Goal: Communication & Community: Answer question/provide support

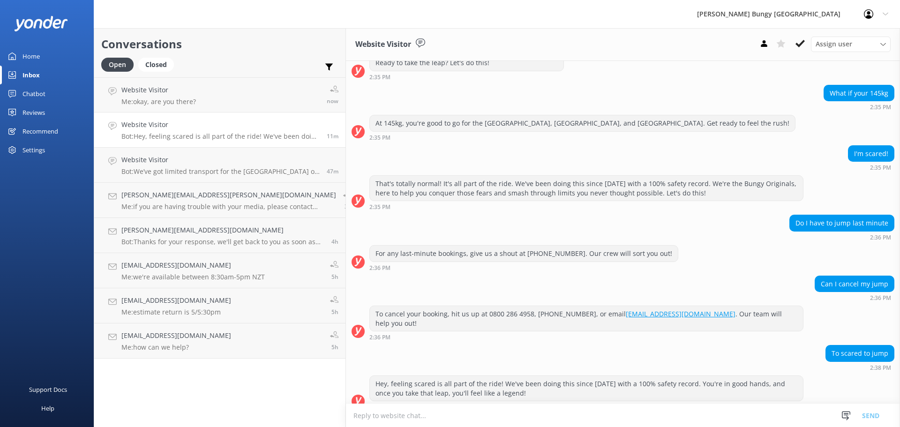
scroll to position [197, 0]
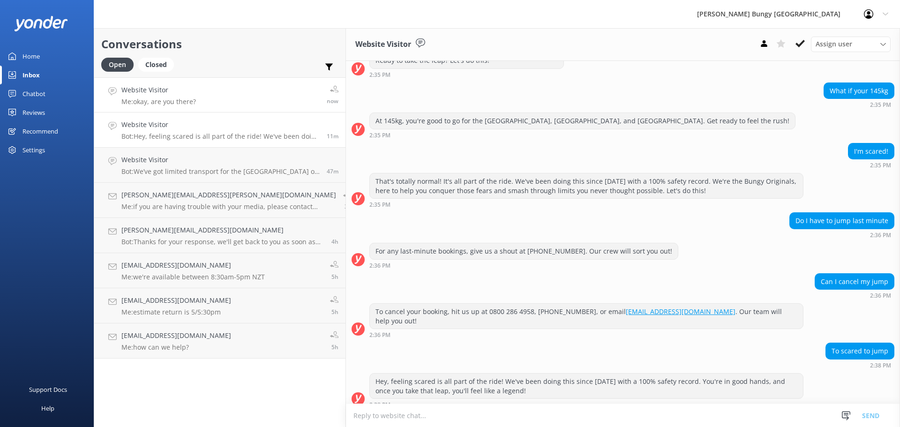
click at [233, 87] on link "Website Visitor Me: okay, are you there? now" at bounding box center [219, 94] width 251 height 35
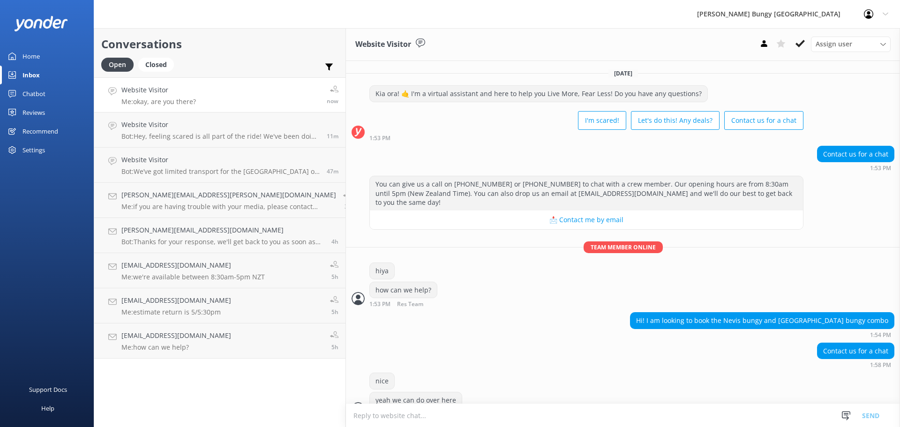
scroll to position [223, 0]
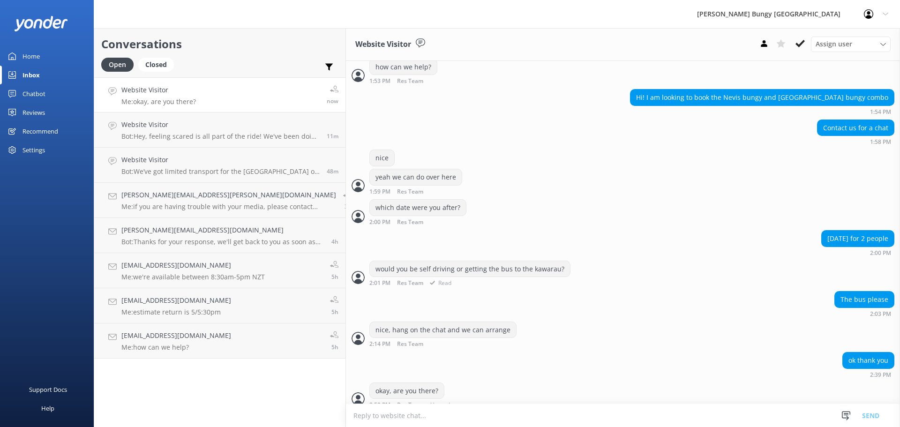
click at [370, 261] on div "would you be self driving or getting the bus to the kawarau?" at bounding box center [470, 269] width 200 height 16
click at [160, 144] on link "Website Visitor Bot: Hey, feeling scared is all part of the ride! We've been do…" at bounding box center [219, 130] width 251 height 35
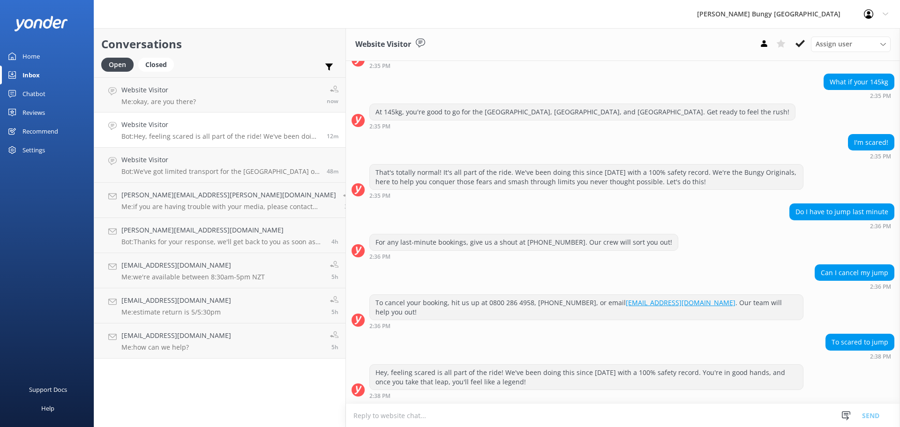
scroll to position [197, 0]
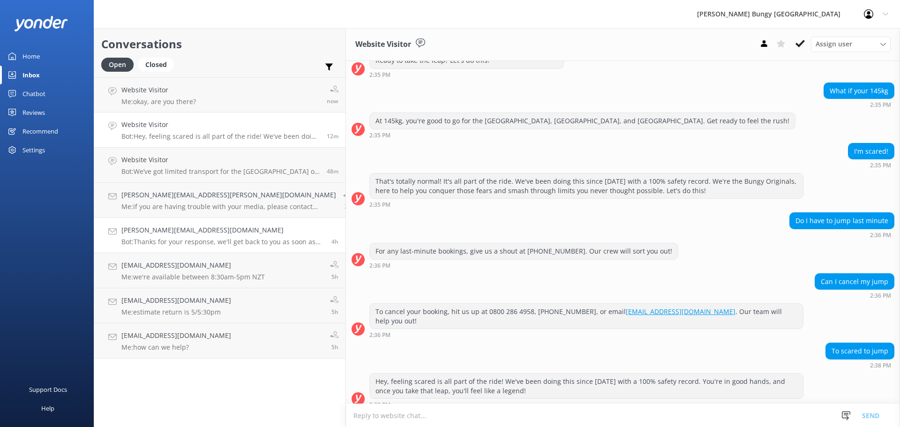
click at [172, 222] on link "Erikaelise@live.com.au Bot: Thanks for your response, we'll get back to you as …" at bounding box center [219, 235] width 251 height 35
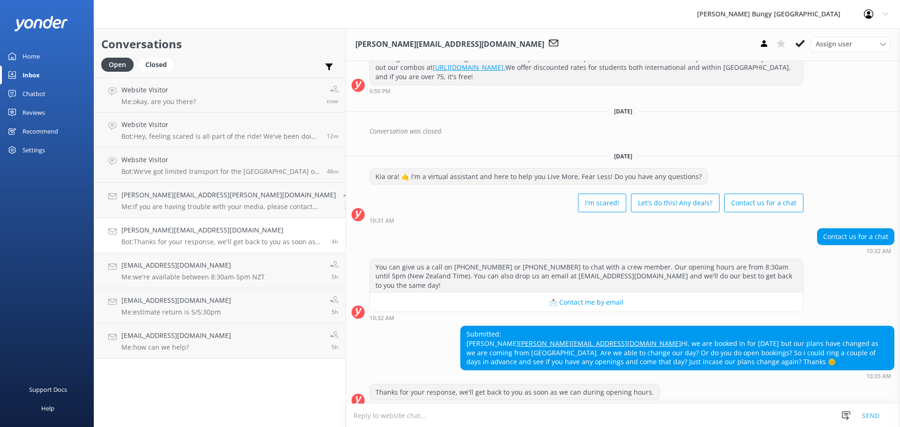
scroll to position [267, 0]
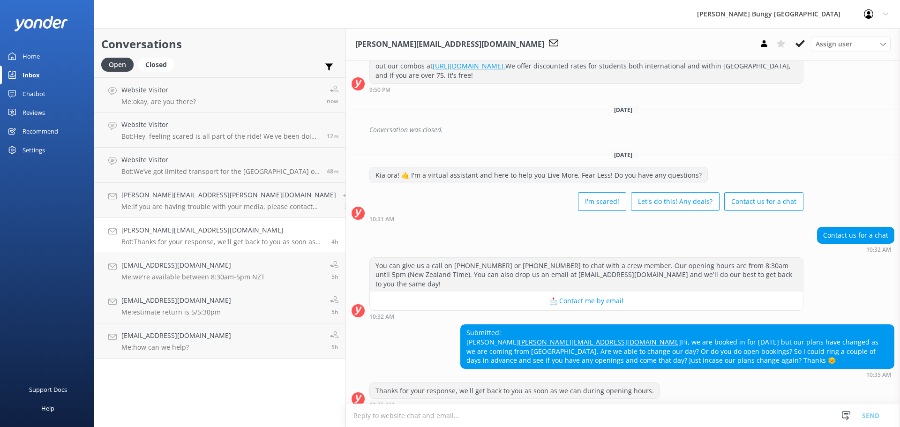
click at [184, 362] on div "Conversations Open Closed Important Assigned to me Unassigned Website Visitor M…" at bounding box center [220, 227] width 252 height 399
click at [607, 412] on textarea at bounding box center [623, 415] width 554 height 23
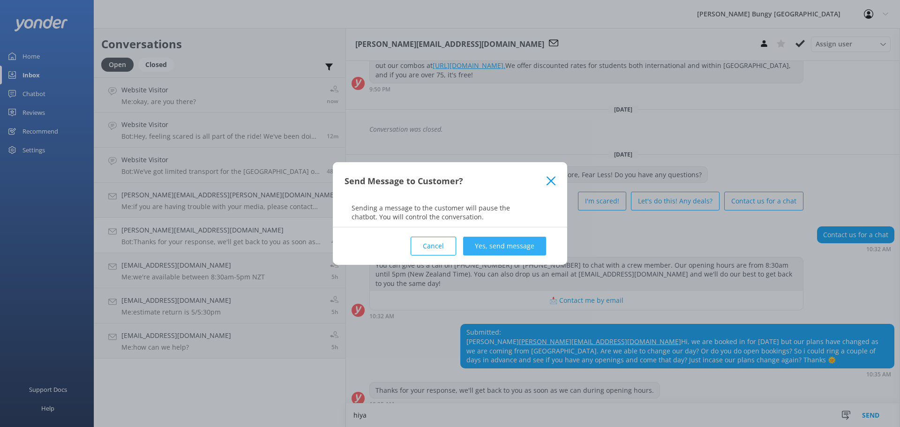
type textarea "hiya"
click at [527, 246] on button "Yes, send message" at bounding box center [504, 246] width 83 height 19
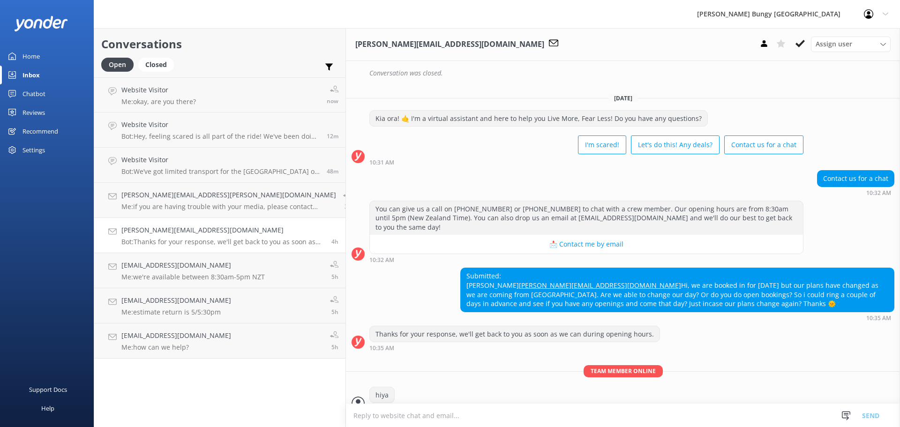
scroll to position [328, 0]
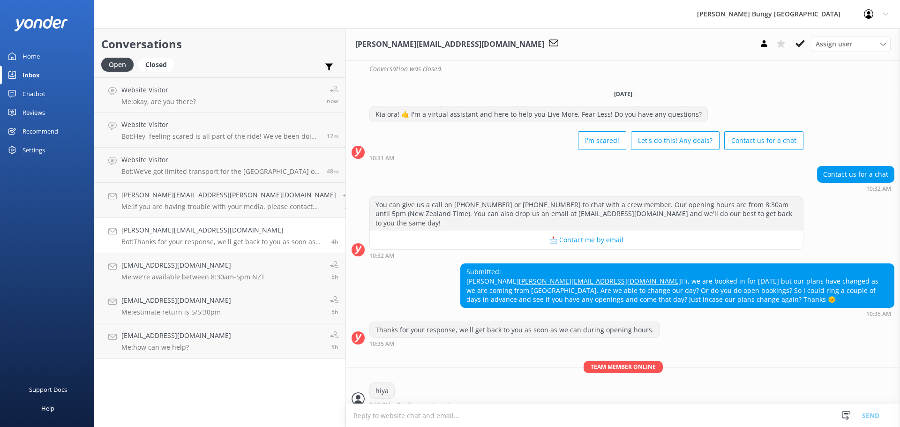
click at [516, 413] on textarea at bounding box center [623, 415] width 554 height 23
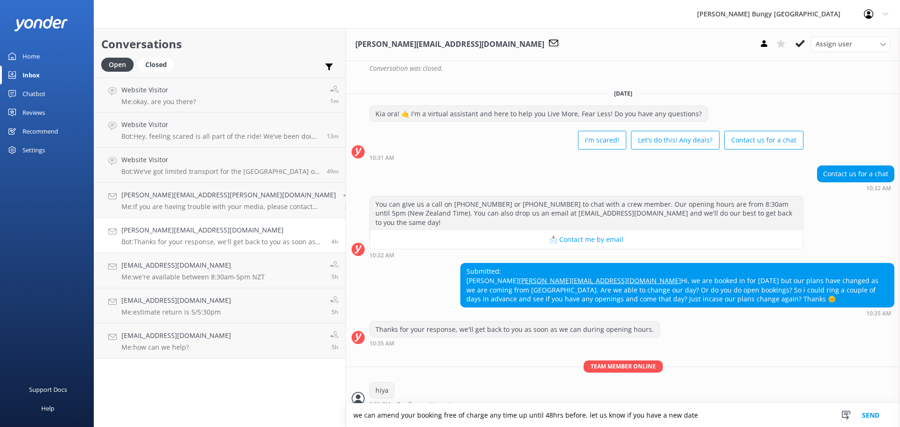
click at [654, 418] on textarea "we can amend your booking free of charge any time up until 48hrs before. let us…" at bounding box center [623, 415] width 554 height 23
type textarea "we can amend your booking free of charge any time up until 48hrs before. let us…"
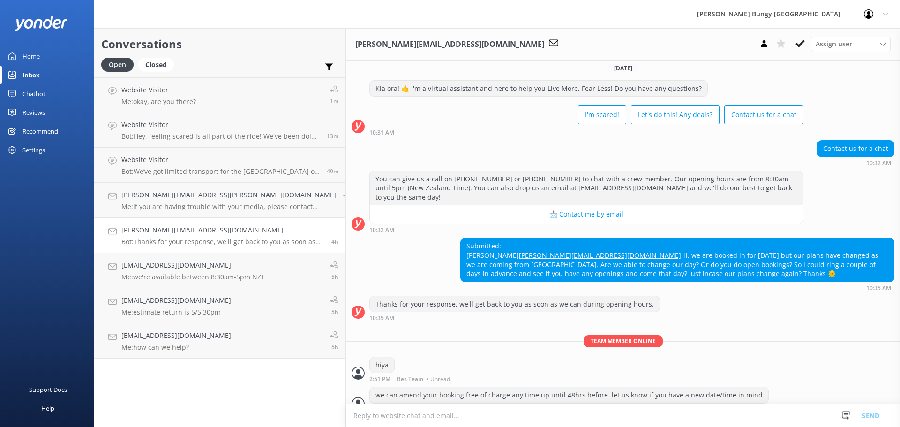
scroll to position [358, 0]
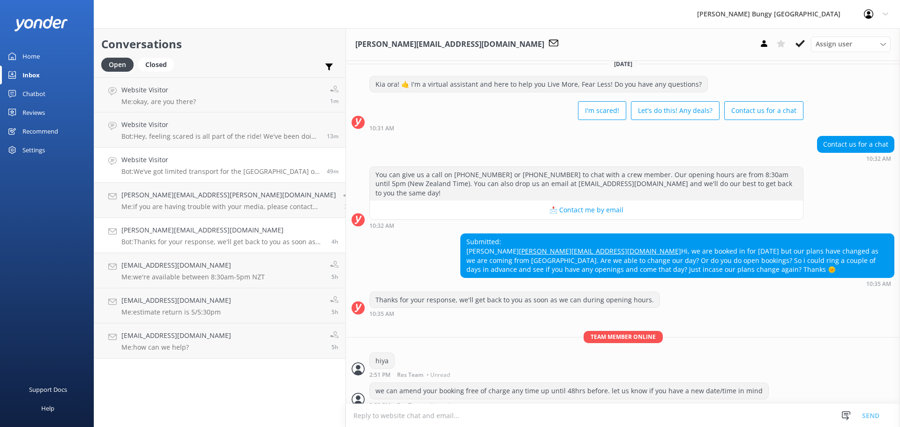
click at [164, 152] on link "Website Visitor Bot: We’ve got limited transport for the Auckland Harbour Bridg…" at bounding box center [219, 165] width 251 height 35
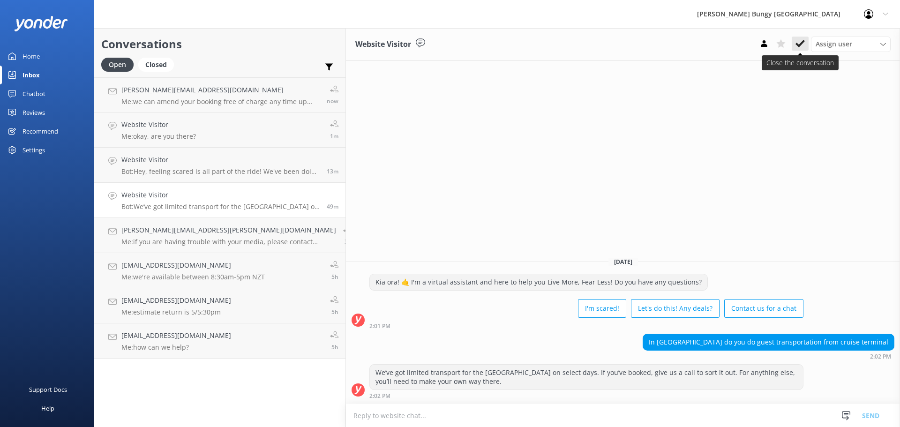
click at [799, 45] on icon at bounding box center [800, 43] width 9 height 9
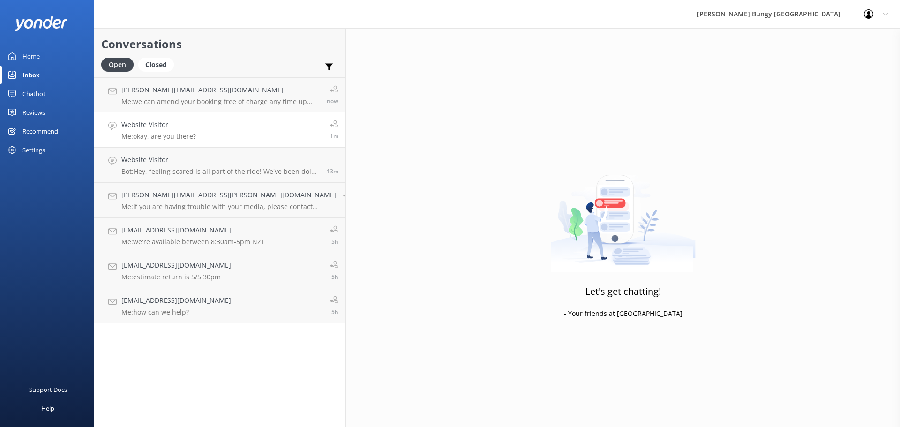
drag, startPoint x: 222, startPoint y: 134, endPoint x: 213, endPoint y: 132, distance: 8.6
click at [220, 134] on link "Website Visitor Me: okay, are you there? 1m" at bounding box center [219, 130] width 251 height 35
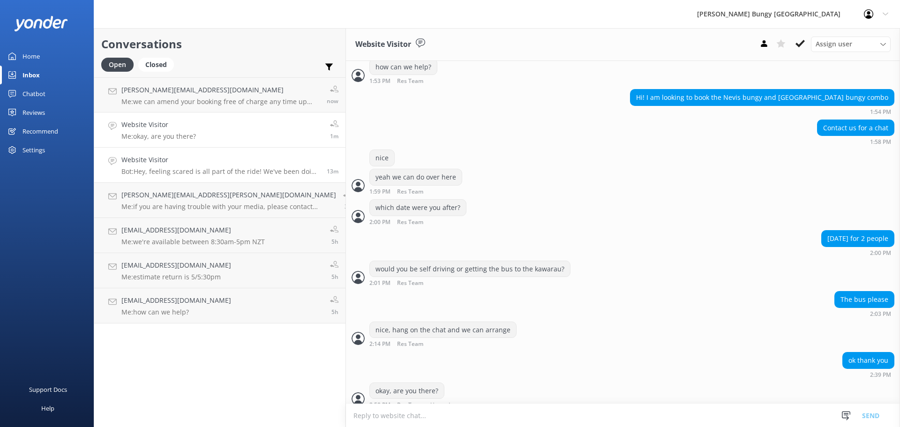
click at [210, 155] on h4 "Website Visitor" at bounding box center [220, 160] width 198 height 10
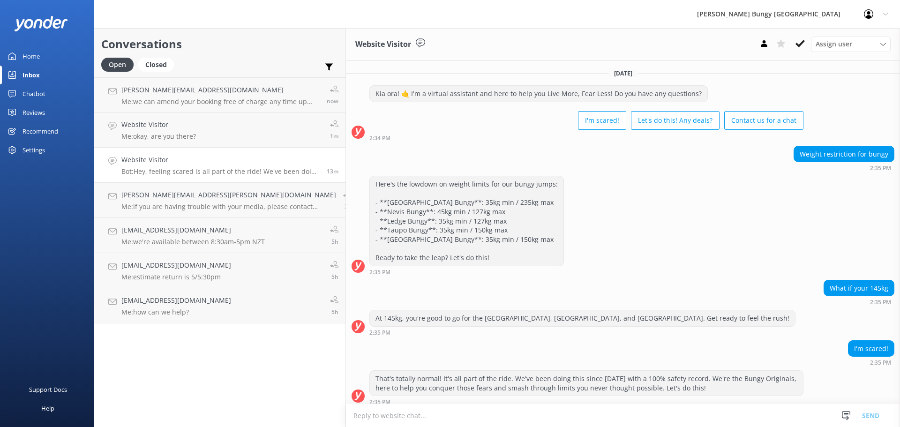
click at [801, 46] on icon at bounding box center [800, 43] width 9 height 9
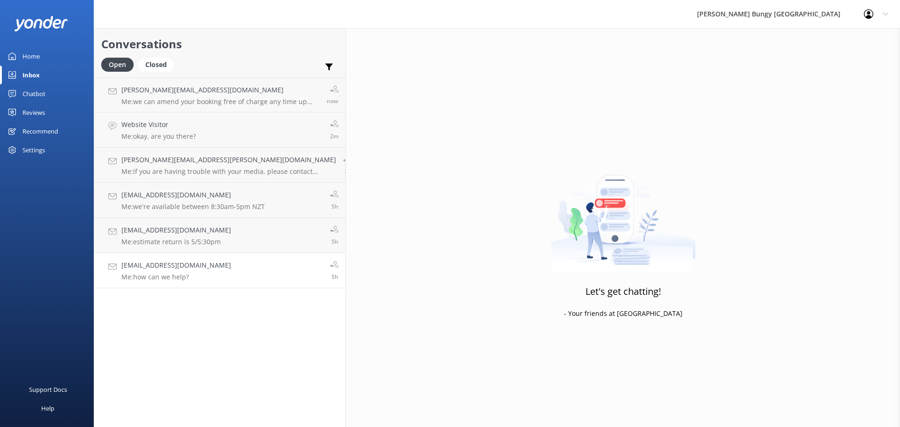
click at [210, 266] on h4 "yashbahadursingh96@gmail.com" at bounding box center [176, 265] width 110 height 10
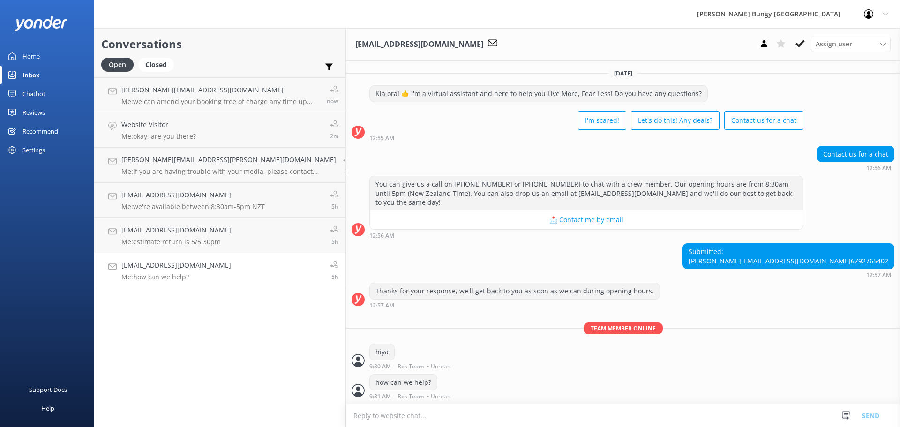
scroll to position [30, 0]
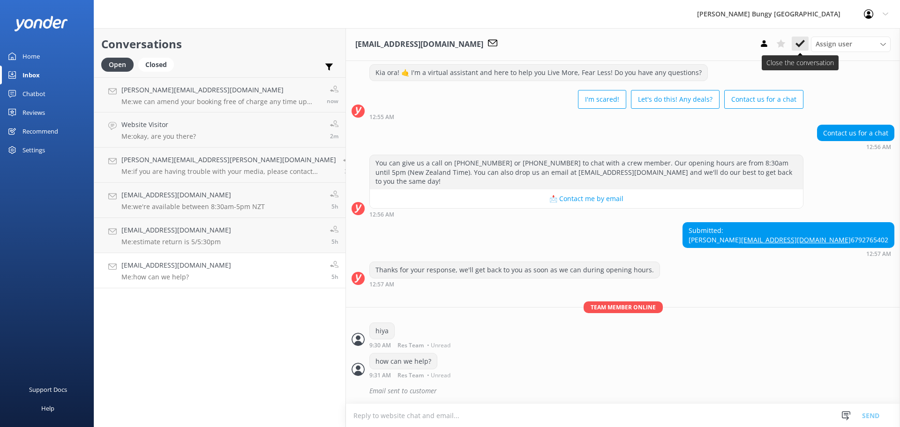
click at [797, 50] on button at bounding box center [800, 44] width 17 height 14
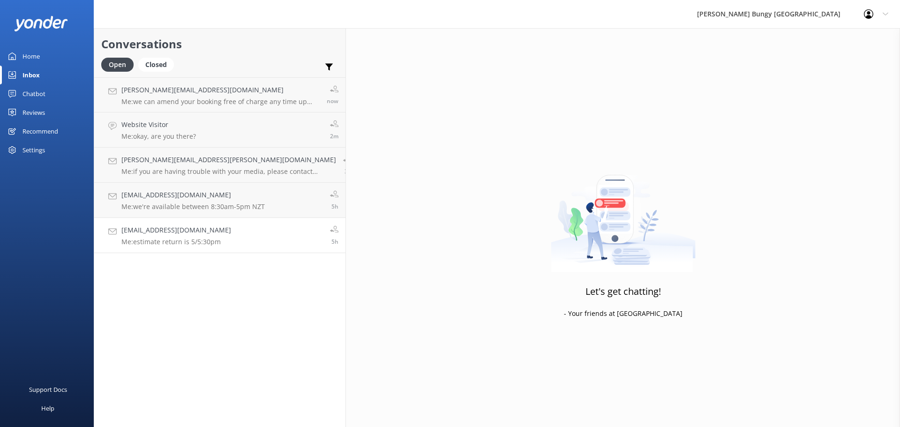
click at [194, 234] on h4 "lovelovelove3800@gmail.com" at bounding box center [176, 230] width 110 height 10
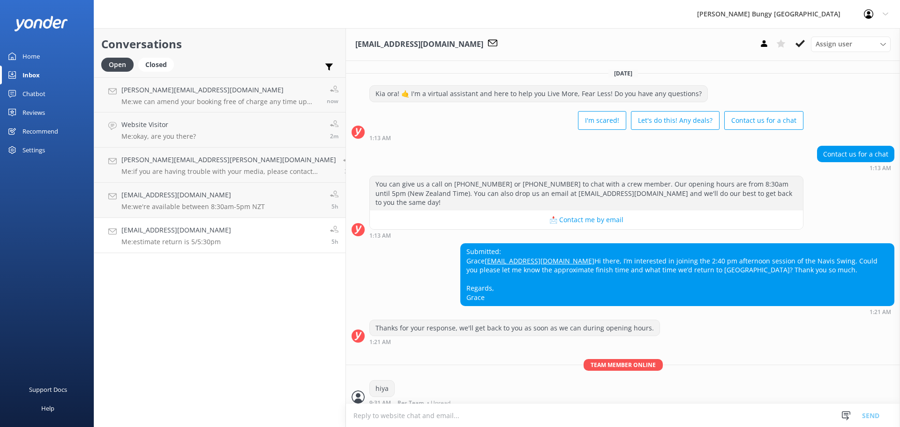
scroll to position [97, 0]
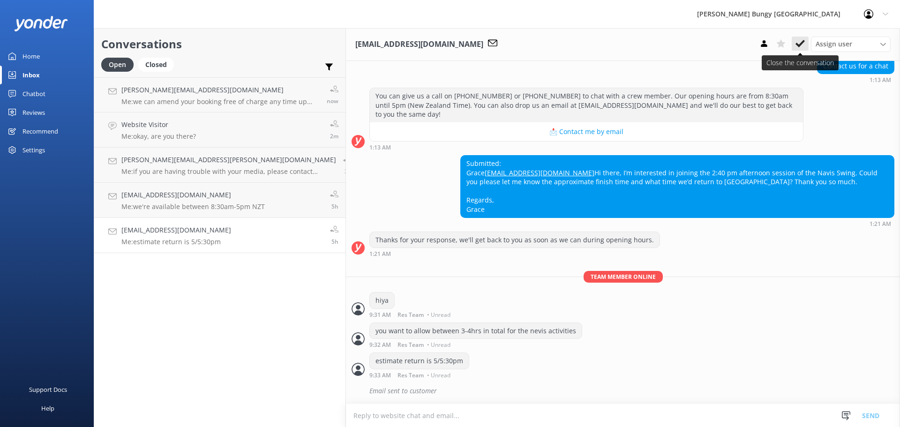
click at [805, 47] on button at bounding box center [800, 44] width 17 height 14
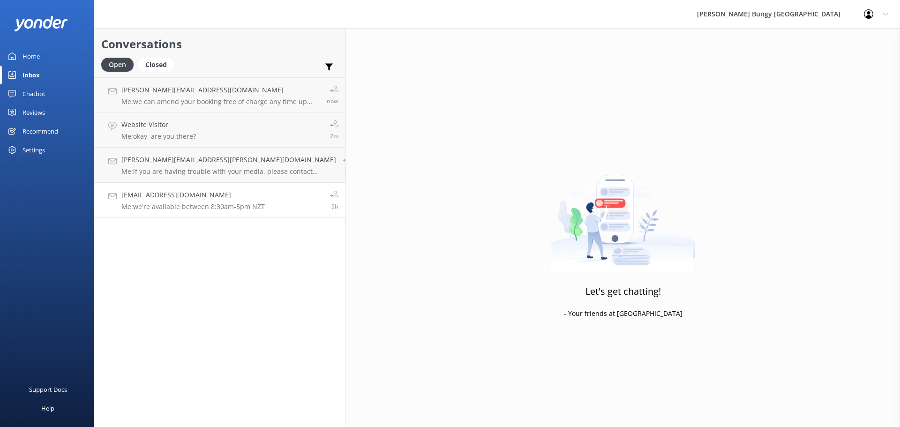
click at [232, 199] on h4 "[EMAIL_ADDRESS][DOMAIN_NAME]" at bounding box center [192, 195] width 143 height 10
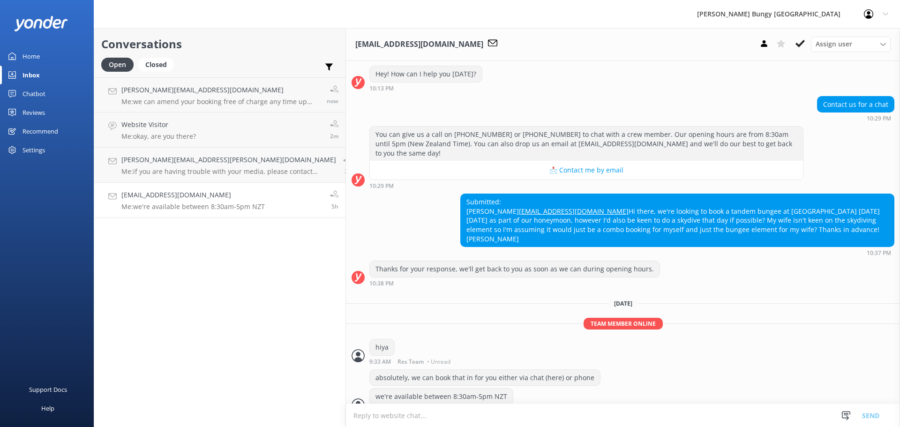
scroll to position [146, 0]
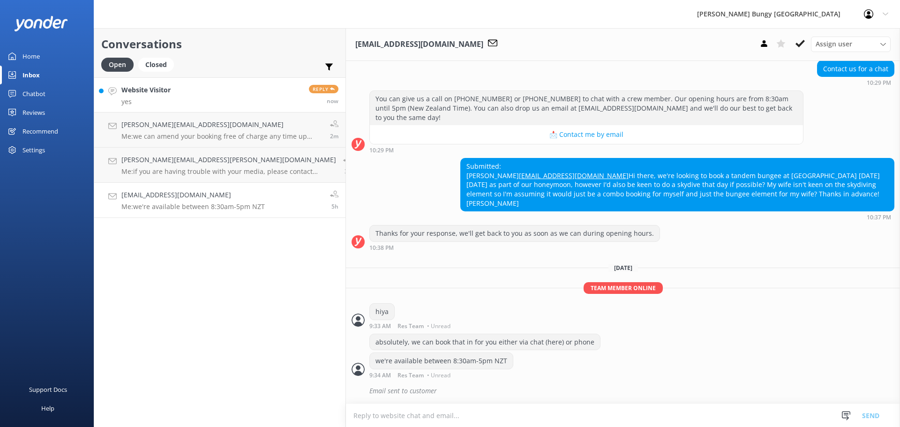
click at [190, 94] on link "Website Visitor yes Reply now" at bounding box center [219, 94] width 251 height 35
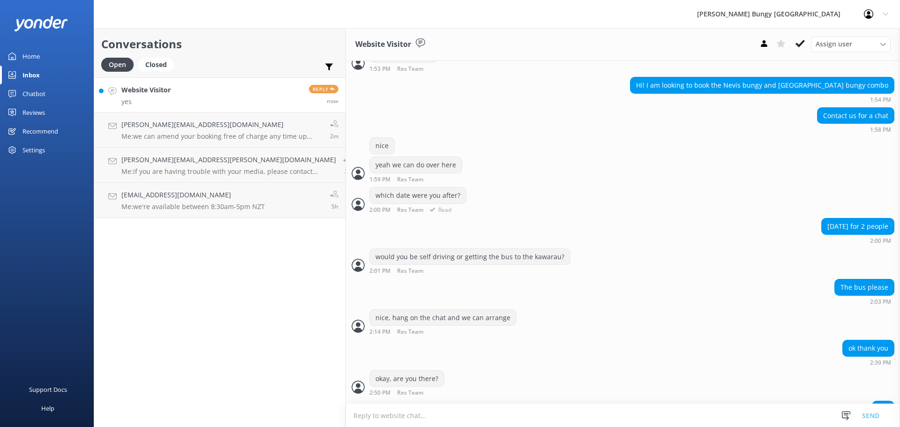
scroll to position [254, 0]
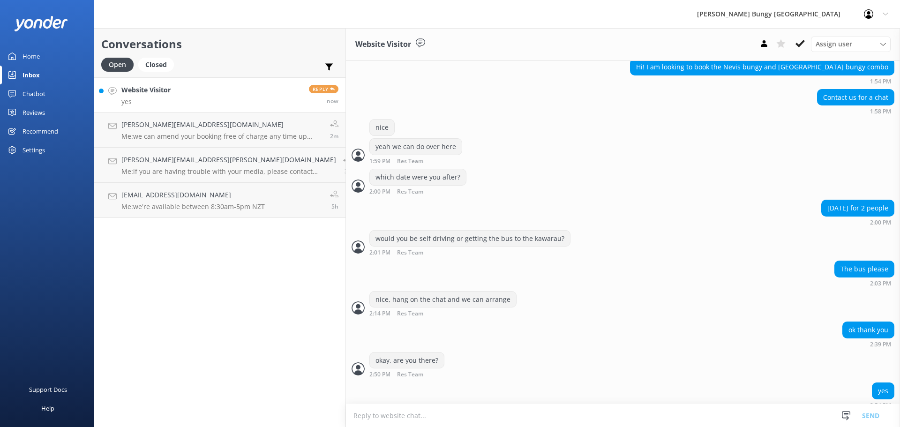
click at [684, 425] on textarea at bounding box center [623, 415] width 554 height 23
type textarea "great, can i grab a name and email?"
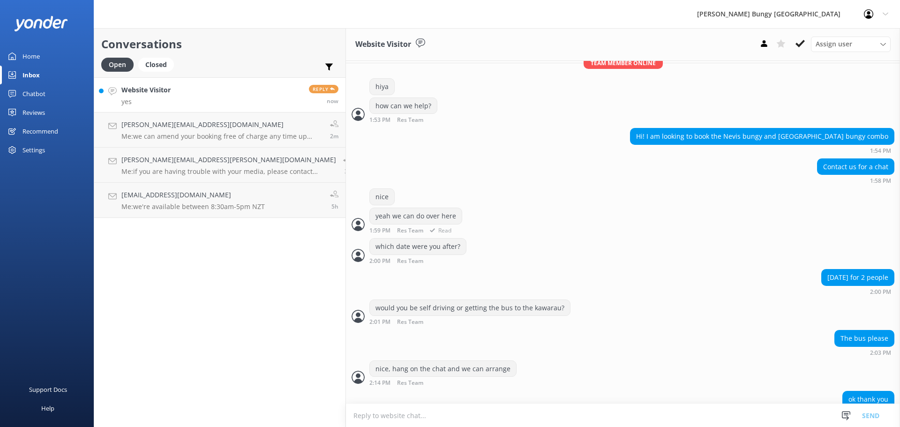
scroll to position [284, 0]
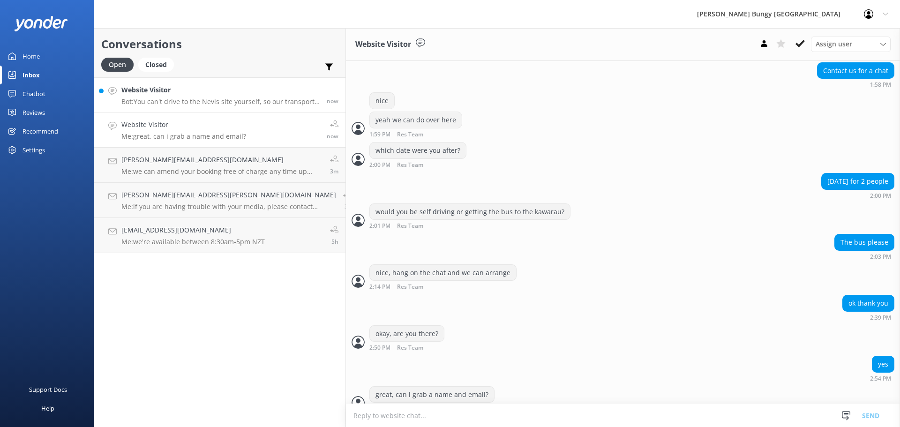
scroll to position [284, 0]
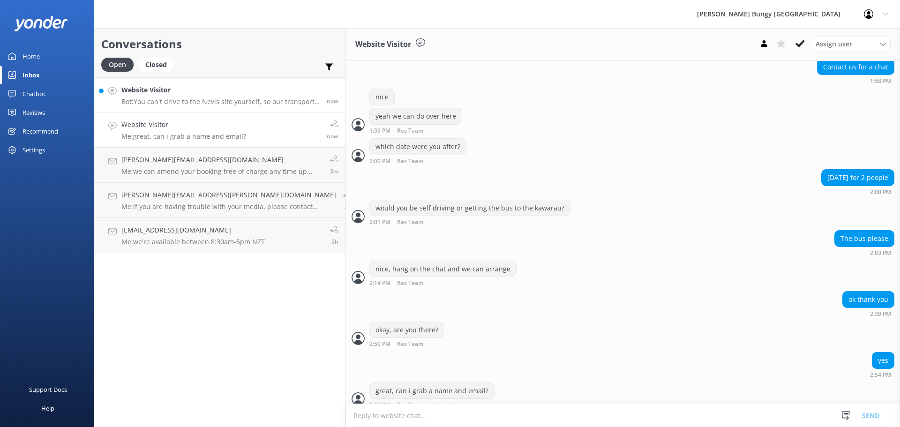
click at [177, 100] on p "Bot: You can't drive to the Nevis site yourself, so our transport is a must. If…" at bounding box center [220, 102] width 198 height 8
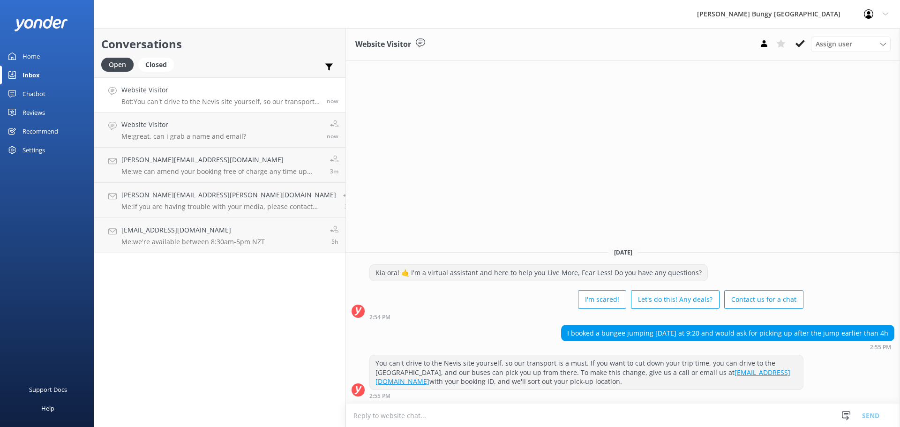
click at [704, 420] on textarea at bounding box center [623, 415] width 554 height 23
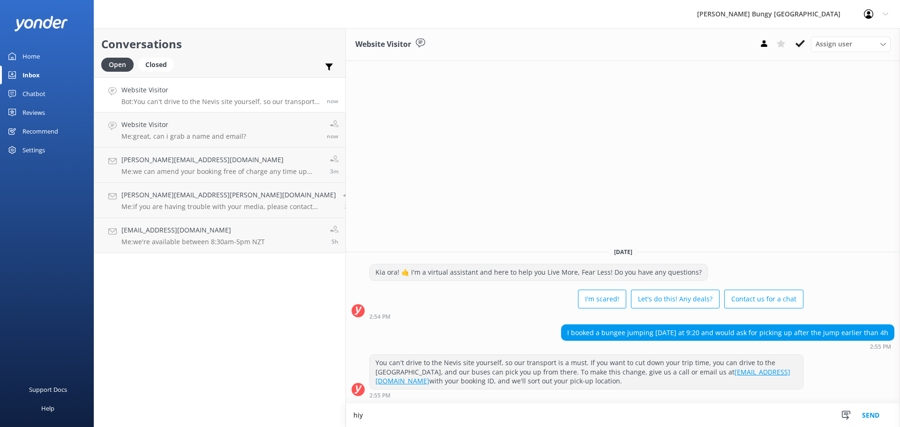
type textarea "hiya"
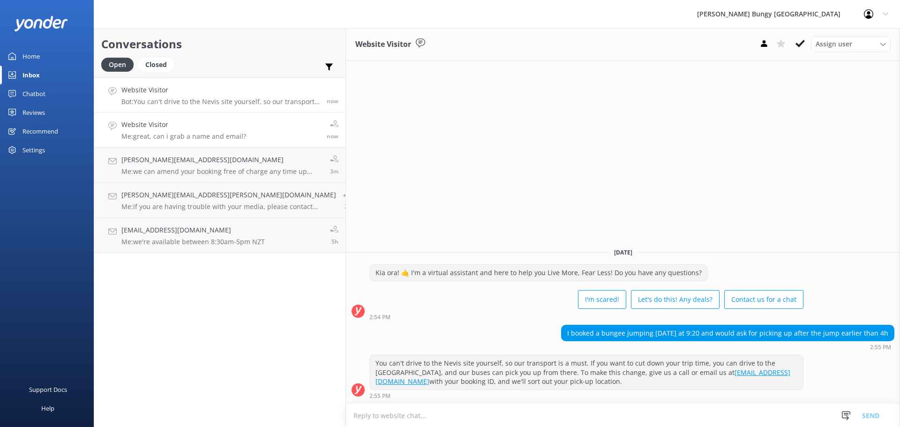
click at [144, 144] on link "Website Visitor Me: great, can i grab a name and email? now" at bounding box center [219, 130] width 251 height 35
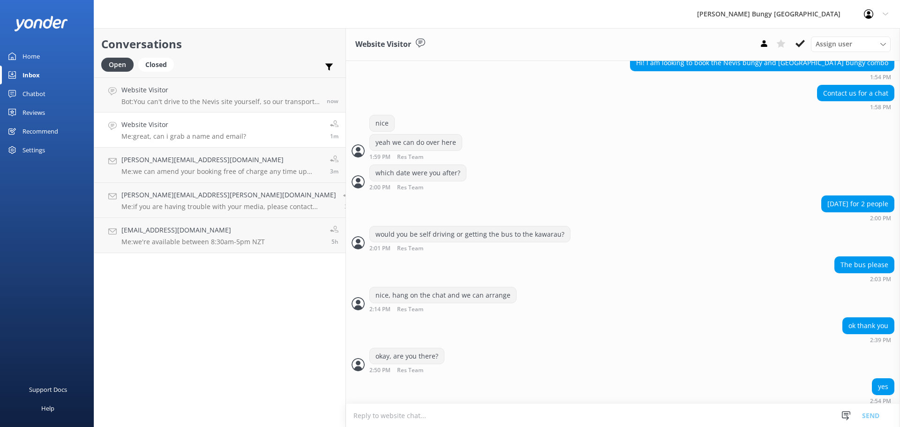
scroll to position [284, 0]
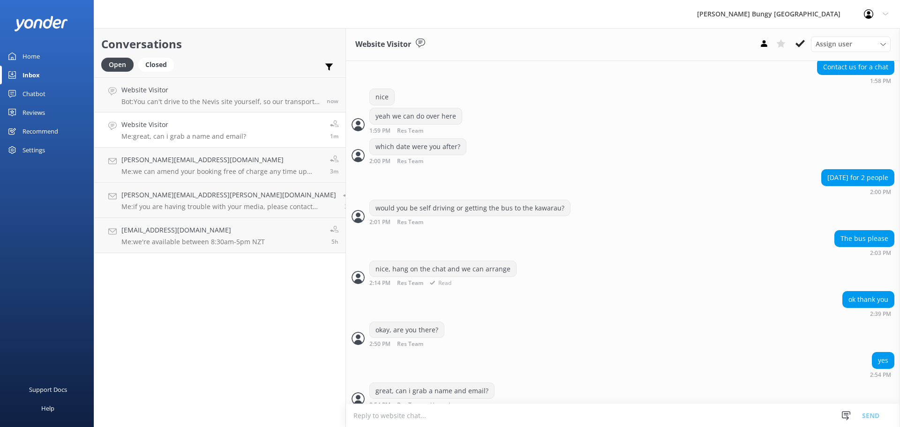
click at [370, 267] on div "nice, hang on the chat and we can arrange" at bounding box center [443, 269] width 146 height 16
drag, startPoint x: 427, startPoint y: 347, endPoint x: 323, endPoint y: 292, distance: 117.7
click at [346, 292] on div "Today Kia ora! 🤙 I'm a virtual assistant and here to help you Live More, Fear L…" at bounding box center [623, 95] width 554 height 636
click at [370, 322] on div "okay, are you there?" at bounding box center [407, 330] width 74 height 16
click at [356, 365] on div "yes 2:54 PM" at bounding box center [623, 365] width 554 height 26
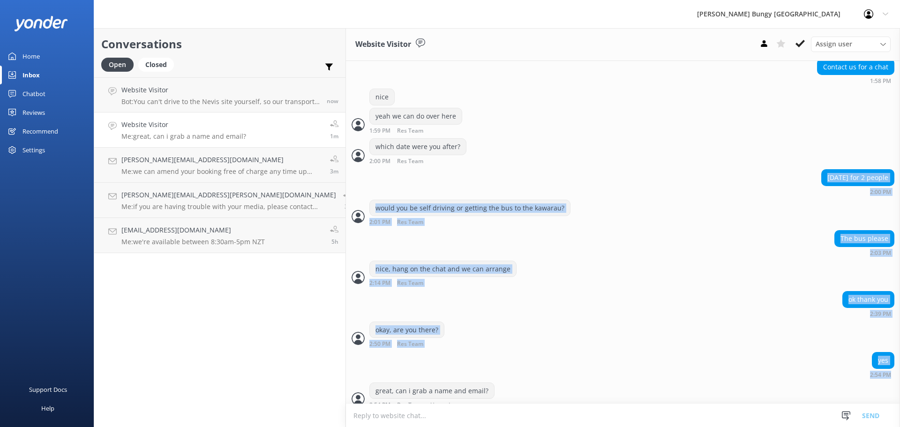
drag, startPoint x: 889, startPoint y: 365, endPoint x: 699, endPoint y: 168, distance: 273.3
click at [699, 168] on div "Today Kia ora! 🤙 I'm a virtual assistant and here to help you Live More, Fear L…" at bounding box center [623, 95] width 554 height 636
click at [706, 171] on div "November 28th for 2 people 2:00 PM" at bounding box center [623, 182] width 554 height 26
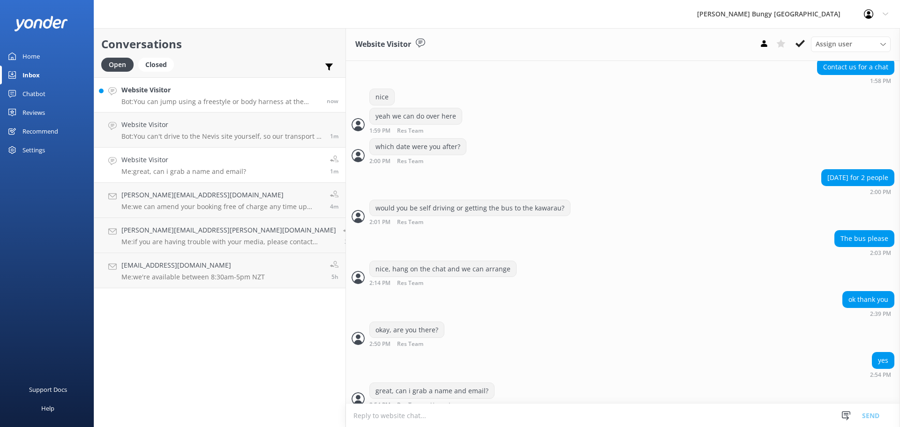
click at [130, 109] on link "Website Visitor Bot: You can jump using a freestyle or body harness at the Ledg…" at bounding box center [219, 94] width 251 height 35
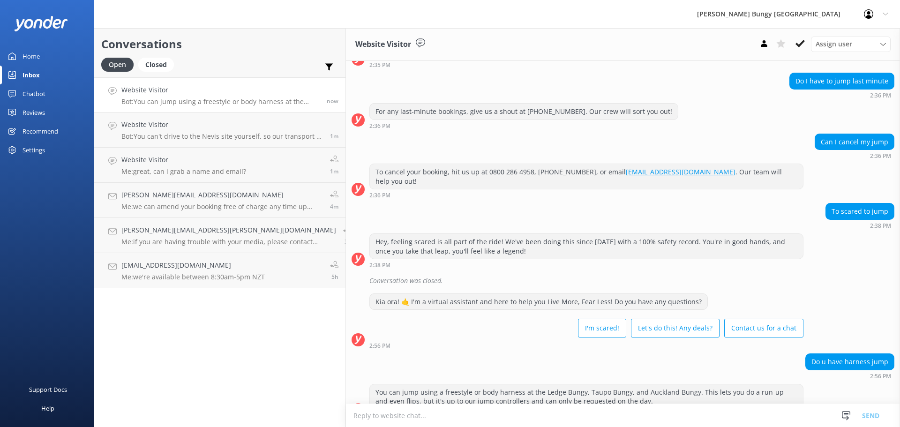
scroll to position [347, 0]
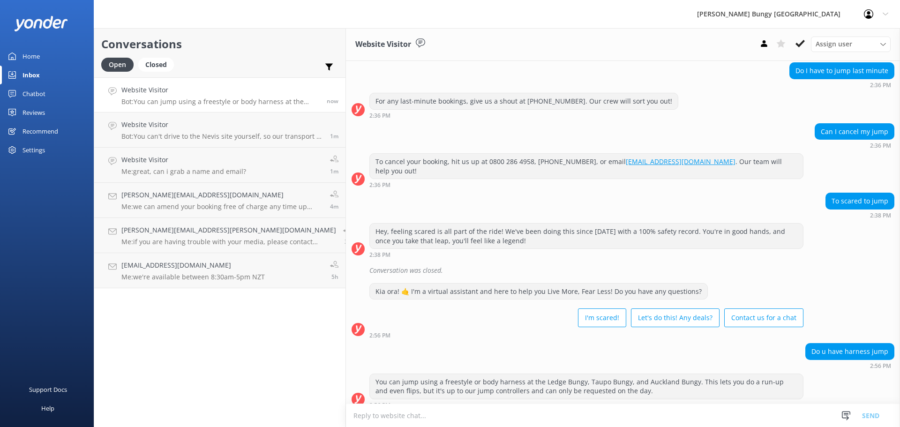
click at [865, 393] on div "You can jump using a freestyle or body harness at the Ledge Bungy, Taupo Bungy,…" at bounding box center [623, 391] width 554 height 35
click at [161, 149] on link "Website Visitor Me: great, can i grab a name and email? 1m" at bounding box center [219, 165] width 251 height 35
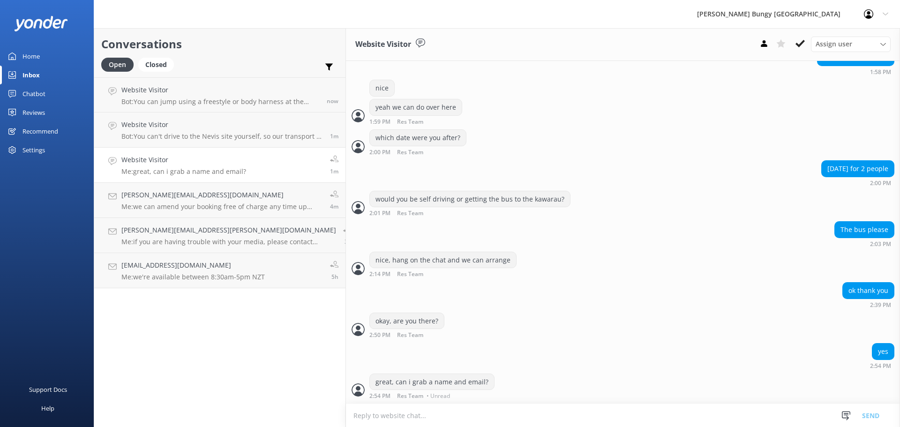
scroll to position [284, 0]
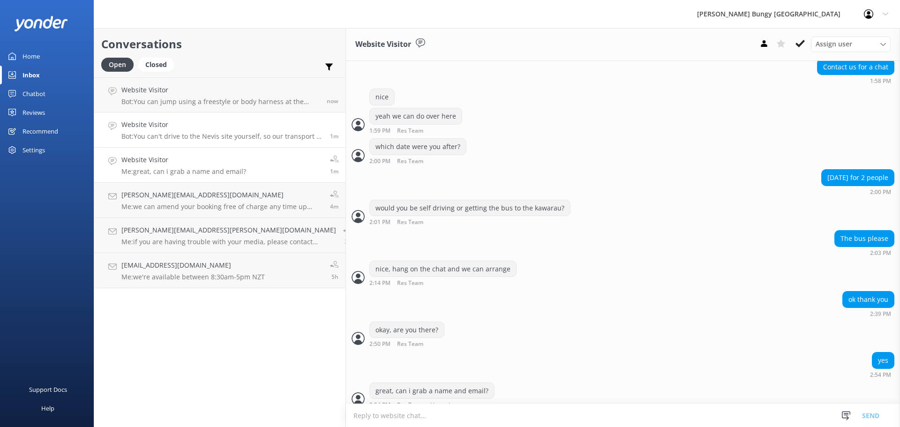
click at [167, 134] on p "Bot: You can't drive to the Nevis site yourself, so our transport is a must. If…" at bounding box center [222, 136] width 202 height 8
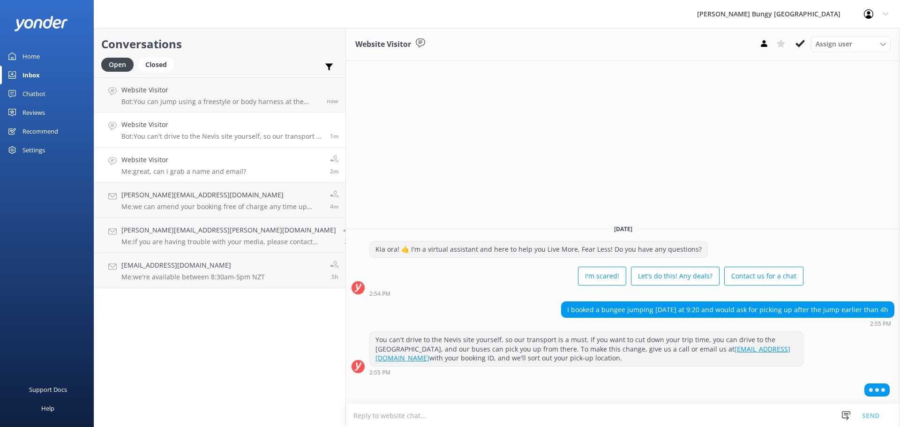
click at [176, 156] on h4 "Website Visitor" at bounding box center [183, 160] width 125 height 10
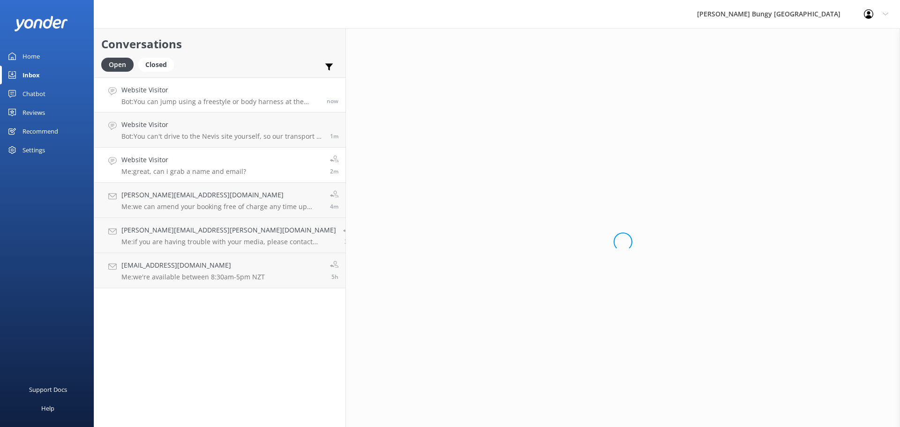
click at [184, 93] on h4 "Website Visitor" at bounding box center [220, 90] width 198 height 10
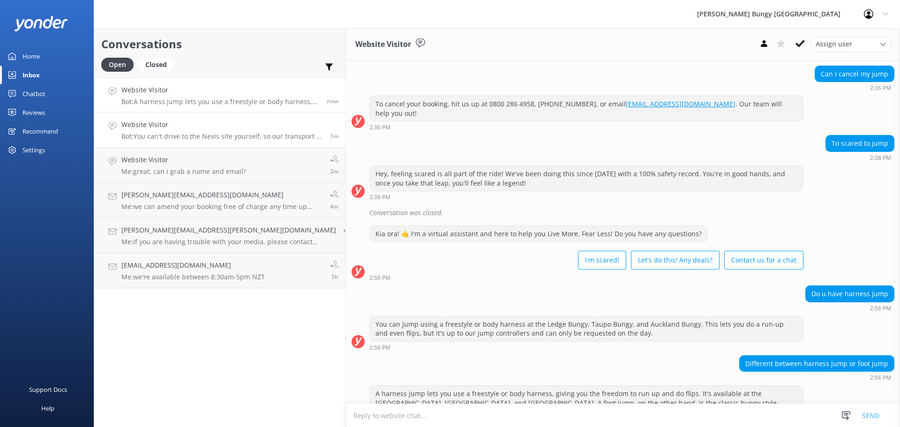
scroll to position [427, 0]
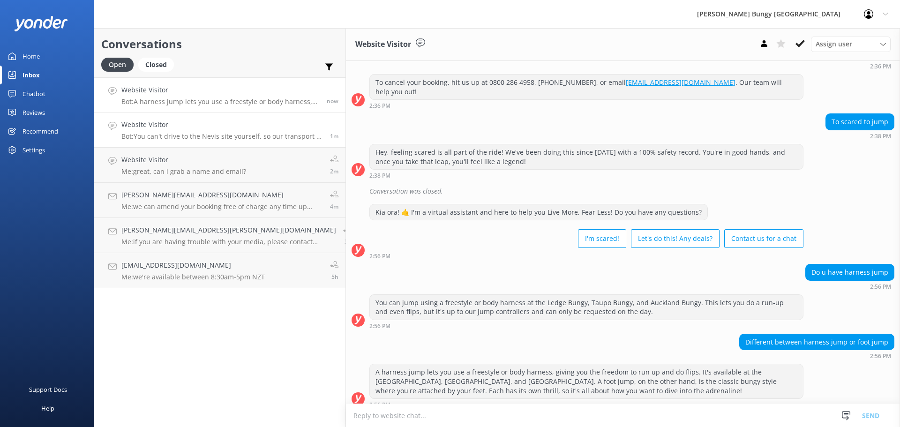
click at [149, 132] on div "Website Visitor Bot: You can't drive to the Nevis site yourself, so our transpo…" at bounding box center [222, 130] width 202 height 21
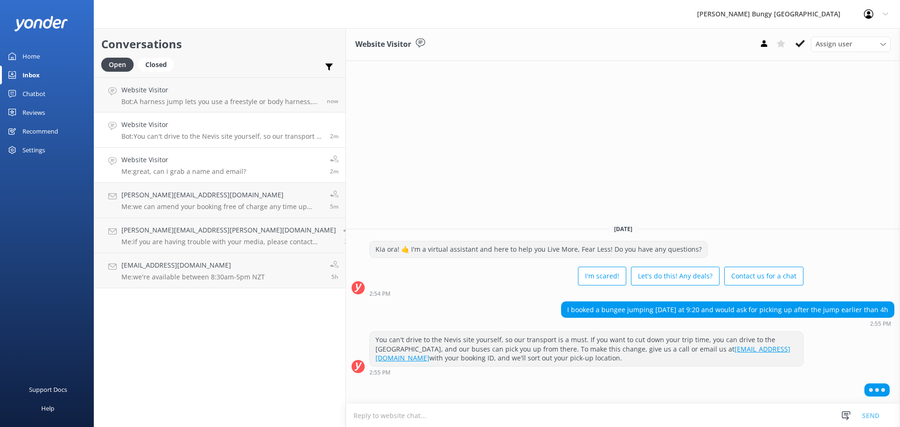
click at [178, 164] on h4 "Website Visitor" at bounding box center [183, 160] width 125 height 10
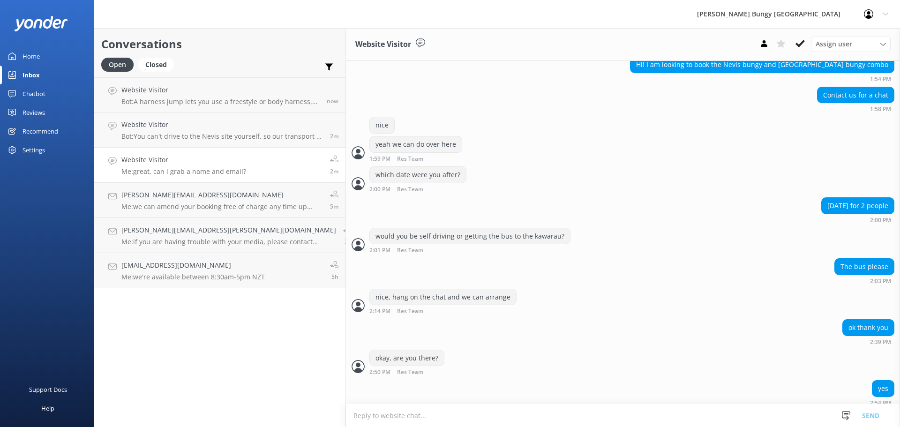
scroll to position [306, 0]
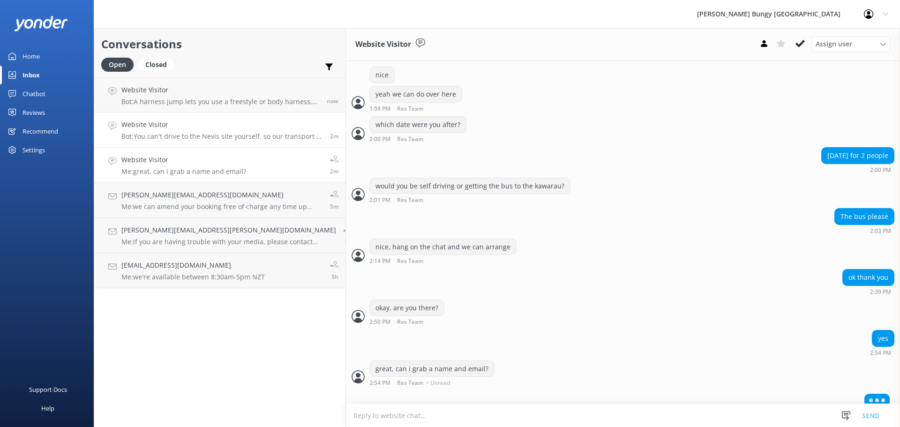
click at [223, 129] on h4 "Website Visitor" at bounding box center [222, 125] width 202 height 10
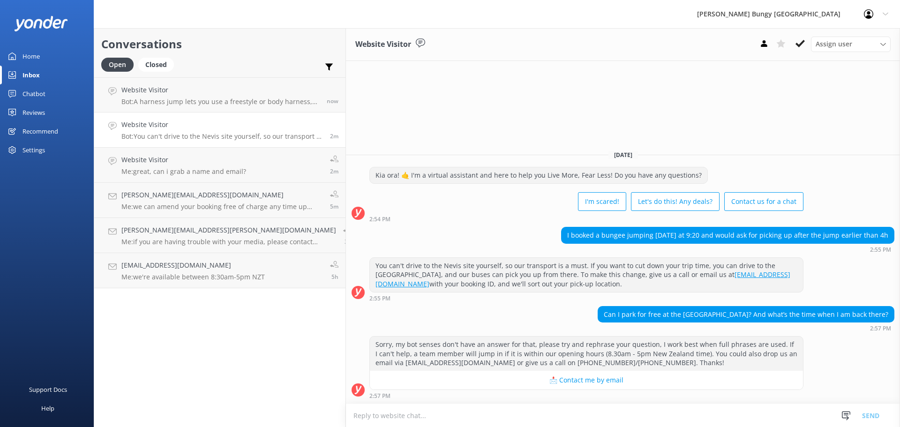
click at [682, 422] on textarea at bounding box center [623, 415] width 554 height 23
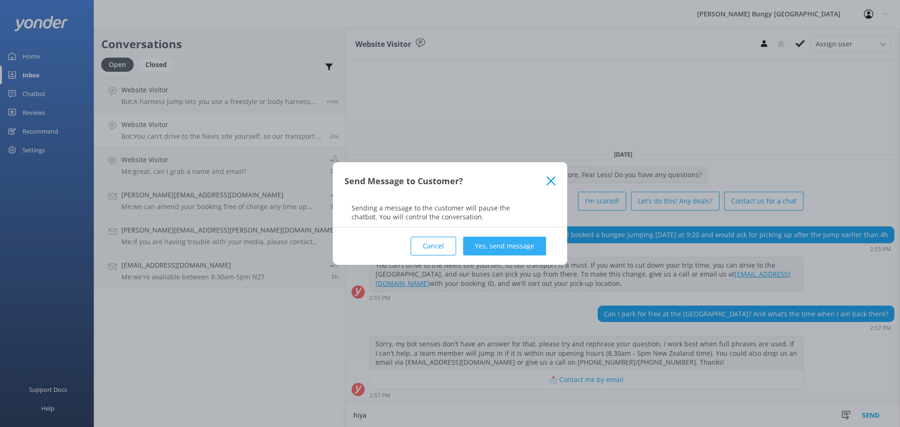
type textarea "hiya"
click at [513, 248] on button "Yes, send message" at bounding box center [504, 246] width 83 height 19
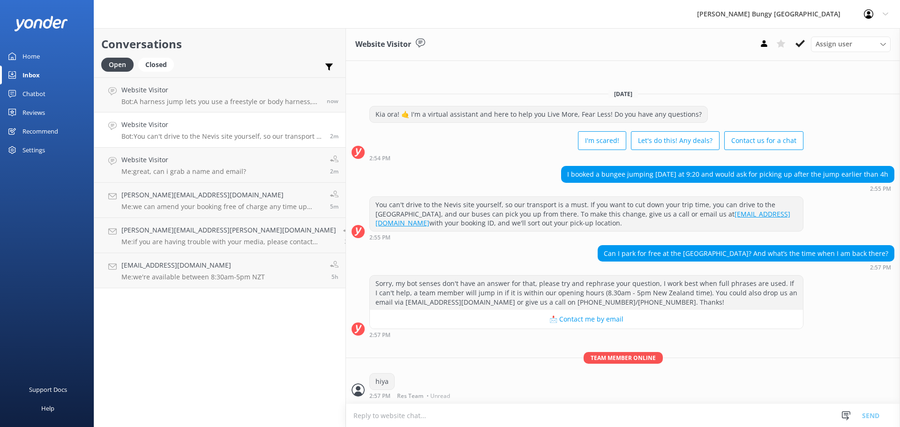
click at [507, 417] on textarea at bounding box center [623, 415] width 554 height 23
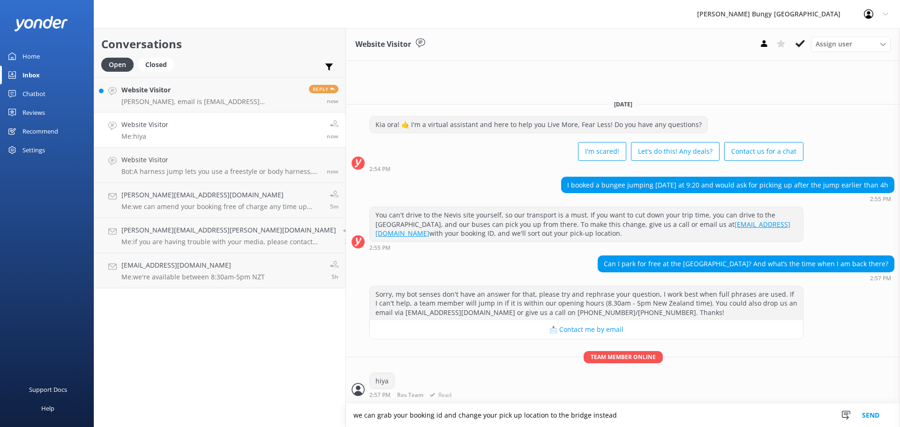
type textarea "we can grab your booking id and change your pick up location to the bridge inst…"
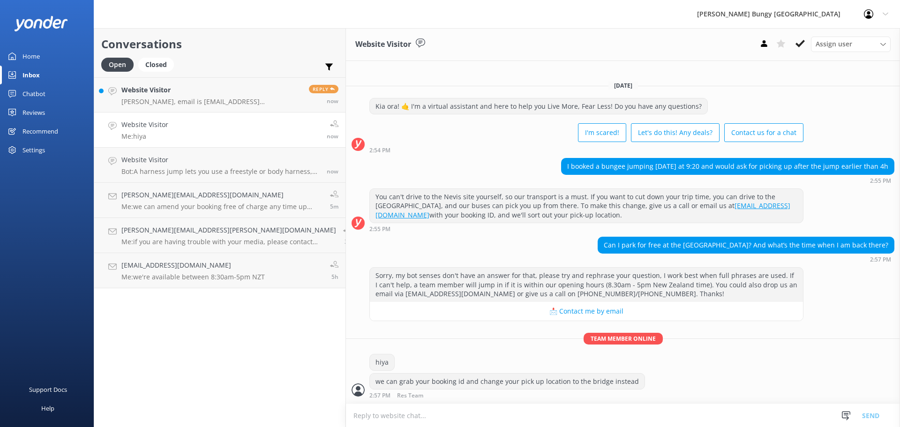
click at [775, 412] on textarea at bounding box center [623, 415] width 554 height 23
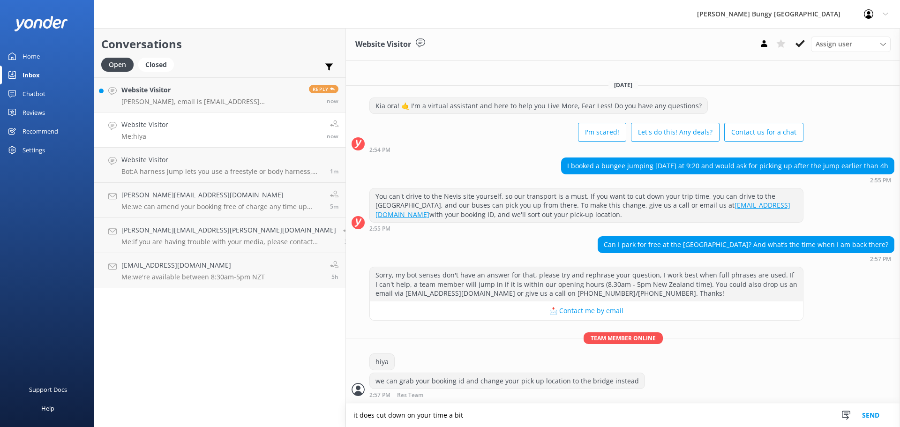
type textarea "it does cut down on your time a bit"
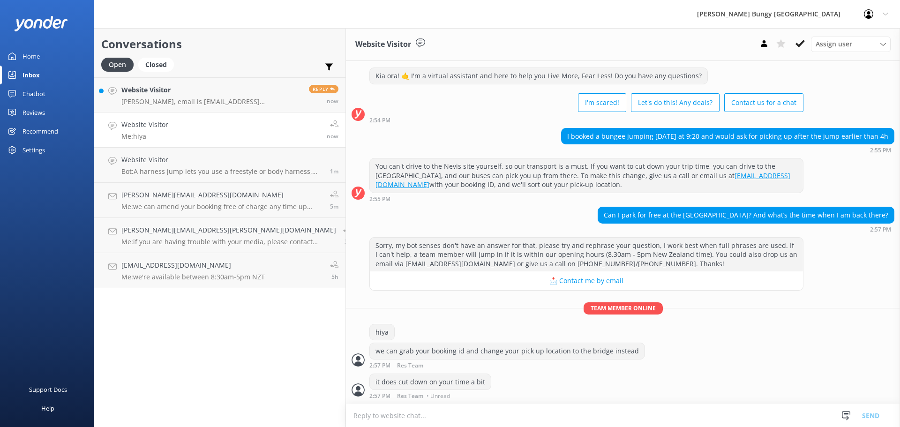
scroll to position [7, 0]
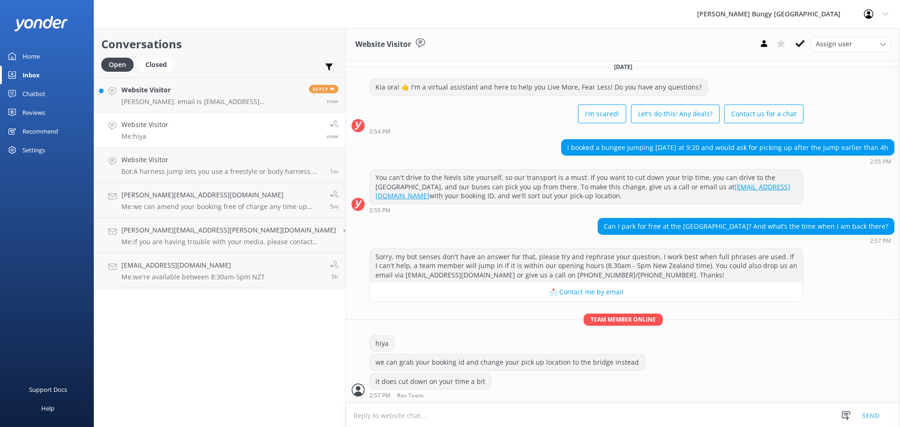
click at [751, 419] on textarea at bounding box center [623, 415] width 554 height 23
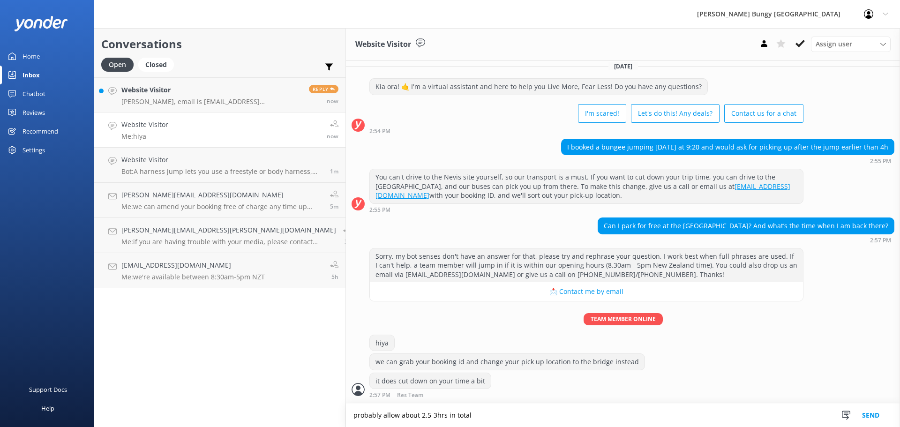
type textarea "probably allow about 2.5-3hrs in total"
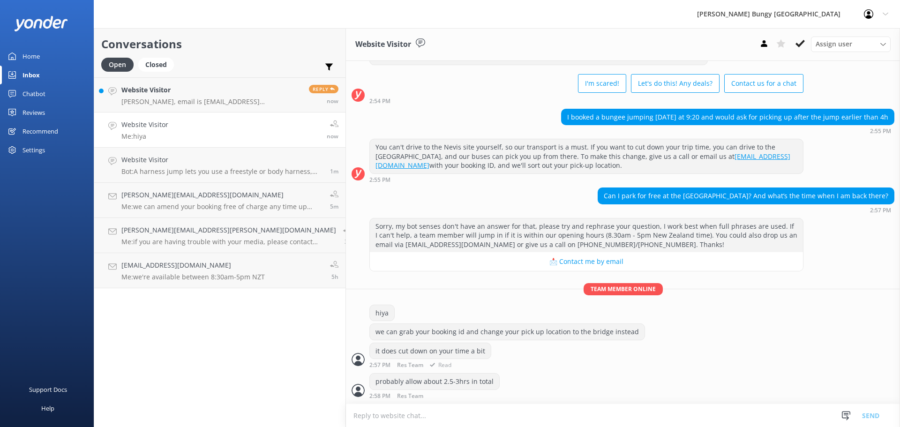
scroll to position [38, 0]
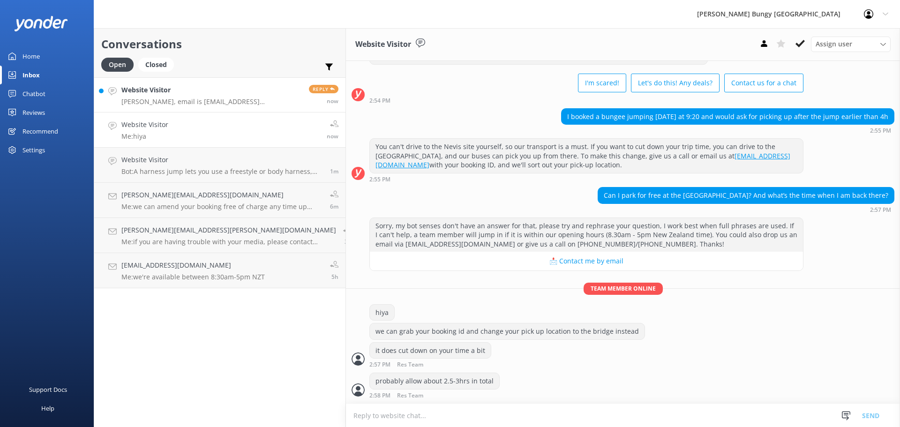
click at [186, 91] on h4 "Website Visitor" at bounding box center [211, 90] width 181 height 10
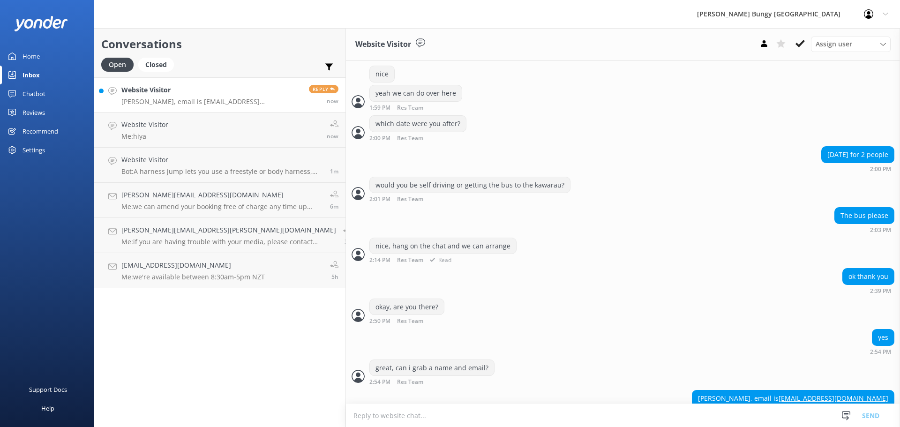
scroll to position [315, 0]
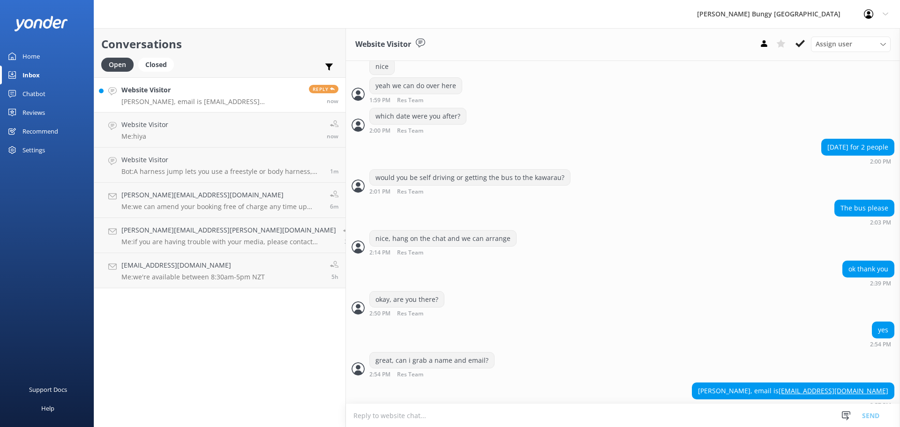
click at [640, 420] on textarea at bounding box center [623, 415] width 554 height 23
click at [449, 423] on textarea at bounding box center [623, 415] width 554 height 23
type textarea "thanks, how does a 9:30am check in at the station building sound?"
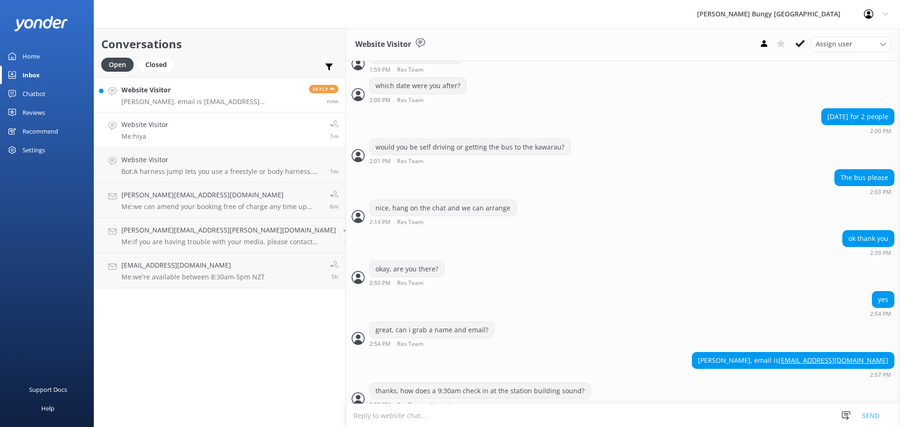
click at [155, 115] on link "Website Visitor Me: hiya 1m" at bounding box center [219, 130] width 251 height 35
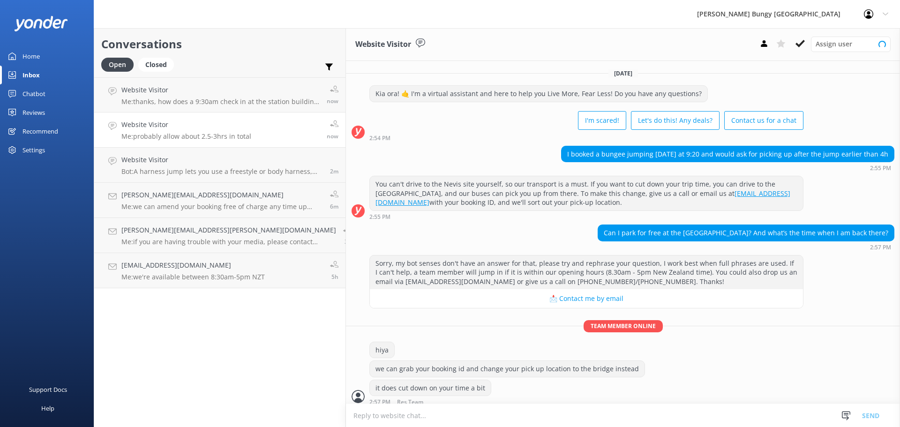
scroll to position [60, 0]
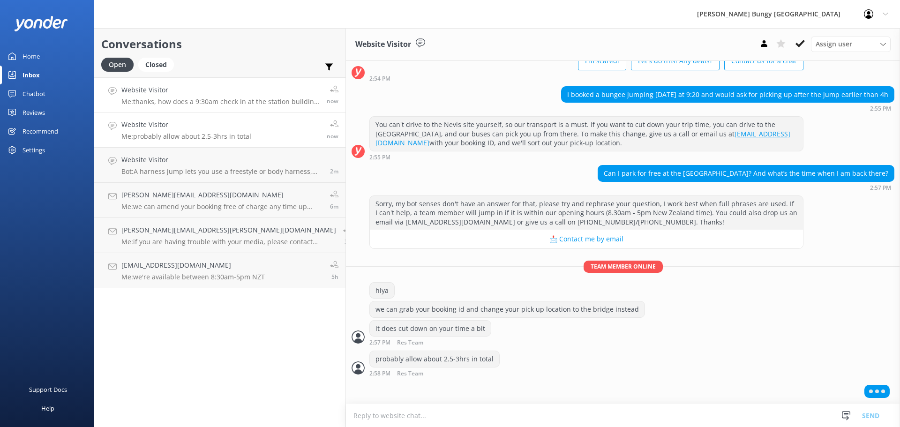
click at [160, 106] on link "Website Visitor Me: thanks, how does a 9:30am check in at the station building …" at bounding box center [219, 94] width 251 height 35
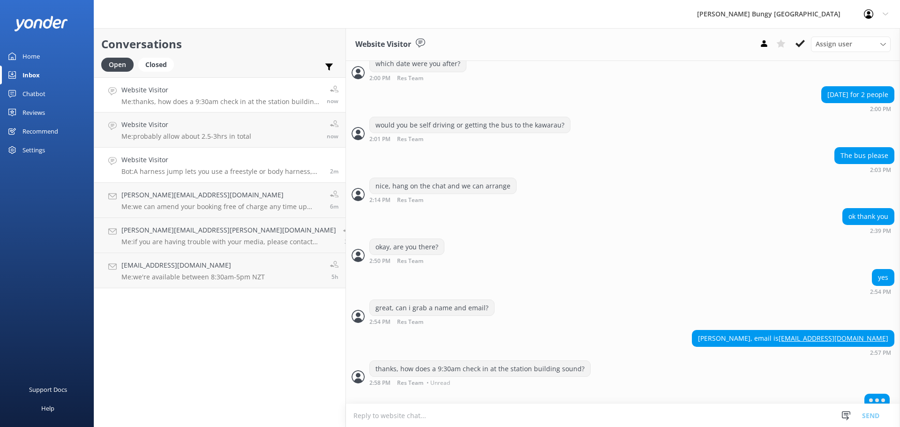
scroll to position [345, 0]
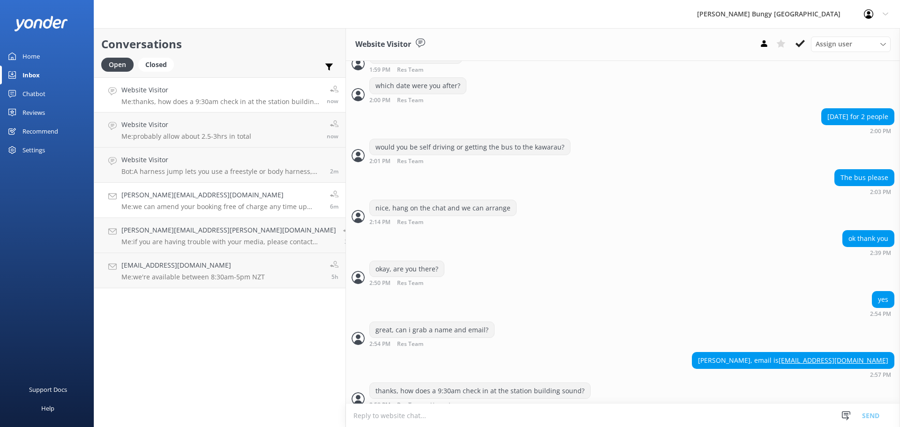
click at [166, 189] on link "[PERSON_NAME][EMAIL_ADDRESS][DOMAIN_NAME] Me: we can amend your booking free of…" at bounding box center [219, 200] width 251 height 35
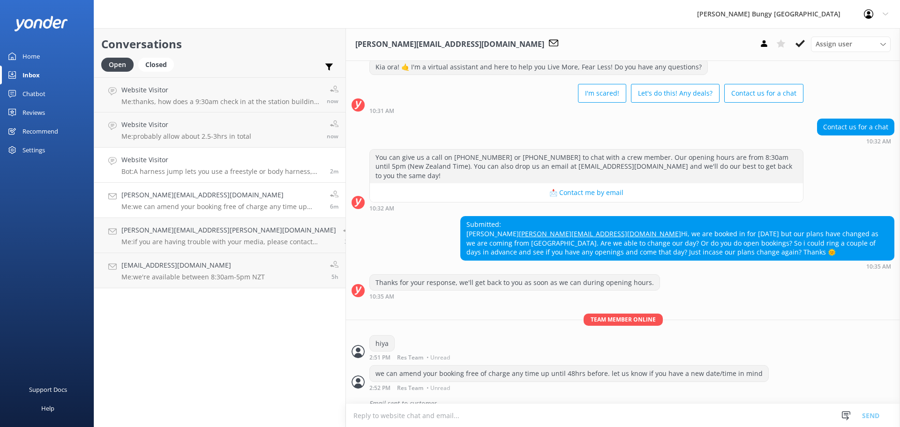
scroll to position [378, 0]
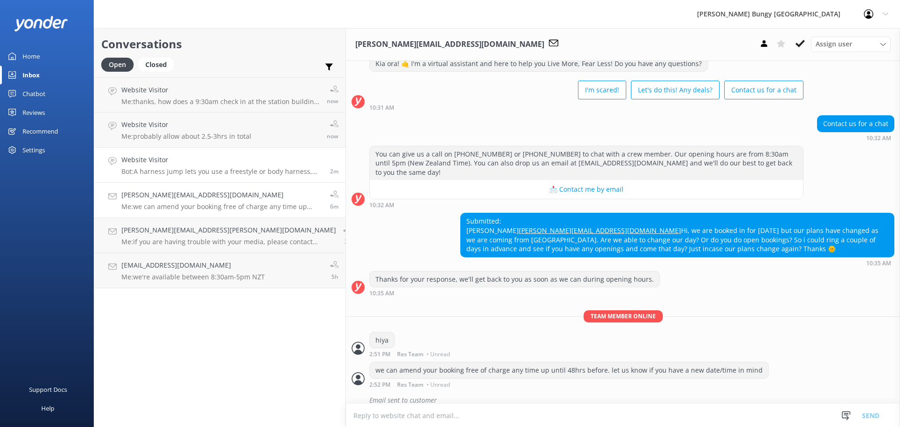
click at [167, 170] on p "Bot: A harness jump lets you use a freestyle or body harness, giving you the fr…" at bounding box center [222, 171] width 202 height 8
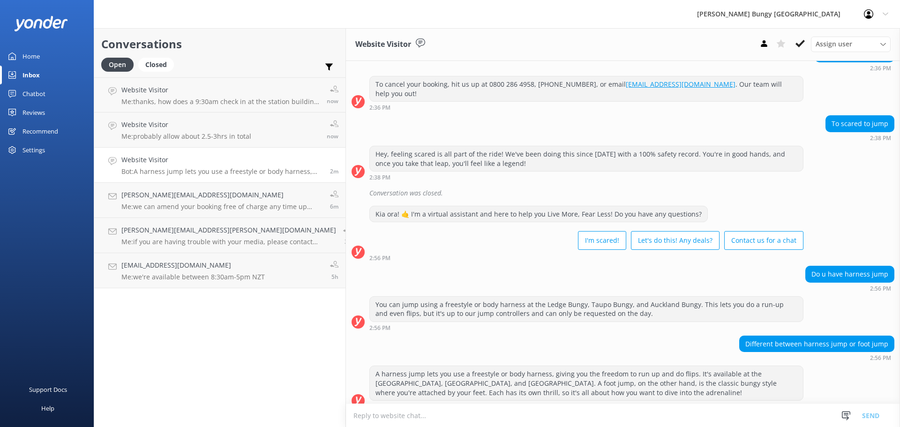
scroll to position [427, 0]
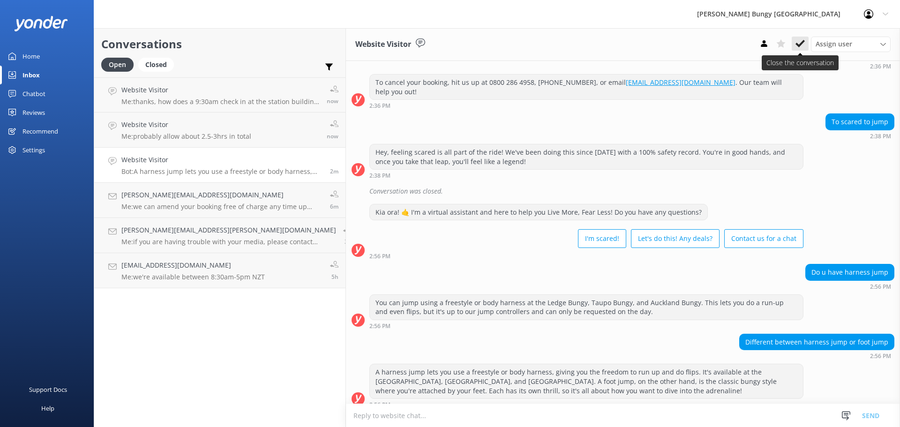
click at [801, 40] on icon at bounding box center [800, 43] width 9 height 9
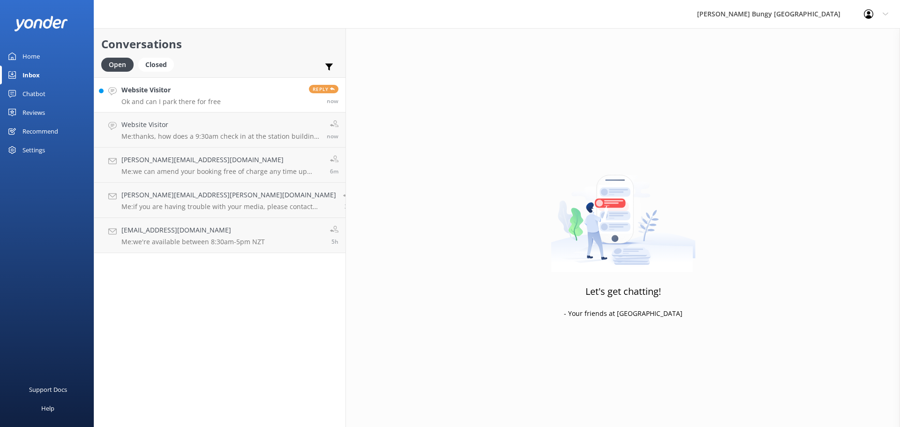
click at [162, 106] on link "Website Visitor Ok and can I park there for free Reply now" at bounding box center [219, 94] width 251 height 35
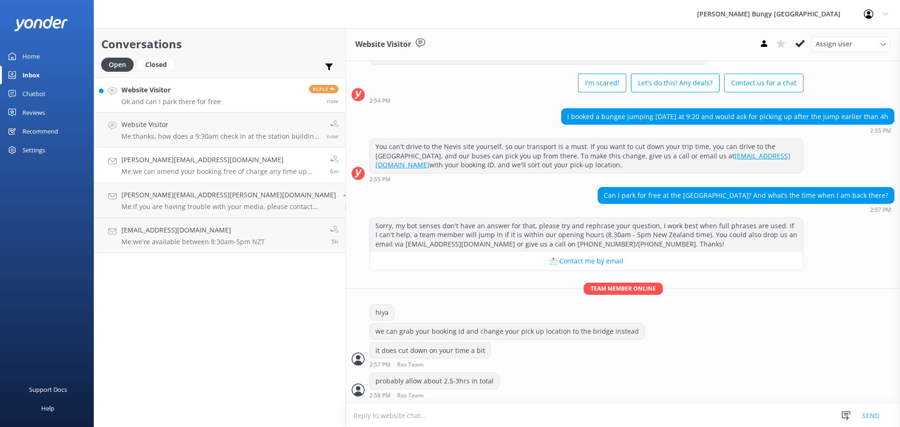
scroll to position [68, 0]
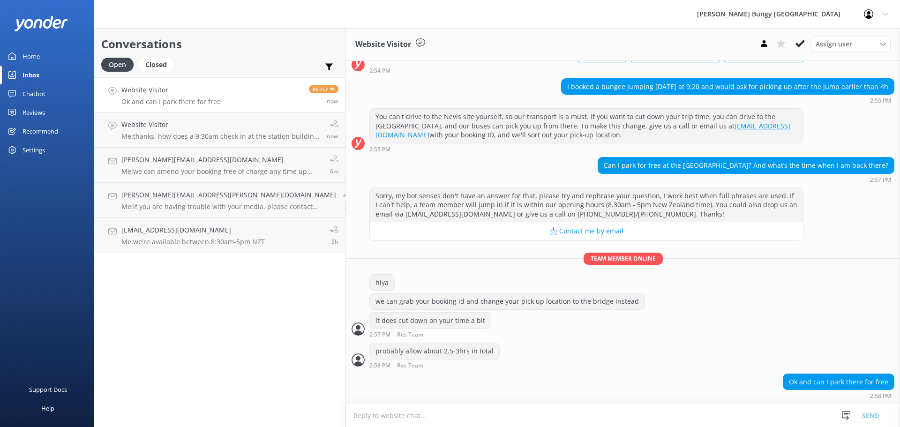
click at [492, 417] on textarea at bounding box center [623, 415] width 554 height 23
type textarea "yep"
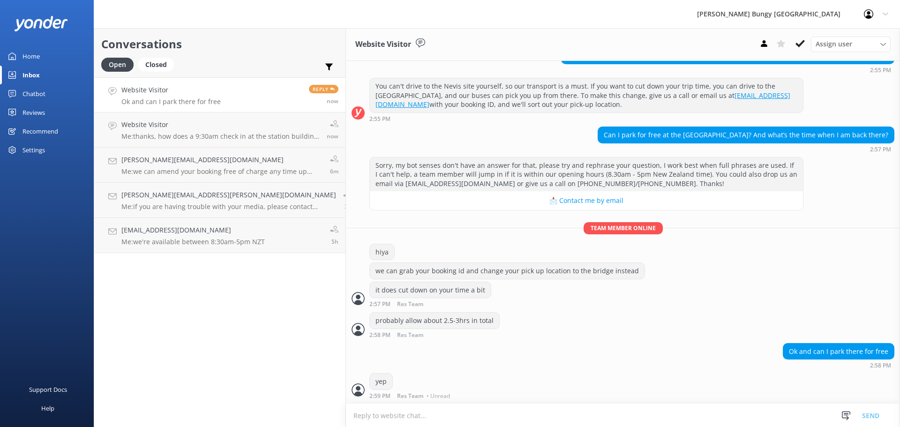
click at [479, 409] on textarea at bounding box center [623, 415] width 554 height 23
click at [191, 140] on p "Me: thanks, how does a 9:30am check in at the station building sound?" at bounding box center [220, 136] width 198 height 8
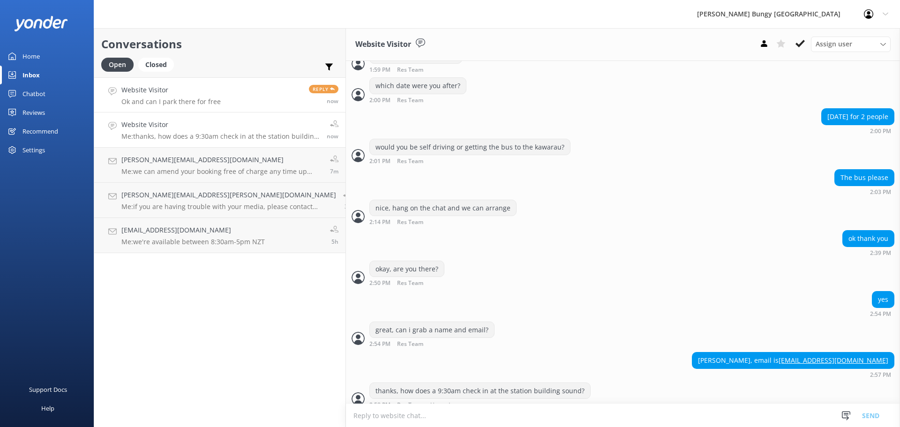
click at [215, 83] on link "Website Visitor Ok and can I park there for free Reply now" at bounding box center [219, 94] width 251 height 35
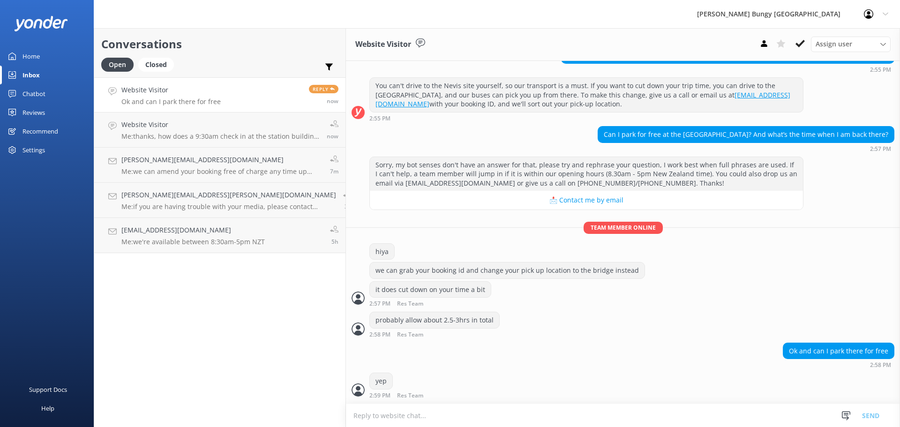
click at [403, 411] on textarea at bounding box center [623, 415] width 554 height 23
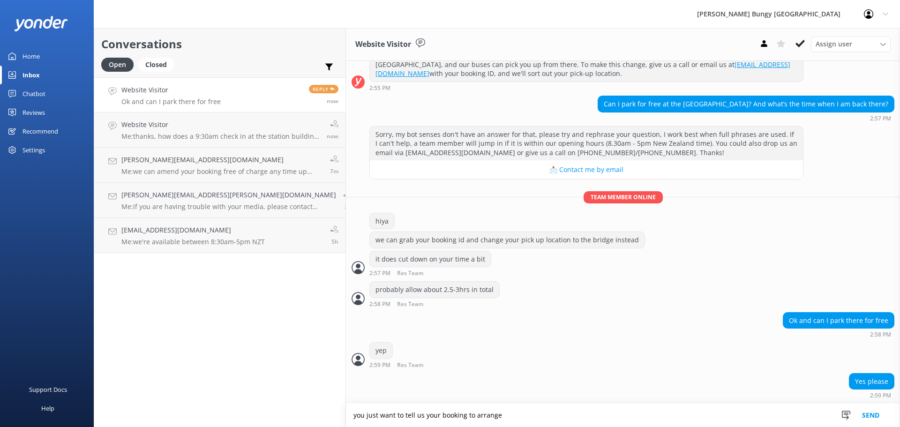
type textarea "you just want to tell us your booking to arrange"
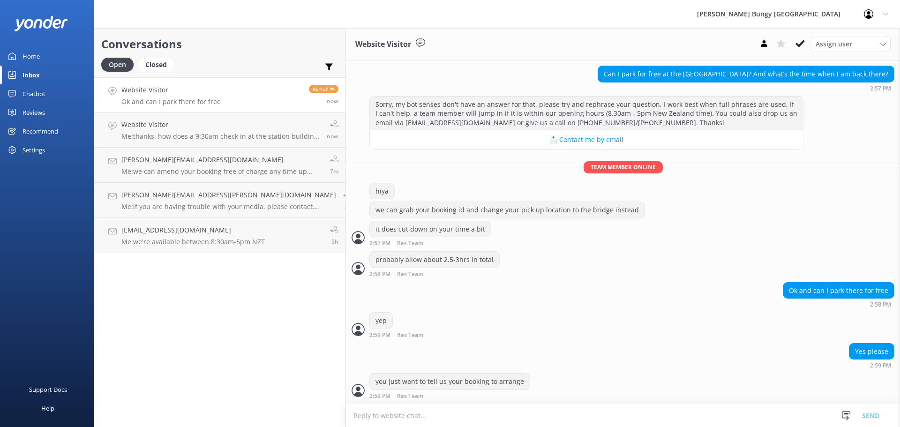
scroll to position [159, 0]
click at [166, 148] on link "Erikaelise@live.com.au Me: we can amend your booking free of charge any time up…" at bounding box center [219, 165] width 251 height 35
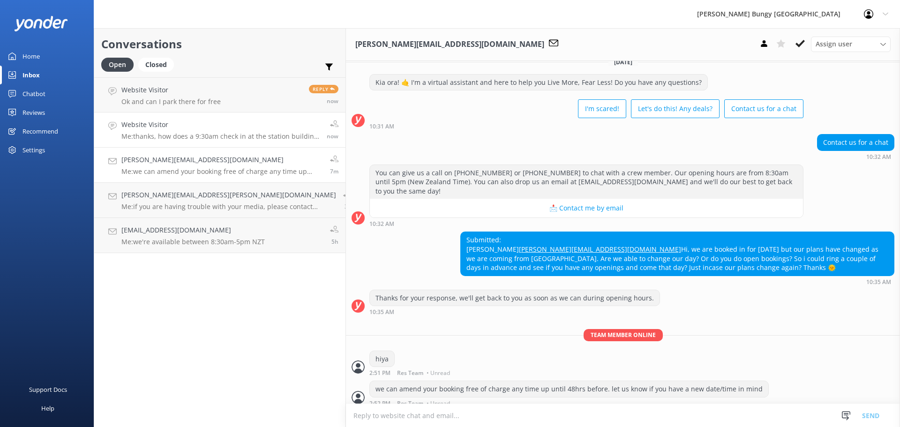
click at [167, 142] on link "Website Visitor Me: thanks, how does a 9:30am check in at the station building …" at bounding box center [219, 130] width 251 height 35
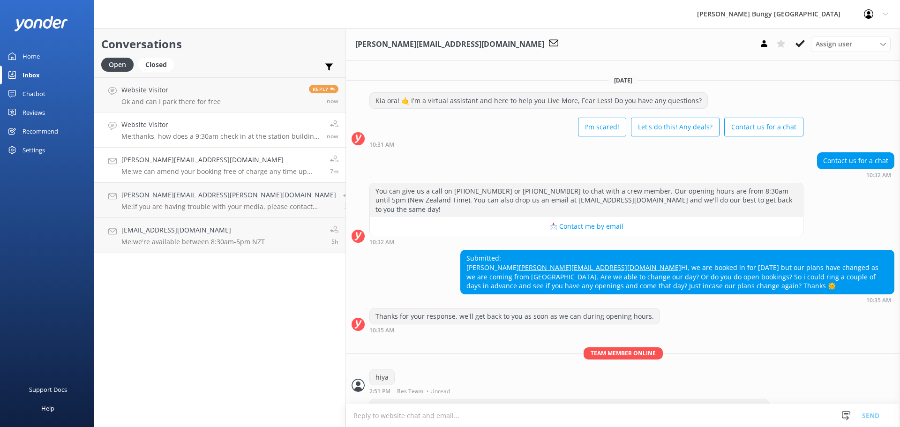
scroll to position [345, 0]
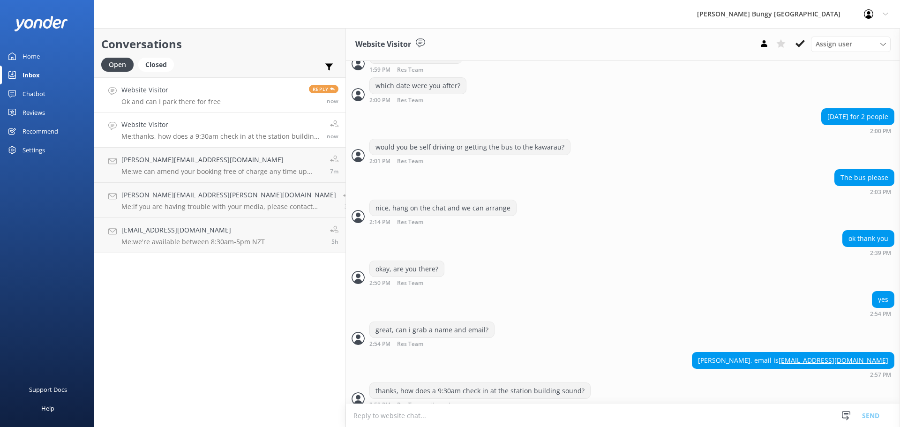
click at [172, 89] on h4 "Website Visitor" at bounding box center [170, 90] width 99 height 10
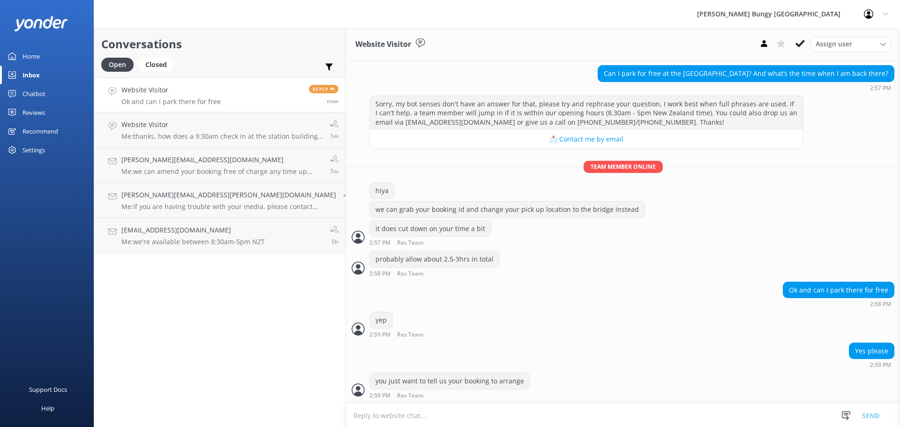
scroll to position [159, 0]
click at [136, 146] on link "Website Visitor Me: thanks, how does a 9:30am check in at the station building …" at bounding box center [219, 130] width 251 height 35
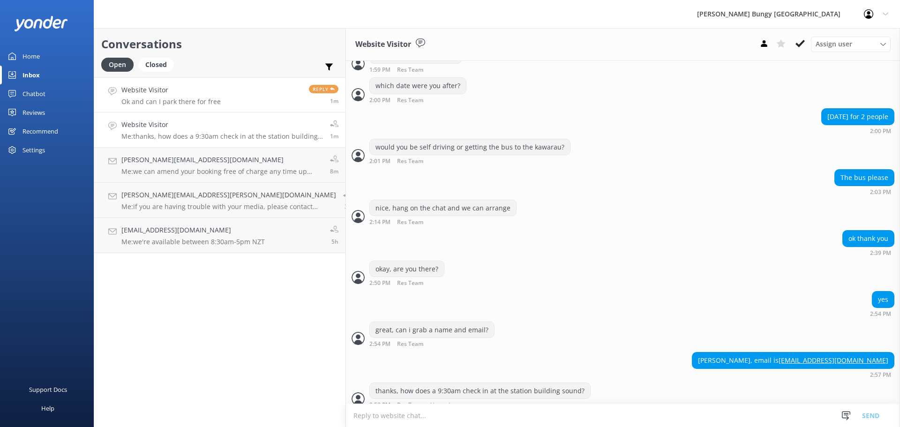
click at [190, 91] on h4 "Website Visitor" at bounding box center [170, 90] width 99 height 10
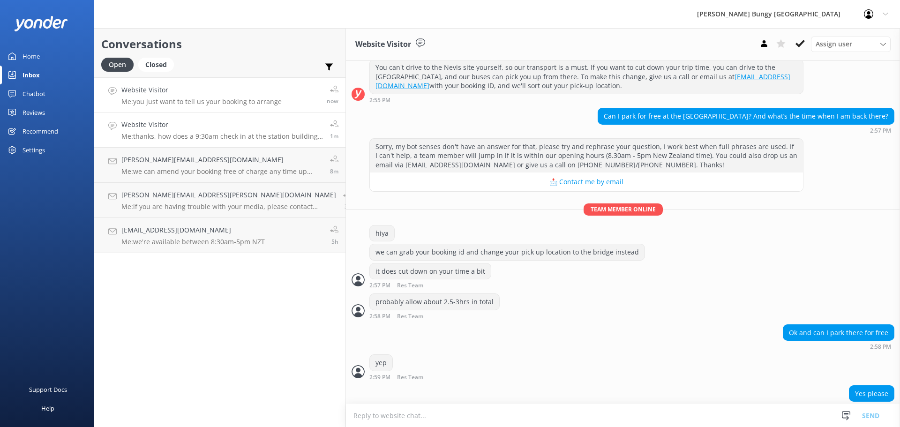
scroll to position [159, 0]
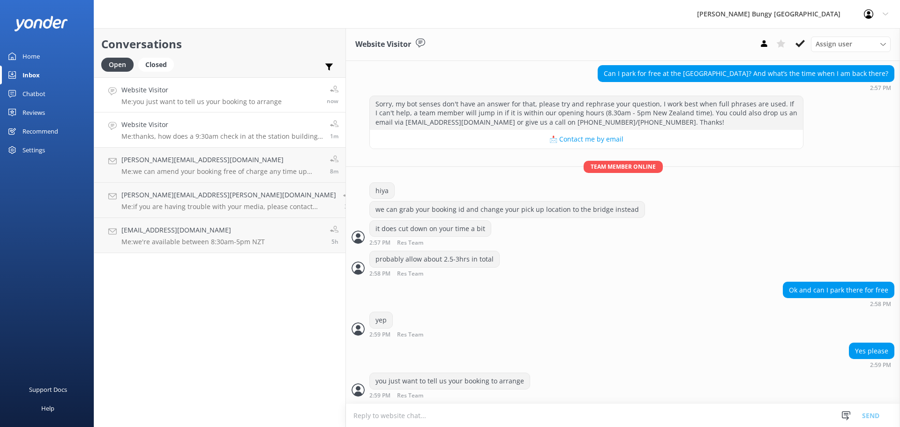
click at [220, 125] on h4 "Website Visitor" at bounding box center [222, 125] width 202 height 10
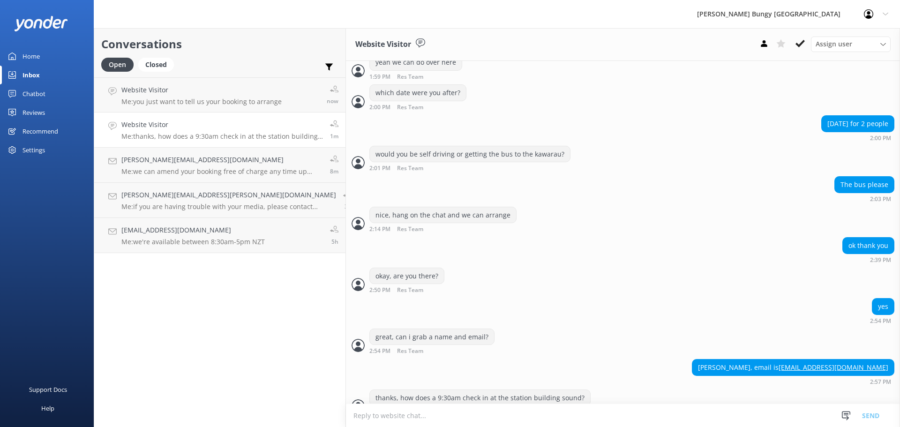
scroll to position [345, 0]
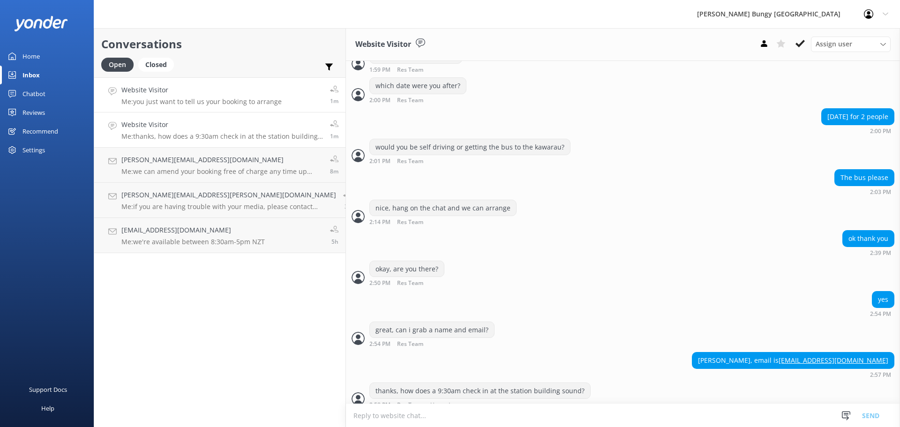
click at [175, 99] on p "Me: you just want to tell us your booking to arrange" at bounding box center [201, 102] width 160 height 8
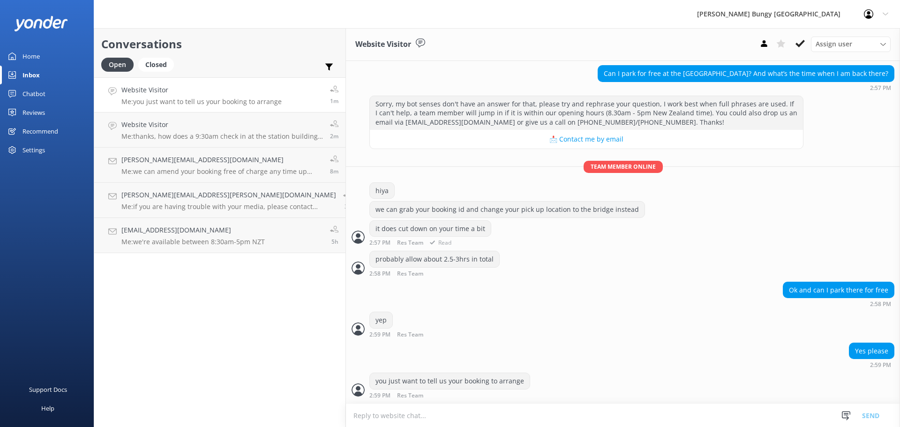
scroll to position [189, 0]
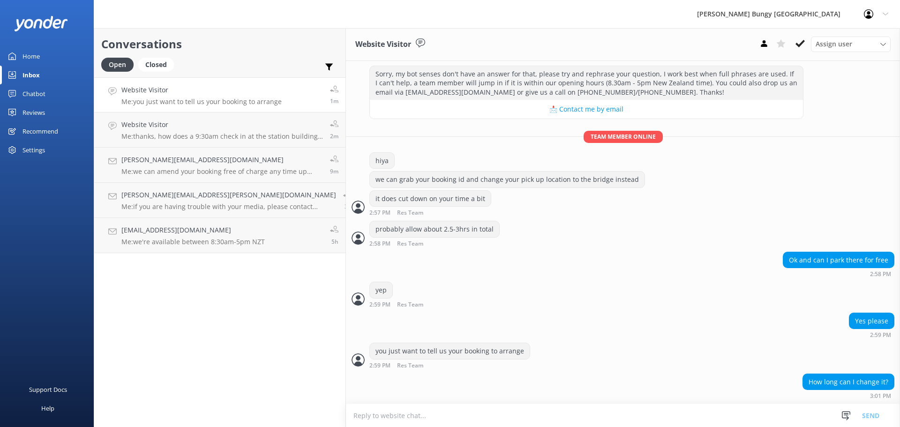
click at [612, 402] on div "How long can I change it? 3:01 PM" at bounding box center [623, 389] width 554 height 30
click at [614, 418] on textarea at bounding box center [623, 415] width 554 height 23
type textarea "i'm not sure what you mean"
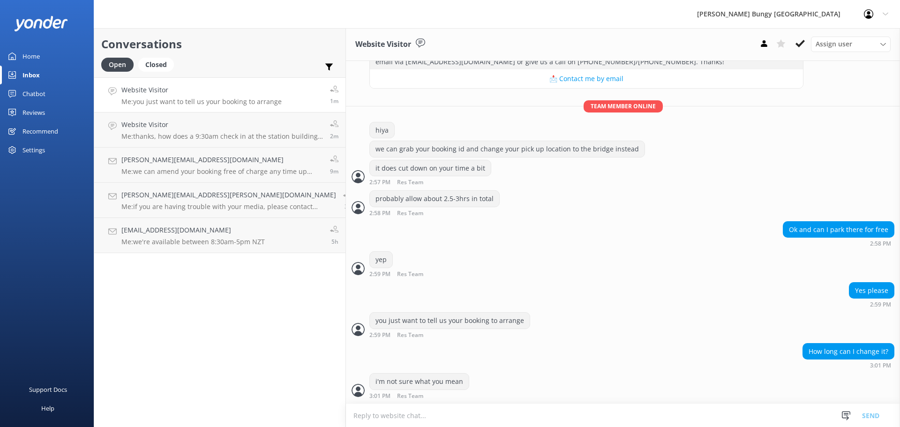
scroll to position [220, 0]
click at [629, 416] on textarea at bounding box center [623, 415] width 554 height 23
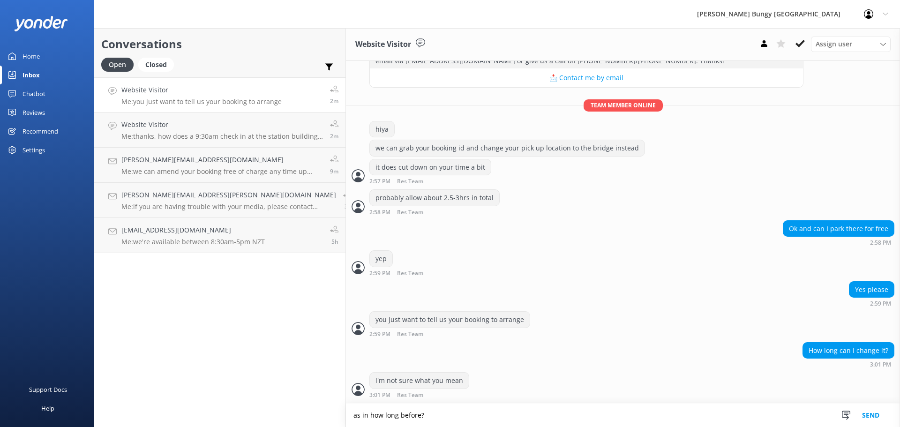
type textarea "as in how long before?"
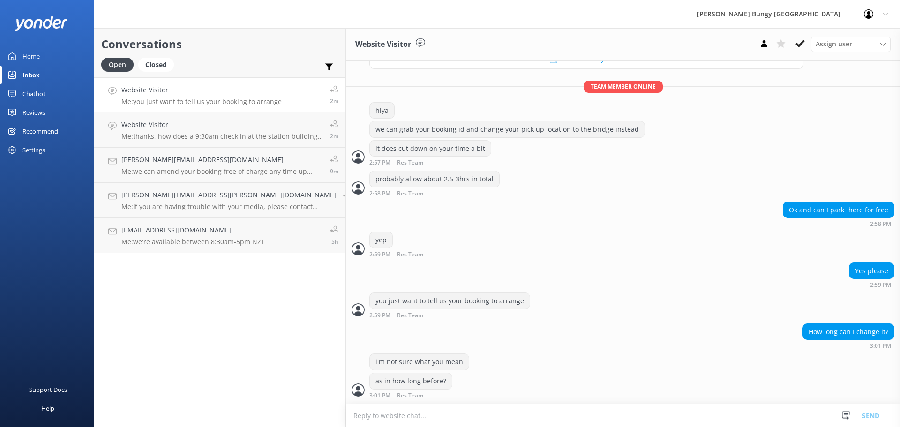
scroll to position [240, 0]
click at [183, 84] on link "Website Visitor Sounds good! Reply now" at bounding box center [219, 94] width 251 height 35
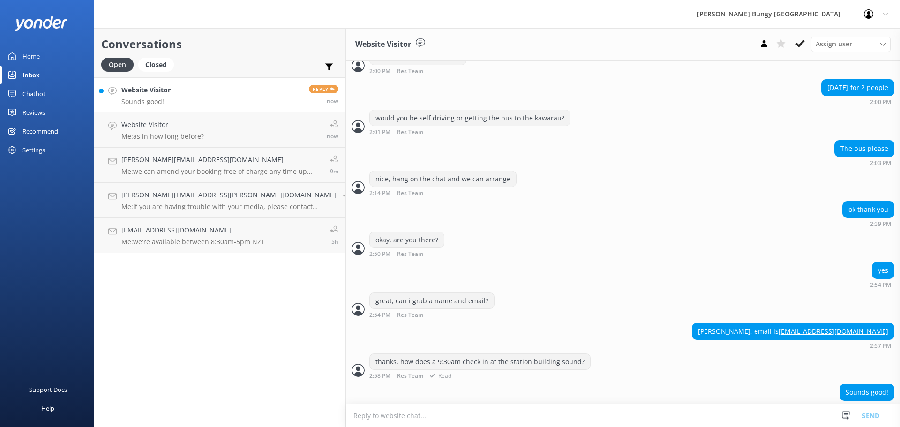
scroll to position [376, 0]
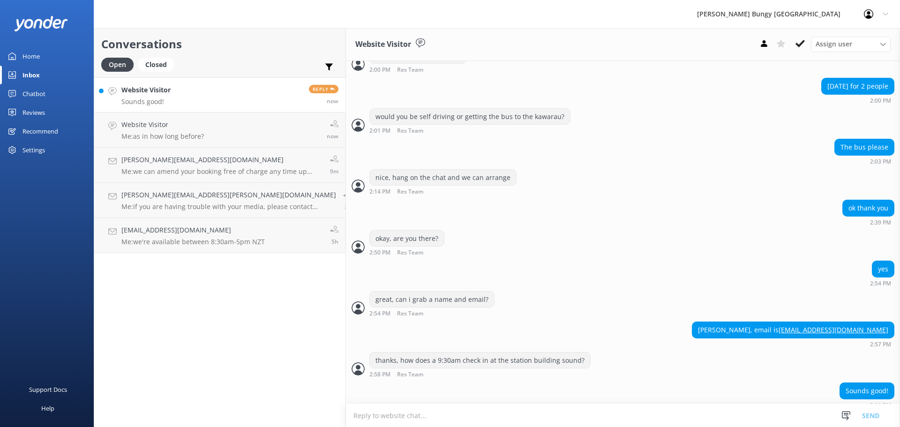
click at [629, 419] on textarea at bounding box center [623, 415] width 554 height 23
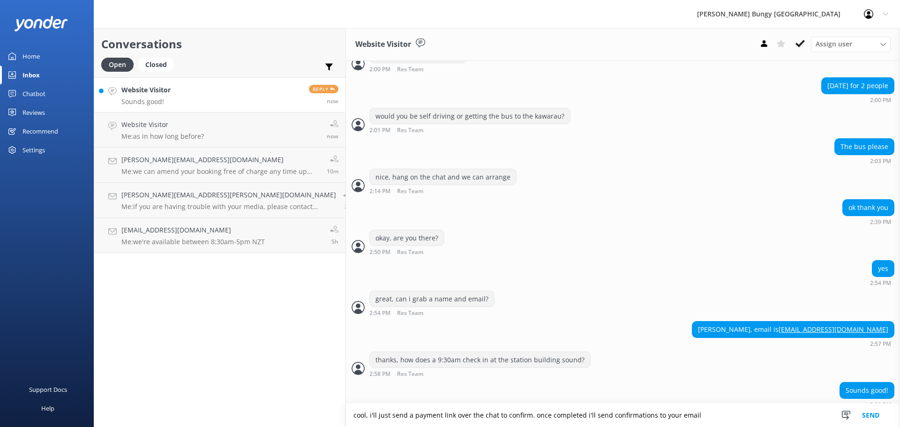
type textarea "cool, i'll just send a payment link over the chat to confirm. once completed i'…"
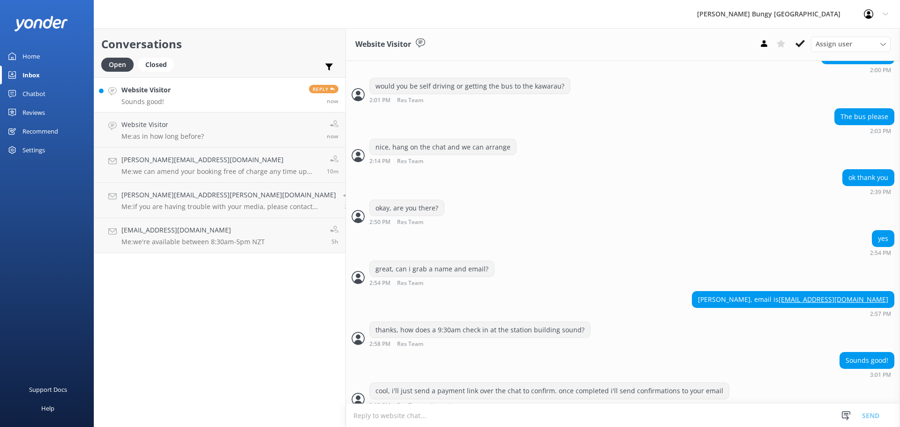
scroll to position [407, 0]
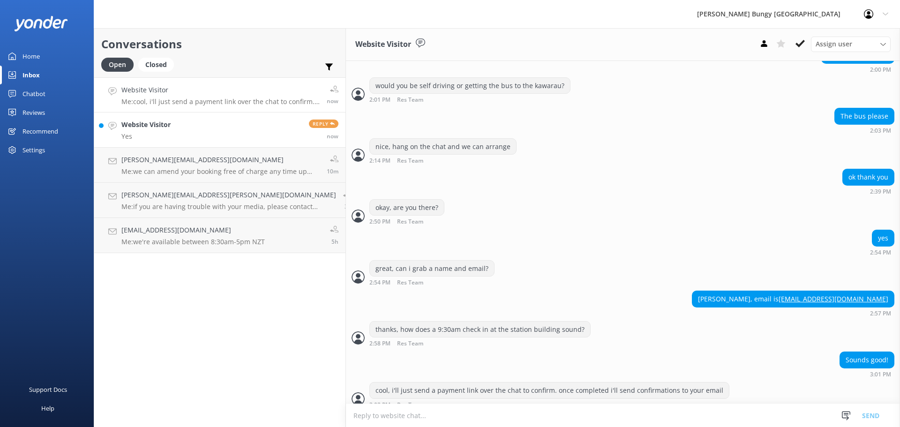
click at [155, 137] on p "Yes" at bounding box center [145, 136] width 49 height 8
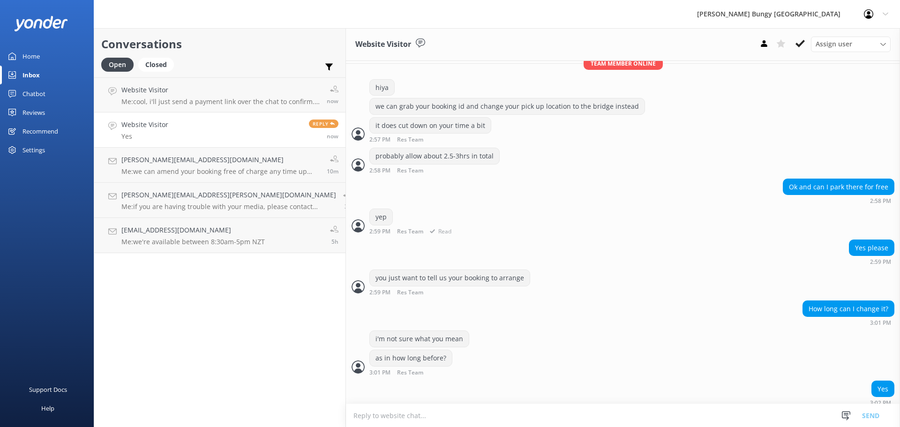
scroll to position [270, 0]
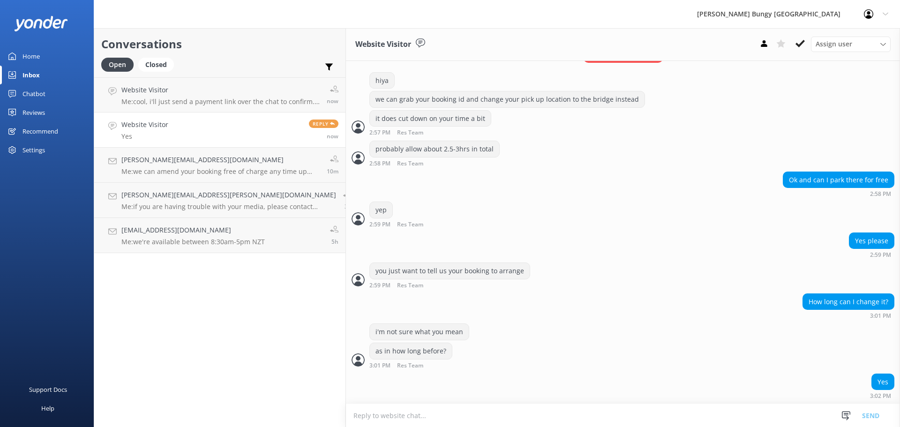
click at [636, 425] on textarea at bounding box center [623, 415] width 554 height 23
type textarea "before 5pm [DATE] we can amend"
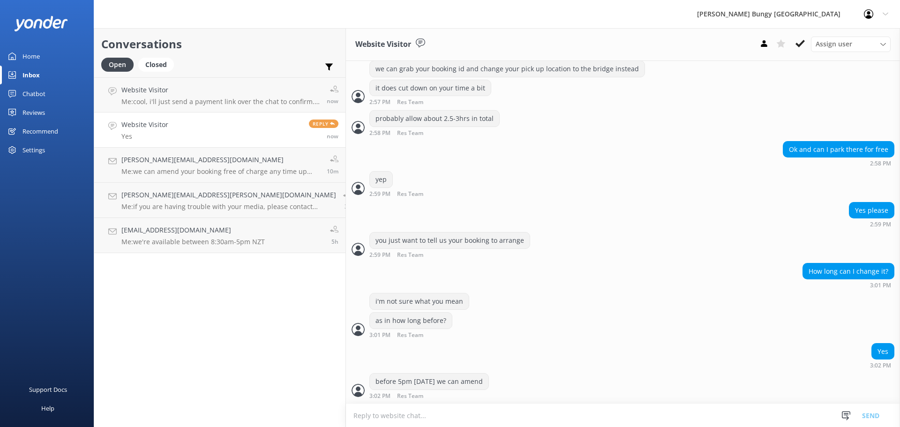
scroll to position [301, 0]
click at [199, 103] on p "Me: cool, i'll just send a payment link over the chat to confirm. once complete…" at bounding box center [220, 102] width 198 height 8
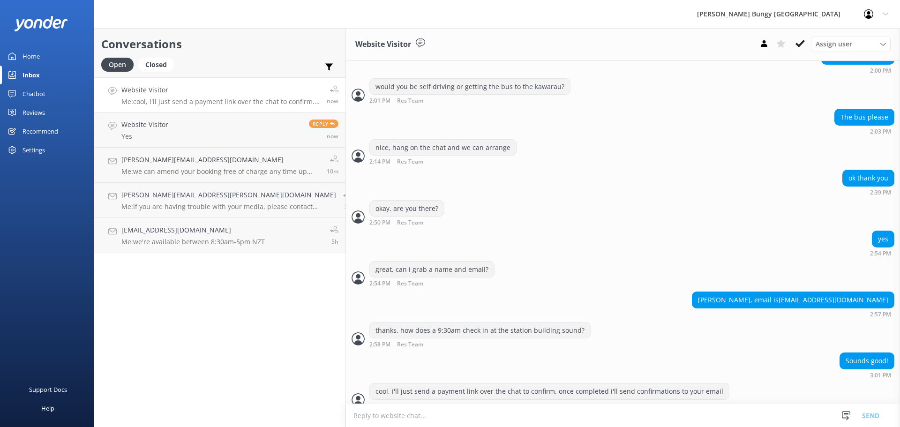
scroll to position [437, 0]
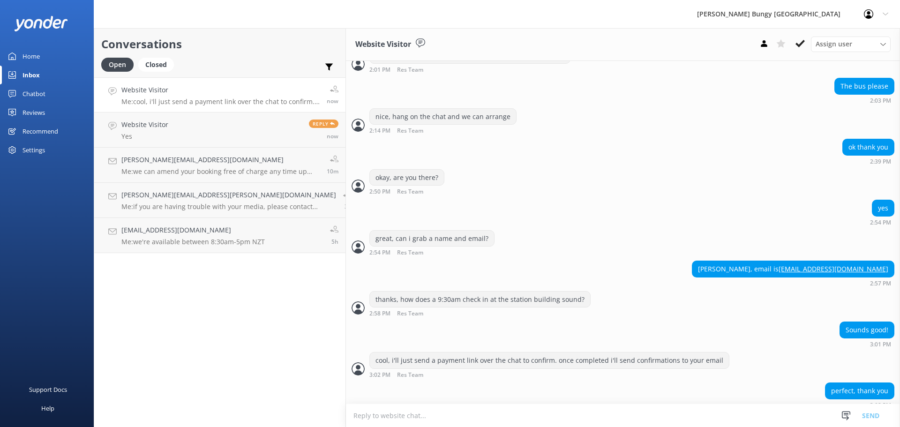
click at [803, 418] on textarea at bounding box center [623, 415] width 554 height 23
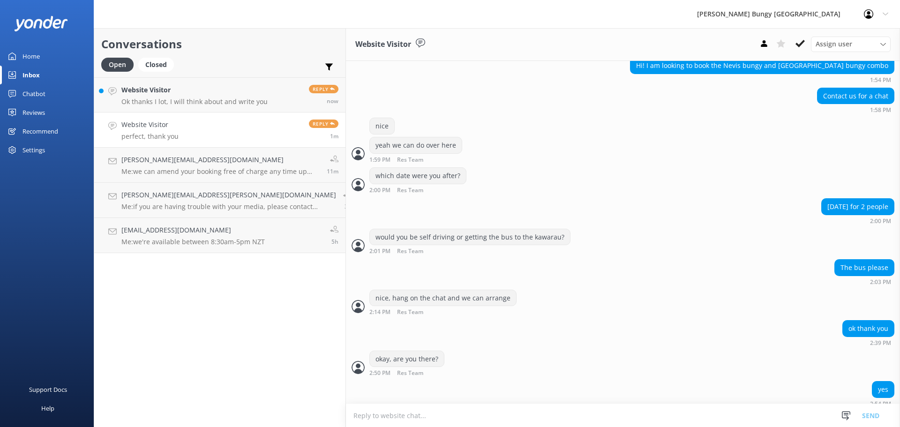
click at [167, 96] on div "Website Visitor Ok thanks I lot, I will think about and write you" at bounding box center [194, 95] width 146 height 20
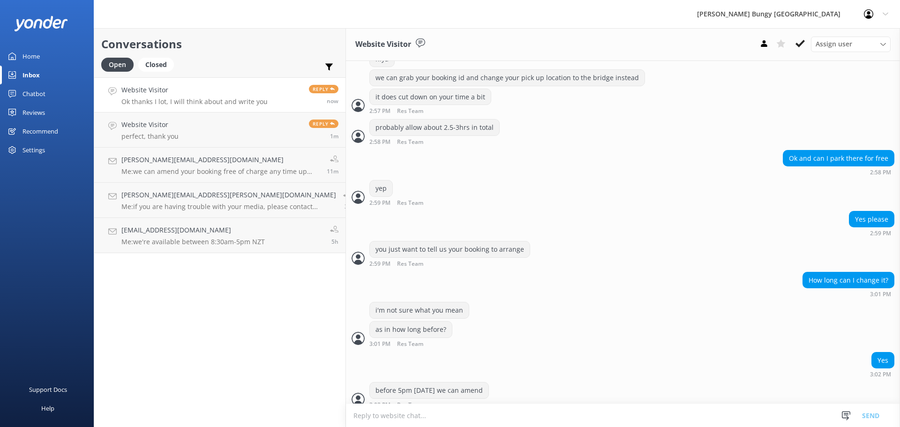
scroll to position [331, 0]
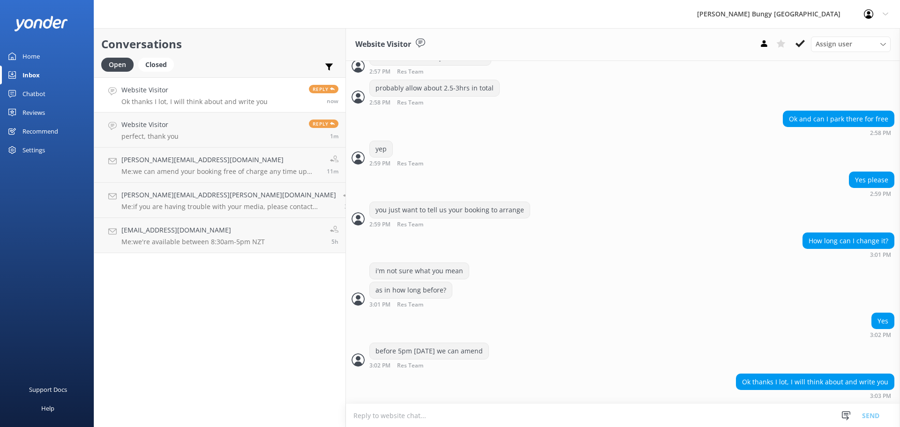
click at [555, 410] on textarea at bounding box center [623, 415] width 554 height 23
type textarea "okay"
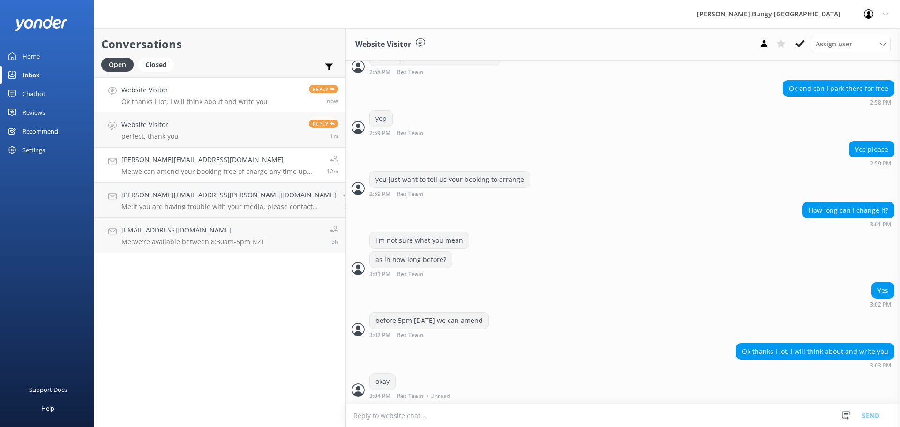
click at [174, 156] on h4 "[PERSON_NAME][EMAIL_ADDRESS][DOMAIN_NAME]" at bounding box center [220, 160] width 198 height 10
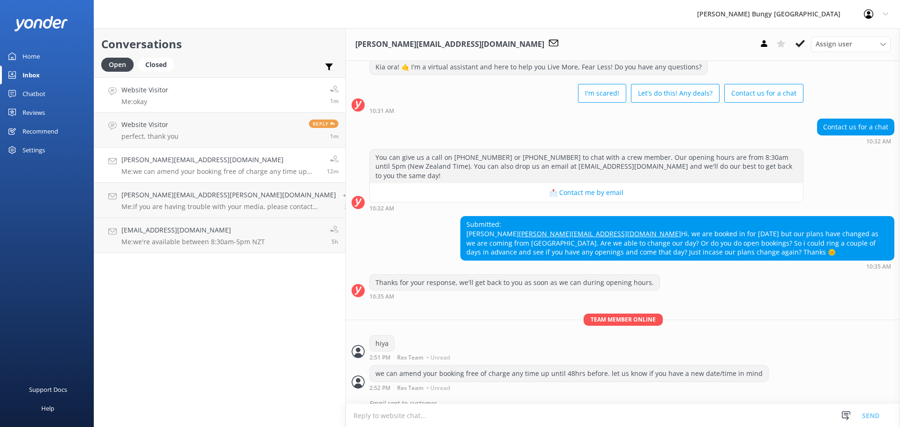
scroll to position [378, 0]
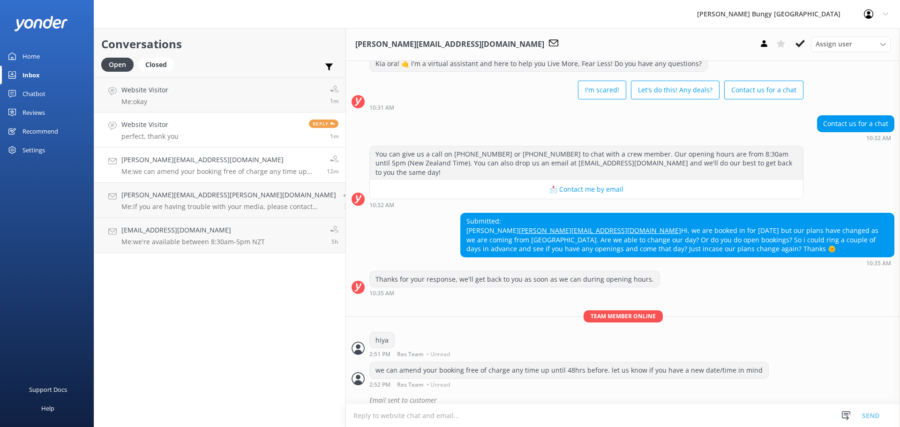
click at [158, 145] on link "Website Visitor perfect, thank you Reply 1m" at bounding box center [219, 130] width 251 height 35
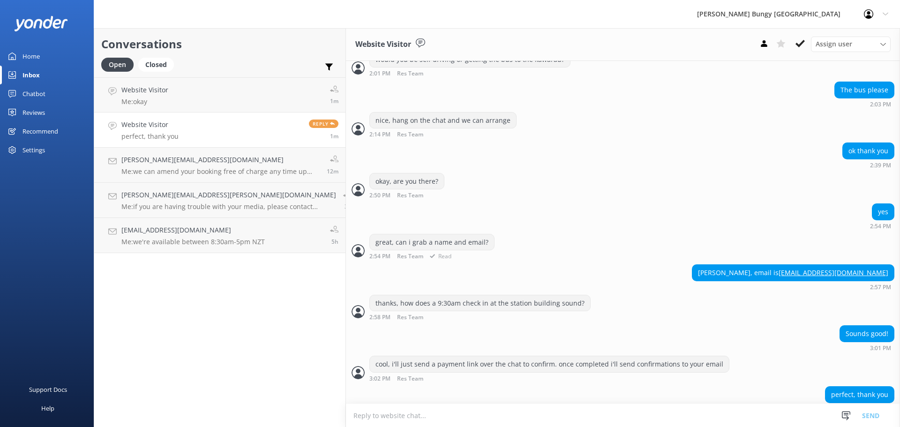
scroll to position [437, 0]
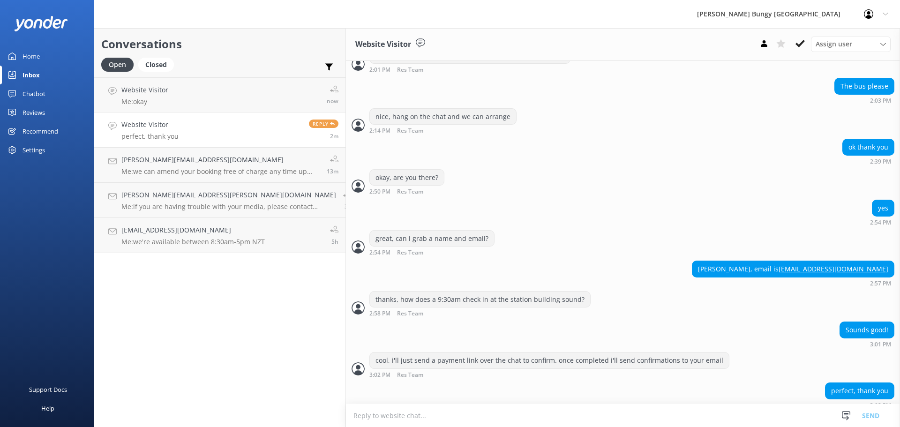
click at [476, 400] on div "perfect, thank you 3:02 PM" at bounding box center [623, 398] width 554 height 30
click at [472, 420] on textarea at bounding box center [623, 415] width 554 height 23
paste textarea "1230"
type textarea "awesome, your total is $1230 (+1.99% card surcharge)"
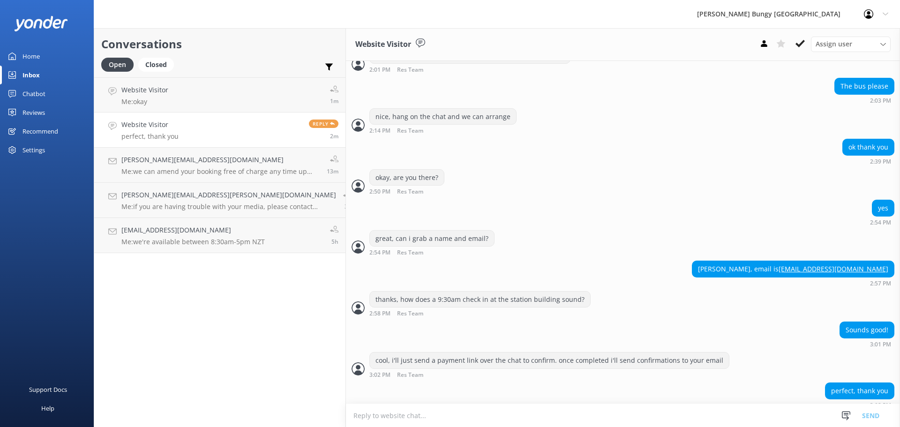
scroll to position [468, 0]
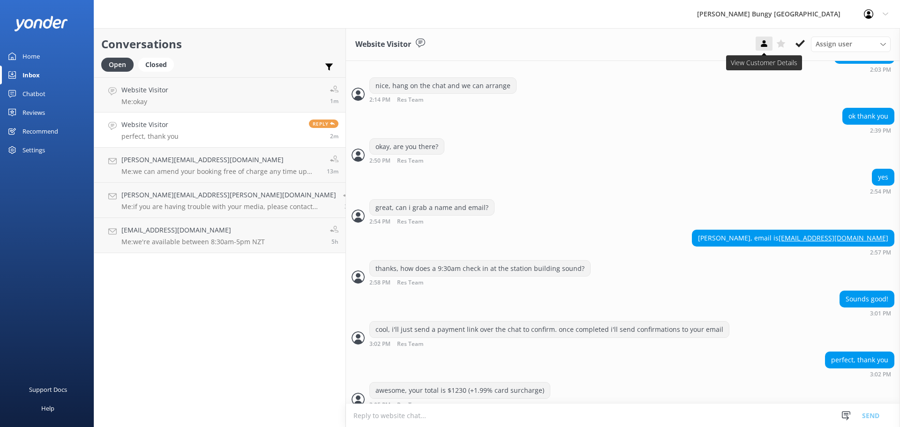
click at [770, 42] on button at bounding box center [764, 44] width 17 height 14
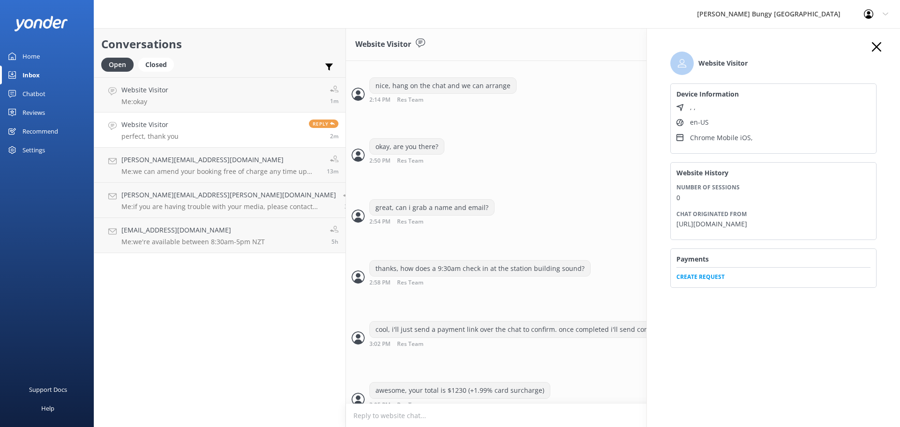
click at [715, 281] on span "Create Request" at bounding box center [774, 274] width 194 height 14
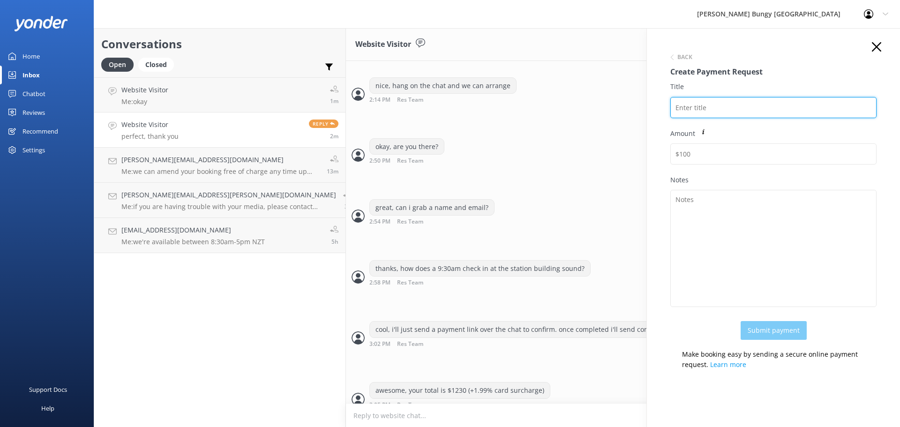
click at [749, 105] on input "Title" at bounding box center [774, 107] width 206 height 21
paste input "2454895"
click at [791, 105] on input "2454895" at bounding box center [774, 107] width 206 height 21
paste input "SCARLETT SILVIA"
drag, startPoint x: 793, startPoint y: 102, endPoint x: 508, endPoint y: 55, distance: 289.4
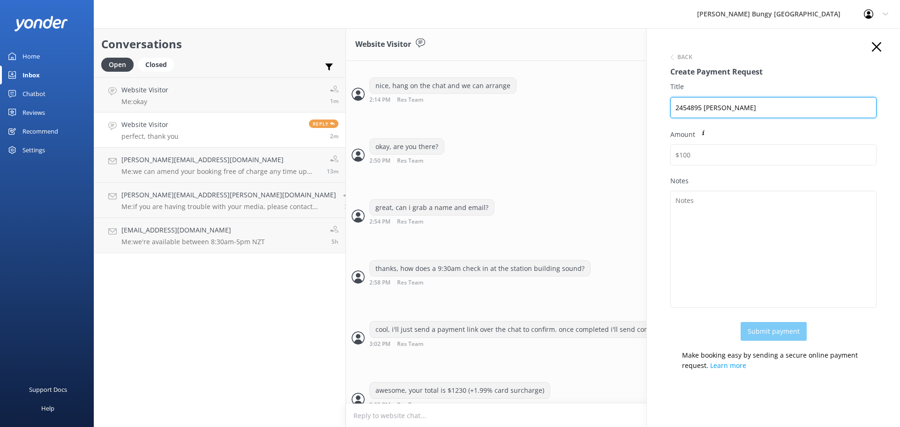
click at [508, 55] on div "Conversations Open Closed Important Assigned to me Unassigned Website Visitor M…" at bounding box center [497, 227] width 807 height 399
type input "2454895 SCARLETT SILVIA"
click at [732, 189] on div "Notes" at bounding box center [774, 249] width 206 height 146
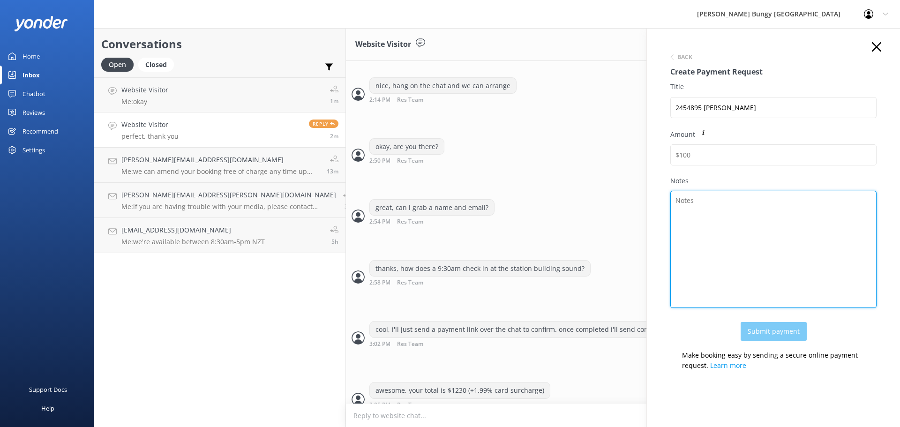
click at [727, 207] on textarea "Notes" at bounding box center [774, 249] width 206 height 117
paste textarea "2454895 SCARLETT SILVIA"
type textarea "2454895 SCARLETT SILVIA"
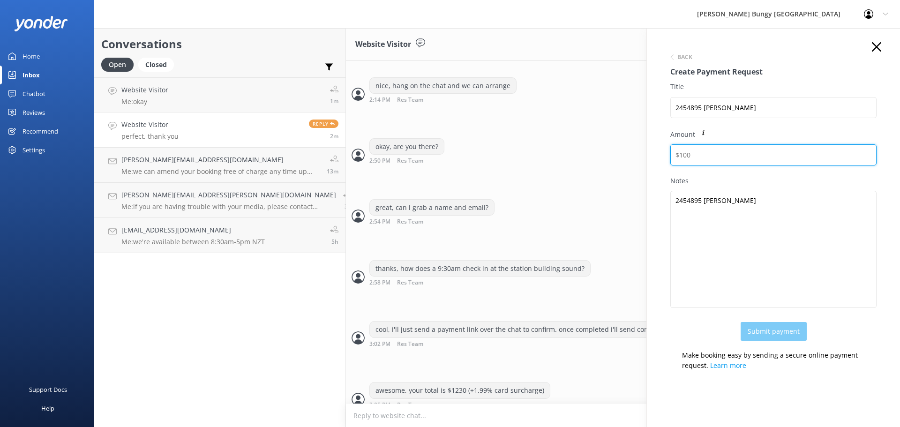
click at [729, 157] on input "Amount" at bounding box center [774, 154] width 206 height 21
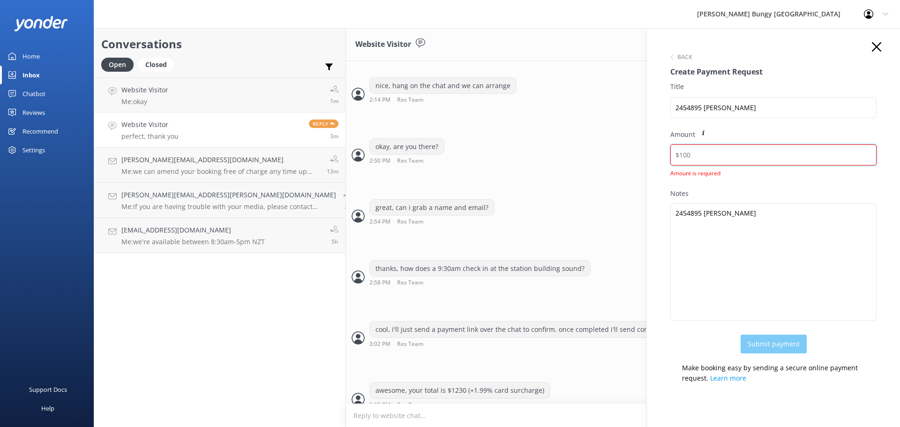
paste input "1254.47"
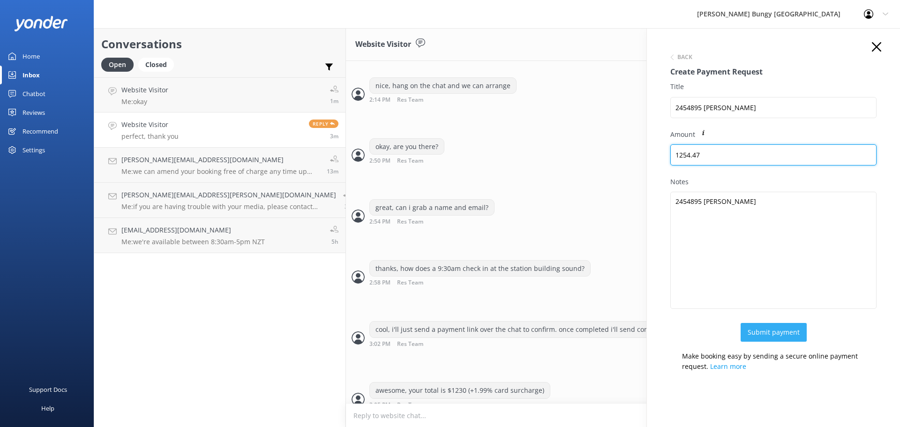
type input "1254.47"
click at [759, 333] on button "Submit payment" at bounding box center [774, 332] width 66 height 19
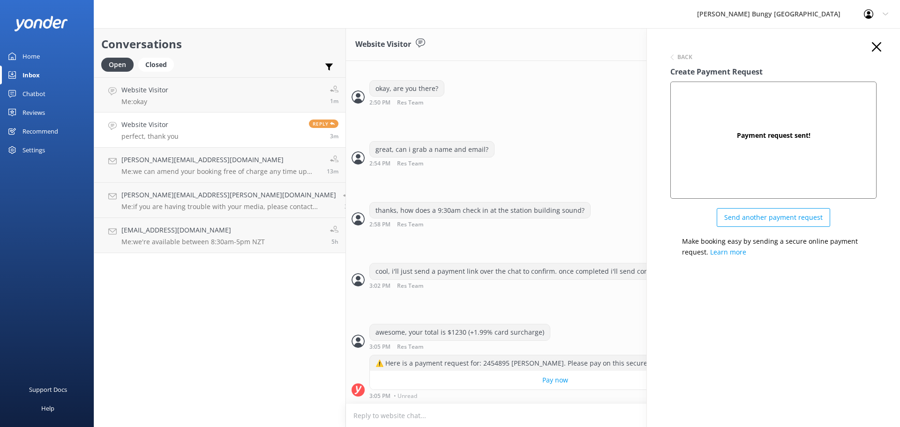
scroll to position [514, 0]
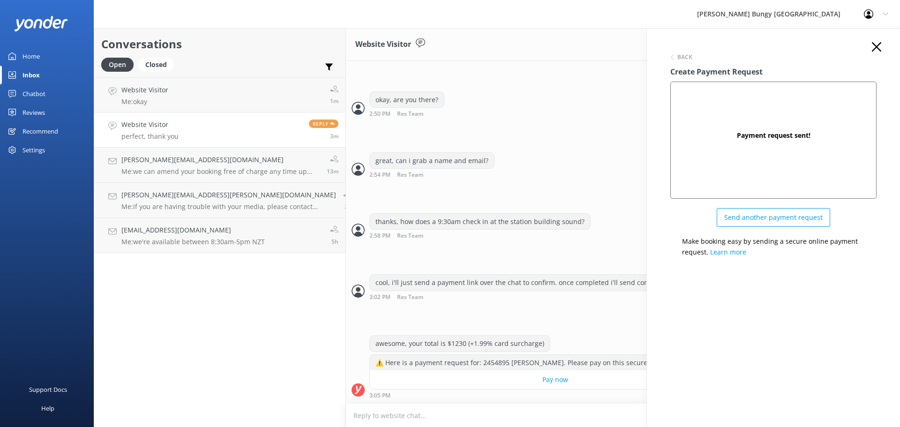
click at [884, 42] on div "Back Create Payment Request Payment request sent! Send another payment request …" at bounding box center [773, 241] width 253 height 427
click at [874, 46] on icon "button" at bounding box center [876, 46] width 9 height 9
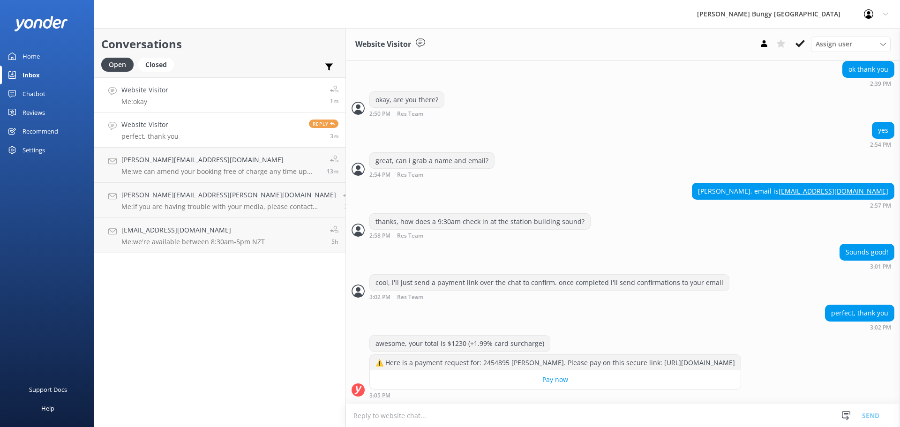
click at [217, 99] on link "Website Visitor Me: okay 1m" at bounding box center [219, 94] width 251 height 35
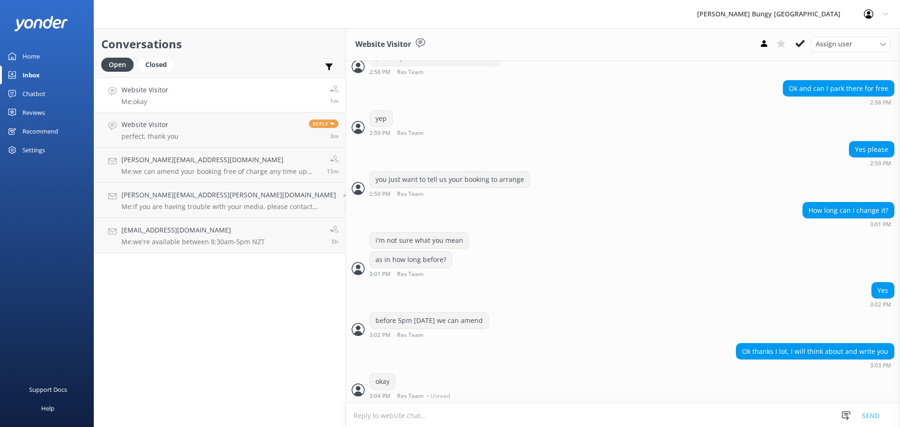
scroll to position [361, 0]
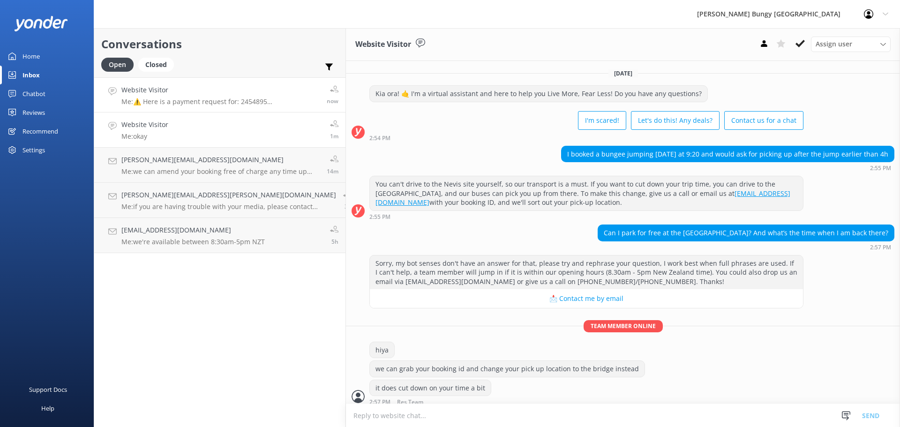
click at [249, 77] on link "Website Visitor Me: ⚠️ Here is a payment request for: 2454895 [PERSON_NAME]. Pl…" at bounding box center [219, 94] width 251 height 35
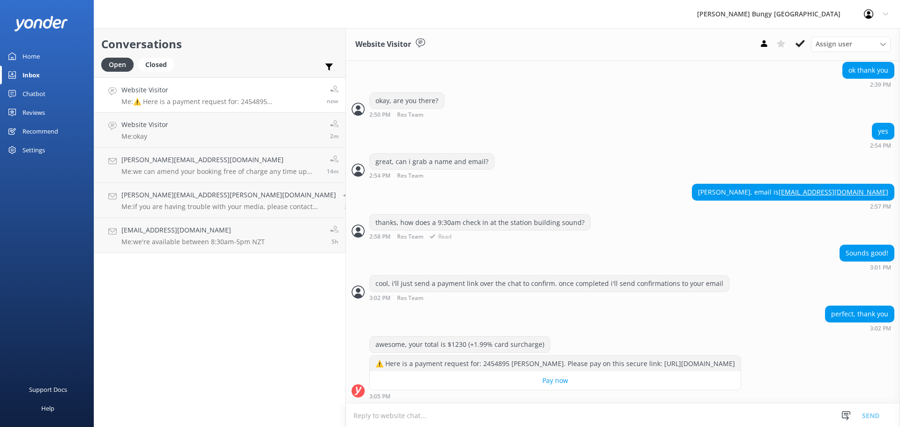
scroll to position [514, 0]
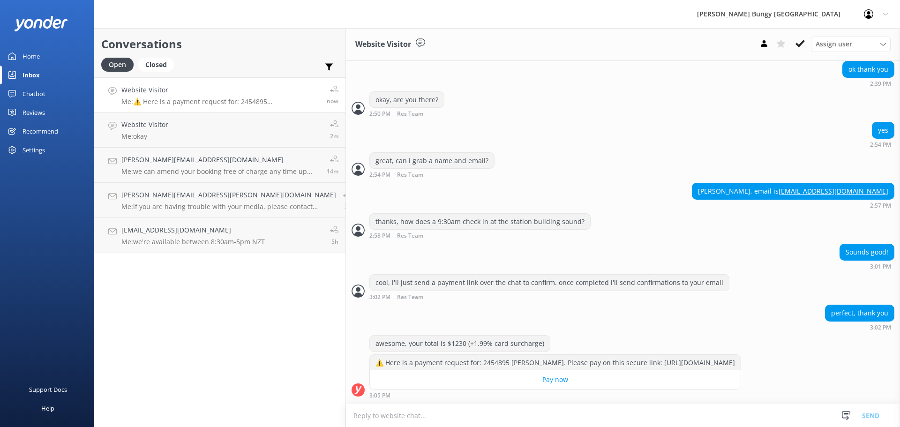
drag, startPoint x: 883, startPoint y: 182, endPoint x: 815, endPoint y: 182, distance: 68.5
click at [815, 183] on div "[PERSON_NAME], email is [EMAIL_ADDRESS][DOMAIN_NAME]" at bounding box center [794, 191] width 202 height 16
copy div "[EMAIL_ADDRESS][DOMAIN_NAME]"
click at [826, 173] on div "great, can i grab a name and email? 2:54 PM Res Team Read" at bounding box center [623, 167] width 554 height 30
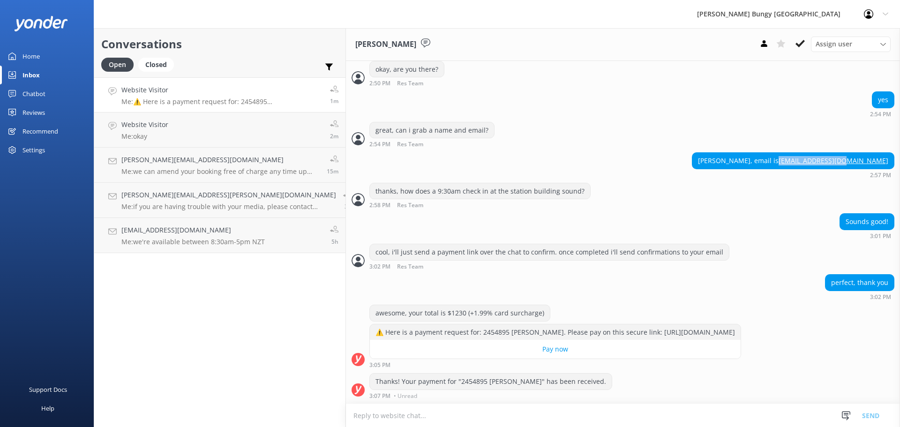
drag, startPoint x: 885, startPoint y: 186, endPoint x: 817, endPoint y: 155, distance: 74.7
click at [817, 155] on div "[PERSON_NAME], email is [EMAIL_ADDRESS][DOMAIN_NAME]" at bounding box center [794, 161] width 202 height 16
copy link "[EMAIL_ADDRESS][DOMAIN_NAME]"
click at [173, 128] on link "Website Visitor Me: okay 3m" at bounding box center [219, 130] width 251 height 35
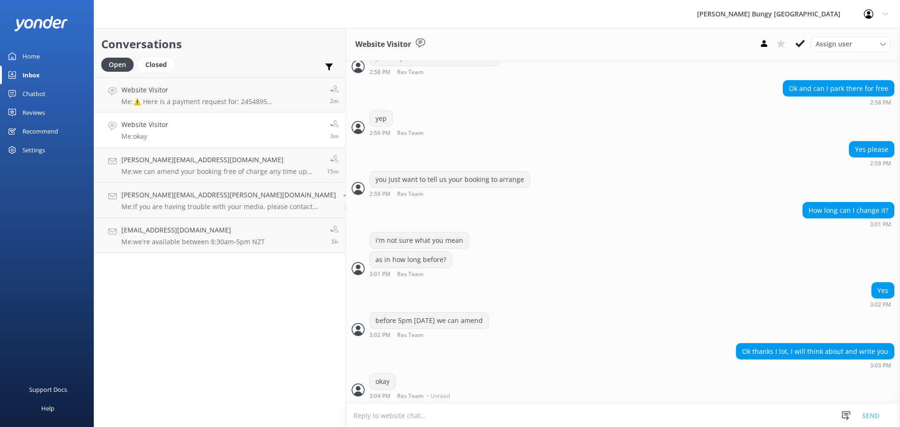
scroll to position [361, 0]
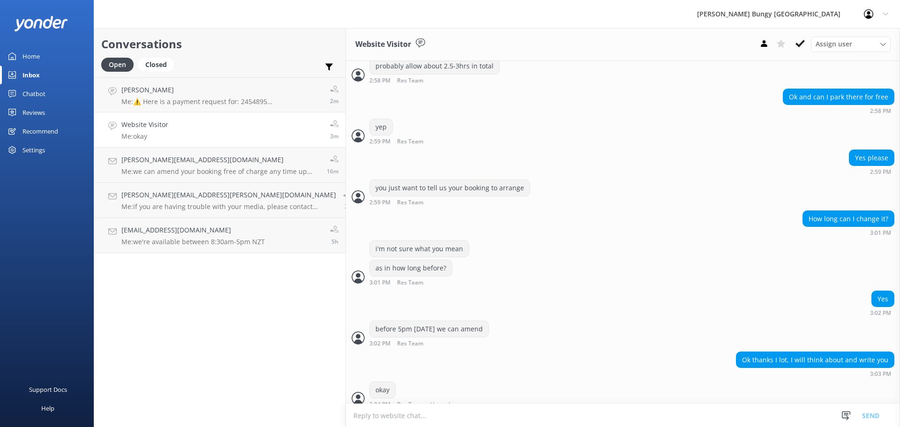
scroll to position [361, 0]
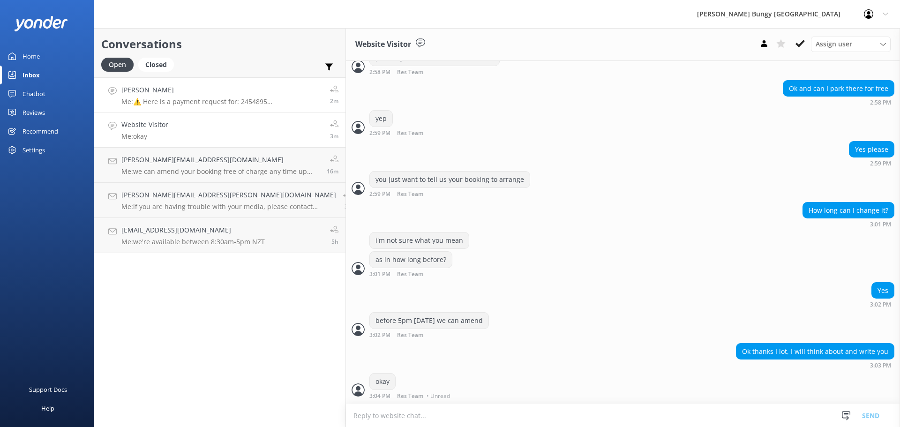
click at [243, 95] on h4 "[PERSON_NAME]" at bounding box center [222, 90] width 202 height 10
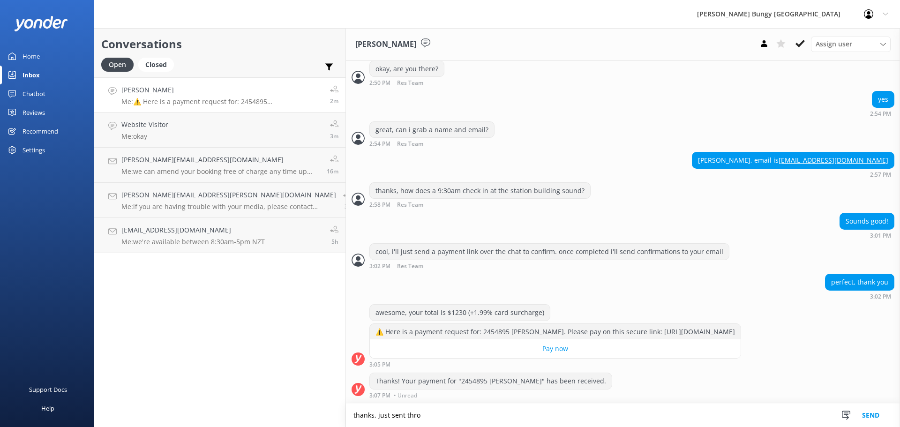
scroll to position [545, 0]
type textarea "thanks, just sent through :)"
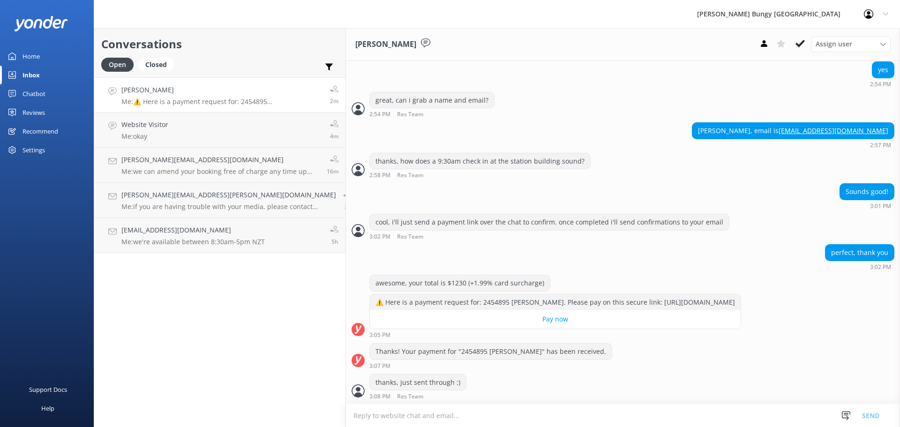
scroll to position [576, 0]
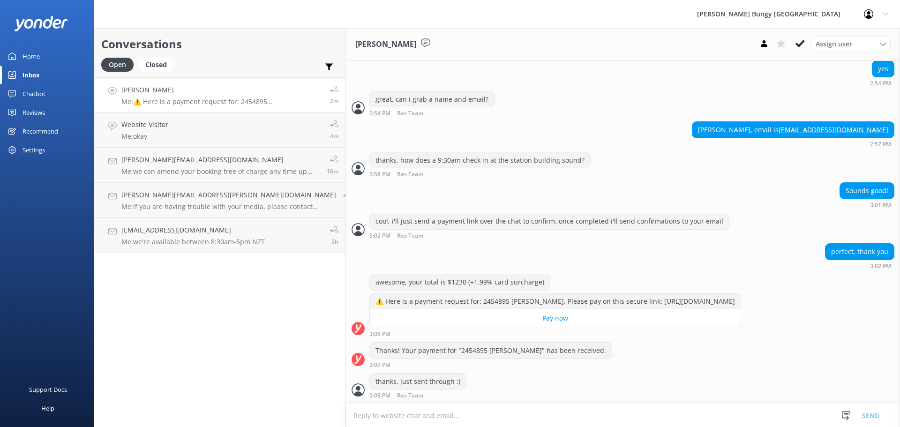
click at [583, 422] on textarea at bounding box center [623, 415] width 554 height 23
type textarea "no need to worry about bus times, we'll let you know when/where you're going on…"
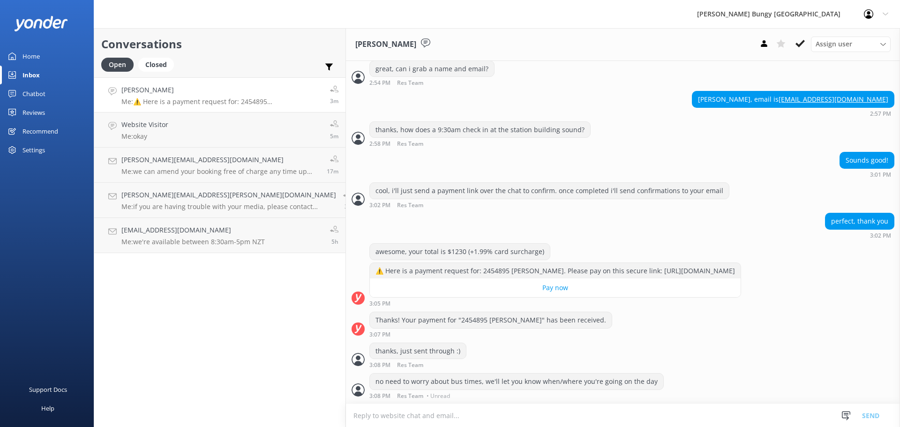
scroll to position [625, 0]
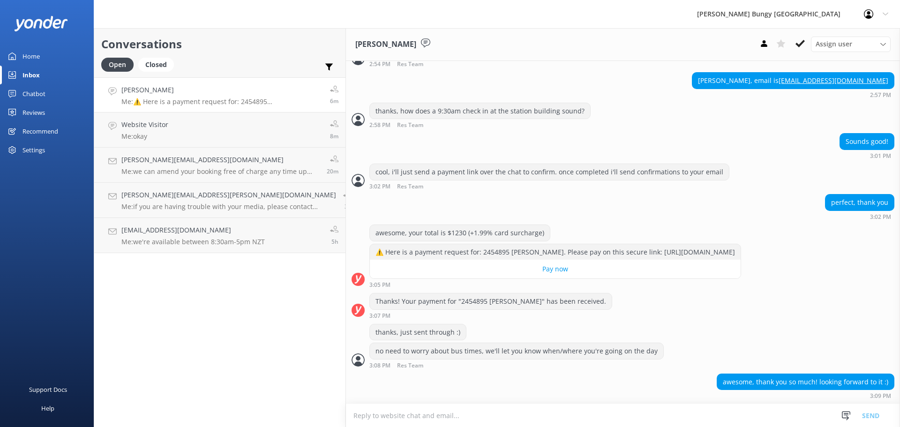
click at [231, 364] on div "Conversations Open Closed Important Assigned to me Unassigned Scarlett Silvia M…" at bounding box center [220, 227] width 252 height 399
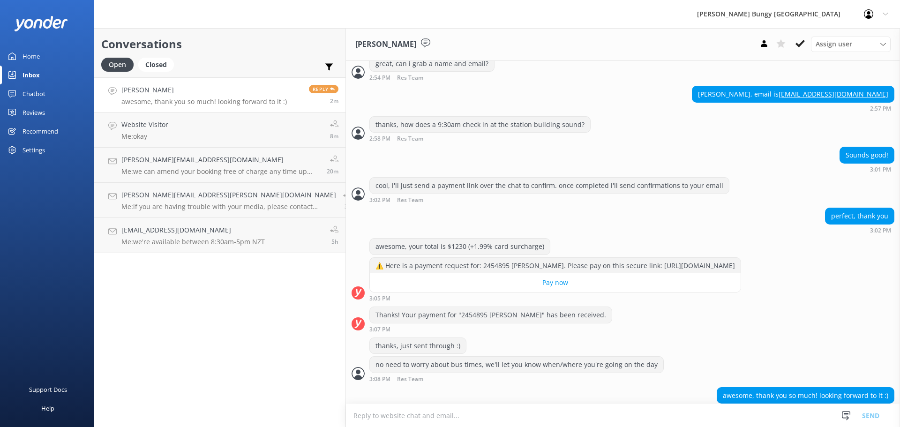
scroll to position [625, 0]
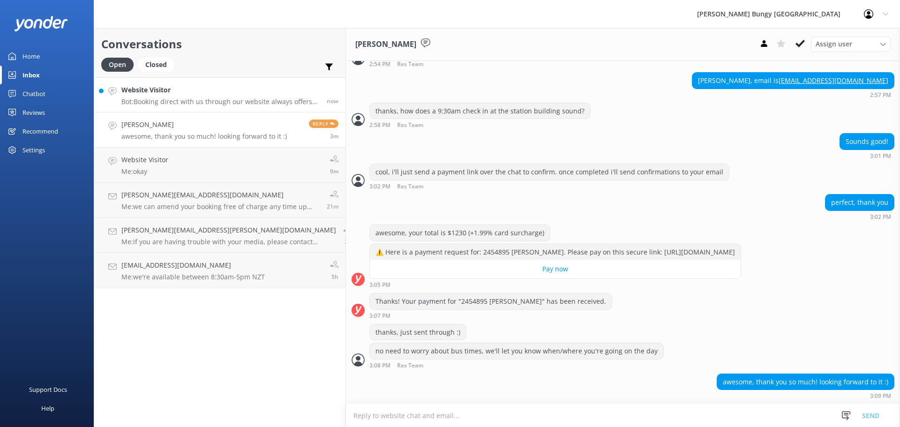
click at [219, 90] on h4 "Website Visitor" at bounding box center [220, 90] width 198 height 10
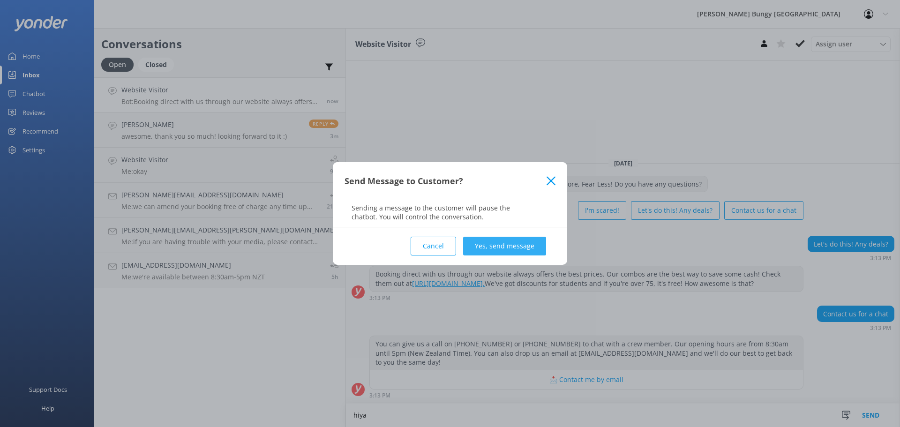
type textarea "hiya"
click at [497, 249] on button "Yes, send message" at bounding box center [504, 246] width 83 height 19
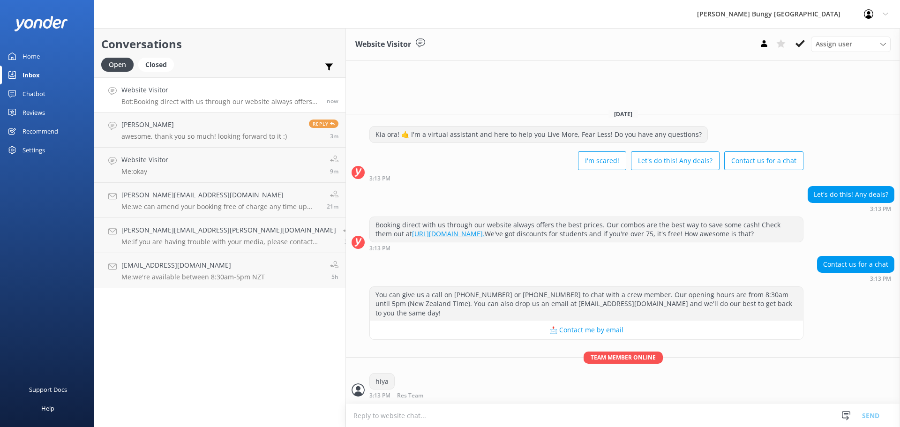
click at [464, 423] on textarea at bounding box center [623, 415] width 554 height 23
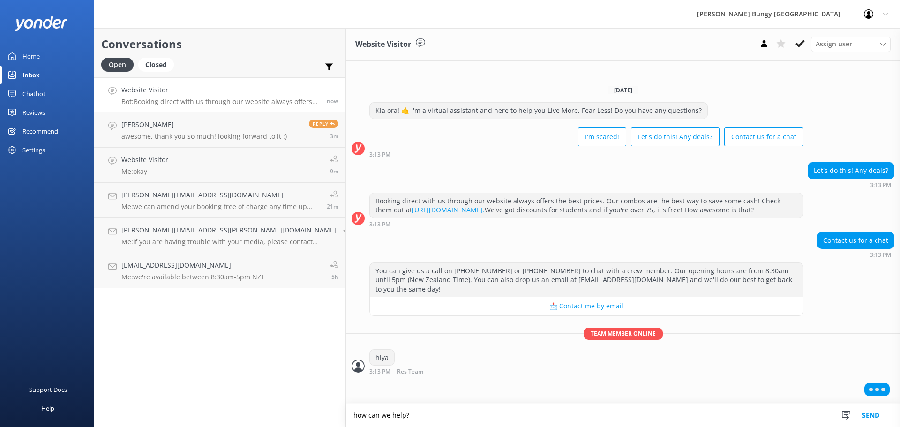
type textarea "how can we help?"
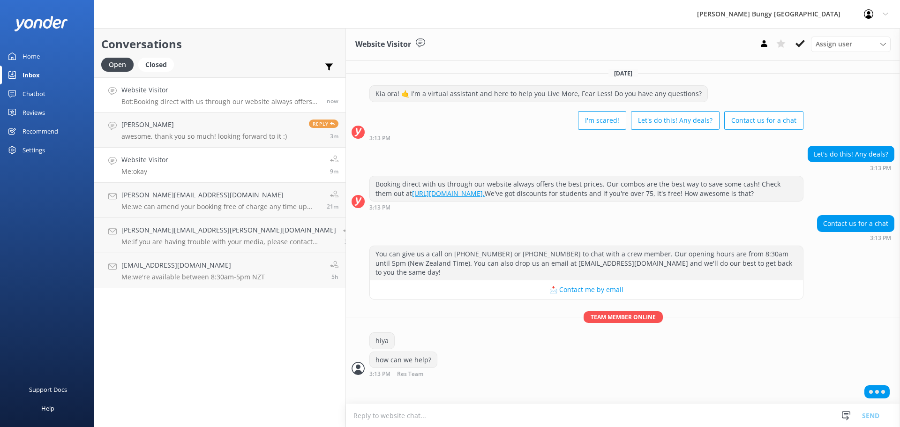
click at [144, 154] on link "Website Visitor Me: okay 9m" at bounding box center [219, 165] width 251 height 35
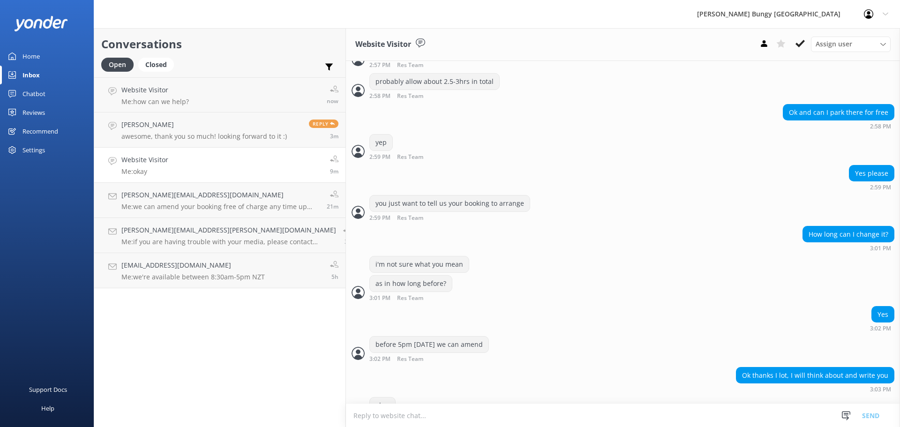
scroll to position [383, 0]
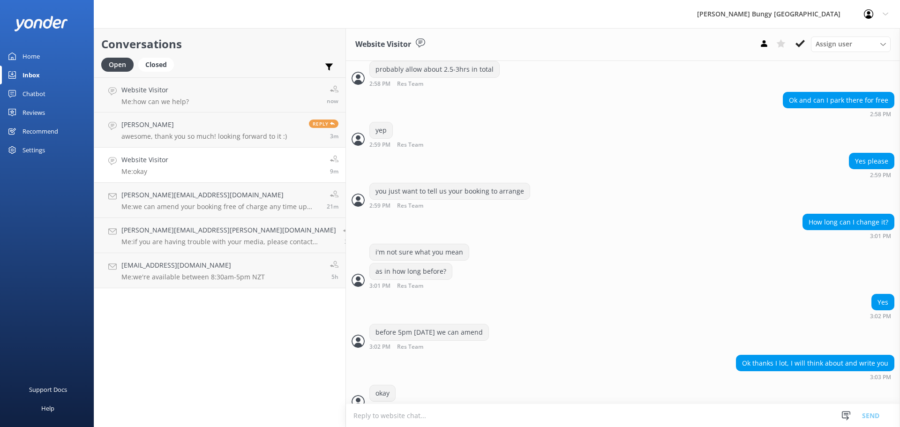
scroll to position [361, 0]
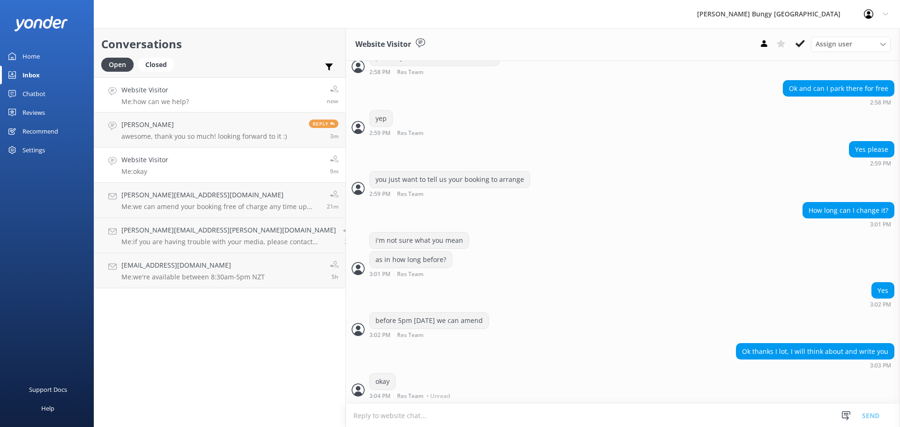
click at [199, 102] on link "Website Visitor Me: how can we help? now" at bounding box center [219, 94] width 251 height 35
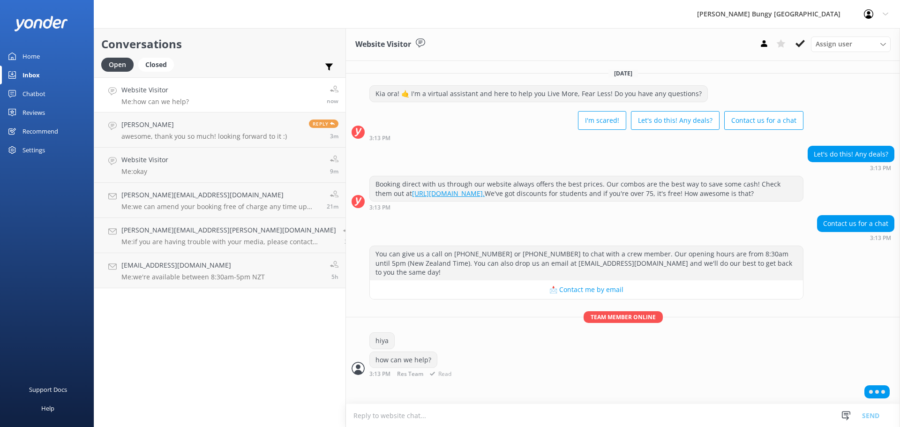
drag, startPoint x: 308, startPoint y: 404, endPoint x: 297, endPoint y: 350, distance: 55.5
click at [346, 350] on div "Website Visitor Assign user Mike Voyce Michelle Gillard Tech Admin Dan Waugh Re…" at bounding box center [623, 227] width 554 height 399
drag, startPoint x: 370, startPoint y: 381, endPoint x: 286, endPoint y: 333, distance: 96.6
click at [346, 333] on div "Today Kia ora! 🤙 I'm a virtual assistant and here to help you Live More, Fear L…" at bounding box center [623, 233] width 554 height 345
click at [397, 392] on div at bounding box center [623, 393] width 554 height 23
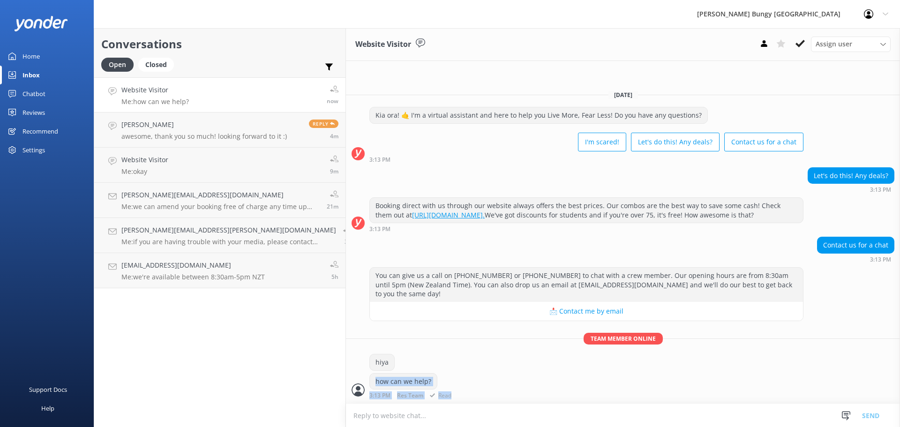
scroll to position [9, 0]
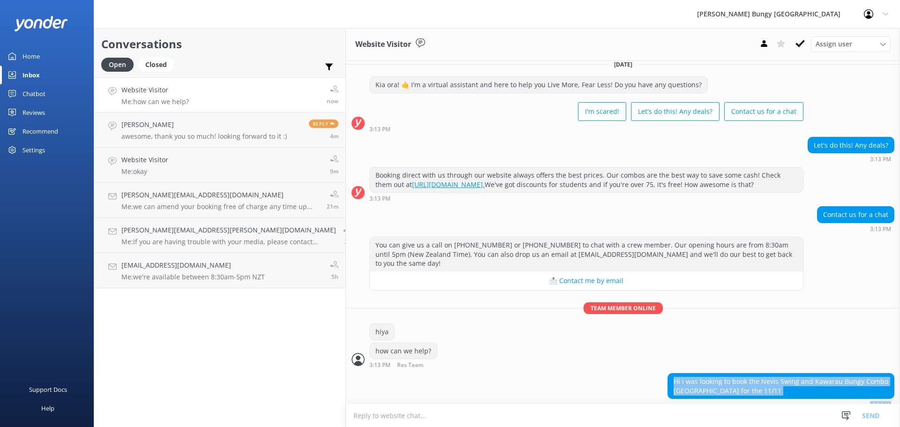
drag, startPoint x: 397, startPoint y: 392, endPoint x: 304, endPoint y: 369, distance: 95.6
click at [346, 369] on div "Today Kia ora! 🤙 I'm a virtual assistant and here to help you Live More, Fear L…" at bounding box center [623, 232] width 554 height 361
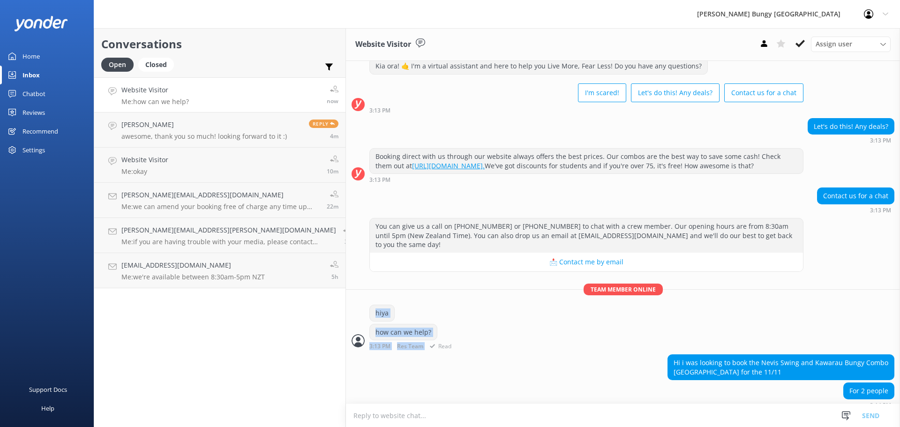
drag, startPoint x: 389, startPoint y: 335, endPoint x: 285, endPoint y: 305, distance: 108.8
click at [346, 305] on div "You can give us a call on 0800 286 4958 or +64 3 450 1300 to chat with a crew m…" at bounding box center [623, 286] width 554 height 136
click at [435, 338] on div "how can we help? 3:13 PM Res Team Read" at bounding box center [623, 337] width 554 height 26
click at [467, 411] on textarea at bounding box center [623, 415] width 554 height 23
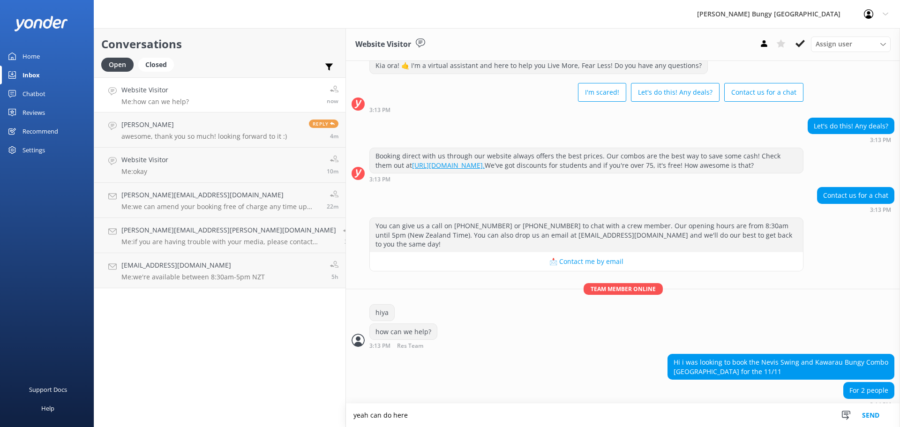
type textarea "yeah can do here"
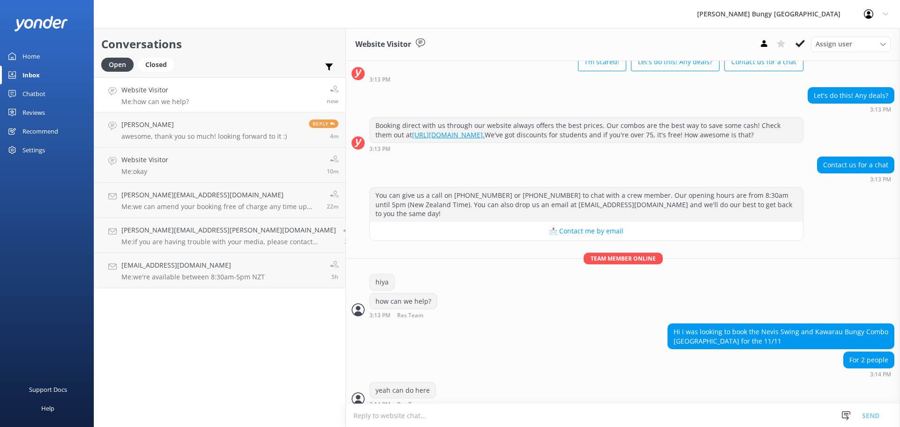
click at [457, 406] on textarea at bounding box center [623, 415] width 554 height 23
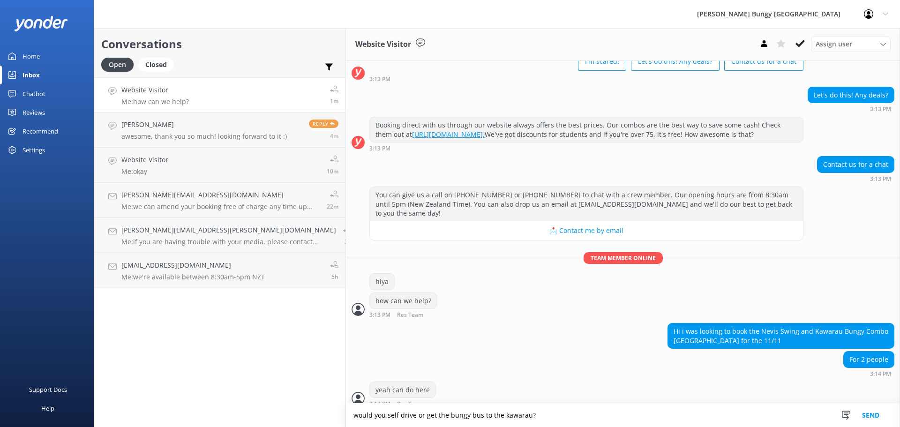
type textarea "would you self drive or get the bungy bus to the kawarau?"
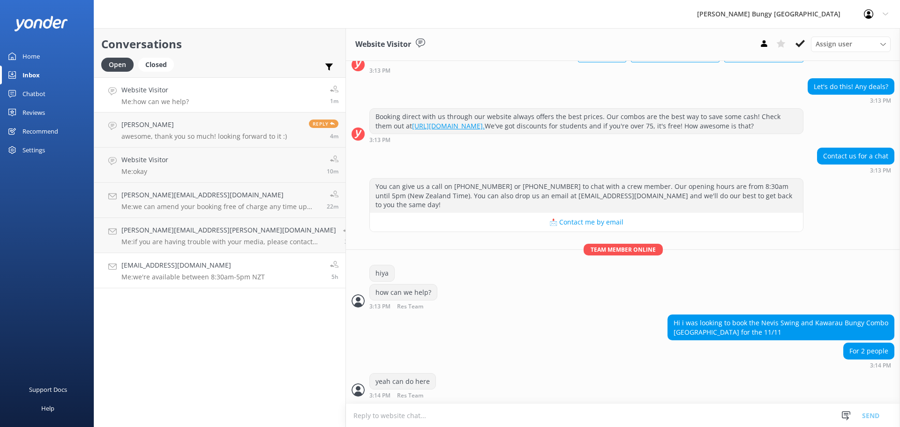
scroll to position [77, 0]
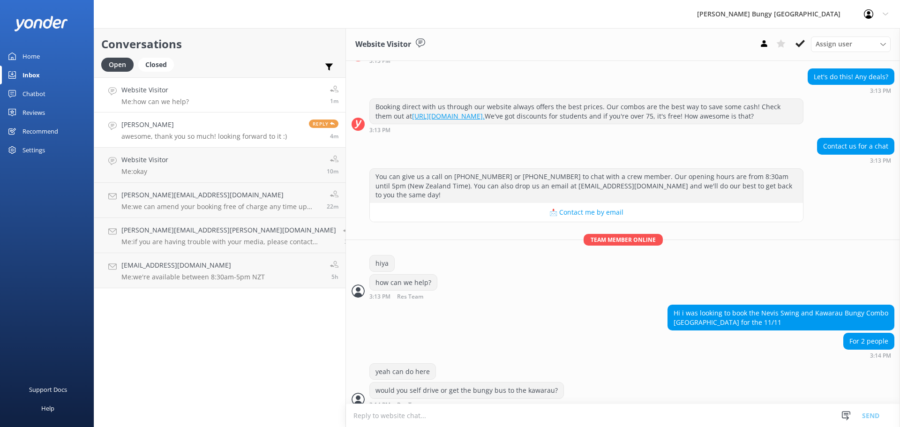
click at [153, 136] on p "awesome, thank you so much! looking forward to it :)" at bounding box center [204, 136] width 166 height 8
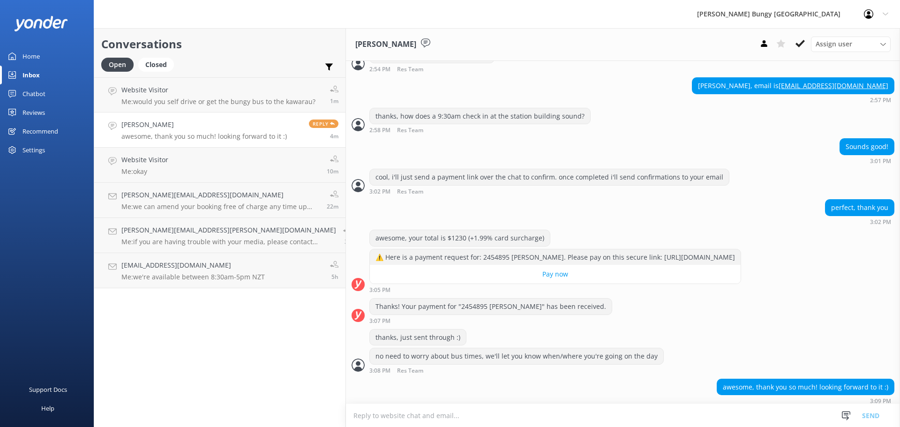
scroll to position [625, 0]
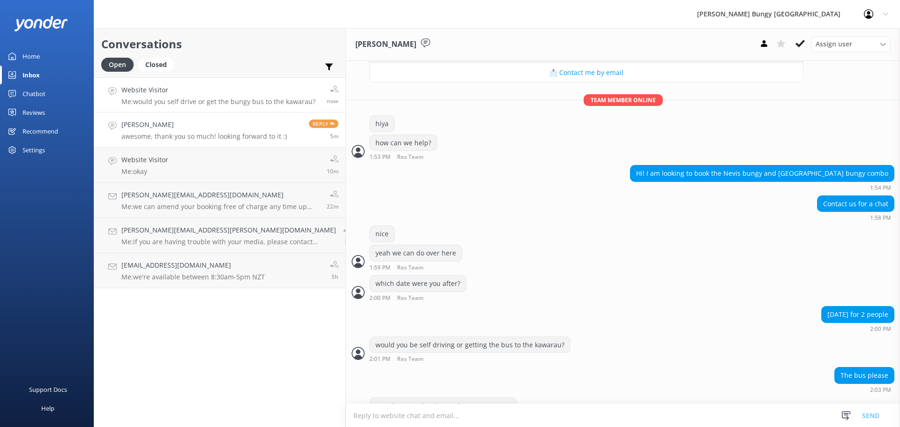
click at [155, 108] on link "Website Visitor Me: would you self drive or get the bungy bus to the kawarau? n…" at bounding box center [219, 94] width 251 height 35
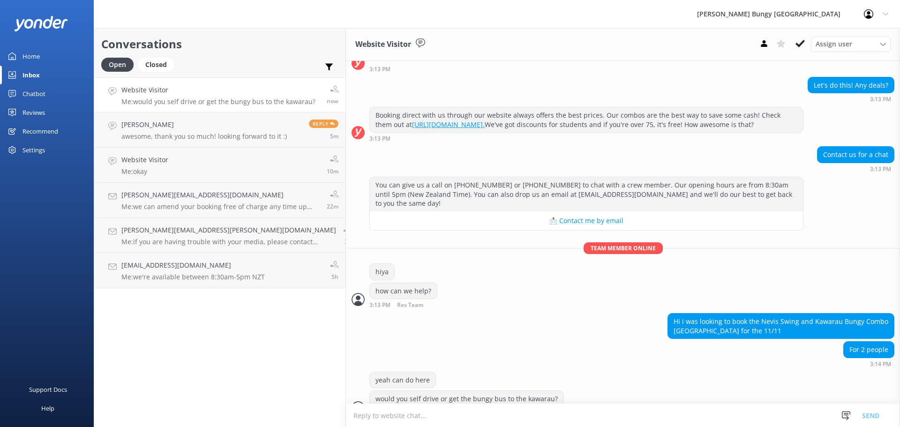
scroll to position [77, 0]
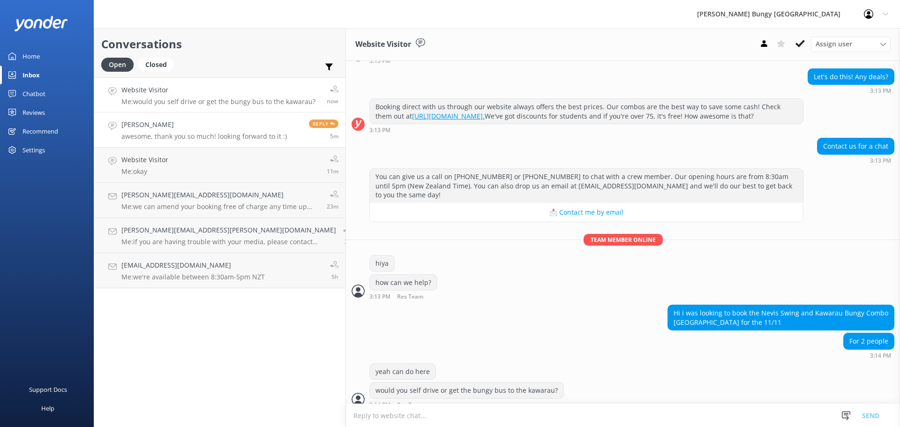
click at [178, 123] on h4 "[PERSON_NAME]" at bounding box center [204, 125] width 166 height 10
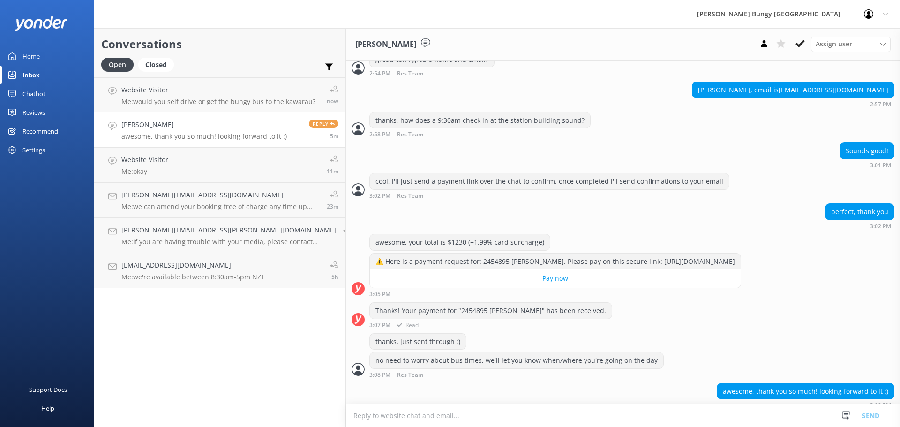
scroll to position [625, 0]
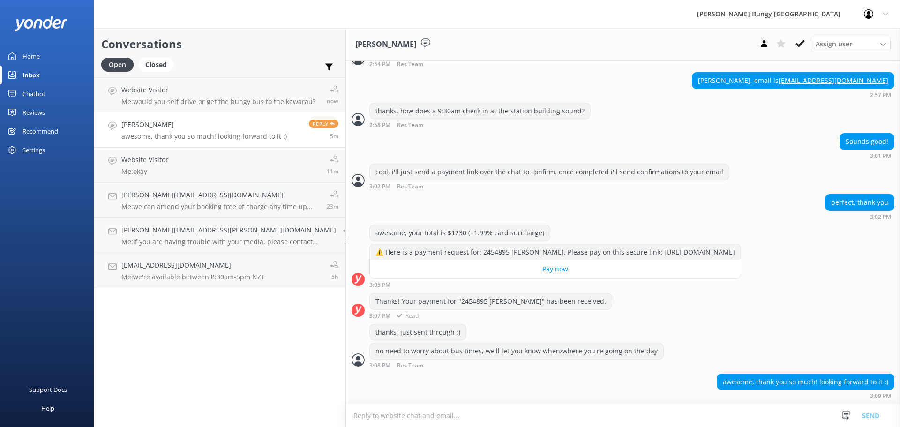
click at [411, 304] on div "Thanks! Your payment for "2454895 [PERSON_NAME]" has been received." at bounding box center [491, 302] width 242 height 16
copy div "2454895"
click at [462, 335] on div "thanks, just sent through :)" at bounding box center [623, 333] width 554 height 19
click at [161, 95] on h4 "Website Visitor" at bounding box center [218, 90] width 194 height 10
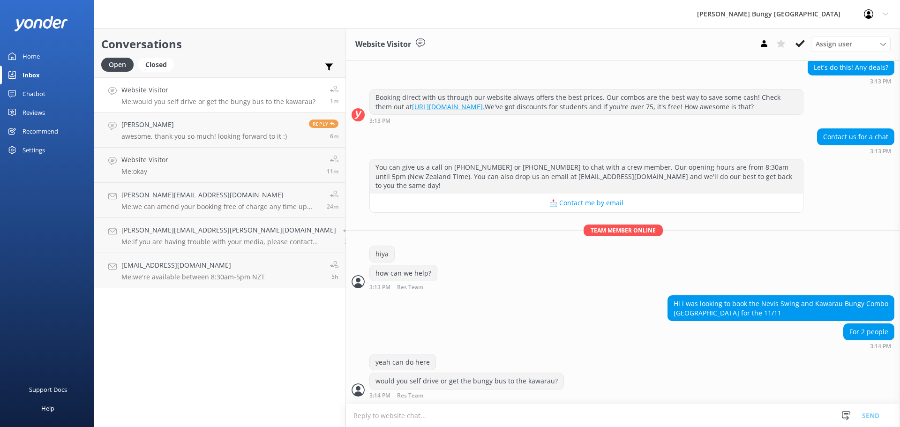
scroll to position [77, 0]
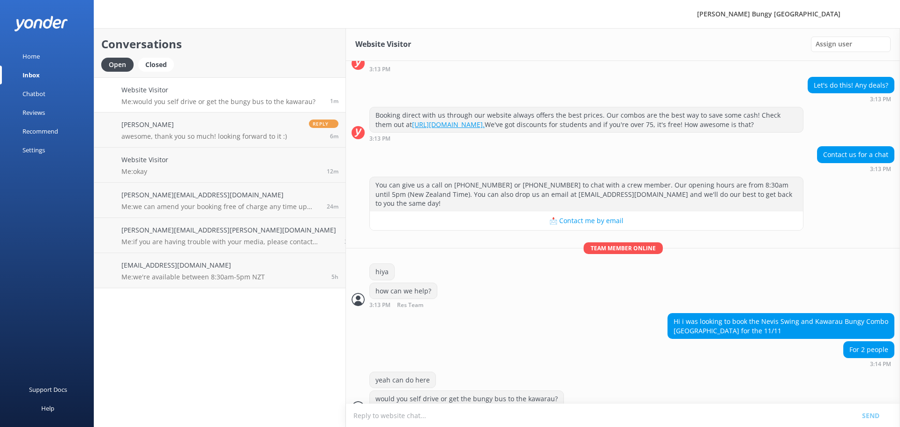
scroll to position [77, 0]
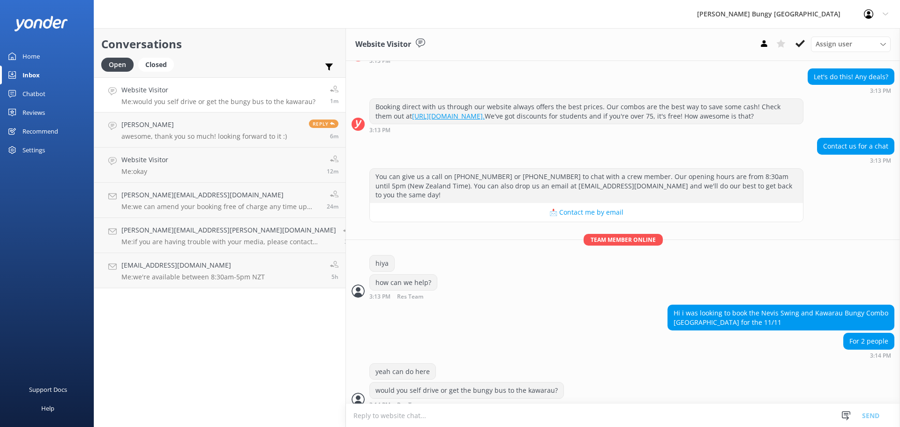
click at [219, 374] on div "Conversations Open Closed Important Assigned to me Unassigned Website Visitor M…" at bounding box center [220, 227] width 252 height 399
click at [171, 145] on link "[PERSON_NAME] awesome, thank you so much! looking forward to it :) Reply 6m" at bounding box center [219, 130] width 251 height 35
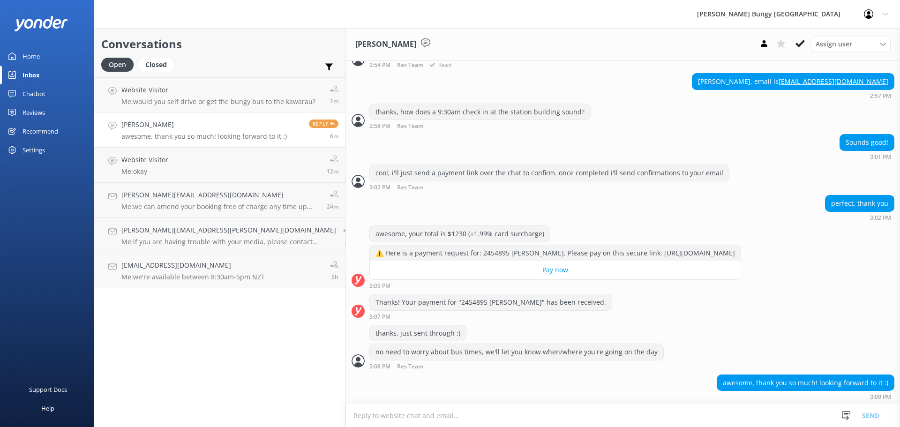
scroll to position [625, 0]
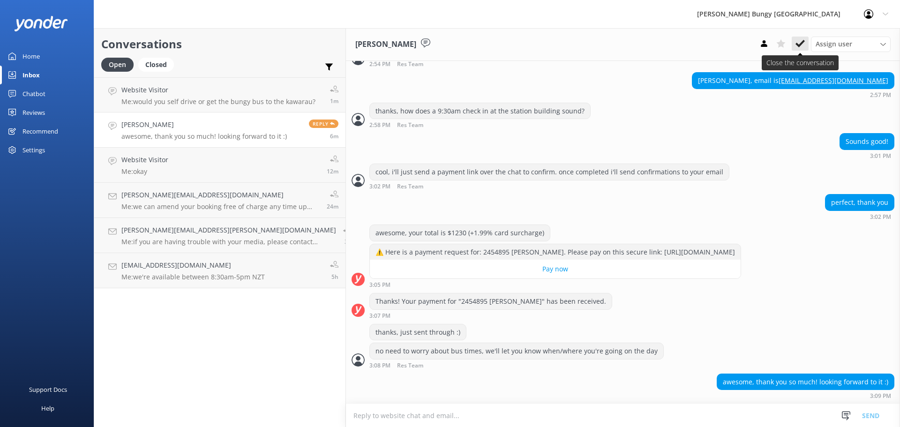
click at [796, 46] on icon at bounding box center [800, 43] width 9 height 9
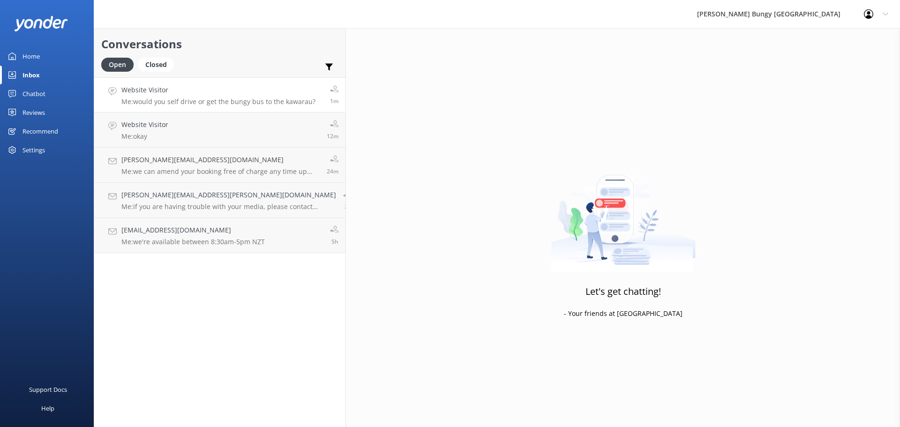
click at [222, 103] on p "Me: would you self drive or get the bungy bus to the kawarau?" at bounding box center [218, 102] width 194 height 8
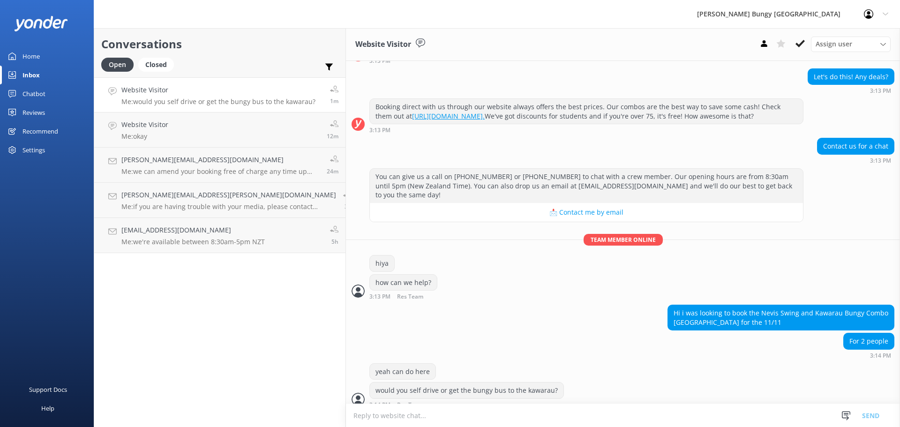
scroll to position [99, 0]
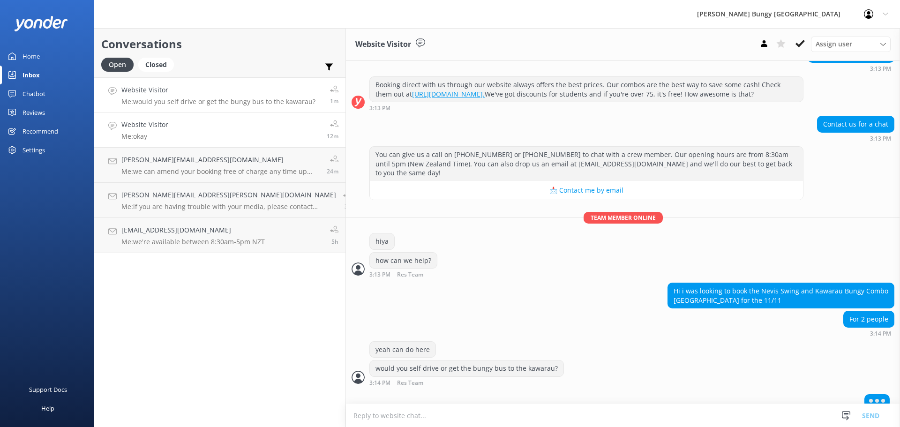
click at [219, 144] on link "Website Visitor Me: okay 12m" at bounding box center [219, 130] width 251 height 35
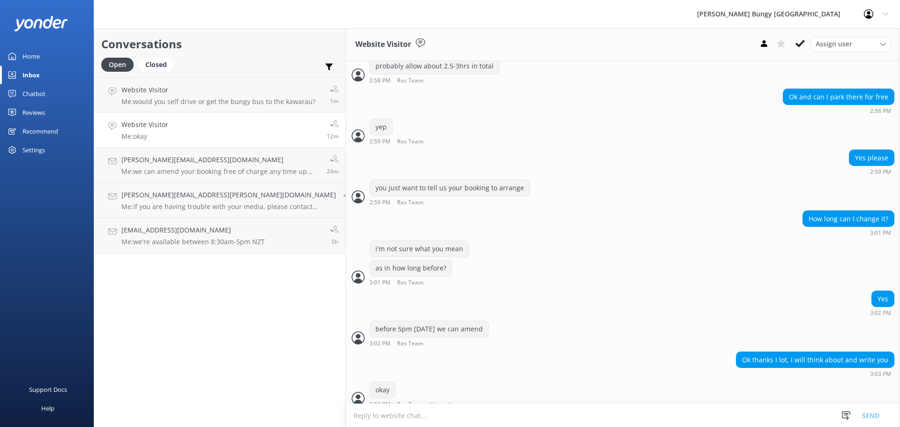
scroll to position [361, 0]
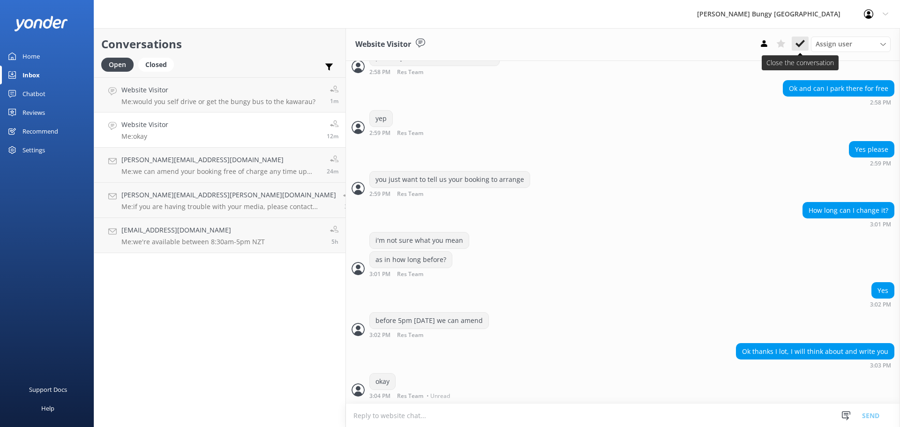
click at [806, 50] on button at bounding box center [800, 44] width 17 height 14
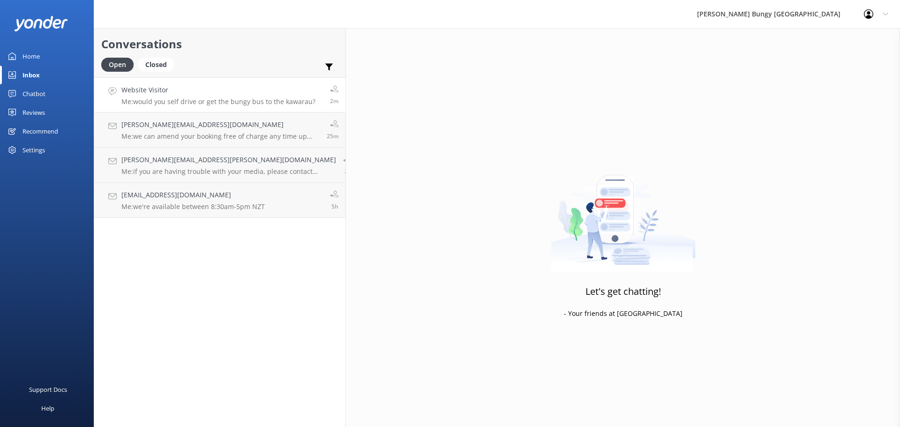
click at [169, 93] on h4 "Website Visitor" at bounding box center [218, 90] width 194 height 10
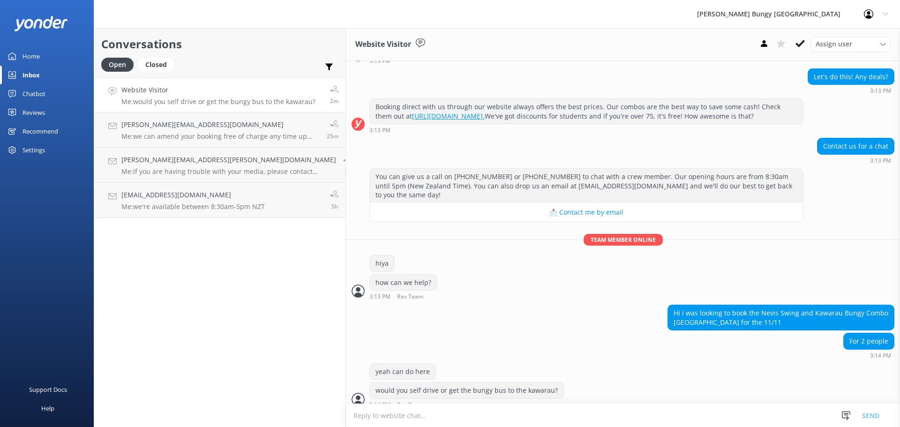
scroll to position [108, 0]
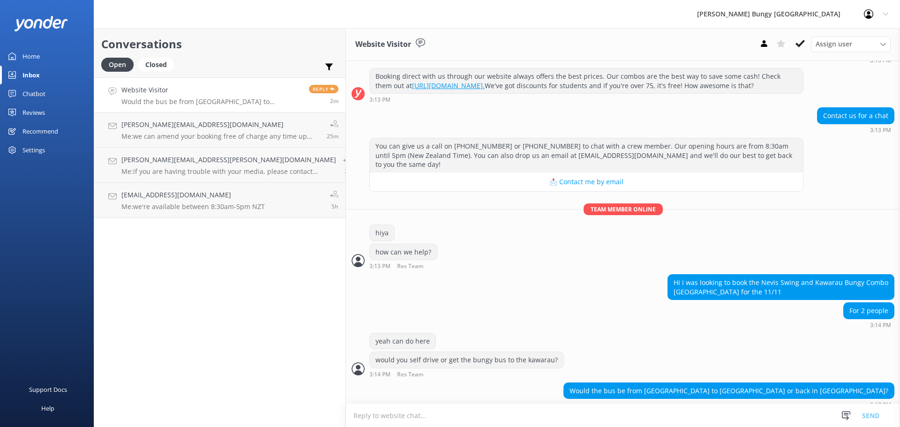
click at [699, 408] on textarea at bounding box center [623, 415] width 554 height 23
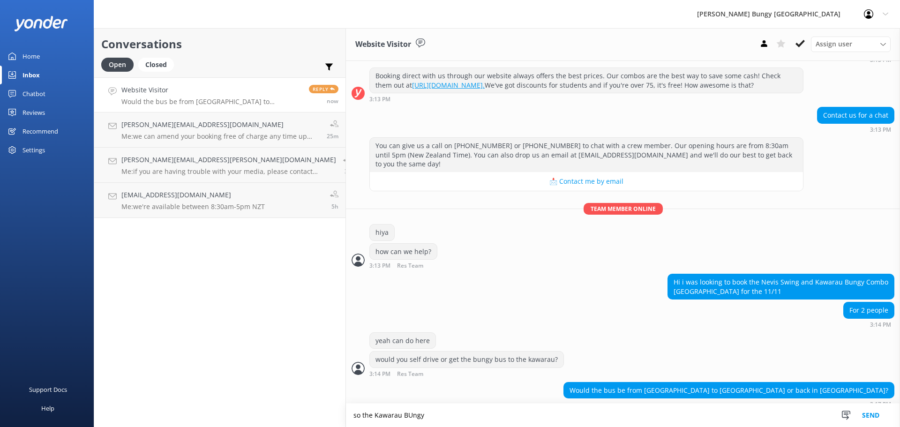
click at [609, 410] on textarea "so the Kawarau BUngy" at bounding box center [623, 415] width 554 height 23
click at [455, 415] on textarea "so the Kawarau Bungy goes first and then the Nevis. YOu have the option to eith…" at bounding box center [623, 415] width 554 height 23
click at [652, 425] on textarea "so the [PERSON_NAME] goes first and then the Nevis. You have the option to eith…" at bounding box center [623, 415] width 554 height 23
type textarea "so the [PERSON_NAME] goes first and then the Nevis. You have the option to eith…"
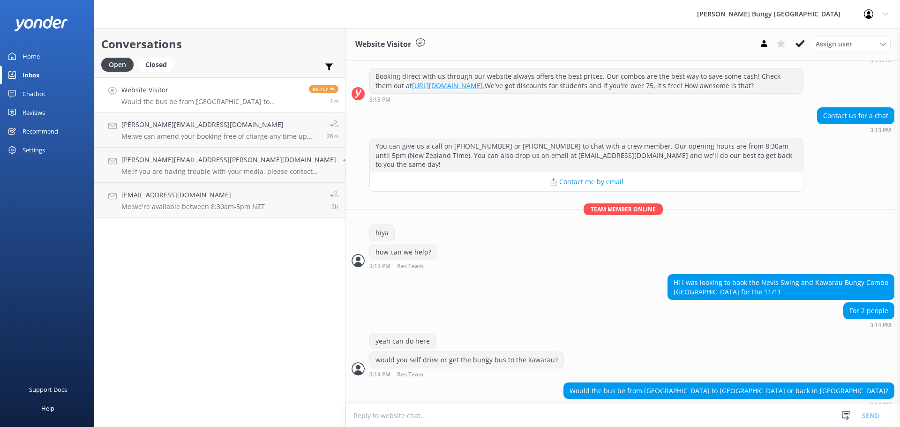
scroll to position [138, 0]
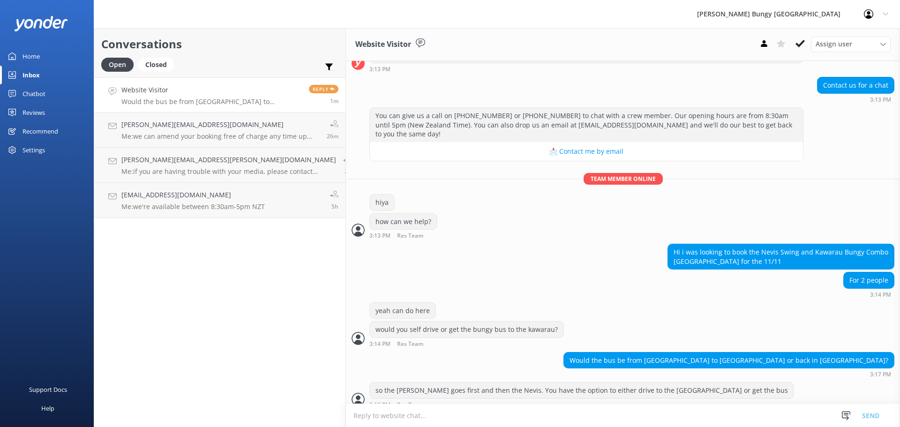
click at [623, 410] on textarea at bounding box center [623, 415] width 554 height 23
type textarea "t"
type textarea "from the nevis you can be dropped off either at the [GEOGRAPHIC_DATA] or in town"
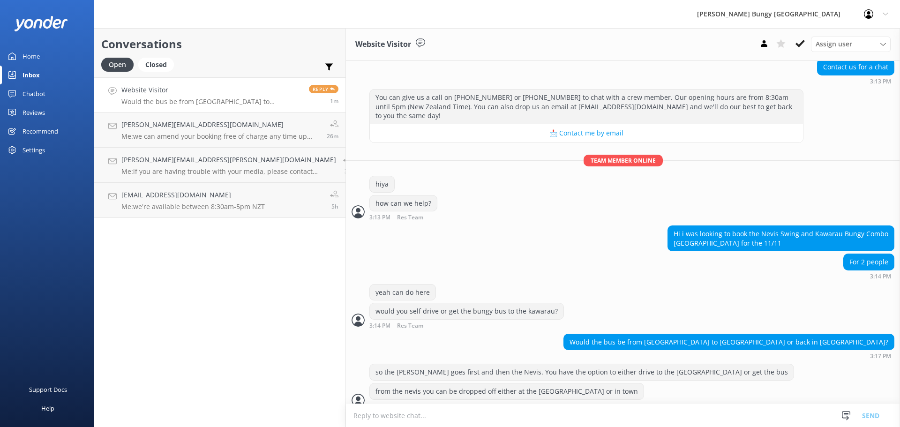
scroll to position [158, 0]
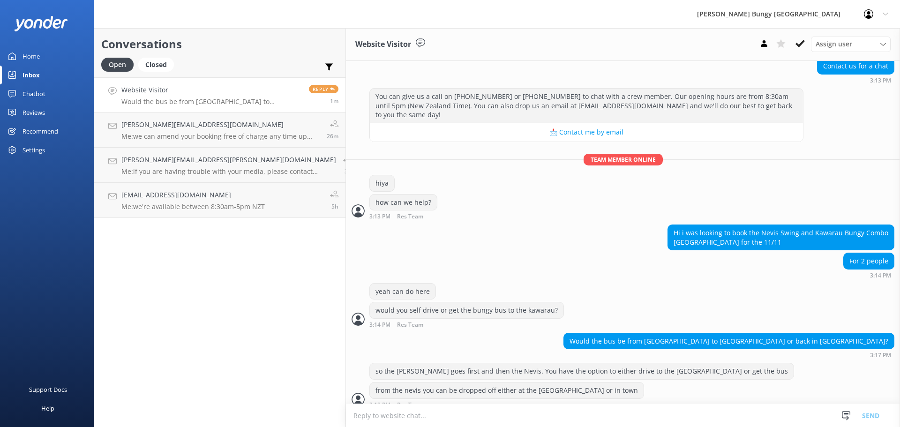
click at [623, 410] on textarea at bounding box center [623, 415] width 554 height 23
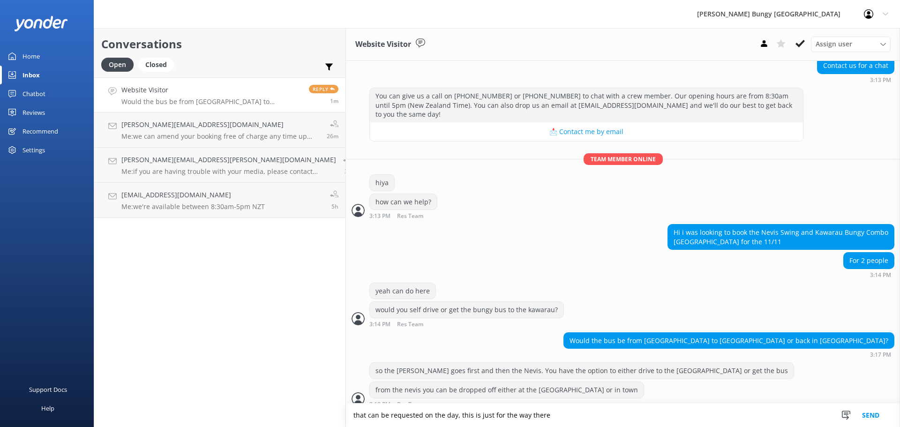
type textarea "that can be requested on the day, this is just for the way there"
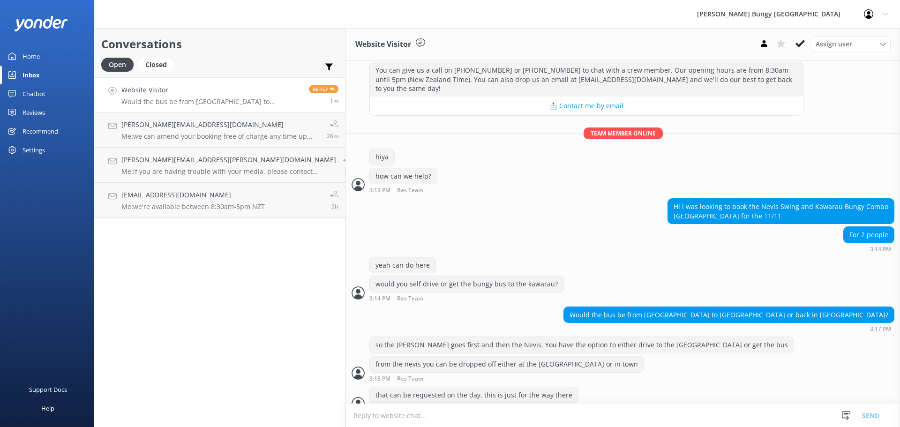
scroll to position [188, 0]
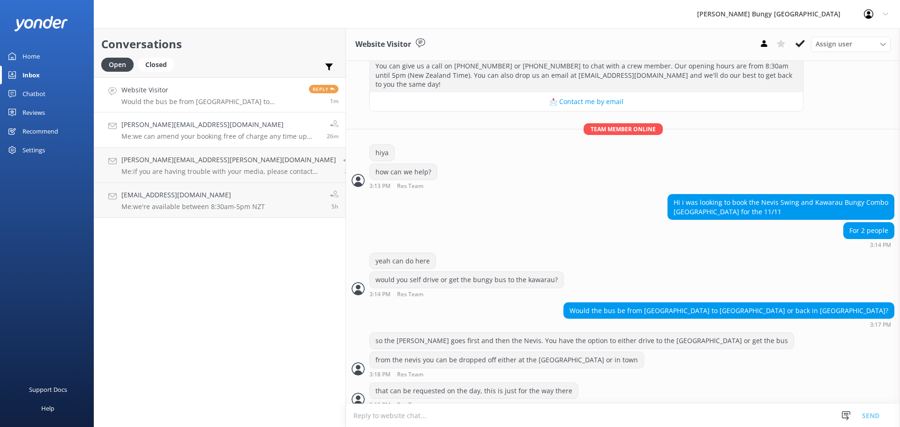
click at [149, 120] on h4 "[PERSON_NAME][EMAIL_ADDRESS][DOMAIN_NAME]" at bounding box center [220, 125] width 198 height 10
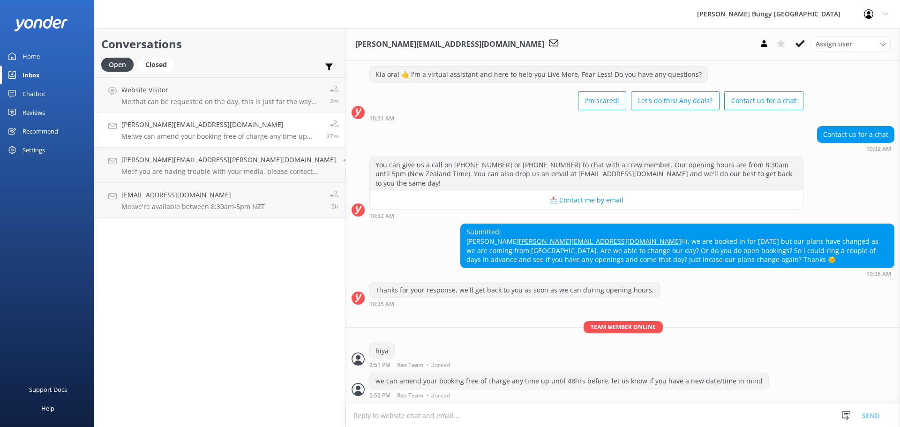
scroll to position [378, 0]
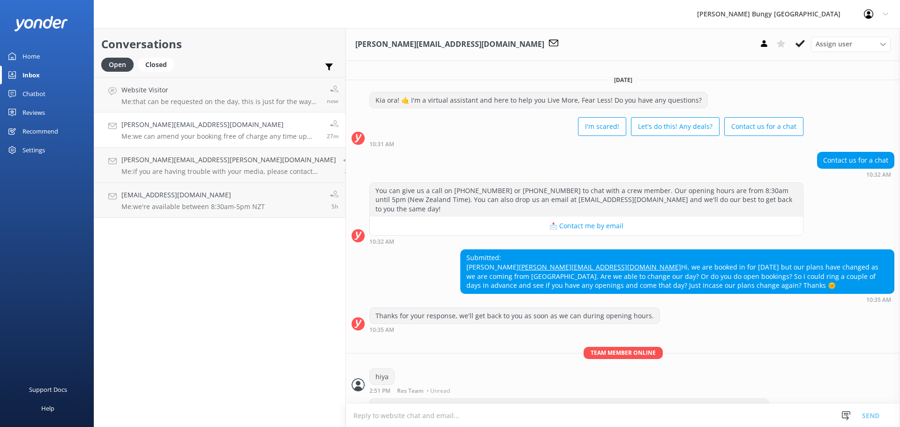
scroll to position [378, 0]
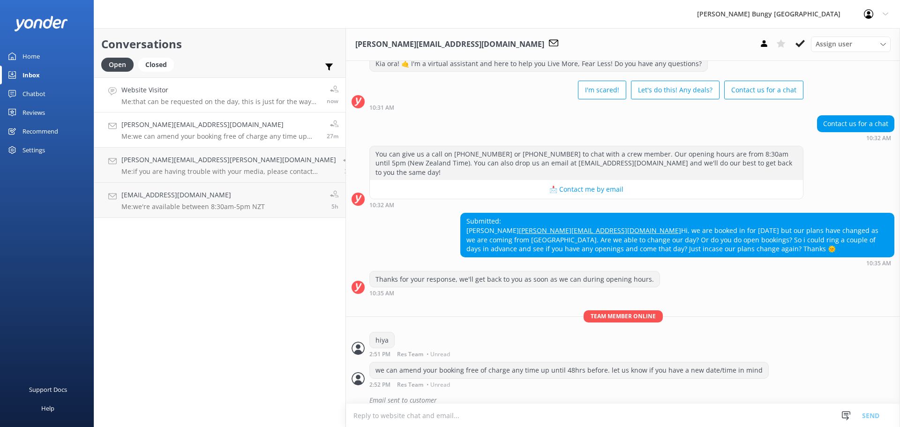
click at [161, 91] on h4 "Website Visitor" at bounding box center [220, 90] width 198 height 10
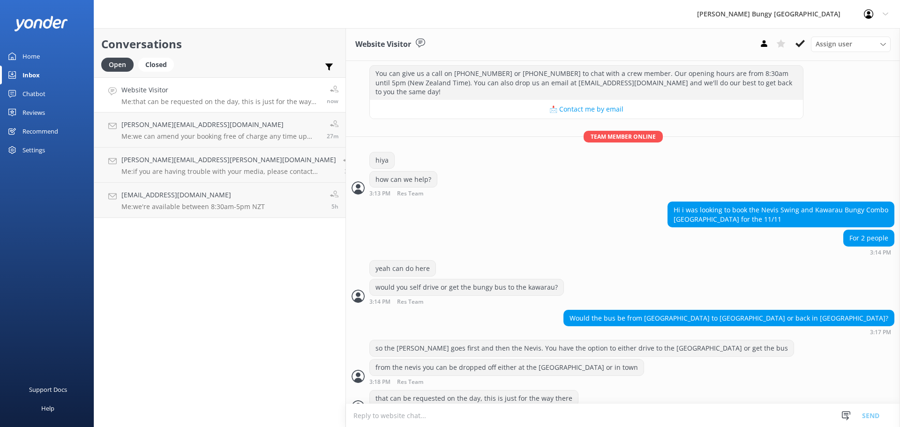
scroll to position [188, 0]
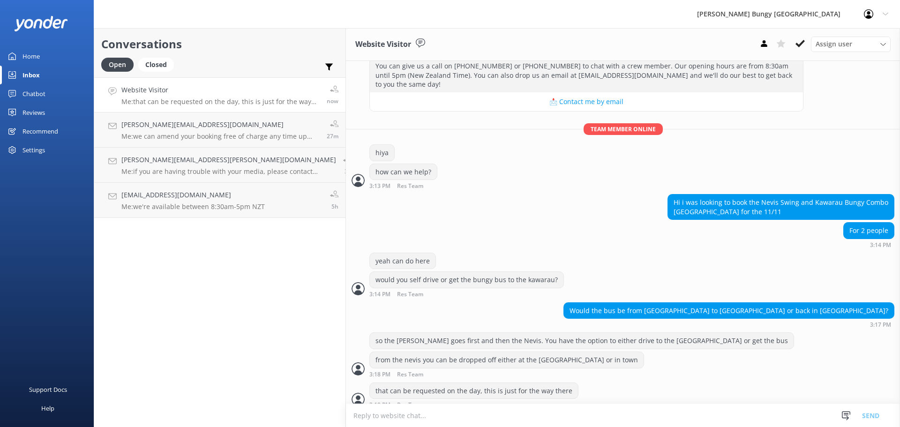
drag, startPoint x: 411, startPoint y: 402, endPoint x: 282, endPoint y: 302, distance: 163.0
click at [346, 302] on div "Today Kia ora! 🤙 I'm a virtual assistant and here to help you Live More, Fear L…" at bounding box center [623, 143] width 554 height 540
click at [346, 302] on div "Would the bus be from nevis to kawaru or back in queenstown? 3:17 PM" at bounding box center [623, 315] width 554 height 26
click at [346, 411] on textarea at bounding box center [623, 415] width 554 height 23
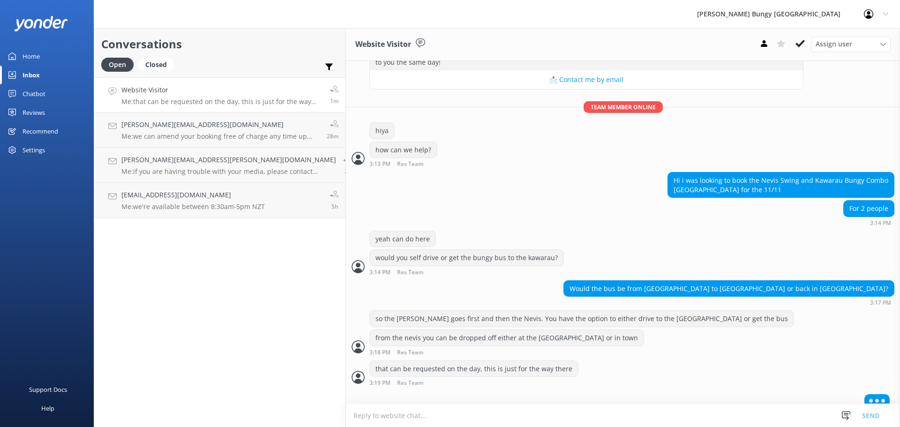
click at [528, 412] on textarea at bounding box center [623, 415] width 554 height 23
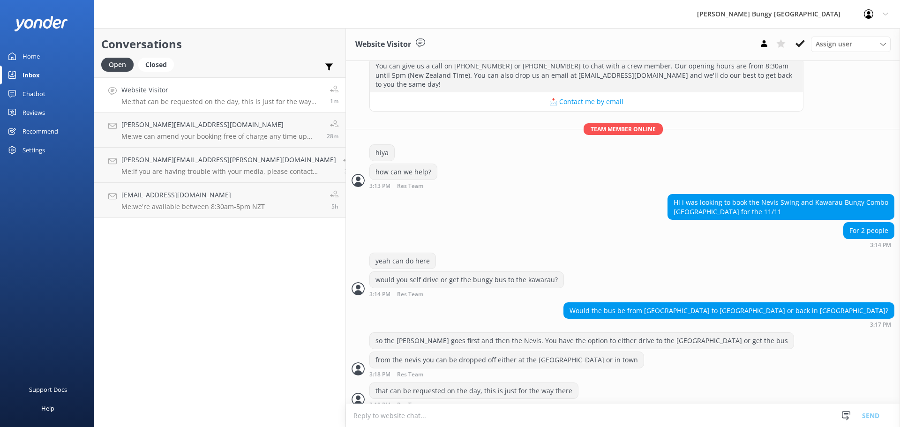
scroll to position [219, 0]
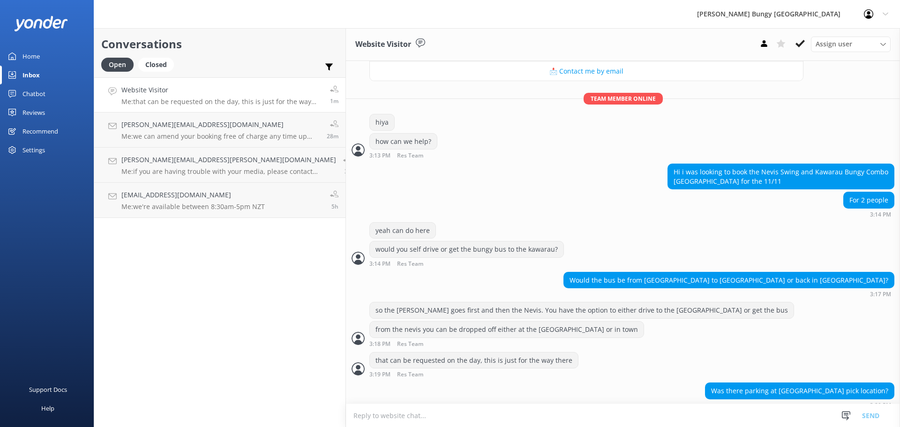
click at [774, 409] on textarea at bounding box center [623, 415] width 554 height 23
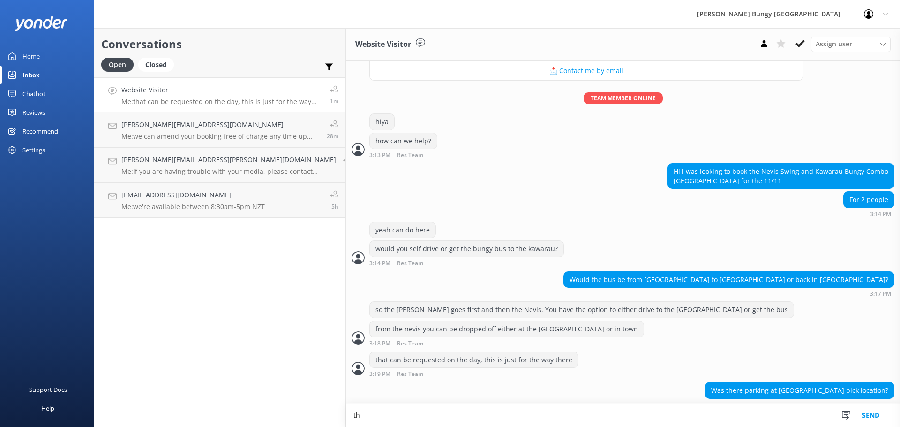
type textarea "t"
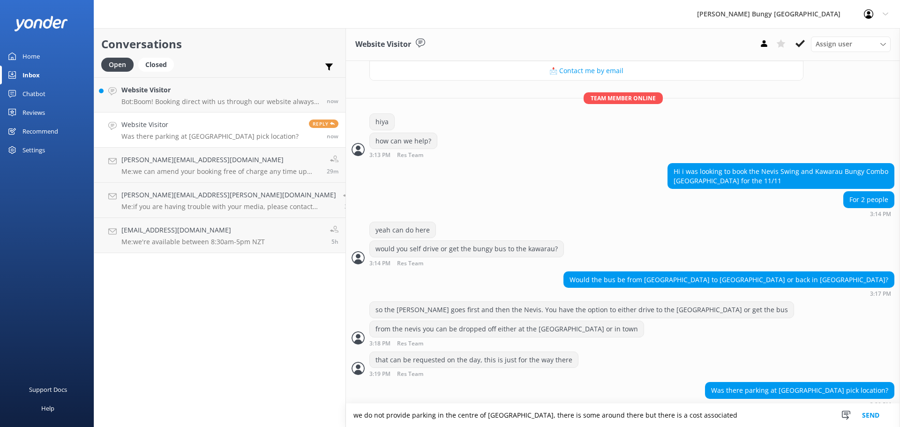
type textarea "we do not provide parking in the centre of [GEOGRAPHIC_DATA], there is some aro…"
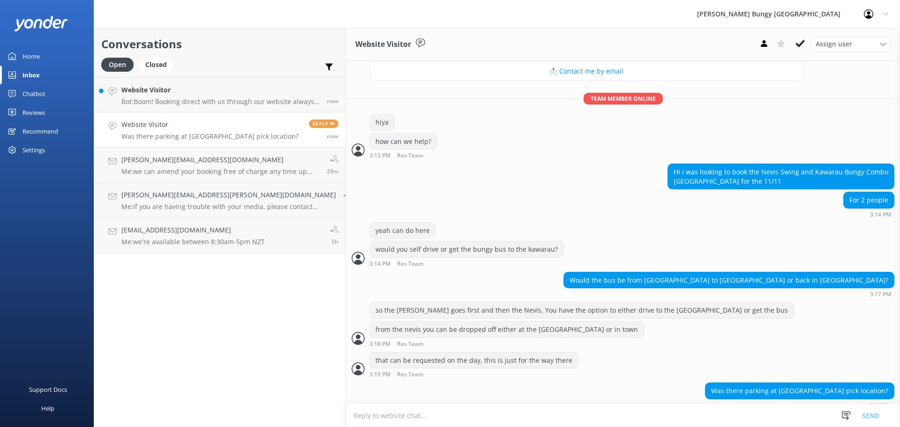
scroll to position [249, 0]
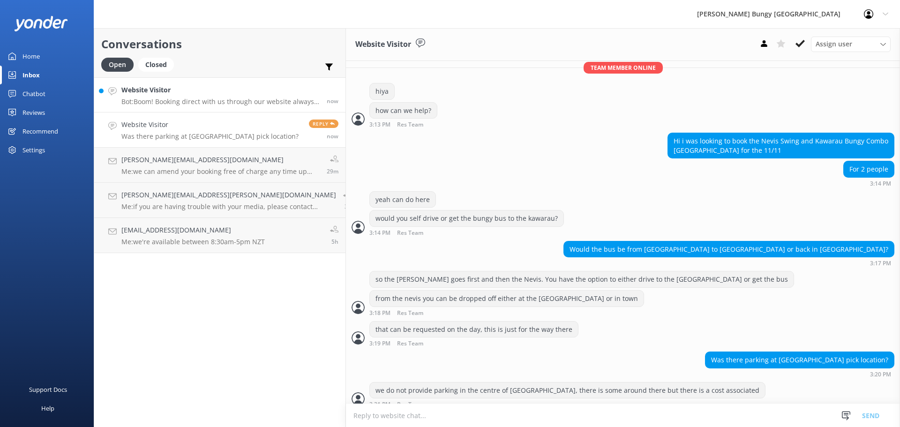
click at [176, 97] on div "Website Visitor Bot: Boom! Booking direct with us through our website always sc…" at bounding box center [220, 95] width 198 height 20
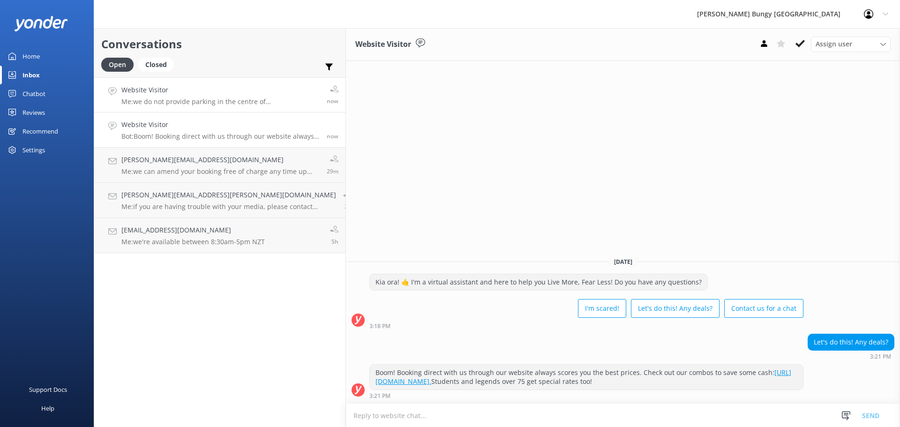
click at [206, 93] on h4 "Website Visitor" at bounding box center [220, 90] width 198 height 10
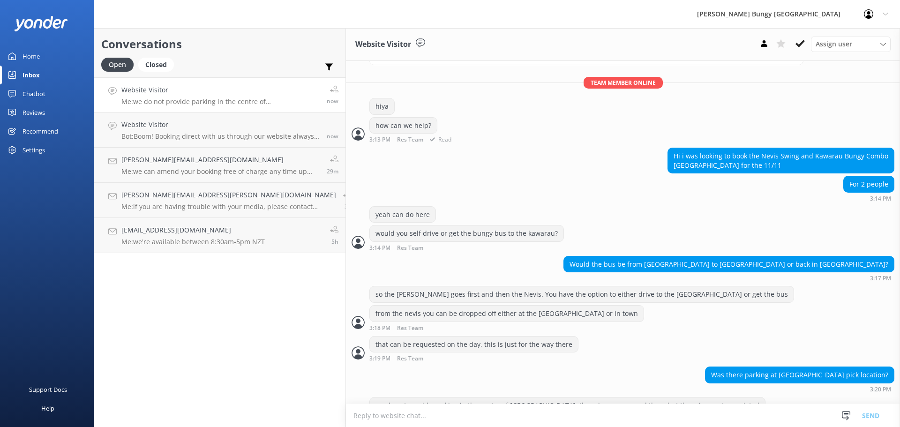
scroll to position [249, 0]
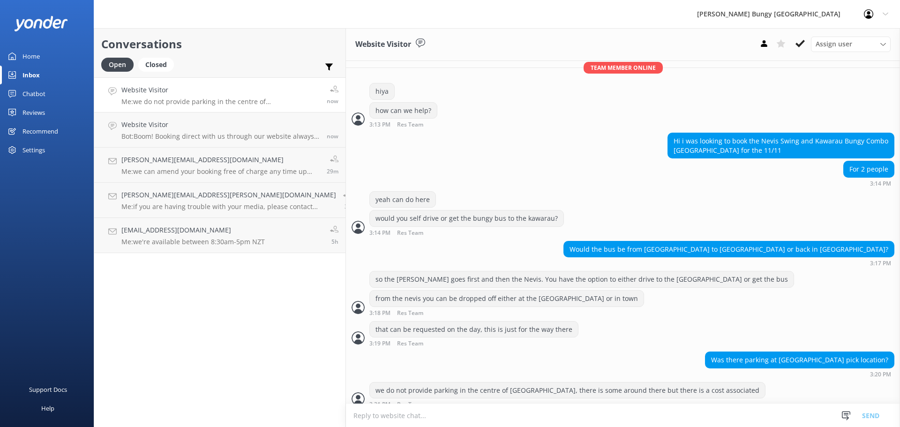
click at [363, 409] on textarea at bounding box center [623, 415] width 554 height 23
click at [489, 400] on div "we do not provide parking in the centre of queenstown, there is some around the…" at bounding box center [623, 397] width 554 height 30
drag, startPoint x: 414, startPoint y: 400, endPoint x: 353, endPoint y: 365, distance: 70.0
click at [353, 365] on div "Today Kia ora! 🤙 I'm a virtual assistant and here to help you Live More, Fear L…" at bounding box center [623, 111] width 554 height 601
click at [379, 366] on div "Was there parking at queenstown pick location? 3:20 PM" at bounding box center [623, 365] width 554 height 26
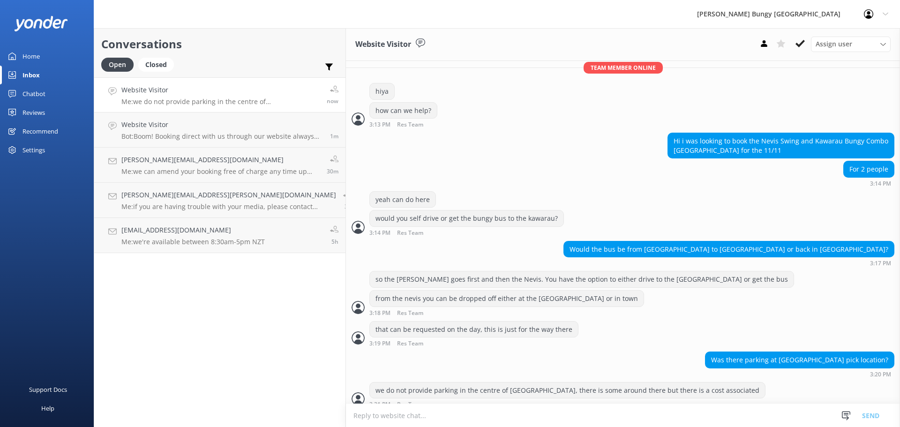
click at [358, 417] on textarea at bounding box center [623, 415] width 554 height 23
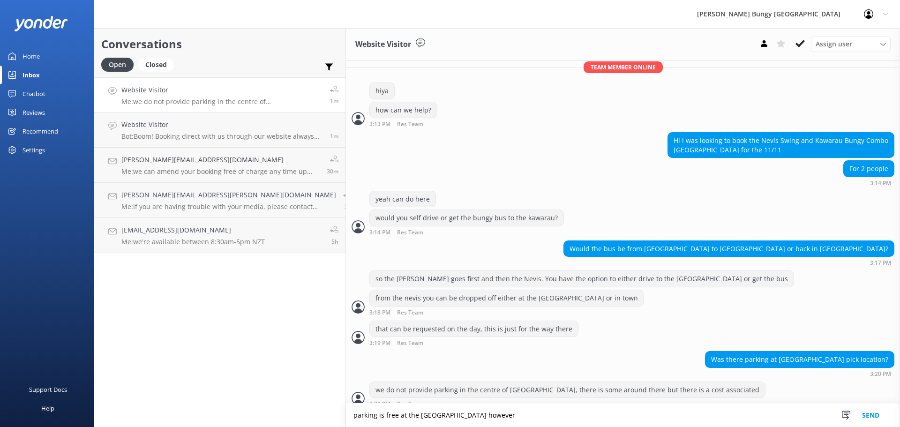
type textarea "parking is free at the [GEOGRAPHIC_DATA] however"
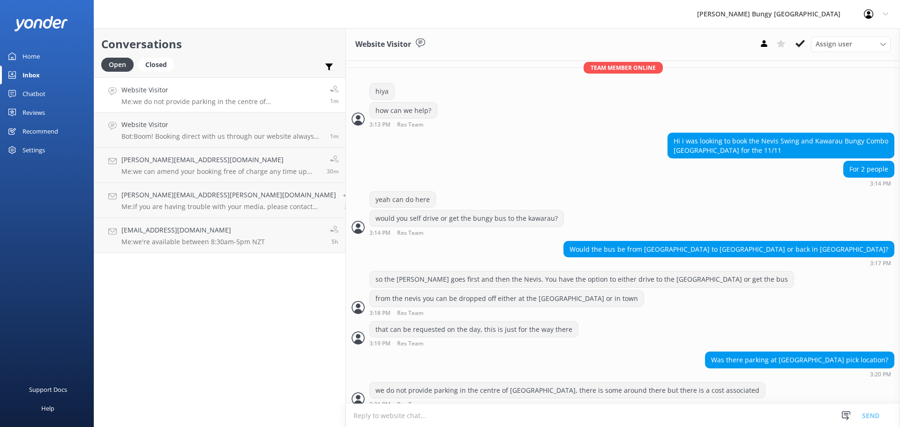
scroll to position [280, 0]
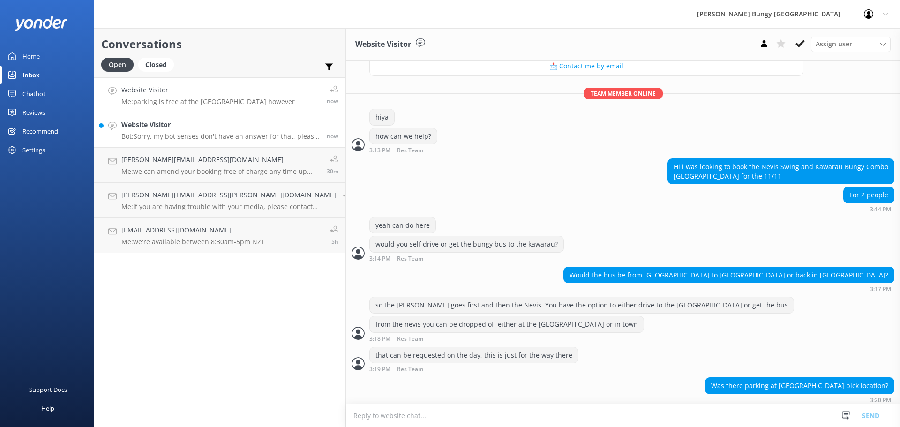
click at [178, 123] on h4 "Website Visitor" at bounding box center [220, 125] width 198 height 10
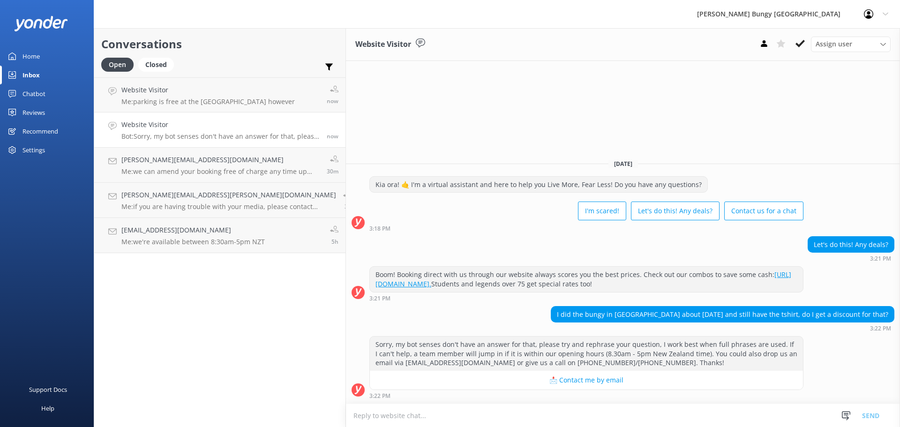
click at [730, 406] on textarea at bounding box center [623, 415] width 554 height 23
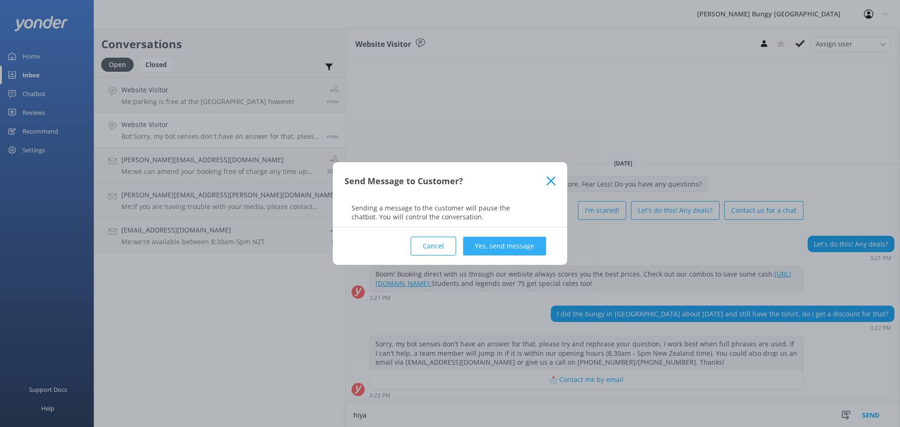
type textarea "hiya"
click at [516, 246] on button "Yes, send message" at bounding box center [504, 246] width 83 height 19
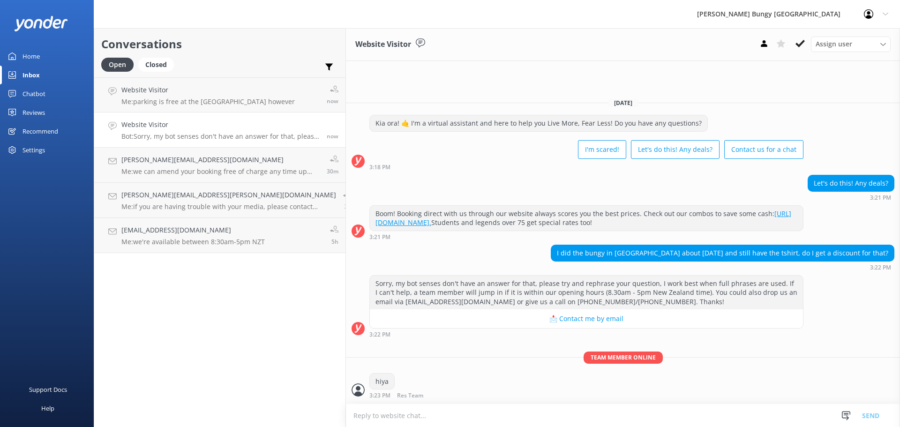
click at [544, 414] on textarea at bounding box center [623, 415] width 554 height 23
type textarea "we do have a repeat jumpers discount for having done an activity with us previo…"
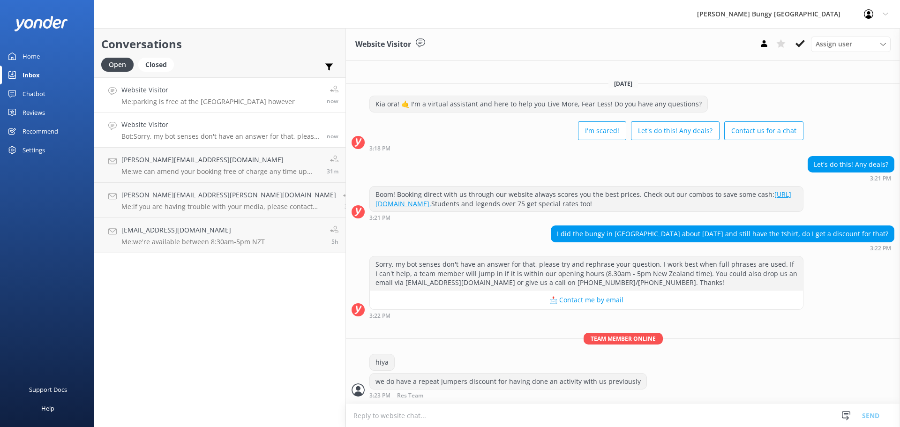
click at [181, 107] on link "Website Visitor Me: parking is free at the Kawarau Bridge however now" at bounding box center [219, 94] width 251 height 35
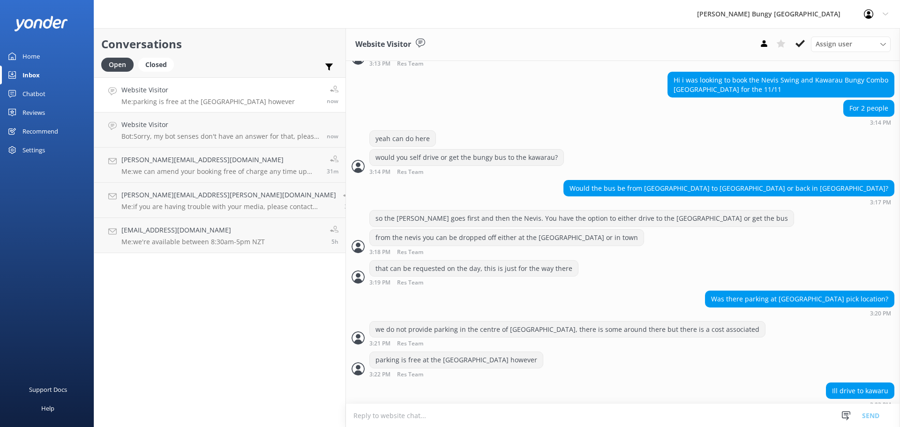
scroll to position [329, 0]
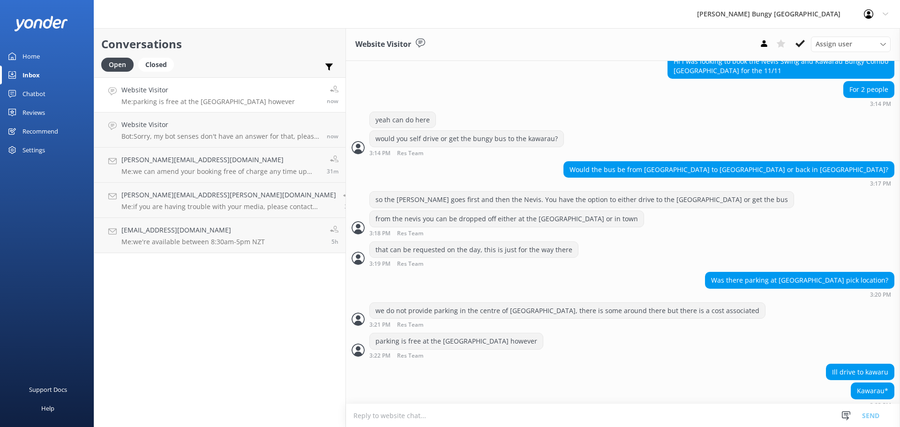
click at [750, 419] on textarea at bounding box center [623, 415] width 554 height 23
click at [685, 419] on textarea at bounding box center [623, 415] width 554 height 23
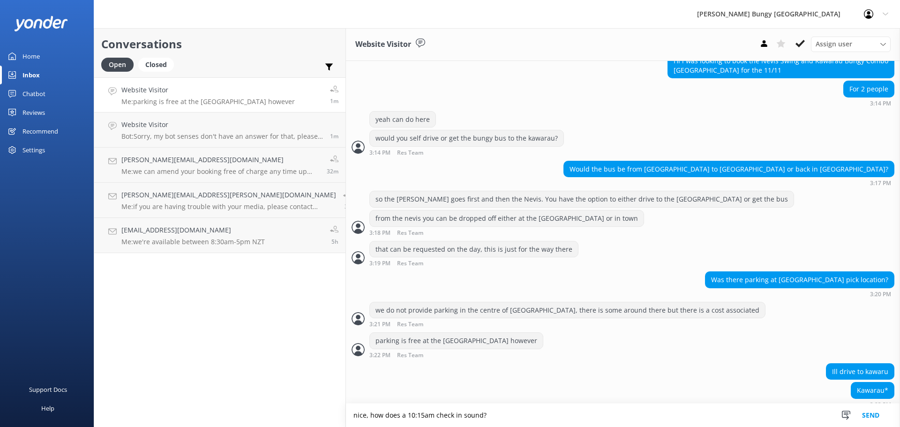
type textarea "nice, how does a 10:15am check in sound?"
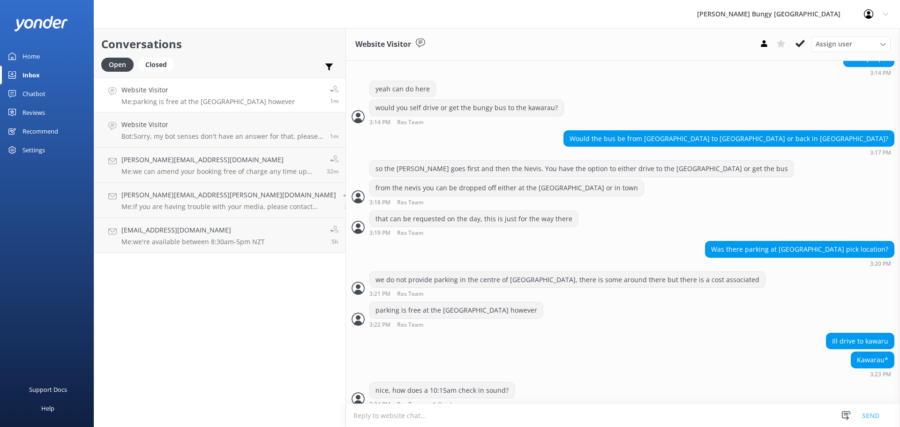
scroll to position [390, 0]
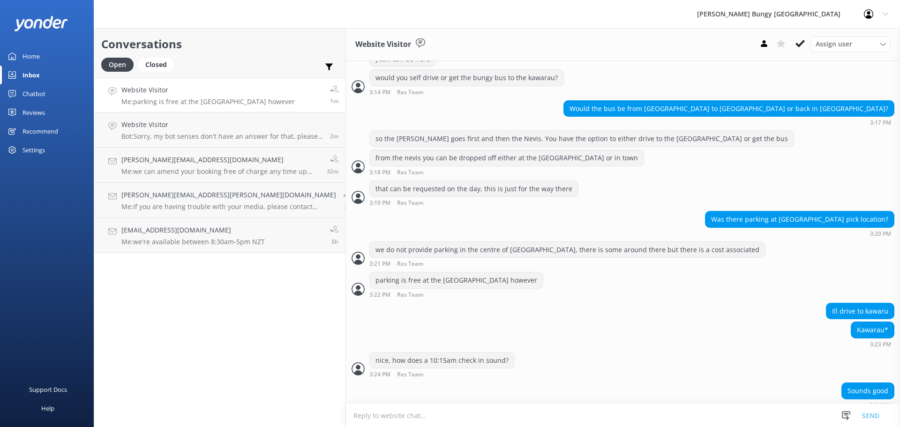
click at [609, 408] on textarea at bounding box center [623, 415] width 554 height 23
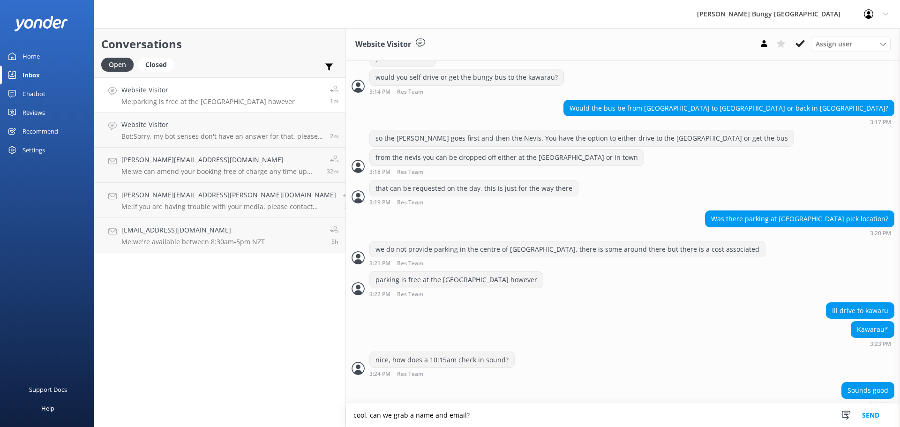
type textarea "cool, can we grab a name and email?"
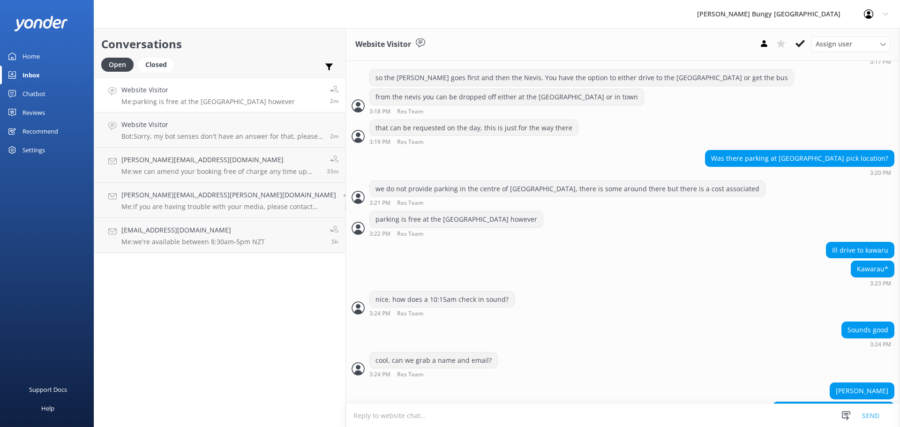
scroll to position [470, 0]
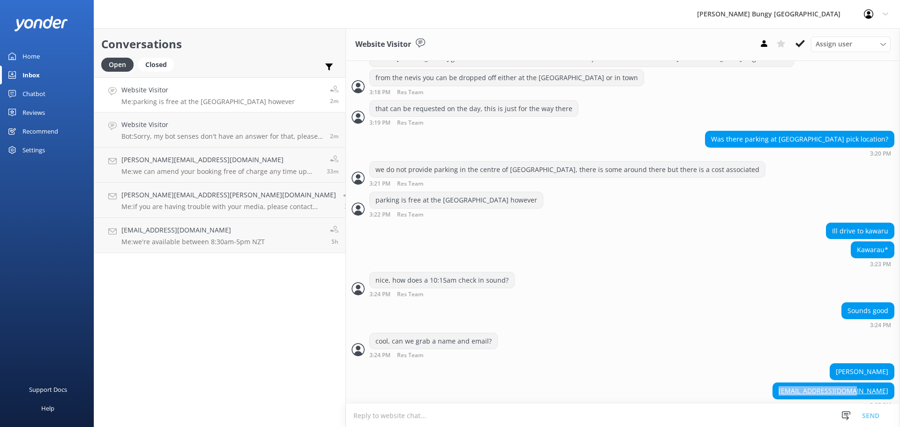
drag, startPoint x: 806, startPoint y: 378, endPoint x: 891, endPoint y: 375, distance: 85.9
click at [891, 383] on div "Thecwong@hotmail.com 3:25 PM" at bounding box center [623, 396] width 554 height 26
copy link "[EMAIL_ADDRESS][DOMAIN_NAME]"
click at [532, 414] on textarea at bounding box center [623, 415] width 554 height 23
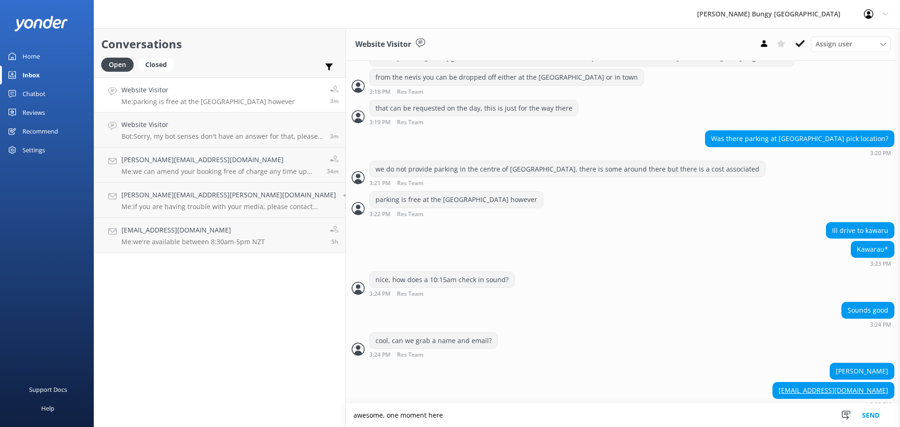
type textarea "awesome, one moment here"
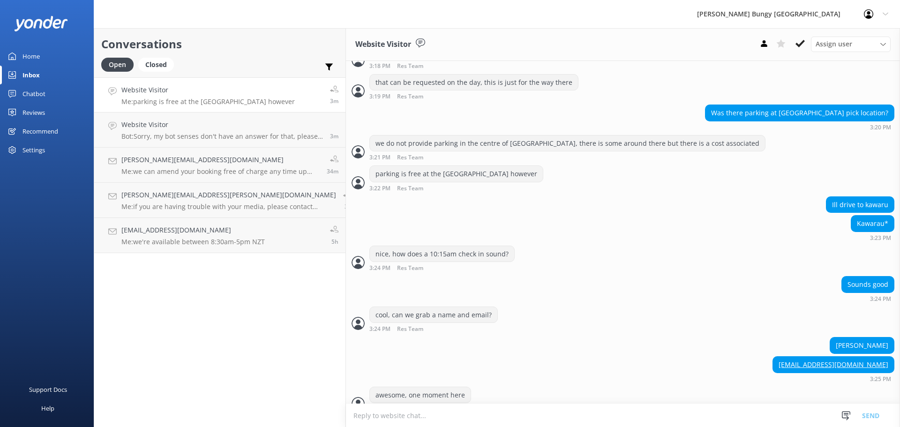
scroll to position [501, 0]
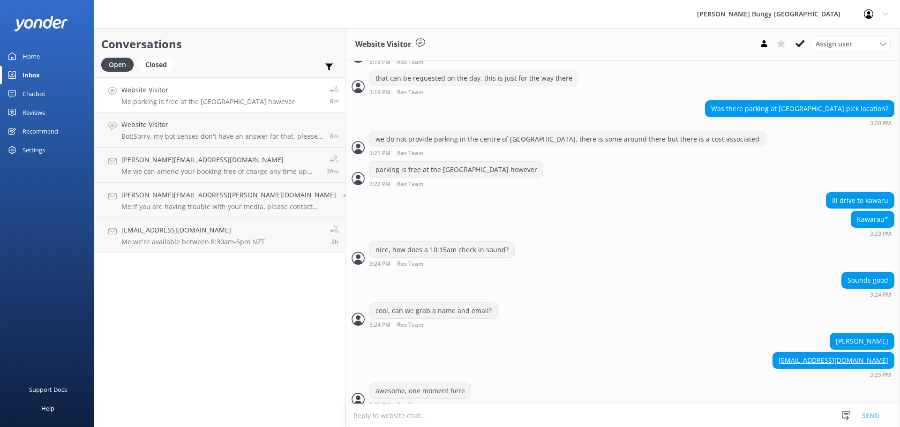
click at [457, 369] on div "Calvin wong Thecwong@hotmail.com 3:25 PM" at bounding box center [623, 357] width 554 height 49
click at [770, 37] on button at bounding box center [764, 44] width 17 height 14
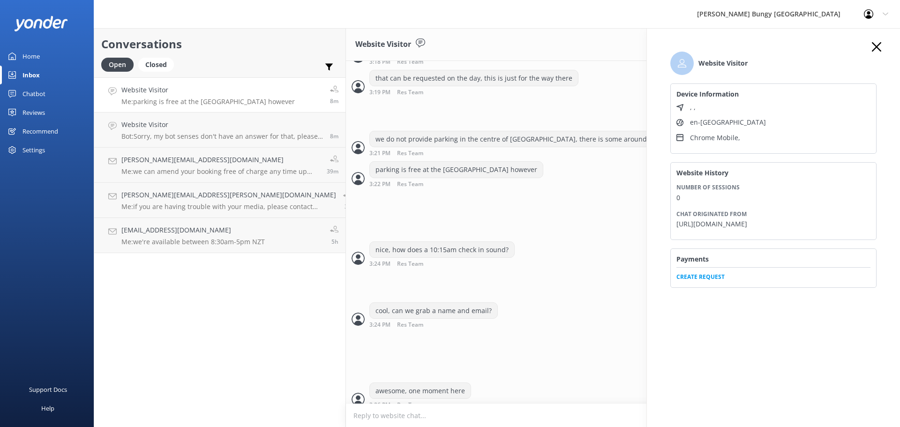
click at [707, 281] on span "Create Request" at bounding box center [774, 274] width 194 height 14
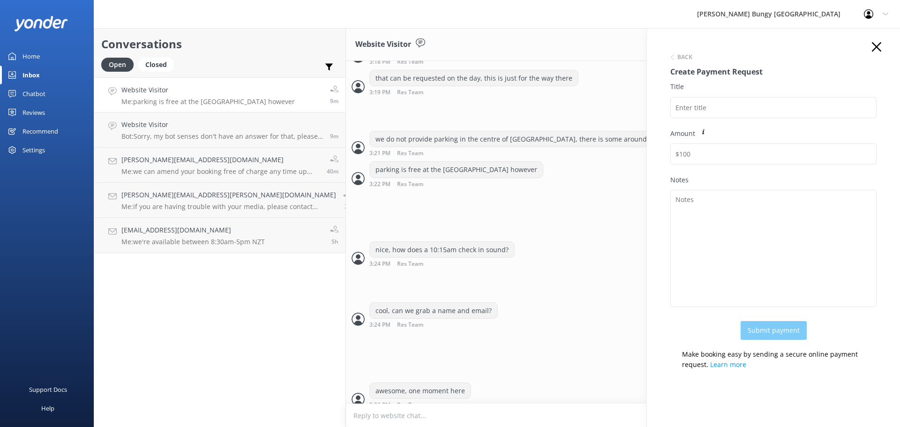
click at [442, 408] on textarea at bounding box center [623, 415] width 554 height 23
click at [722, 113] on input "Title" at bounding box center [774, 107] width 206 height 21
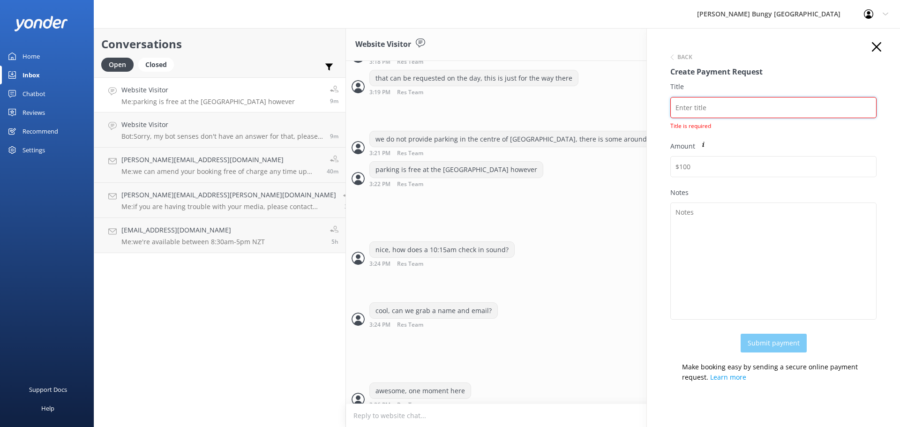
click at [725, 106] on input "Title" at bounding box center [774, 107] width 206 height 21
paste input "2454901"
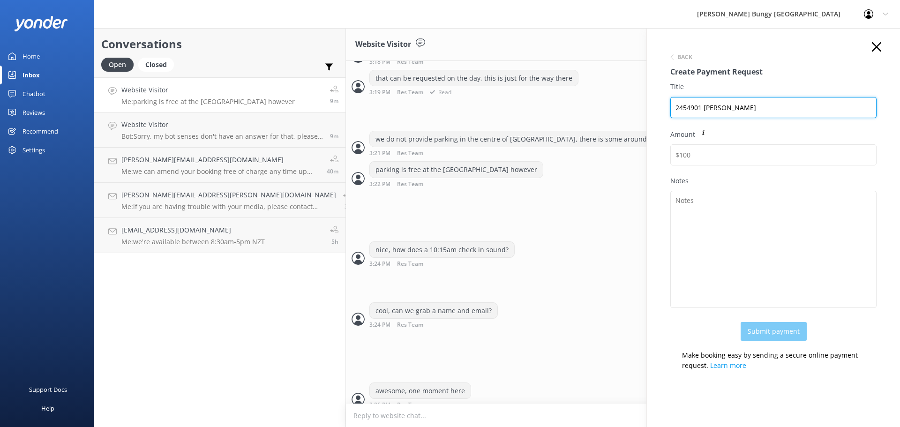
drag, startPoint x: 791, startPoint y: 115, endPoint x: 549, endPoint y: 82, distance: 244.7
click at [549, 82] on div "Conversations Open Closed Important Assigned to me Unassigned Website Visitor M…" at bounding box center [497, 227] width 807 height 399
type input "2454901 Calvin Wong"
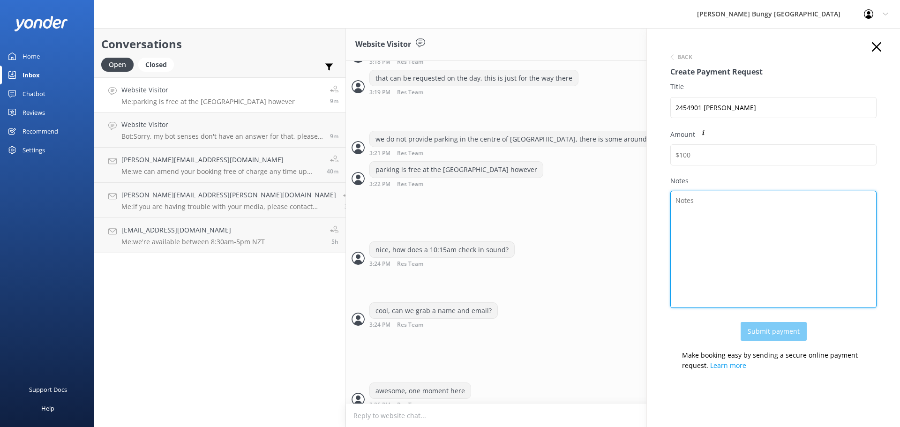
click at [849, 245] on textarea "Notes" at bounding box center [774, 249] width 206 height 117
paste textarea "2454901 Calvin Wong"
type textarea "2454901 Calvin Wong"
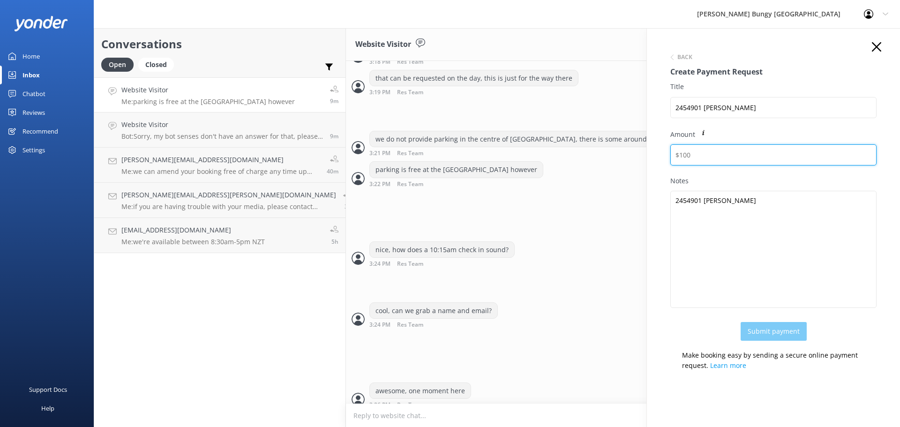
click at [730, 154] on input "Amount" at bounding box center [774, 154] width 206 height 21
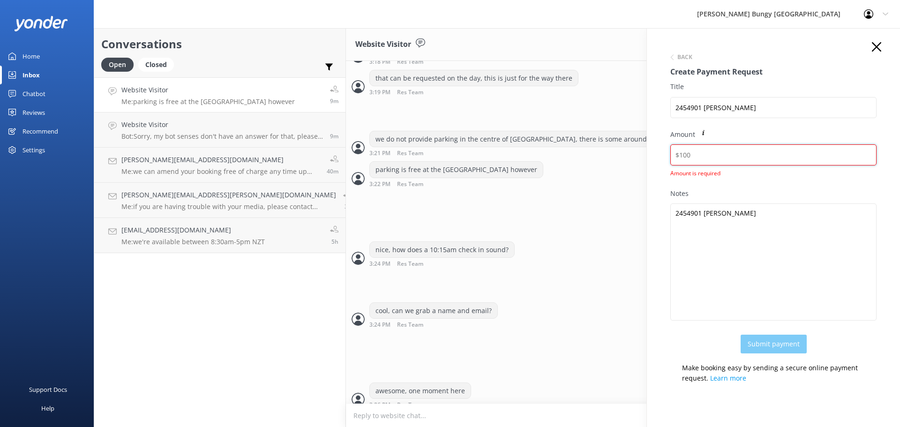
click at [690, 159] on input "Amount" at bounding box center [774, 154] width 206 height 21
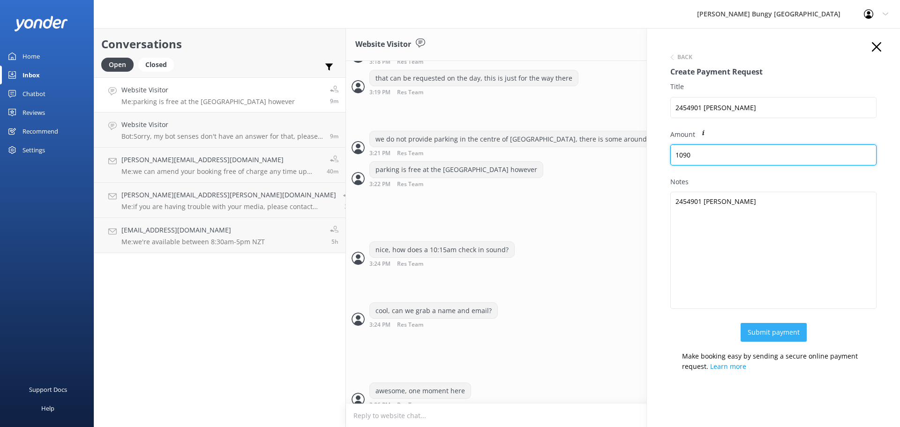
type input "1090"
click at [752, 330] on button "Submit payment" at bounding box center [774, 332] width 66 height 19
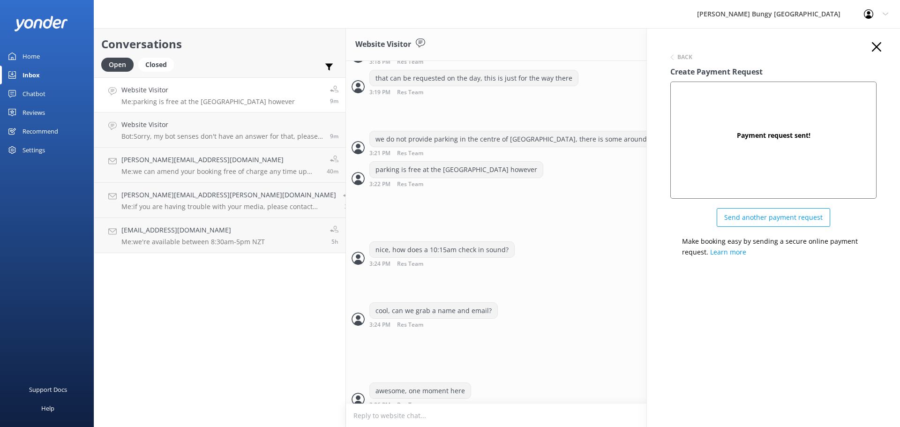
click at [876, 49] on icon "button" at bounding box center [876, 46] width 9 height 9
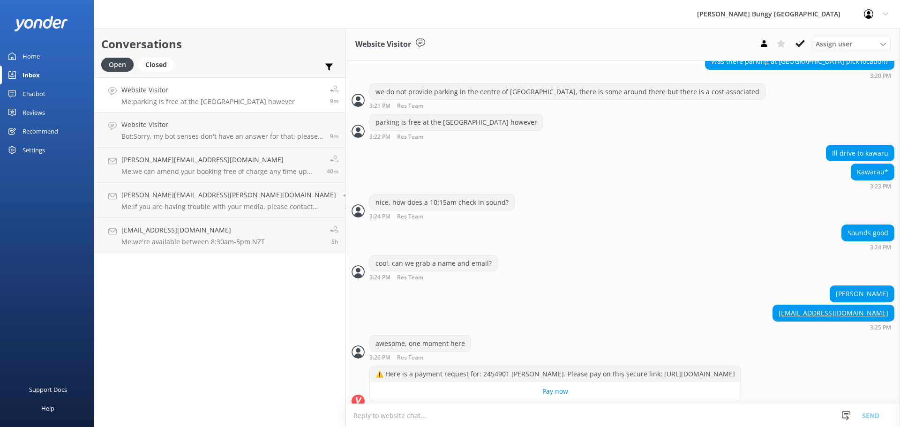
scroll to position [551, 0]
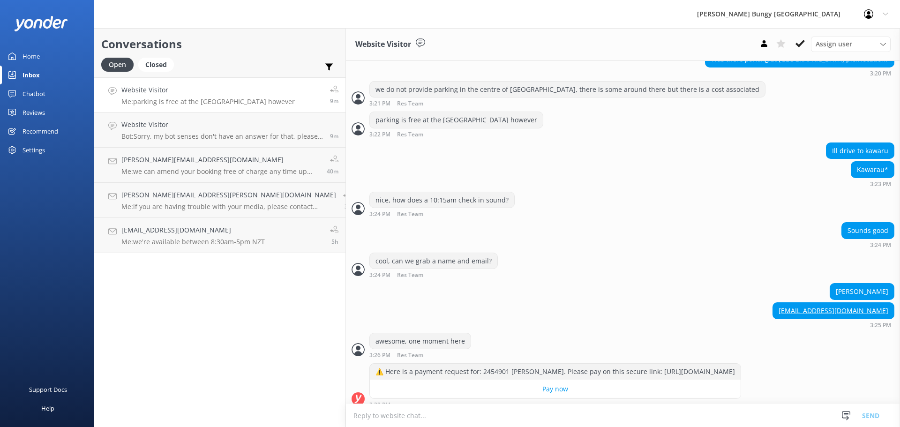
click at [613, 417] on textarea at bounding box center [623, 415] width 554 height 23
type textarea "there you are, once payment is complete i'll send through email confirmations"
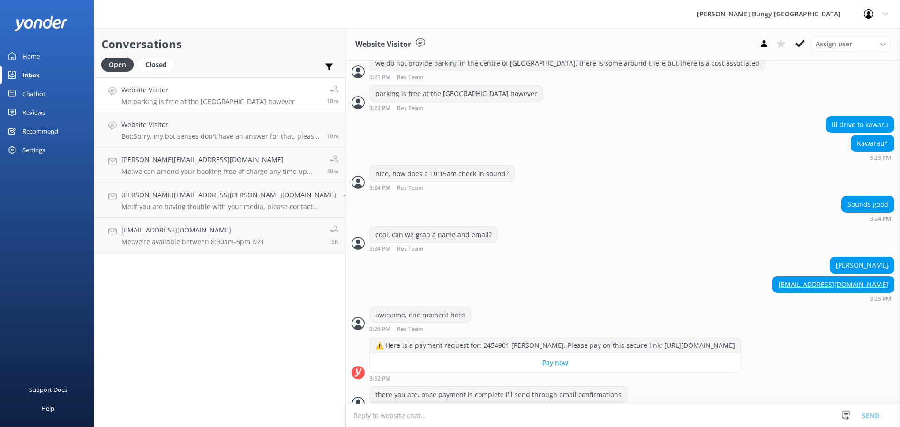
scroll to position [581, 0]
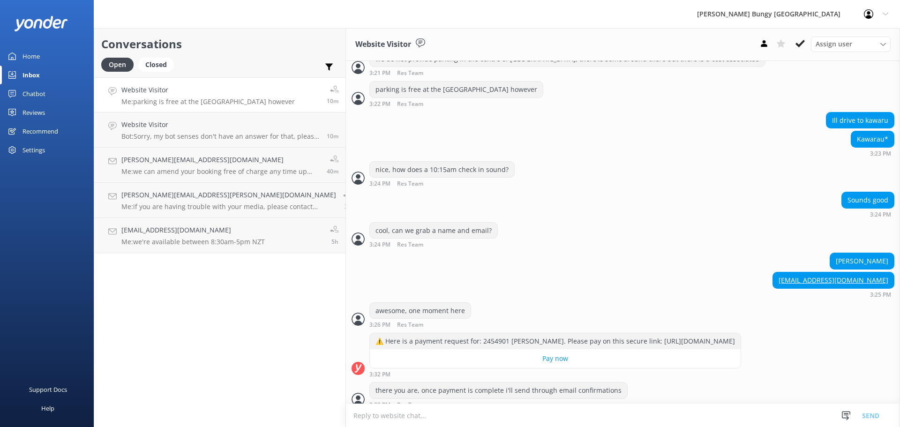
click at [578, 417] on textarea at bounding box center [623, 415] width 554 height 23
type textarea "you won't need to worry about the times of the bus, we will let you know when/w…"
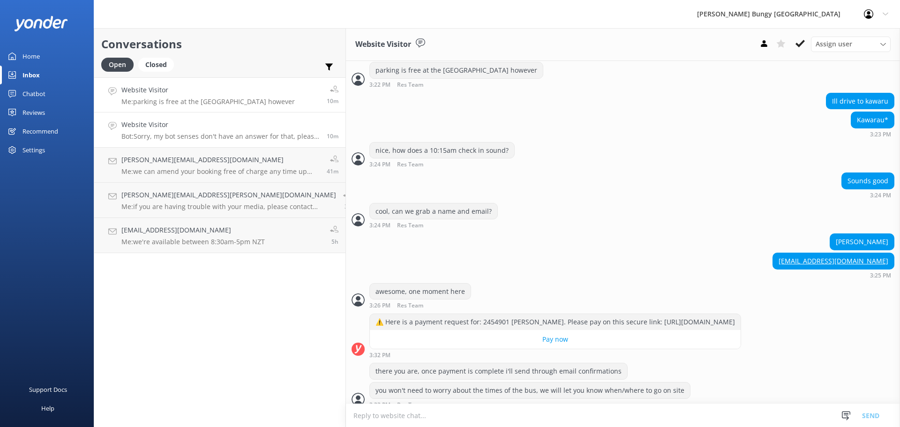
click at [135, 122] on h4 "Website Visitor" at bounding box center [220, 125] width 198 height 10
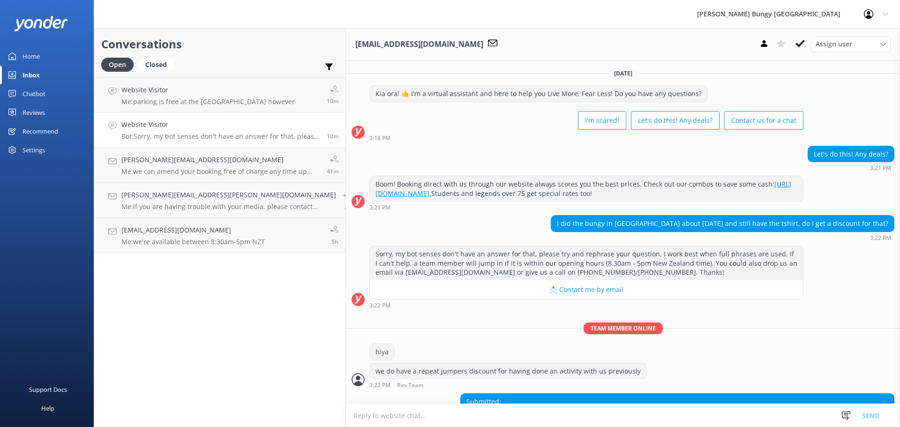
scroll to position [117, 0]
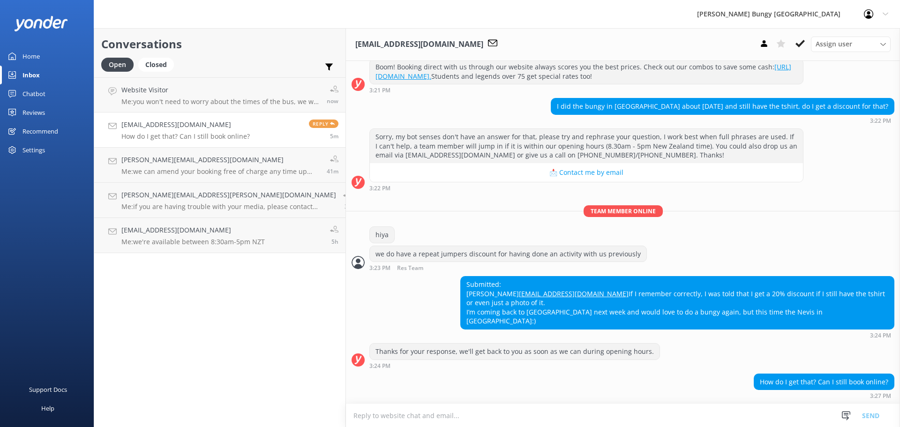
click at [734, 417] on textarea at bounding box center [623, 415] width 554 height 23
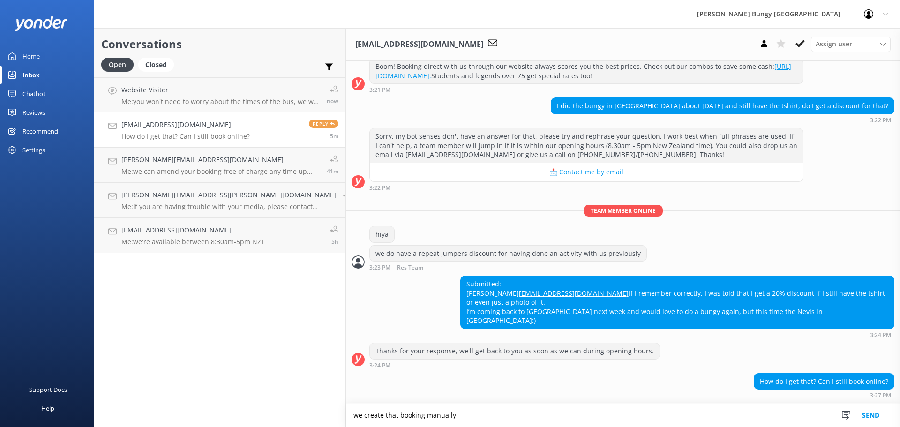
type textarea "we create that booking manually"
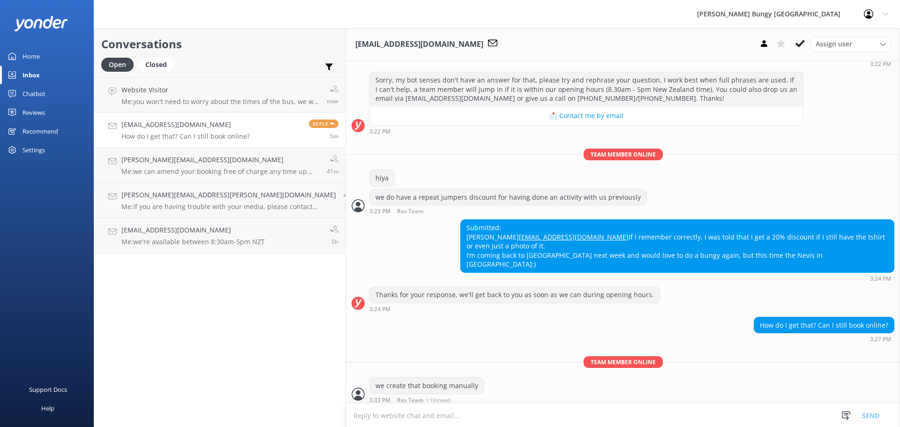
scroll to position [178, 0]
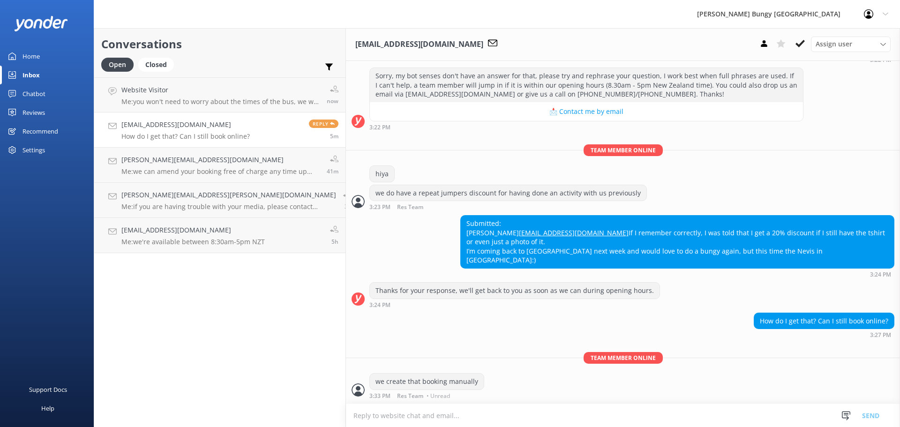
click at [634, 417] on textarea at bounding box center [623, 415] width 554 height 23
type textarea "so over the chat between 8:30am-5pm NZT"
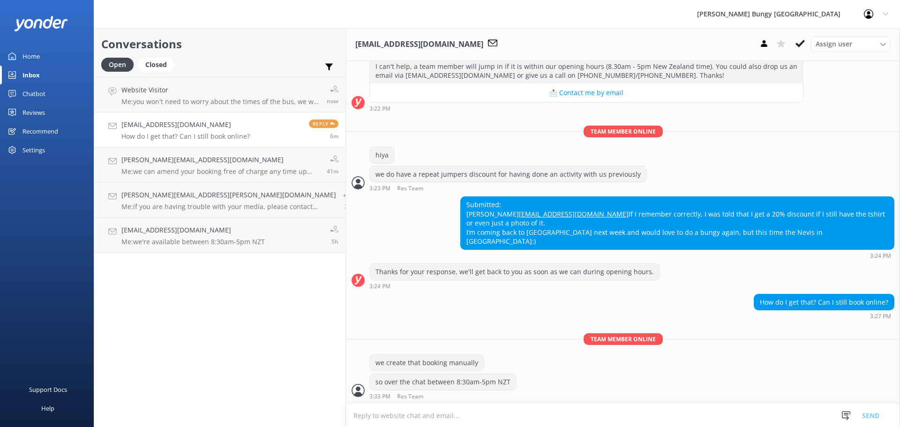
scroll to position [197, 0]
click at [634, 417] on textarea at bounding box center [623, 415] width 554 height 23
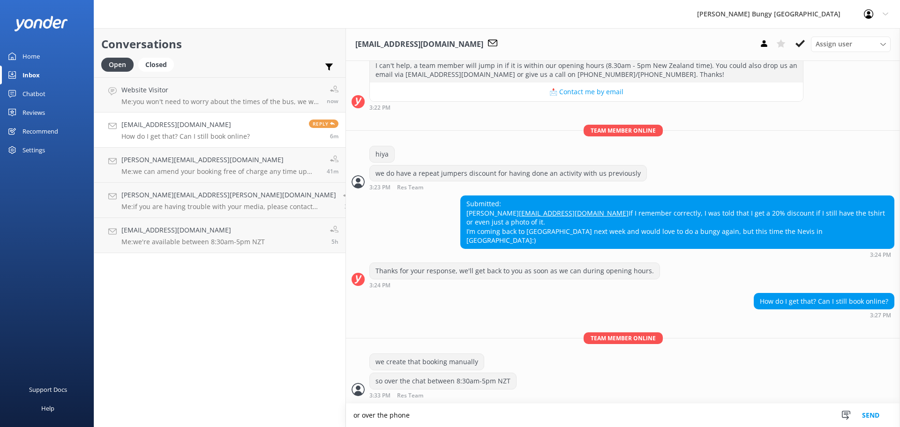
type textarea "or over the phone"
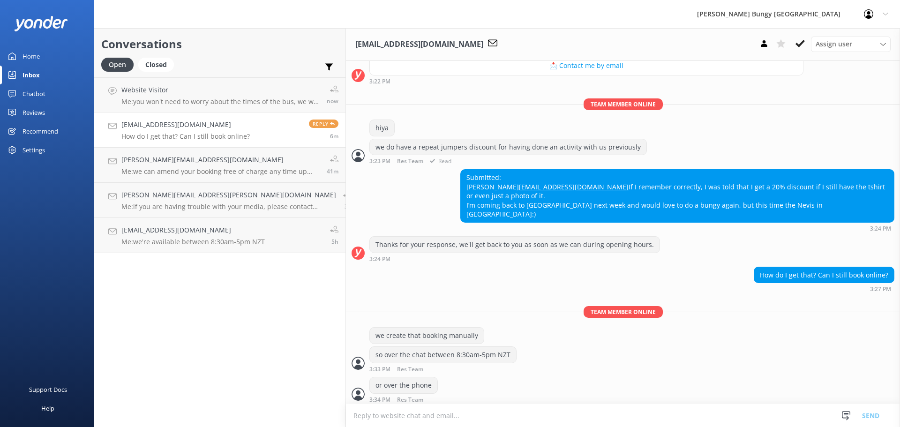
scroll to position [228, 0]
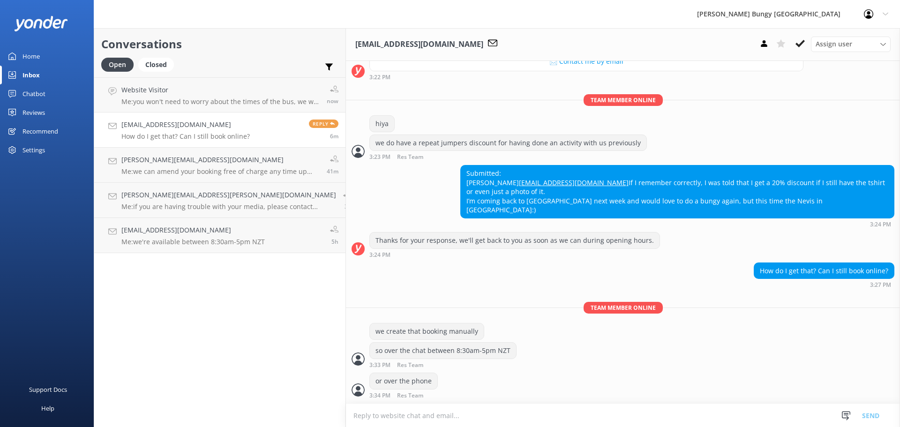
click at [176, 113] on link "[EMAIL_ADDRESS][DOMAIN_NAME] How do I get that? Can I still book online? Reply …" at bounding box center [219, 130] width 251 height 35
click at [170, 99] on p "Me: you won't need to worry about the times of the bus, we will let you know wh…" at bounding box center [220, 102] width 198 height 8
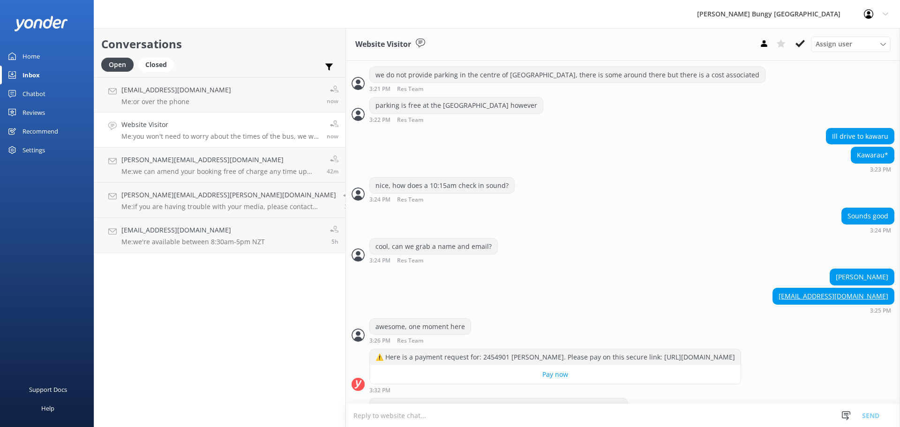
scroll to position [600, 0]
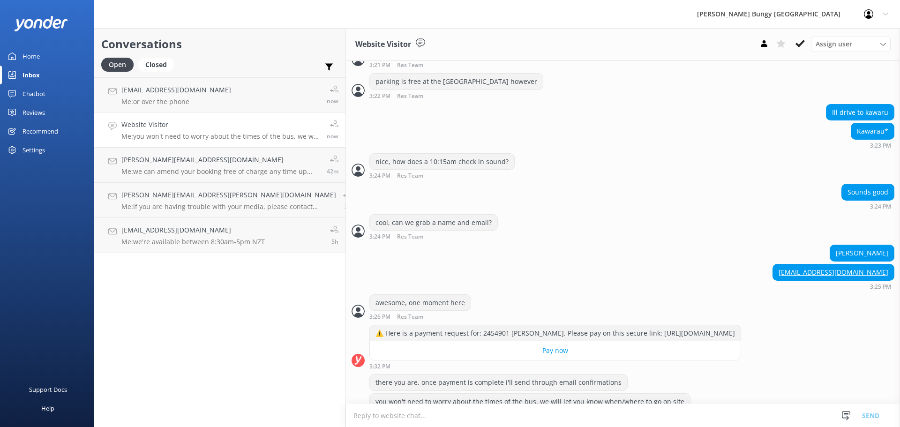
scroll to position [600, 0]
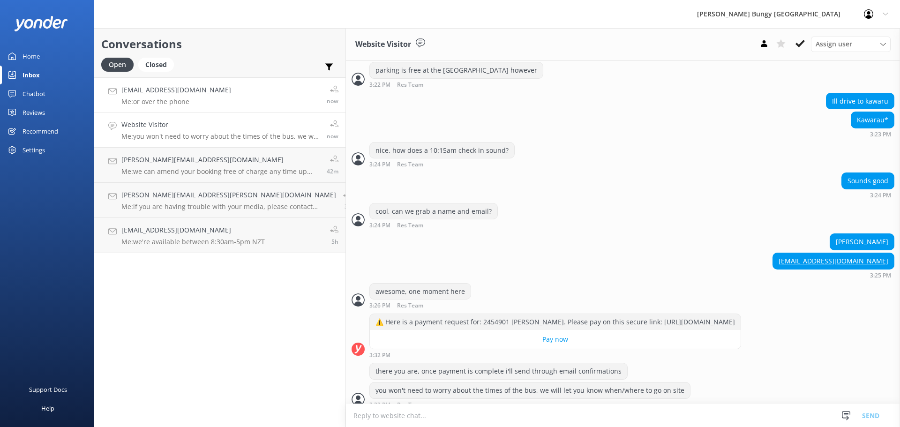
click at [241, 94] on link "Egbille@live.no Me: or over the phone now" at bounding box center [219, 94] width 251 height 35
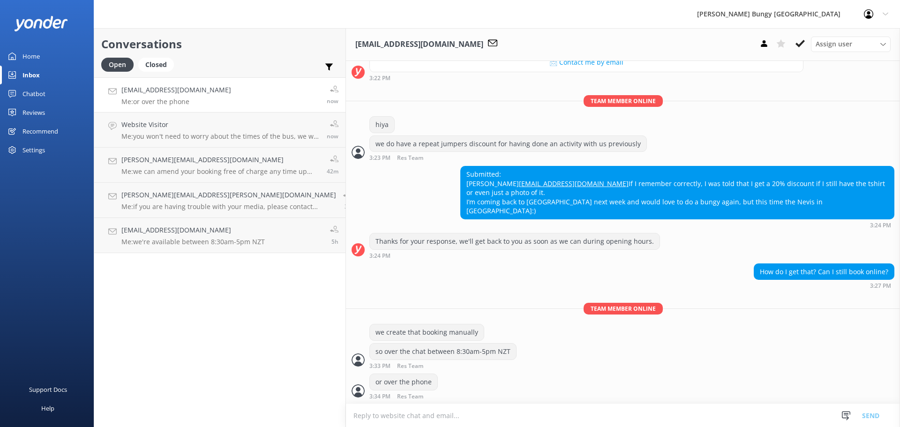
scroll to position [228, 0]
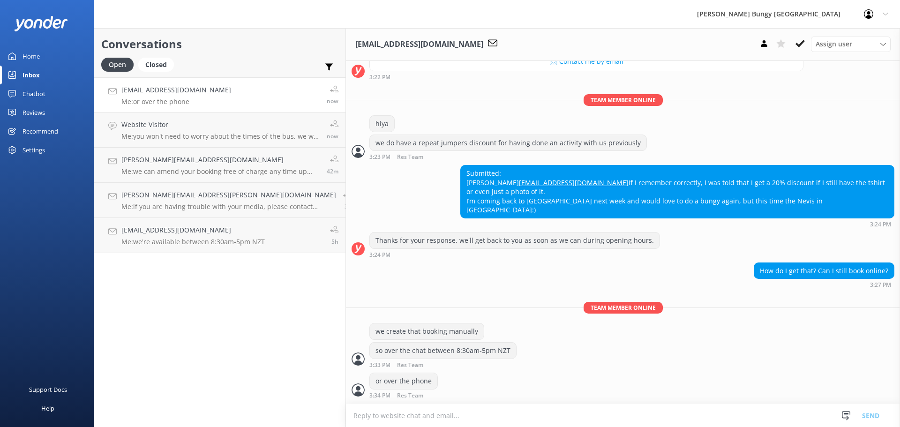
click at [241, 108] on link "Egbille@live.no Me: or over the phone now" at bounding box center [219, 94] width 251 height 35
click at [229, 128] on h4 "Website Visitor" at bounding box center [220, 125] width 198 height 10
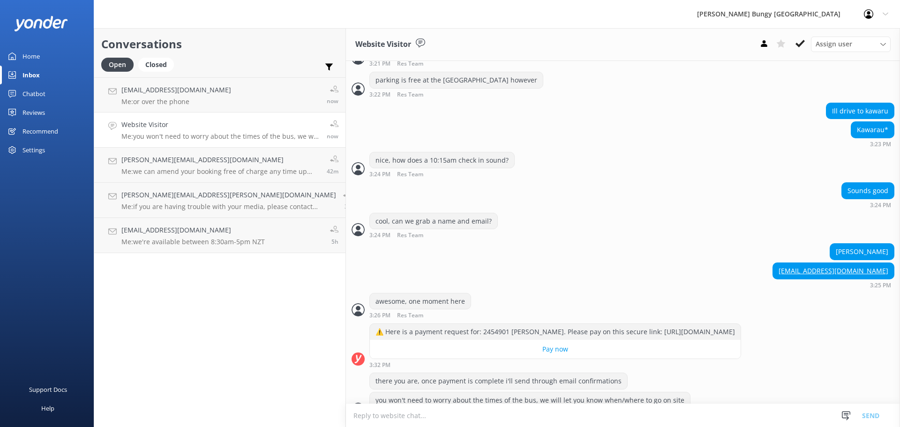
scroll to position [600, 0]
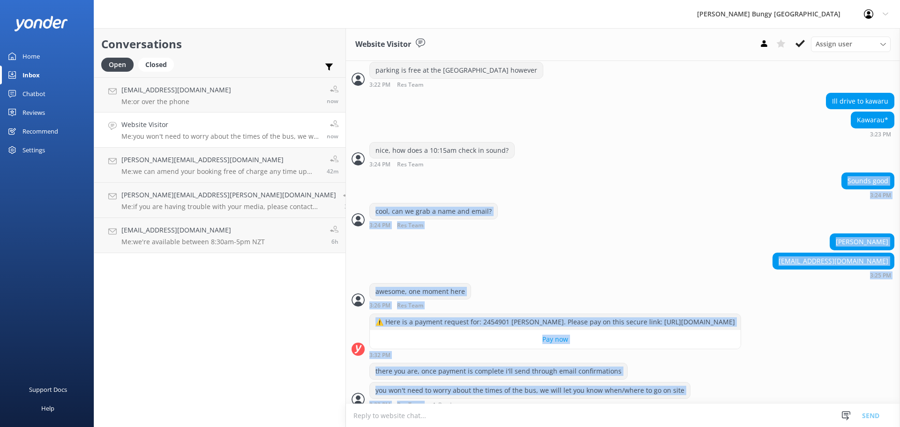
drag, startPoint x: 508, startPoint y: 176, endPoint x: 692, endPoint y: 396, distance: 287.0
click at [692, 396] on div "you won't need to worry about the times of the bus, we will let you know when/w…" at bounding box center [623, 395] width 554 height 26
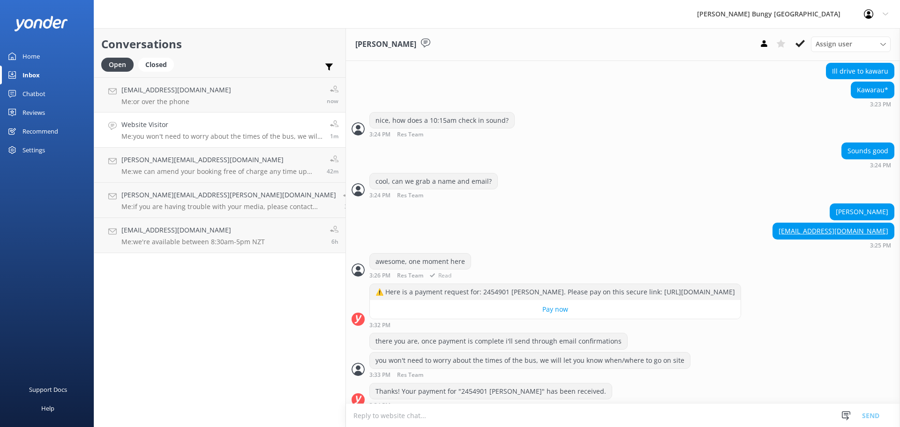
scroll to position [631, 0]
drag, startPoint x: 886, startPoint y: 220, endPoint x: 802, endPoint y: 227, distance: 84.3
click at [802, 227] on div "[EMAIL_ADDRESS][DOMAIN_NAME]" at bounding box center [833, 231] width 121 height 16
copy link "[EMAIL_ADDRESS][DOMAIN_NAME]"
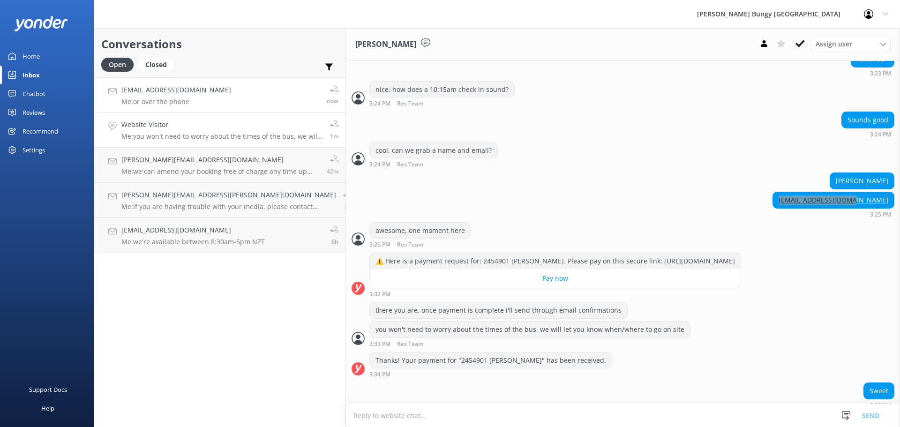
scroll to position [661, 0]
click at [200, 87] on link "Egbille@live.no Me: or over the phone 1m" at bounding box center [219, 94] width 251 height 35
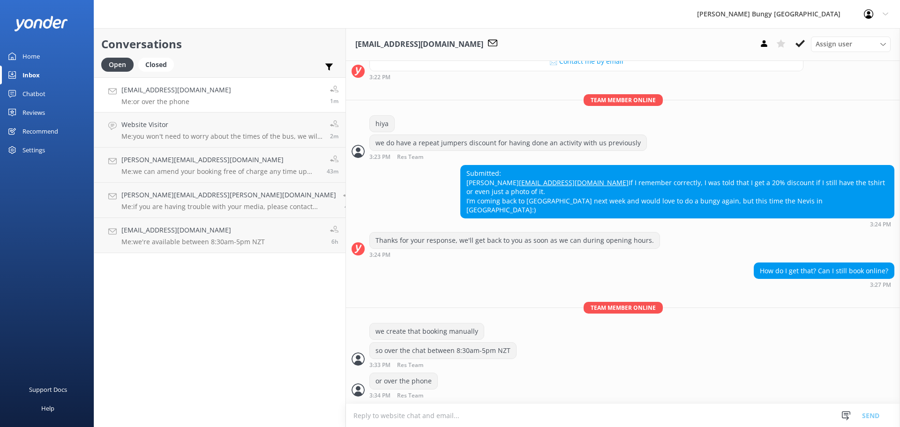
scroll to position [259, 0]
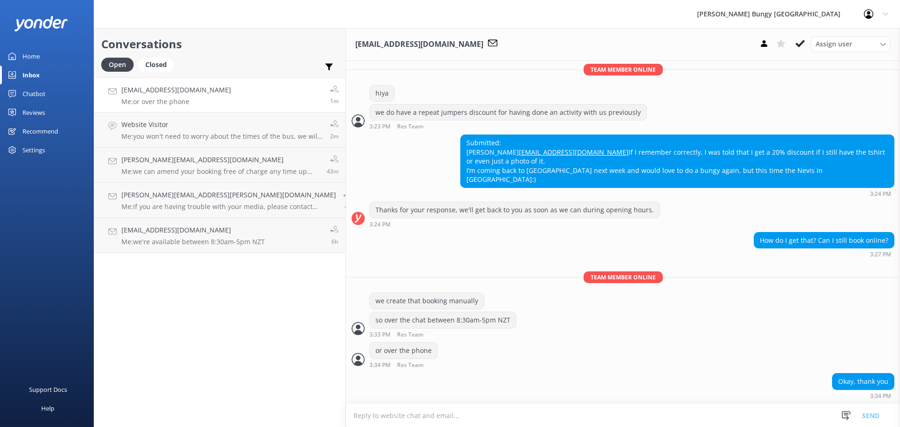
click at [736, 423] on textarea at bounding box center [623, 415] width 554 height 23
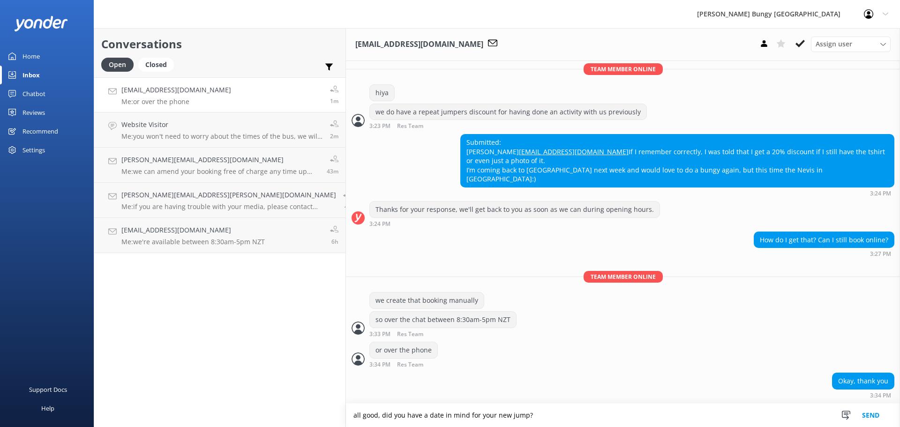
type textarea "all good, did you have a date in mind for your new jump?"
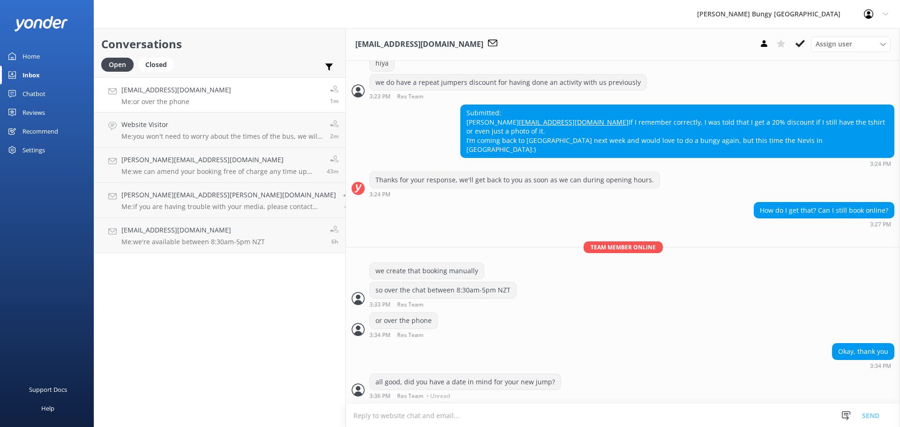
click at [736, 423] on textarea at bounding box center [623, 415] width 554 height 23
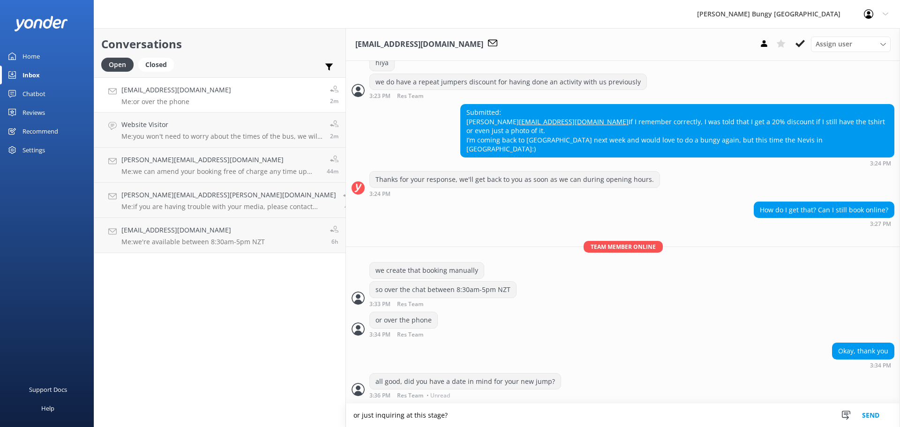
type textarea "or just inquiring at this stage?"
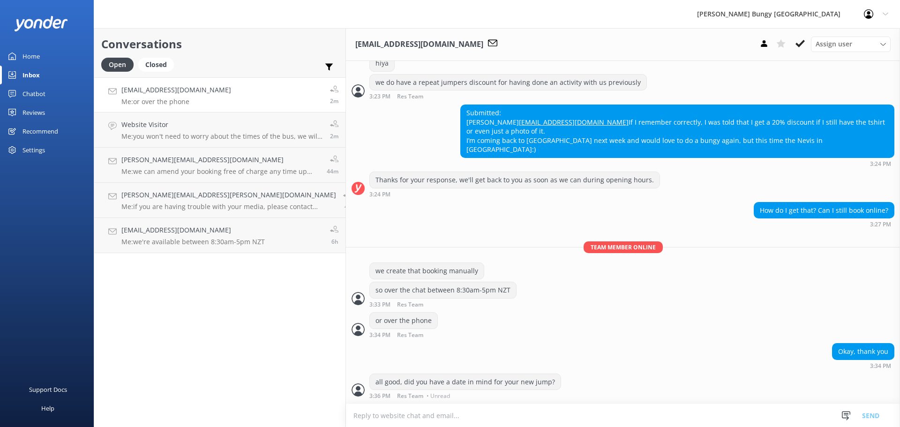
scroll to position [308, 0]
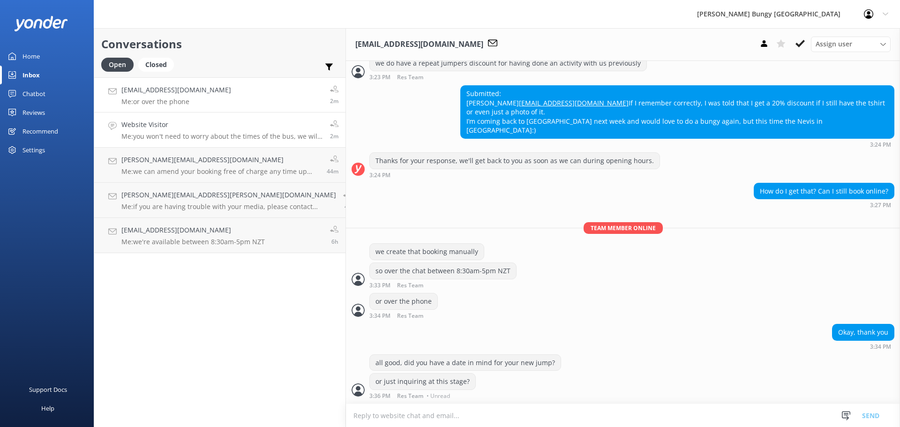
click at [151, 143] on link "Website Visitor Me: you won't need to worry about the times of the bus, we will…" at bounding box center [219, 130] width 251 height 35
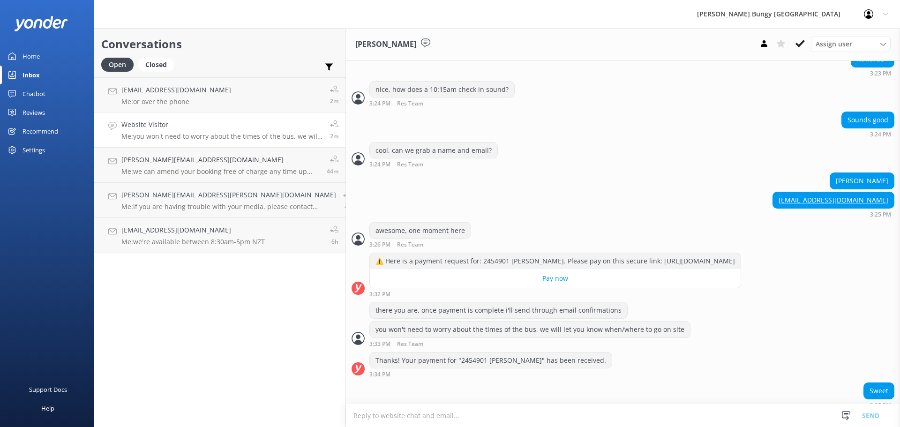
scroll to position [683, 0]
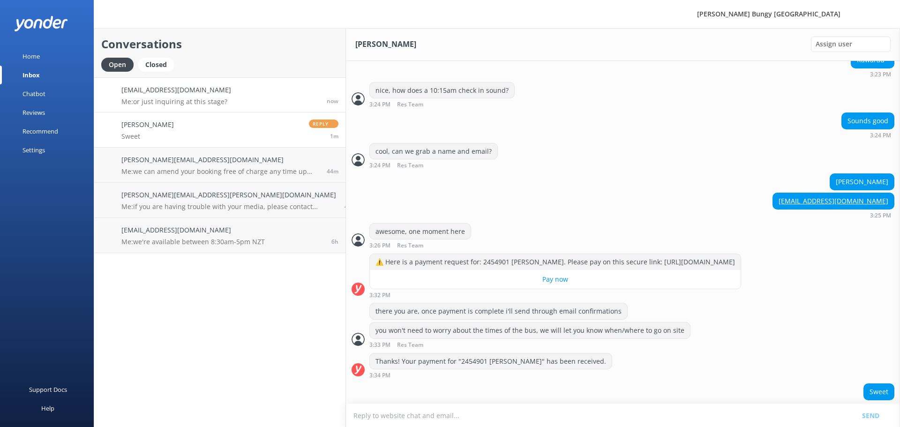
scroll to position [661, 0]
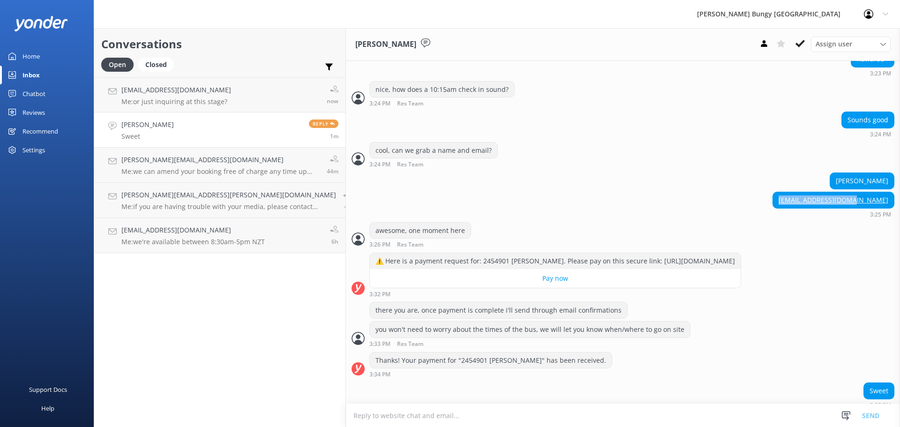
drag, startPoint x: 887, startPoint y: 192, endPoint x: 802, endPoint y: 188, distance: 84.5
click at [802, 192] on div "[EMAIL_ADDRESS][DOMAIN_NAME]" at bounding box center [833, 200] width 121 height 16
copy link "[EMAIL_ADDRESS][DOMAIN_NAME]"
click at [517, 408] on textarea at bounding box center [623, 415] width 554 height 23
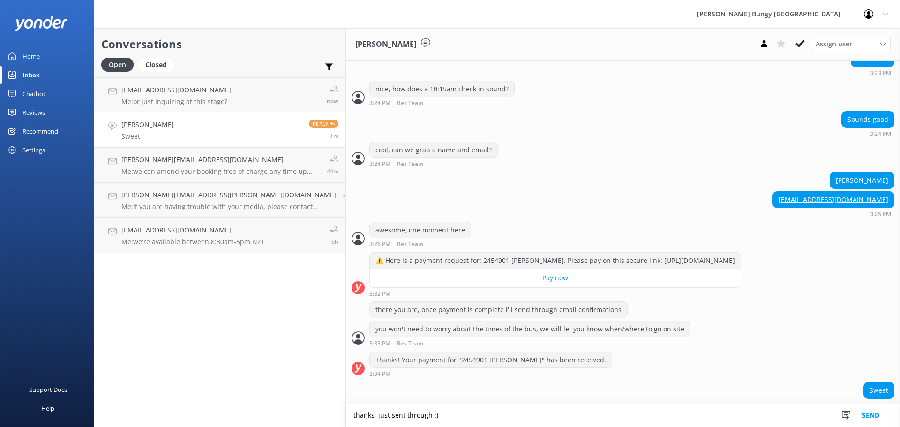
type textarea "thanks, just sent through :)"
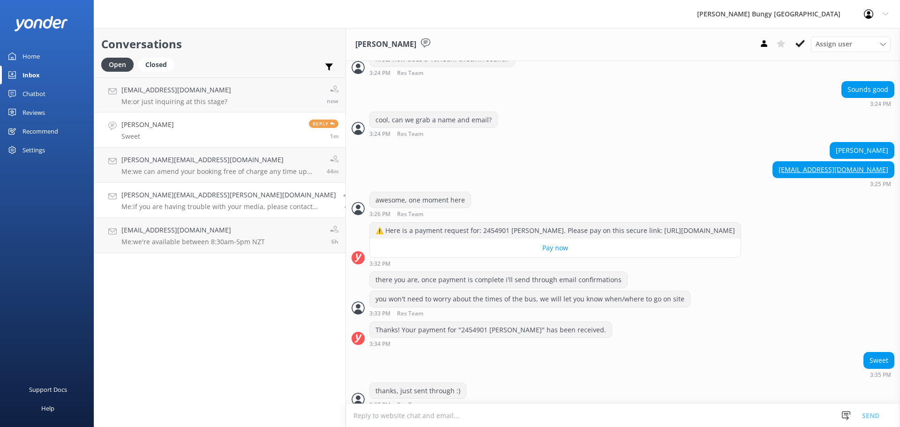
scroll to position [692, 0]
click at [196, 91] on h4 "[EMAIL_ADDRESS][DOMAIN_NAME]" at bounding box center [176, 90] width 110 height 10
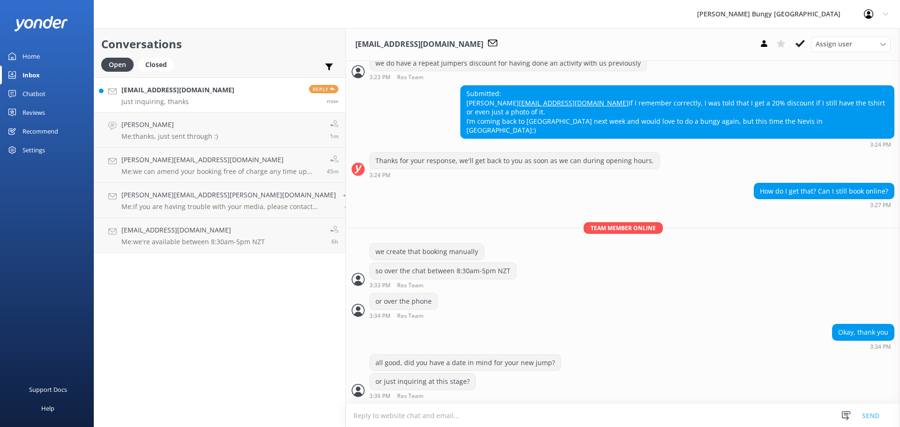
scroll to position [339, 0]
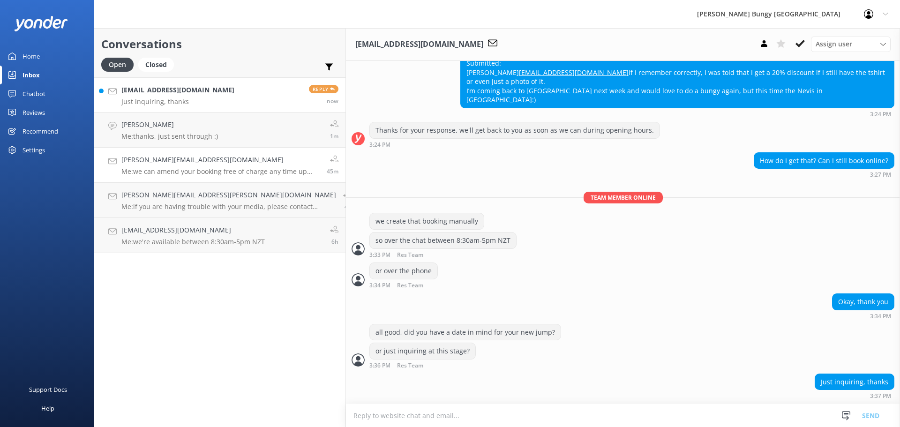
click at [218, 182] on link "[PERSON_NAME][EMAIL_ADDRESS][DOMAIN_NAME] Me: we can amend your booking free of…" at bounding box center [219, 165] width 251 height 35
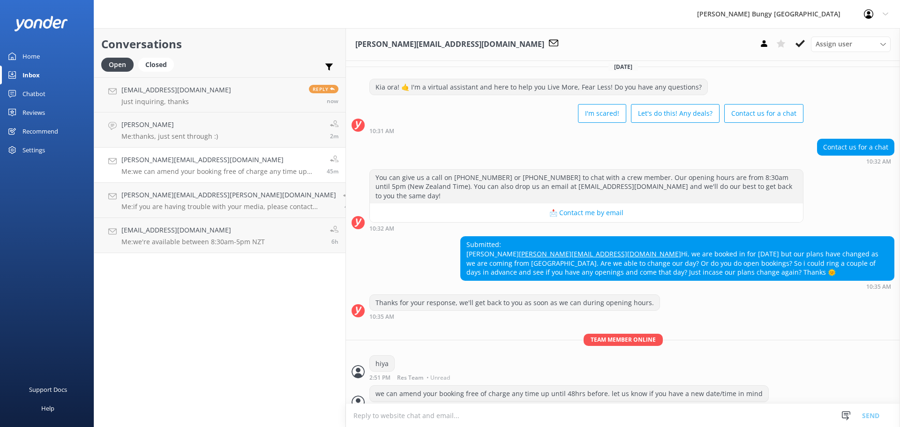
scroll to position [378, 0]
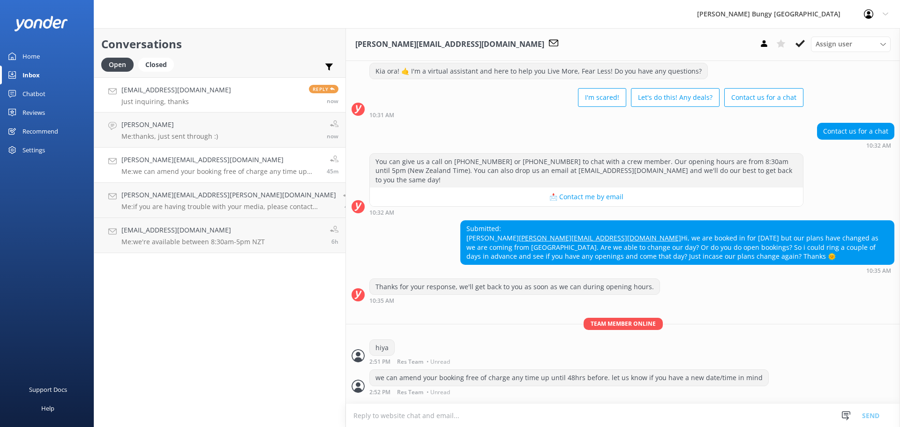
scroll to position [378, 0]
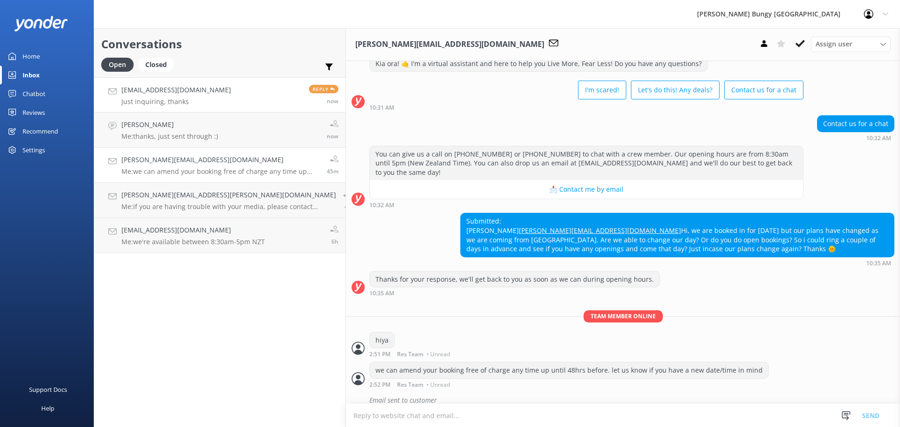
click at [182, 102] on p "Just inquiring, thanks" at bounding box center [176, 102] width 110 height 8
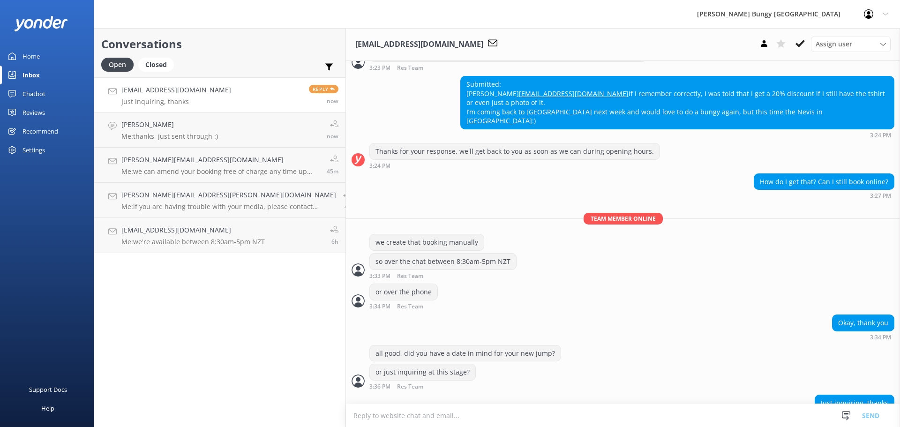
scroll to position [339, 0]
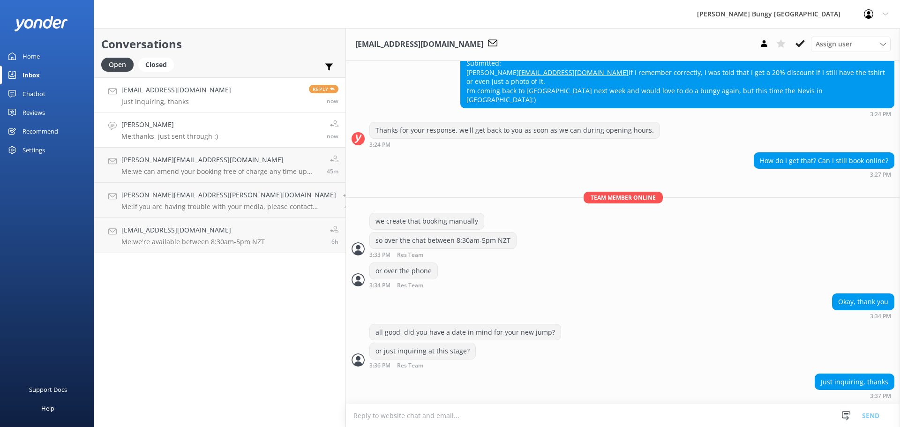
click at [226, 131] on link "Calvin wong Me: thanks, just sent through :) now" at bounding box center [219, 130] width 251 height 35
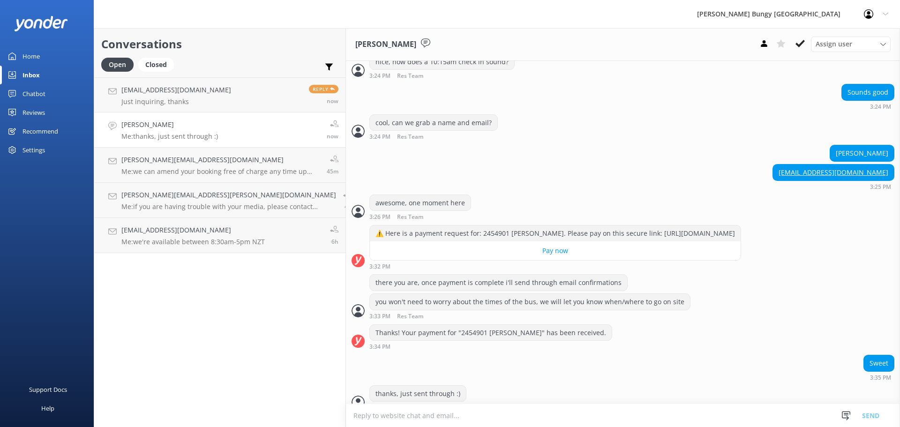
scroll to position [692, 0]
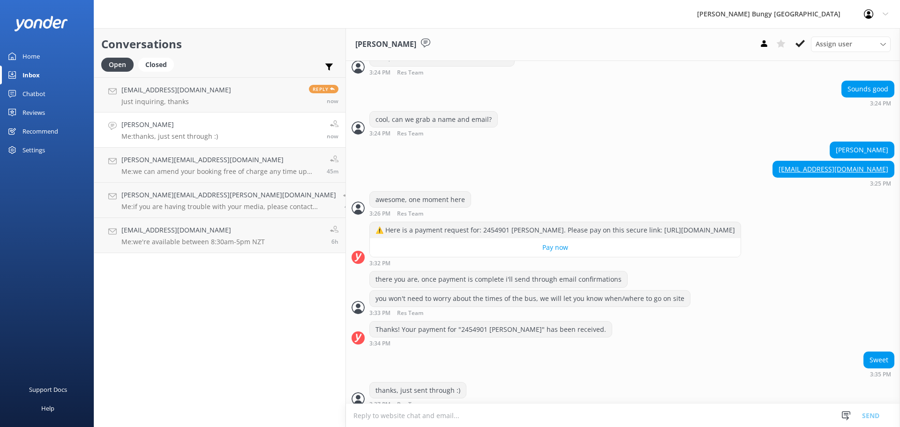
click at [426, 352] on div "Sweet 3:35 PM" at bounding box center [623, 365] width 554 height 26
click at [216, 102] on link "Egbille@live.no Just inquiring, thanks Reply now" at bounding box center [219, 94] width 251 height 35
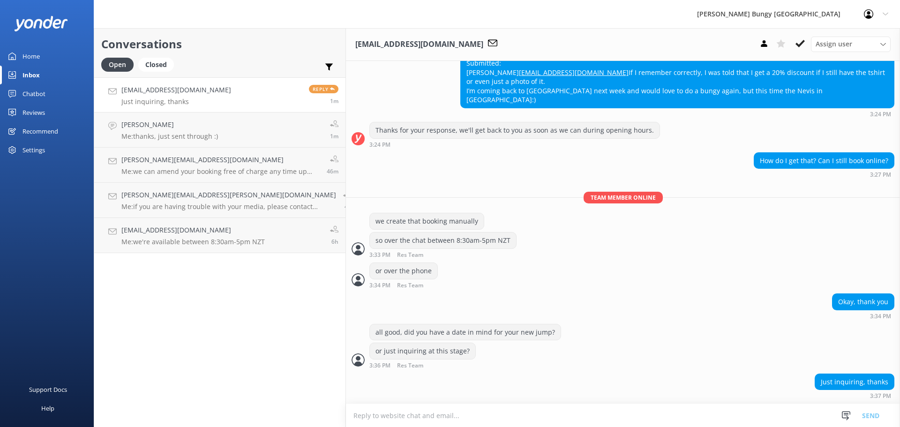
scroll to position [339, 0]
click at [163, 202] on div "Brian.R.Ahrens@gmail.com Me: if you are having trouble with your media, please …" at bounding box center [228, 200] width 215 height 21
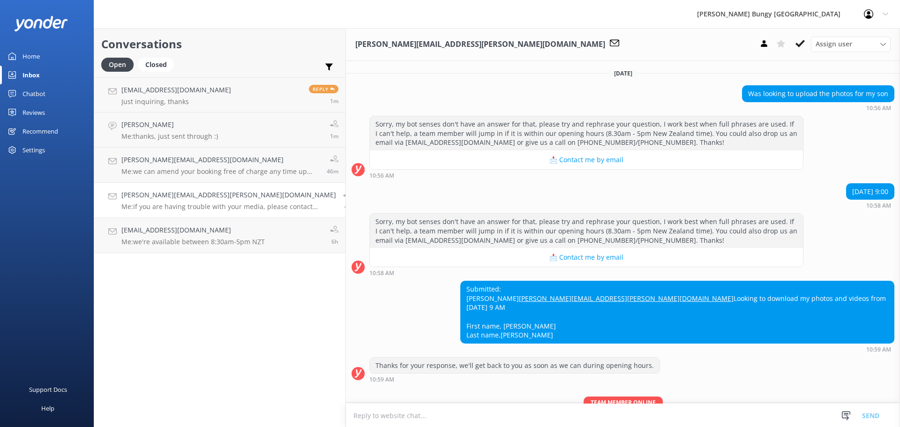
scroll to position [105, 0]
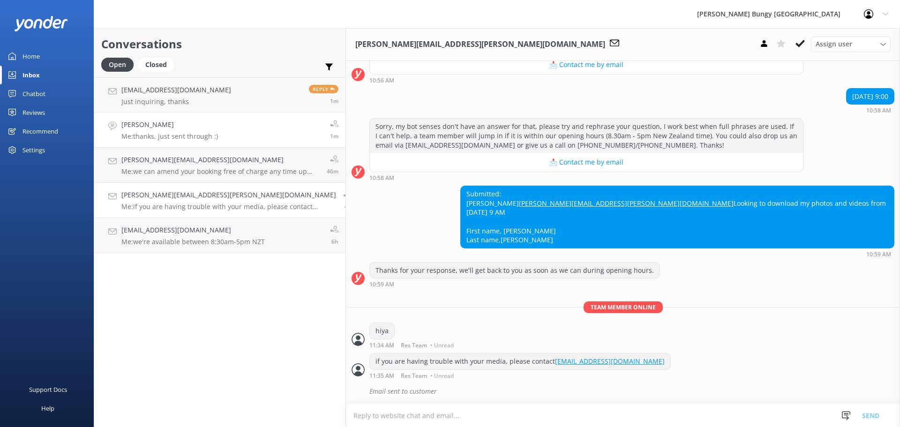
click at [174, 135] on p "Me: thanks, just sent through :)" at bounding box center [169, 136] width 97 height 8
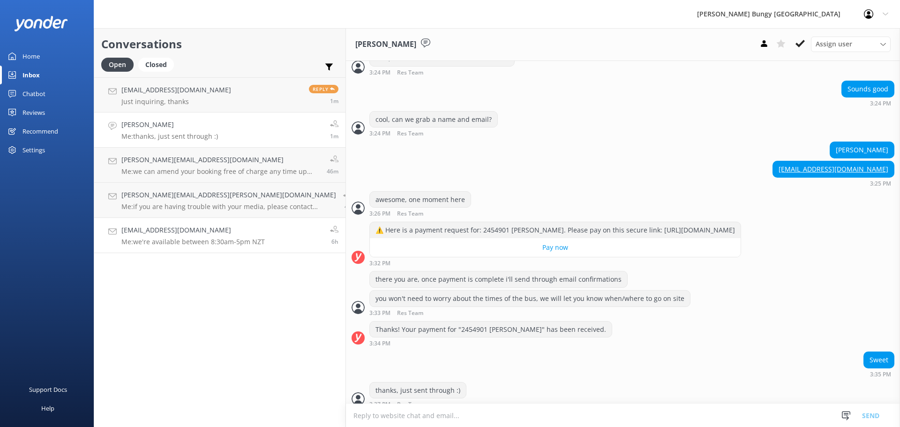
scroll to position [714, 0]
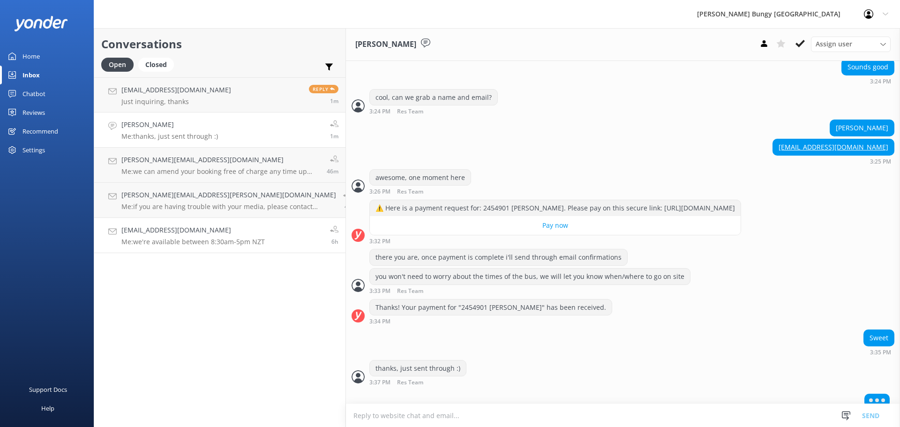
click at [146, 232] on h4 "alexmathieson@hotmail.co.uk" at bounding box center [192, 230] width 143 height 10
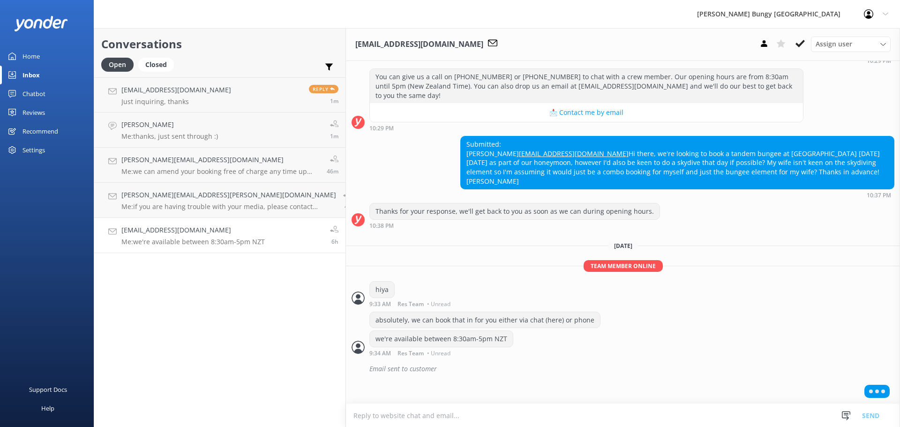
scroll to position [146, 0]
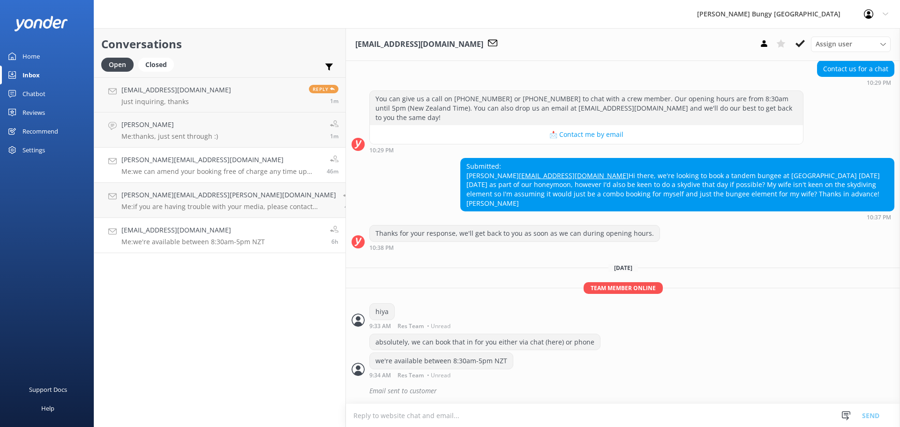
click at [193, 164] on h4 "Erikaelise@live.com.au" at bounding box center [220, 160] width 198 height 10
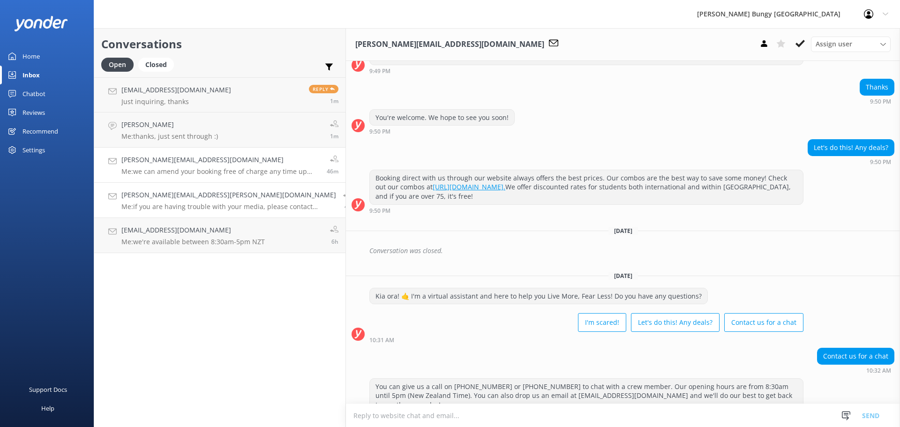
click at [181, 204] on p "Me: if you are having trouble with your media, please contact photovideo@bungy.…" at bounding box center [228, 207] width 215 height 8
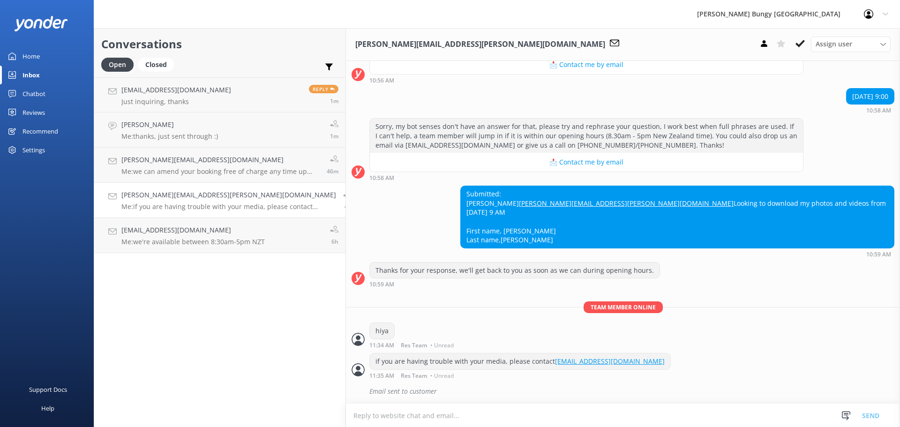
scroll to position [105, 0]
click at [805, 46] on icon at bounding box center [800, 43] width 9 height 9
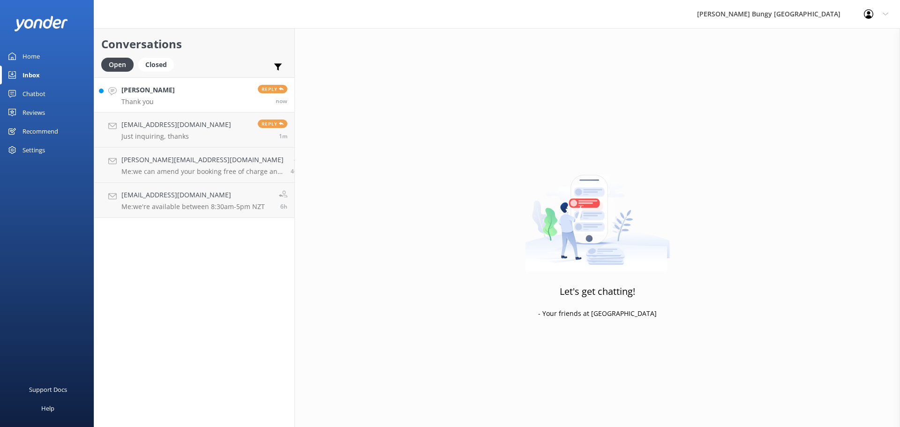
click at [193, 99] on link "Calvin wong Thank you Reply now" at bounding box center [194, 94] width 200 height 35
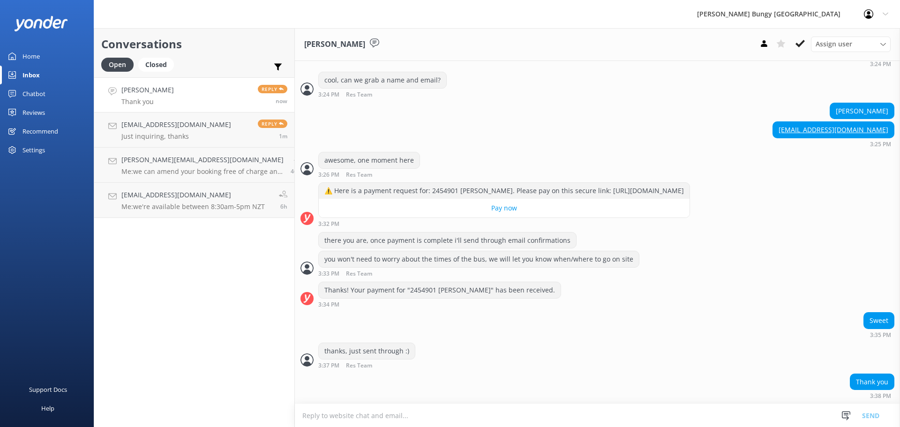
scroll to position [722, 0]
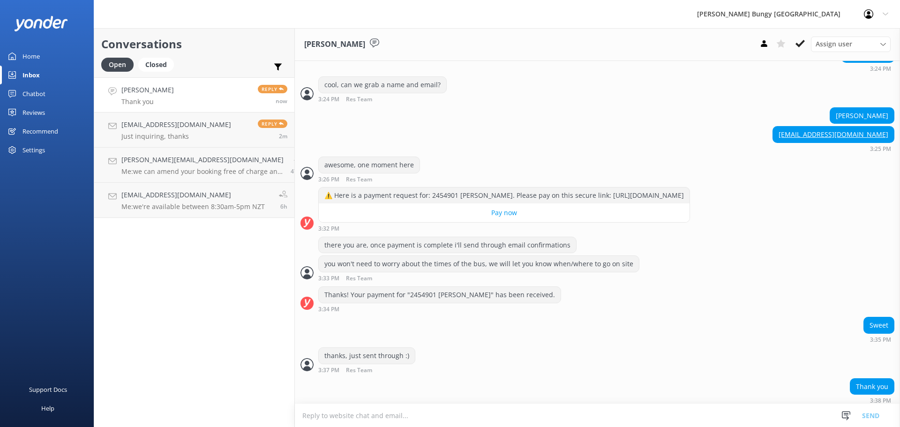
scroll to position [722, 0]
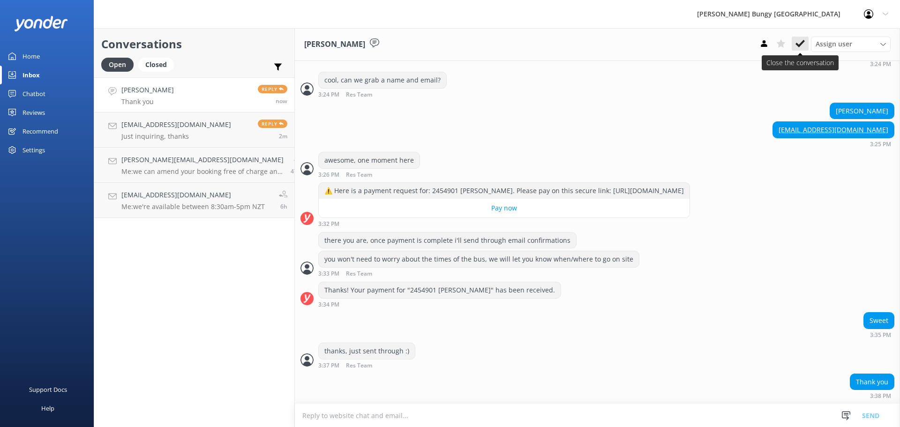
click at [802, 43] on use at bounding box center [800, 44] width 9 height 8
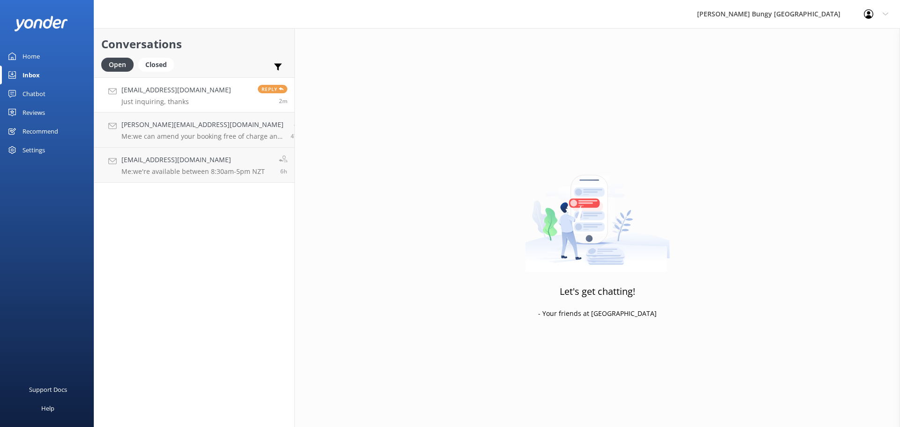
click at [186, 88] on h4 "[EMAIL_ADDRESS][DOMAIN_NAME]" at bounding box center [176, 90] width 110 height 10
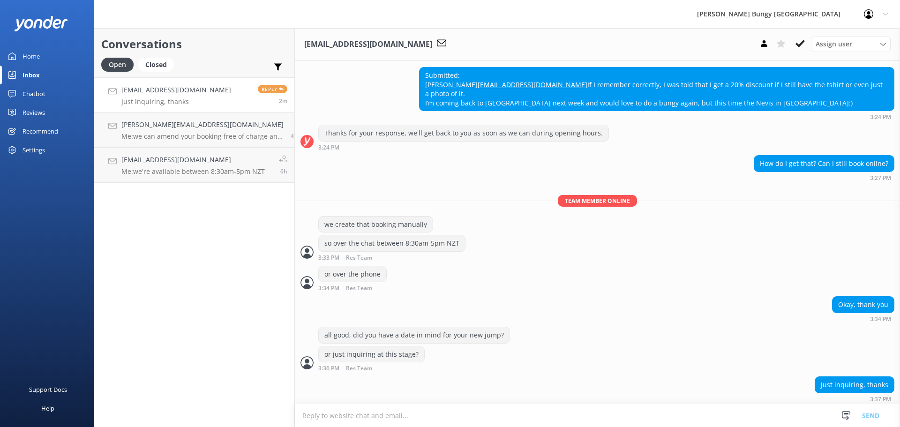
scroll to position [339, 0]
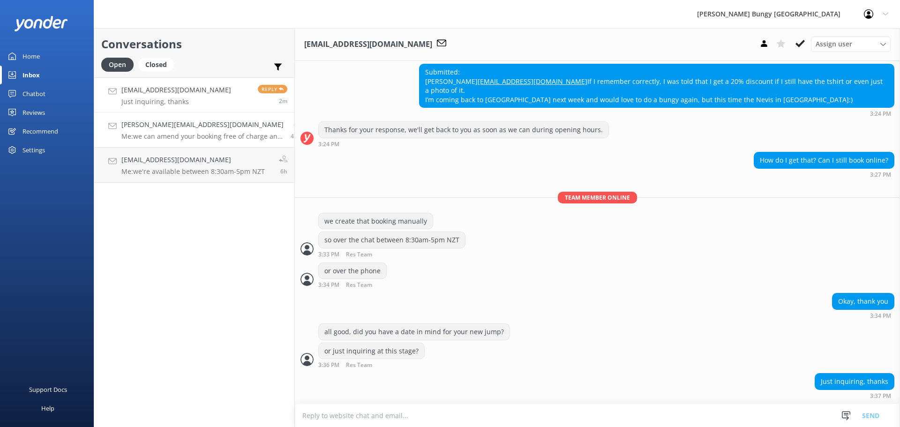
click at [129, 127] on h4 "[PERSON_NAME][EMAIL_ADDRESS][DOMAIN_NAME]" at bounding box center [202, 125] width 162 height 10
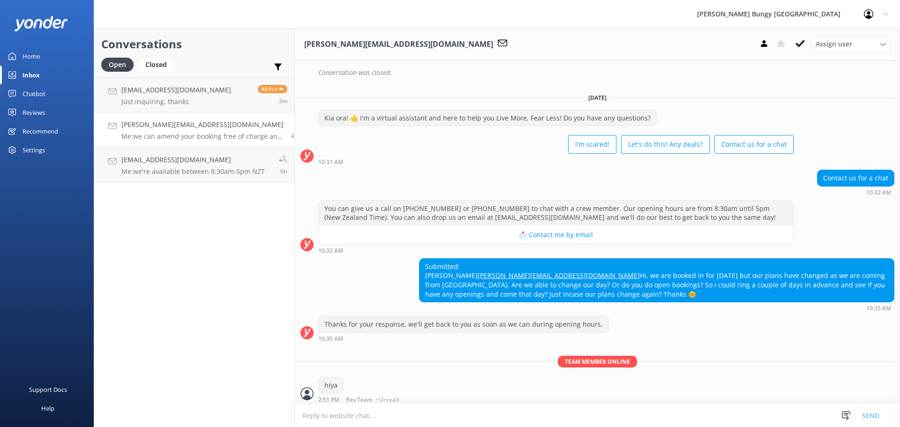
scroll to position [378, 0]
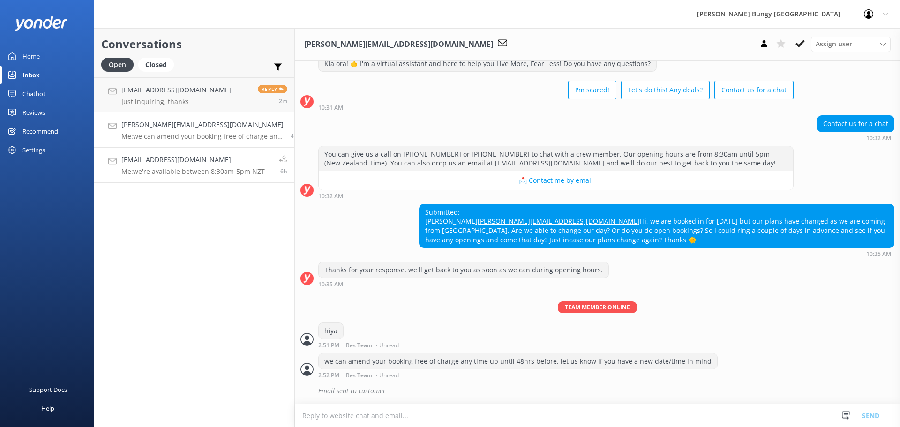
click at [185, 161] on h4 "[EMAIL_ADDRESS][DOMAIN_NAME]" at bounding box center [192, 160] width 143 height 10
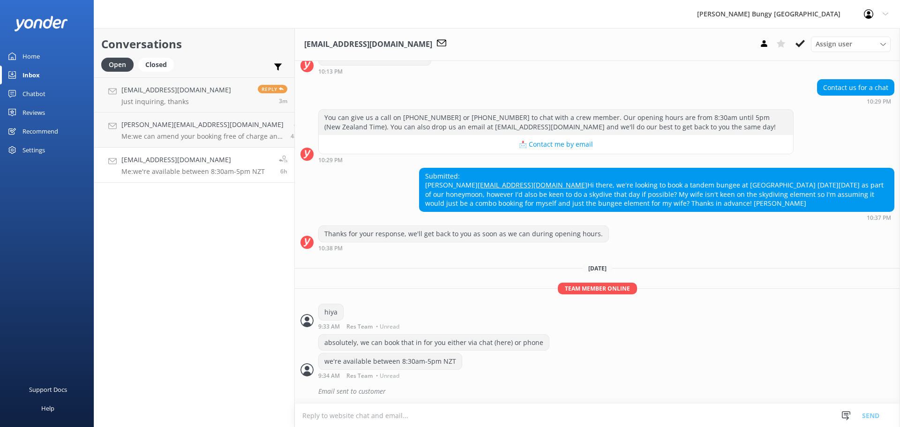
scroll to position [146, 0]
click at [190, 106] on link "Egbille@live.no Just inquiring, thanks Reply 3m" at bounding box center [194, 94] width 200 height 35
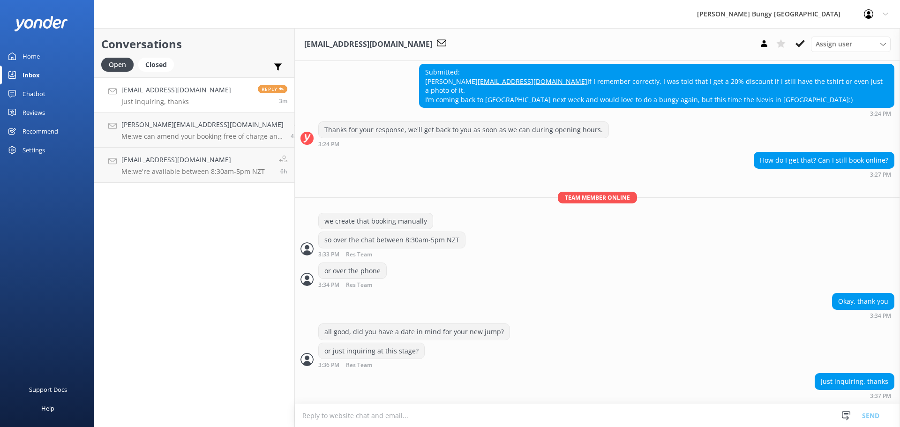
scroll to position [339, 0]
click at [223, 366] on div "Conversations Open Closed Important Assigned to me Unassigned Egbille@live.no J…" at bounding box center [194, 227] width 201 height 399
click at [602, 370] on div "all good, did you have a date in mind for your new jump? or just inquiring at t…" at bounding box center [597, 349] width 605 height 50
click at [249, 376] on div "Conversations Open Closed Important Assigned to me Unassigned [EMAIL_ADDRESS][D…" at bounding box center [194, 227] width 201 height 399
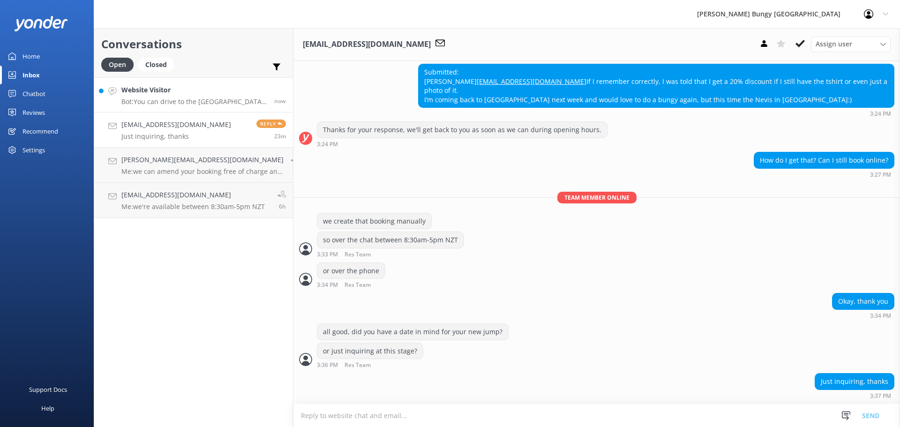
click at [176, 83] on link "Website Visitor Bot: You can drive to the [GEOGRAPHIC_DATA], and our buses will…" at bounding box center [193, 94] width 199 height 35
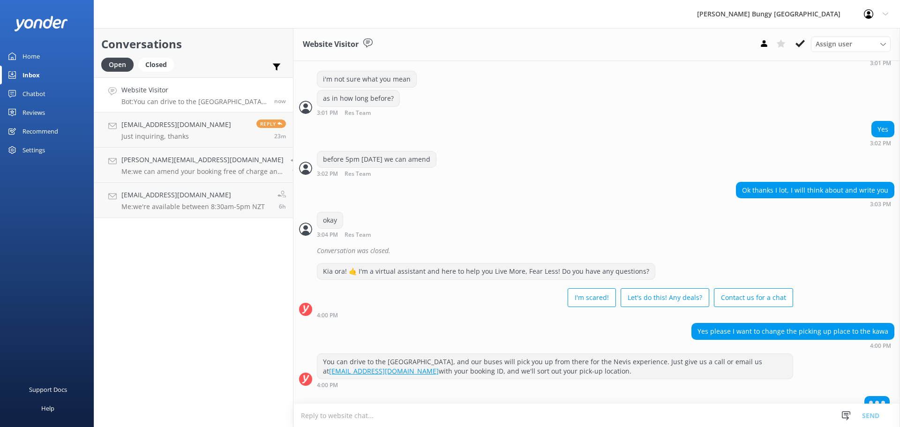
scroll to position [534, 0]
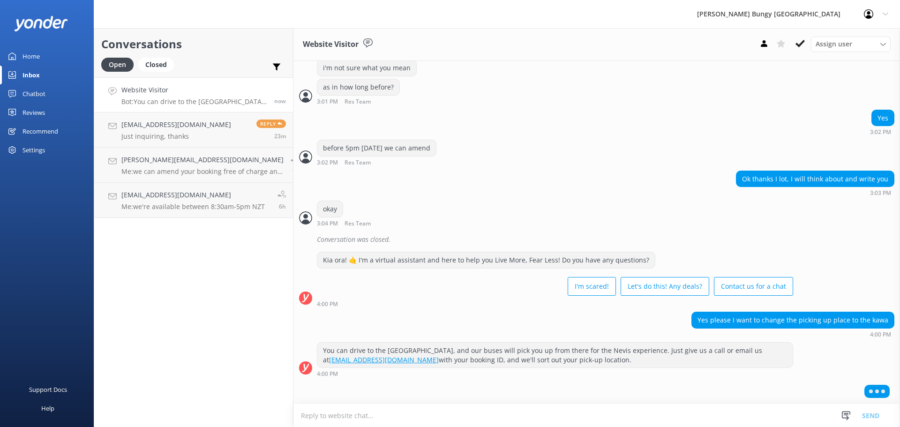
click at [556, 423] on textarea at bounding box center [597, 415] width 607 height 23
click at [677, 423] on textarea at bounding box center [597, 415] width 607 height 23
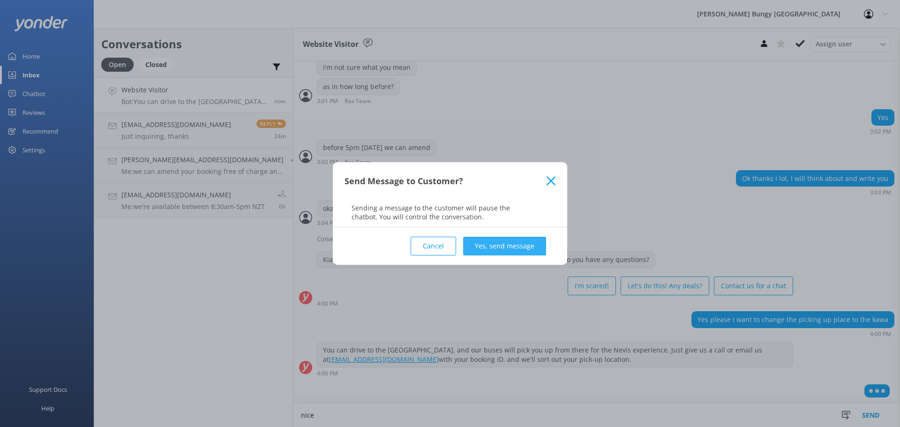
type textarea "nice"
click at [472, 244] on button "Yes, send message" at bounding box center [504, 246] width 83 height 19
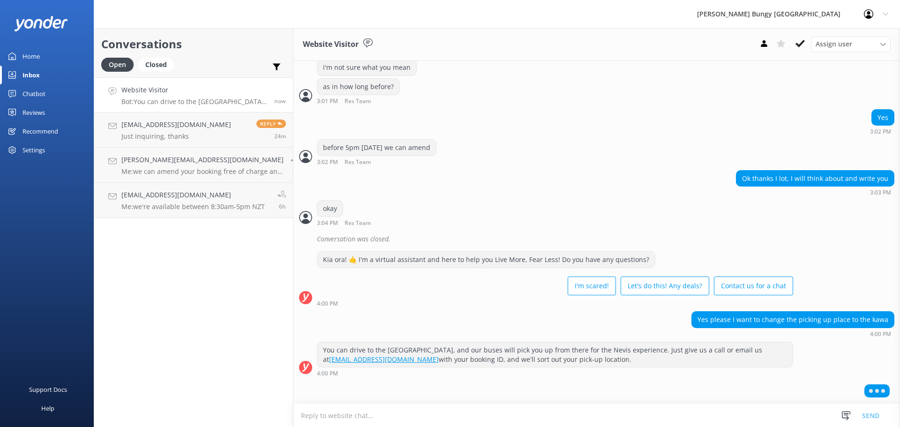
click at [478, 413] on textarea at bounding box center [597, 415] width 607 height 23
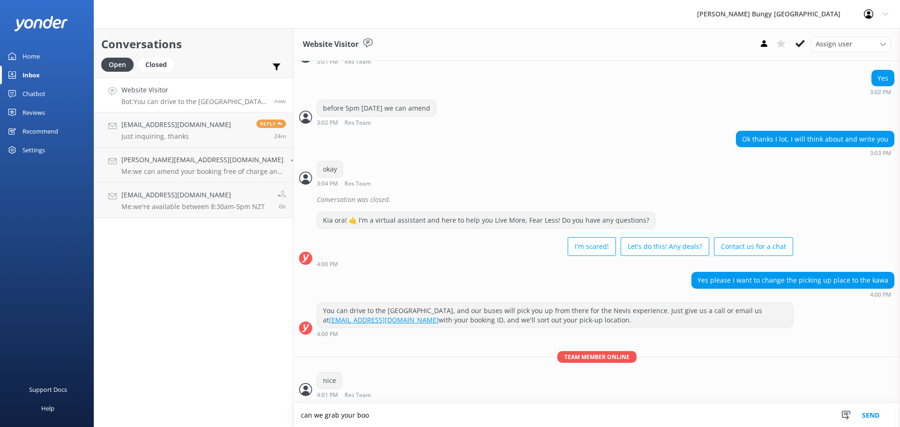
scroll to position [604, 0]
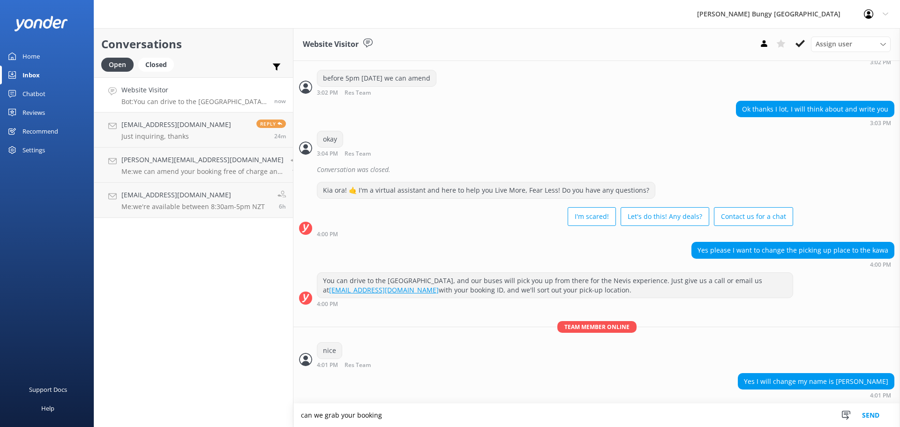
drag, startPoint x: 467, startPoint y: 415, endPoint x: 125, endPoint y: 369, distance: 345.5
click at [125, 369] on div "Conversations Open Closed Important Assigned to me Unassigned Website Visitor B…" at bounding box center [497, 227] width 807 height 399
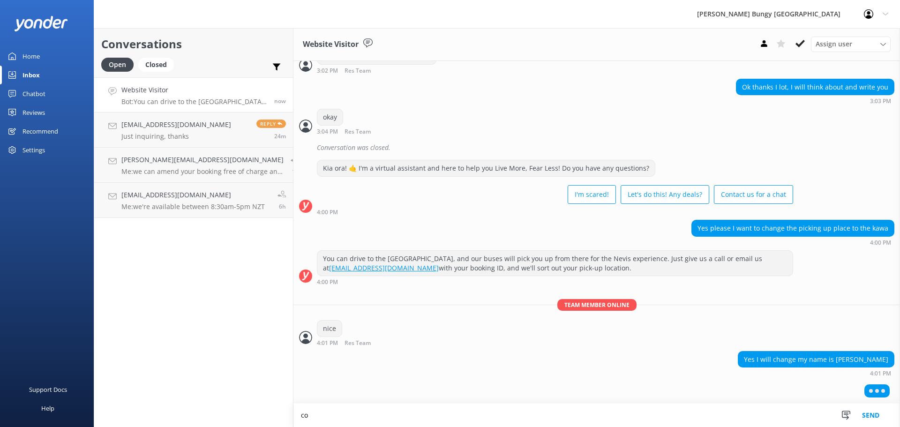
type textarea "c"
type textarea "one sec here"
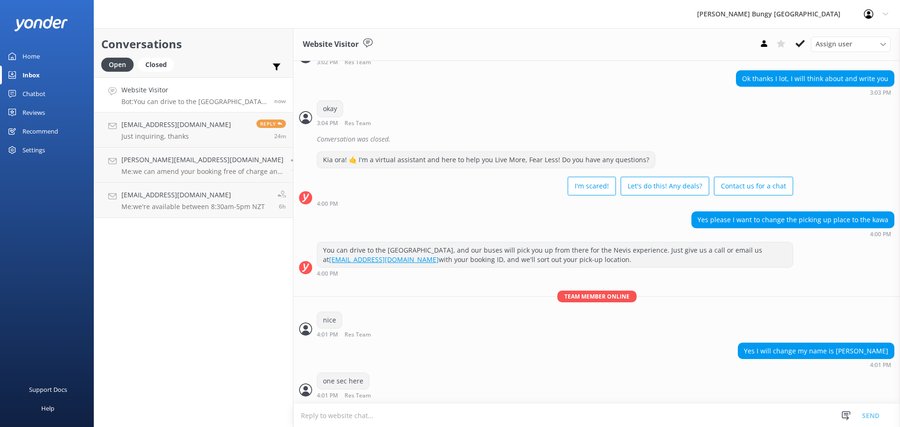
scroll to position [664, 0]
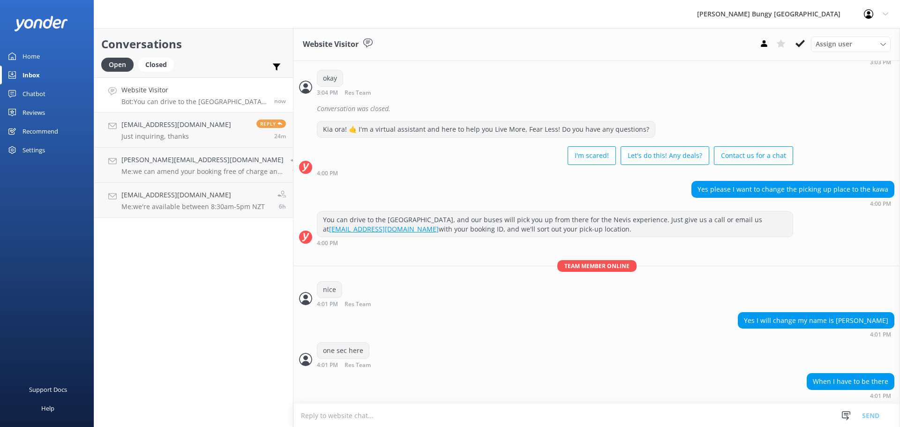
click at [521, 406] on textarea at bounding box center [597, 415] width 607 height 23
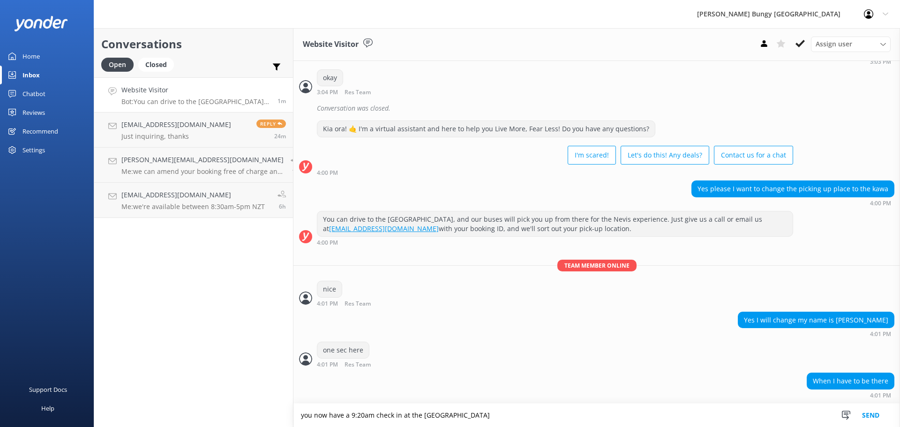
type textarea "you now have a 9:20am check in at the [GEOGRAPHIC_DATA]"
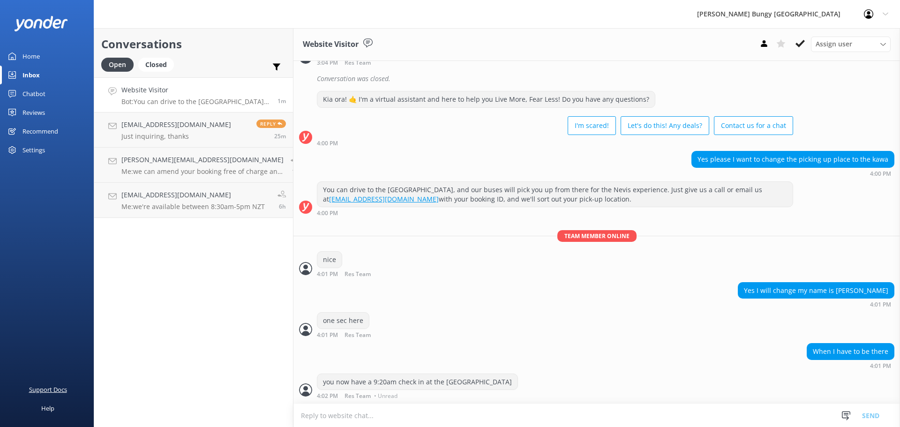
scroll to position [695, 0]
click at [549, 422] on textarea at bounding box center [597, 415] width 607 height 23
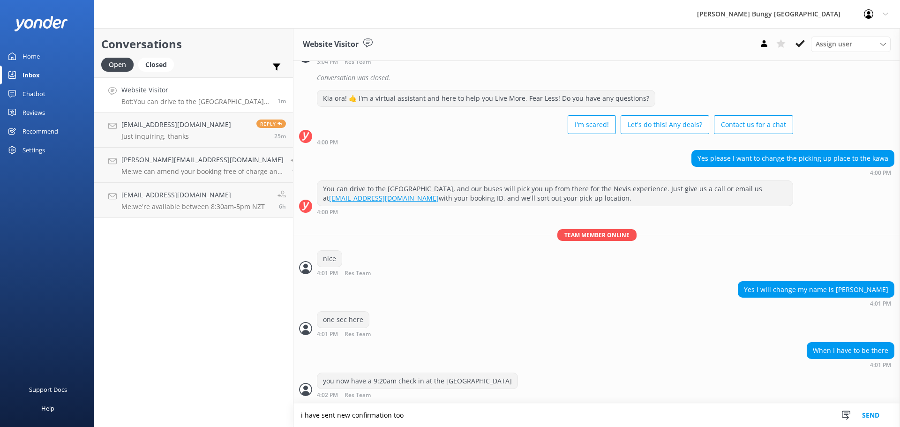
type textarea "i have sent new confirmation too"
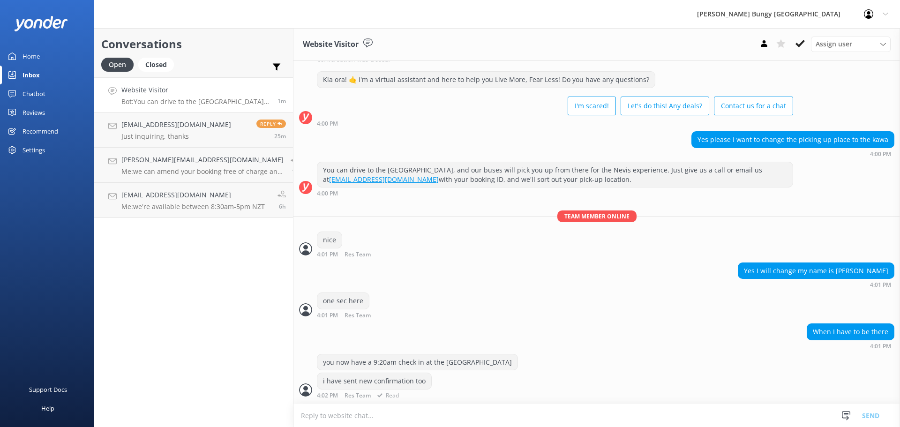
scroll to position [736, 0]
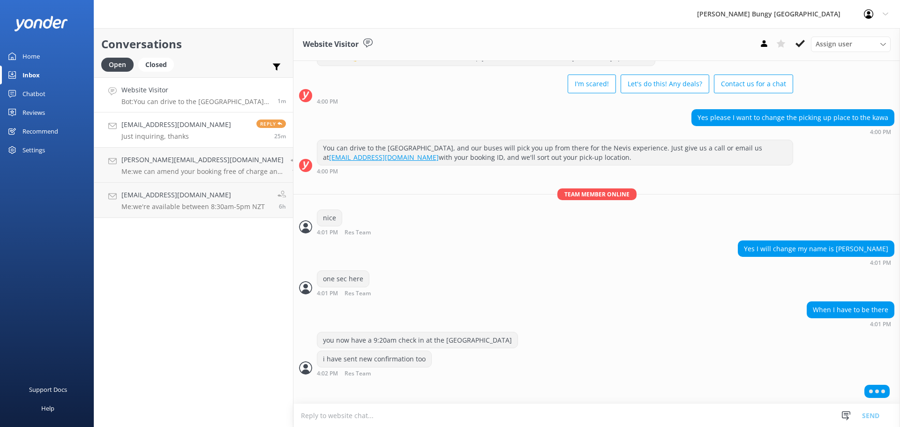
click at [167, 124] on h4 "[EMAIL_ADDRESS][DOMAIN_NAME]" at bounding box center [176, 125] width 110 height 10
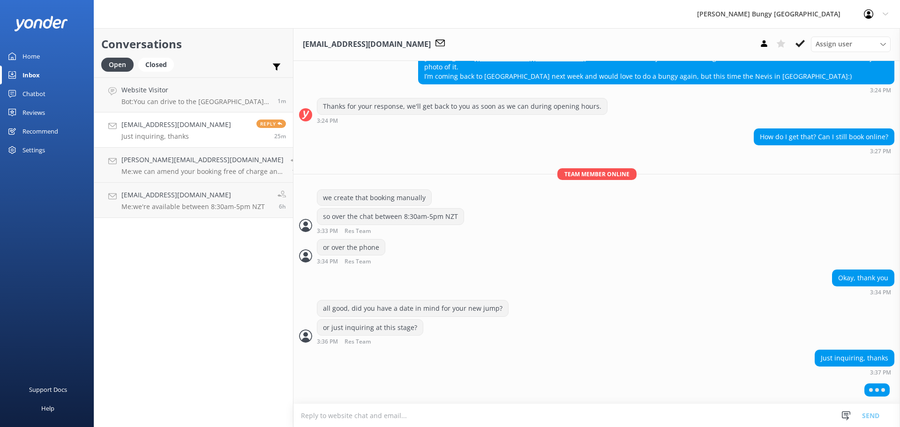
scroll to position [361, 0]
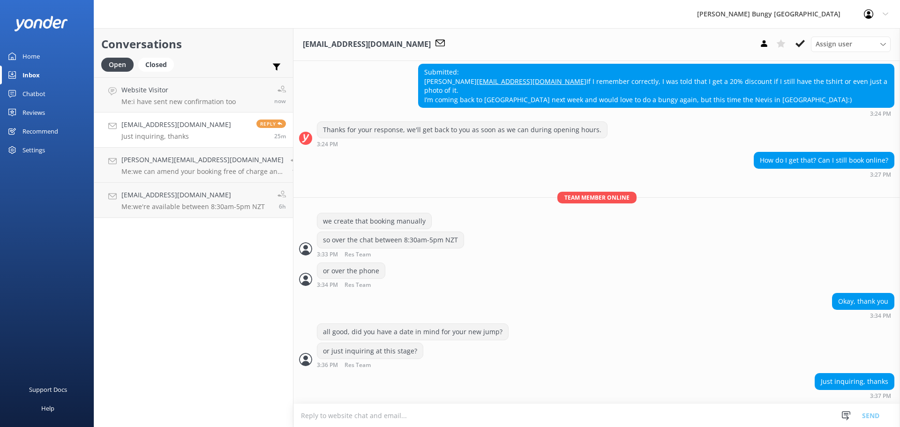
scroll to position [339, 0]
click at [143, 88] on h4 "Website Visitor" at bounding box center [178, 90] width 114 height 10
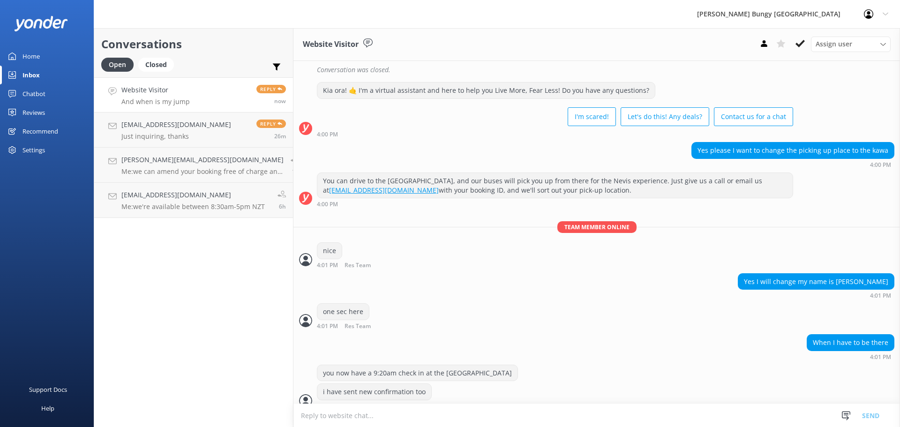
scroll to position [744, 0]
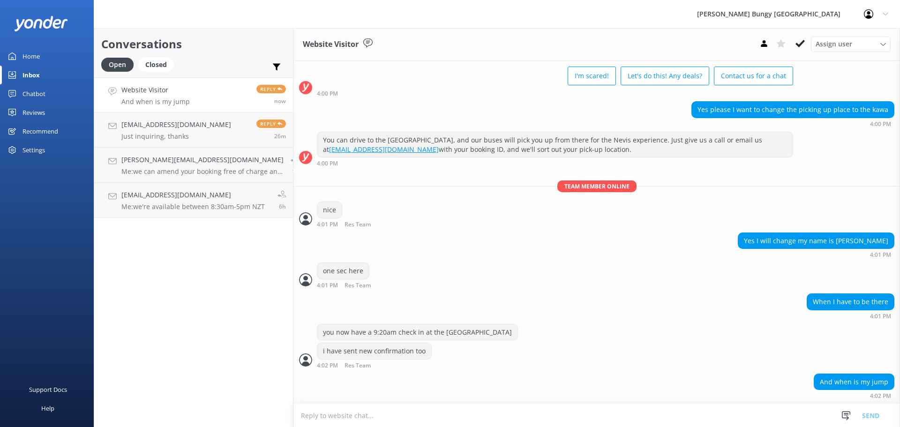
click at [418, 407] on textarea at bounding box center [597, 415] width 607 height 23
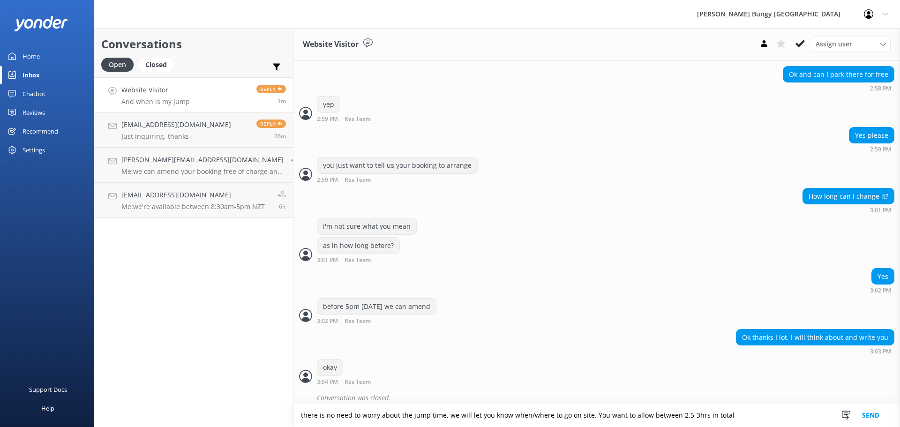
scroll to position [745, 0]
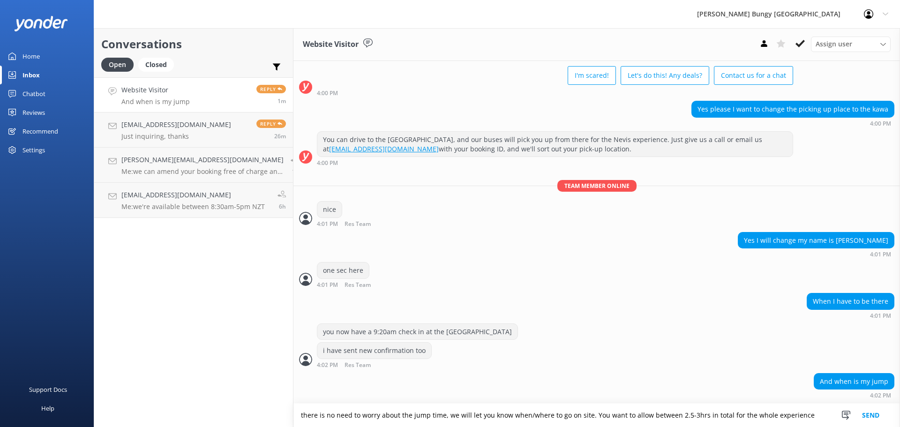
type textarea "there is no need to worry about the jump time, we will let you know when/where …"
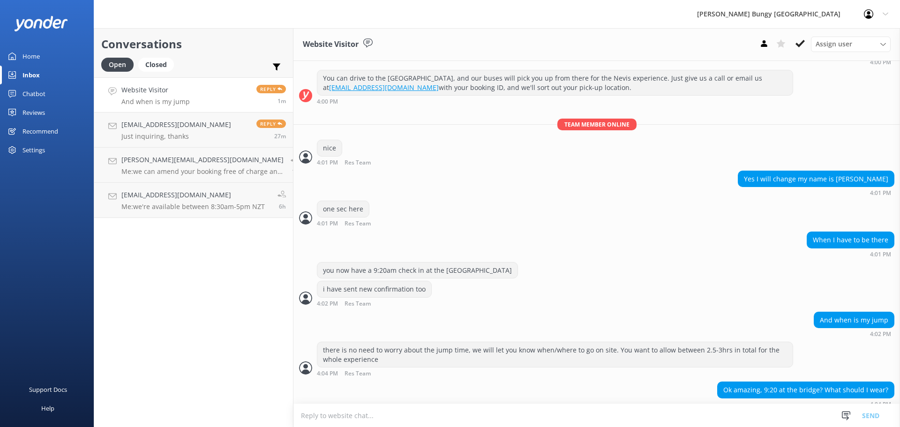
scroll to position [815, 0]
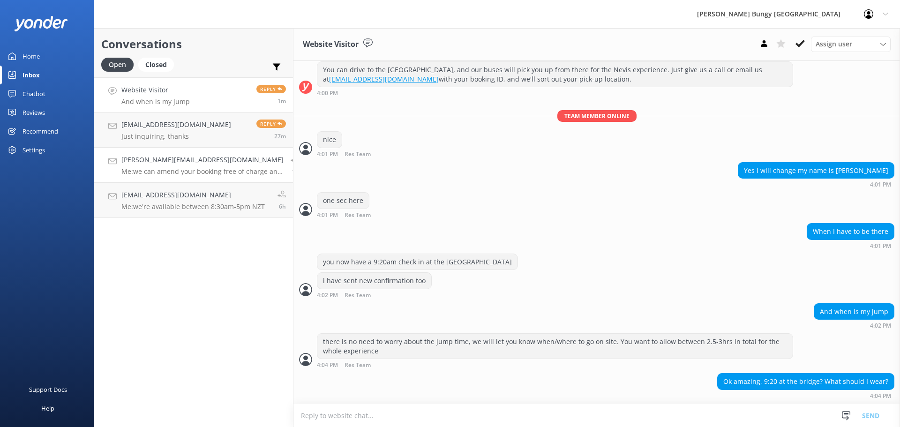
click at [165, 174] on p "Me: we can amend your booking free of charge any time up until 48hrs before. le…" at bounding box center [202, 171] width 162 height 8
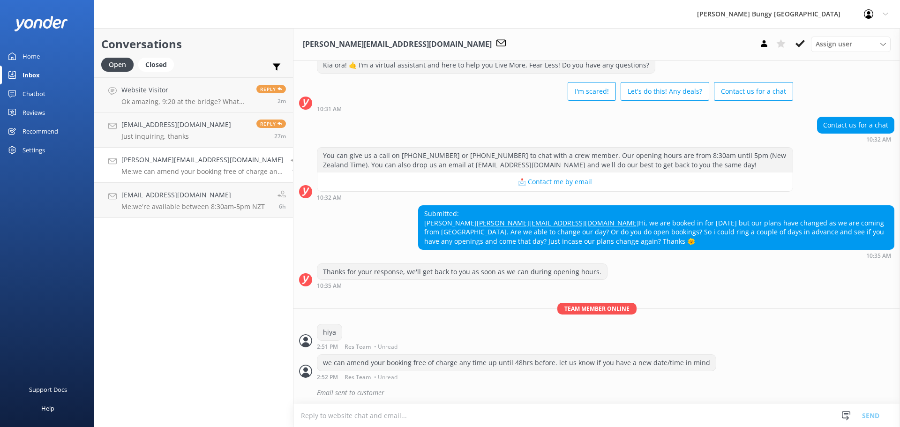
scroll to position [378, 0]
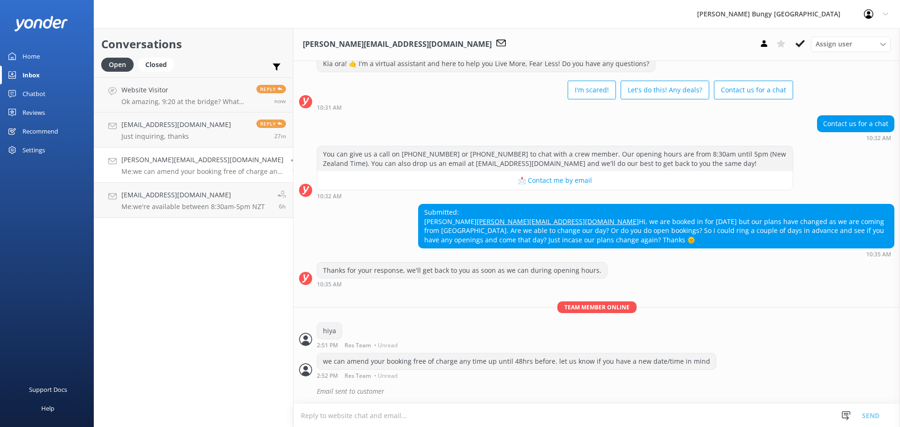
click at [128, 174] on p "Me: we can amend your booking free of charge any time up until 48hrs before. le…" at bounding box center [202, 171] width 162 height 8
click at [144, 202] on div "alexmathieson@hotmail.co.uk Me: we're available between 8:30am-5pm NZT" at bounding box center [192, 200] width 143 height 21
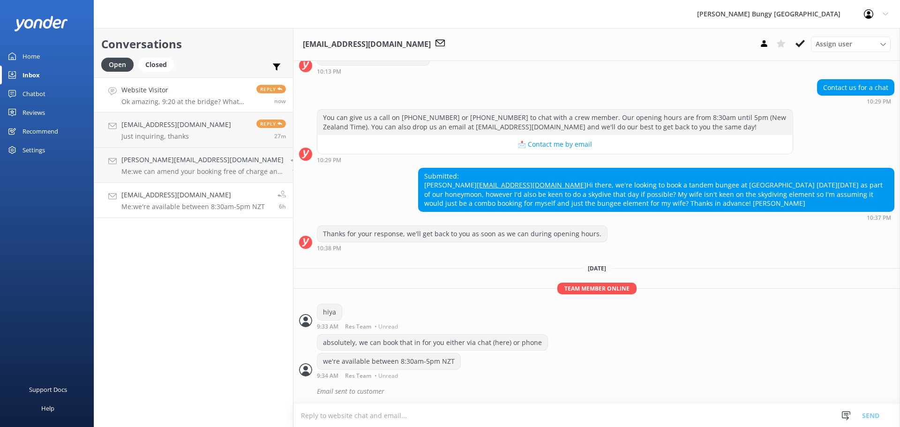
click at [164, 110] on link "Website Visitor Ok amazing, 9:20 at the bridge? What should I wear? Reply now" at bounding box center [193, 94] width 199 height 35
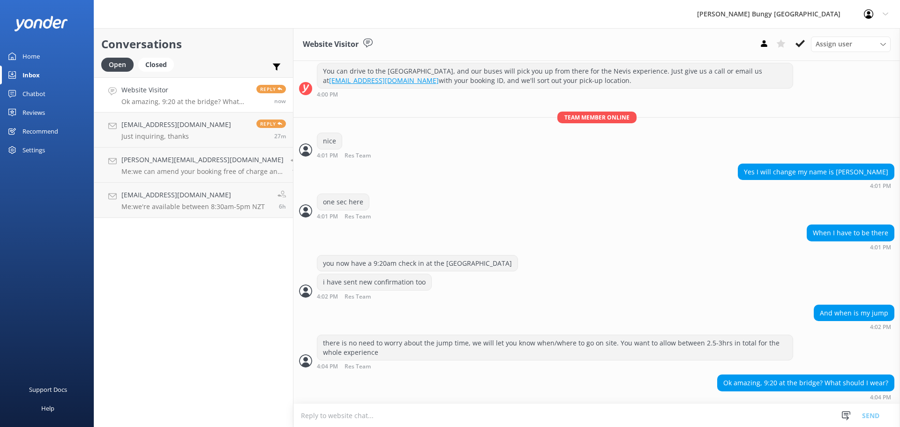
scroll to position [815, 0]
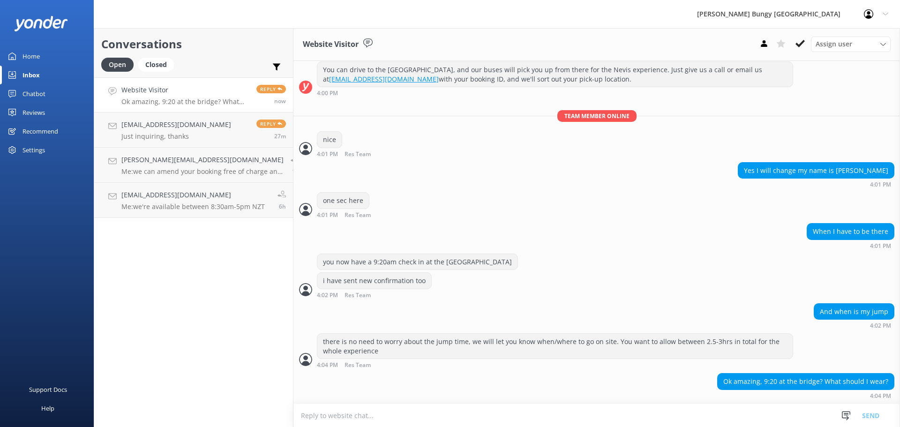
drag, startPoint x: 800, startPoint y: 44, endPoint x: 788, endPoint y: 109, distance: 66.1
click at [788, 109] on div "Website Visitor Assign user Mike Voyce Michelle Gillard Tech Admin Dan Waugh Re…" at bounding box center [597, 227] width 607 height 399
click at [626, 180] on div "Yes I will change my name is Hannah holzer 4:01 PM" at bounding box center [597, 175] width 607 height 26
click at [211, 116] on link "Egbille@live.no Just inquiring, thanks Reply 28m" at bounding box center [193, 130] width 199 height 35
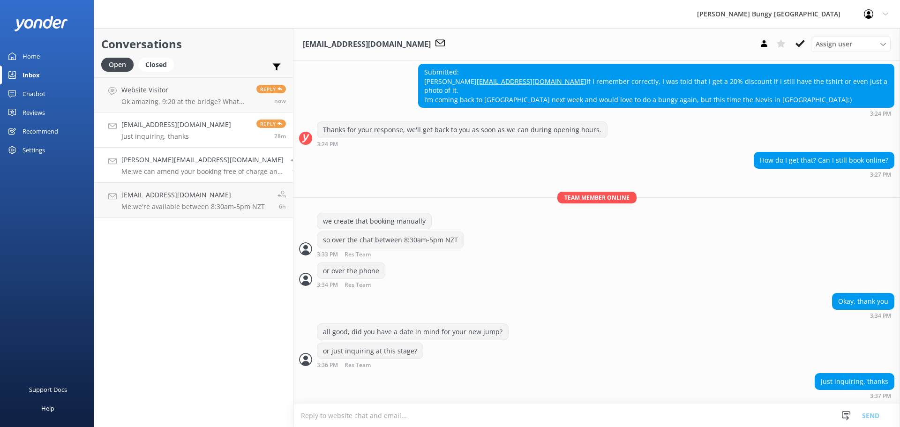
click at [183, 169] on p "Me: we can amend your booking free of charge any time up until 48hrs before. le…" at bounding box center [202, 171] width 162 height 8
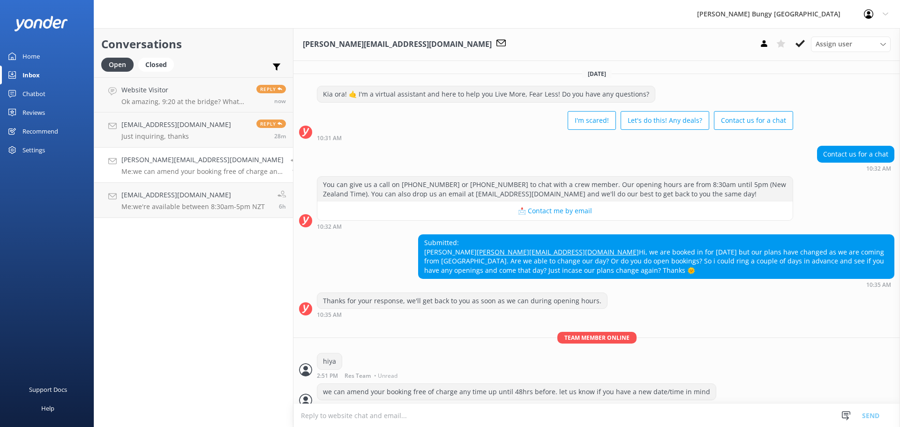
scroll to position [378, 0]
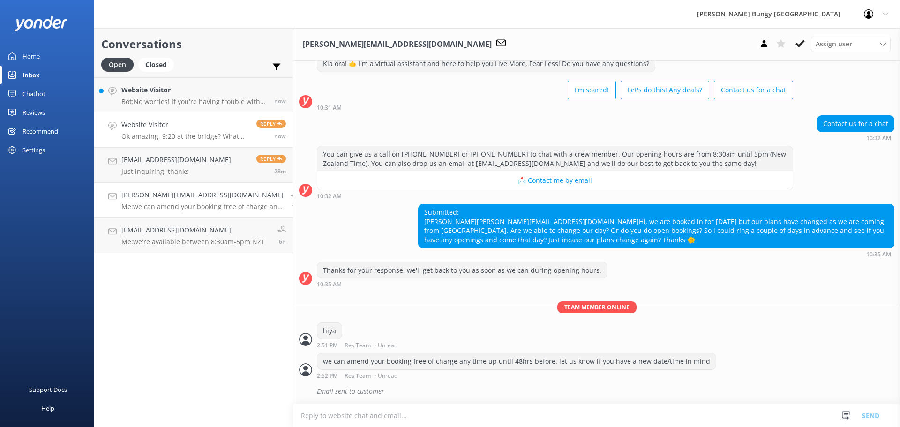
click at [187, 113] on link "Website Visitor Ok amazing, 9:20 at the bridge? What should I wear? Reply now" at bounding box center [193, 130] width 199 height 35
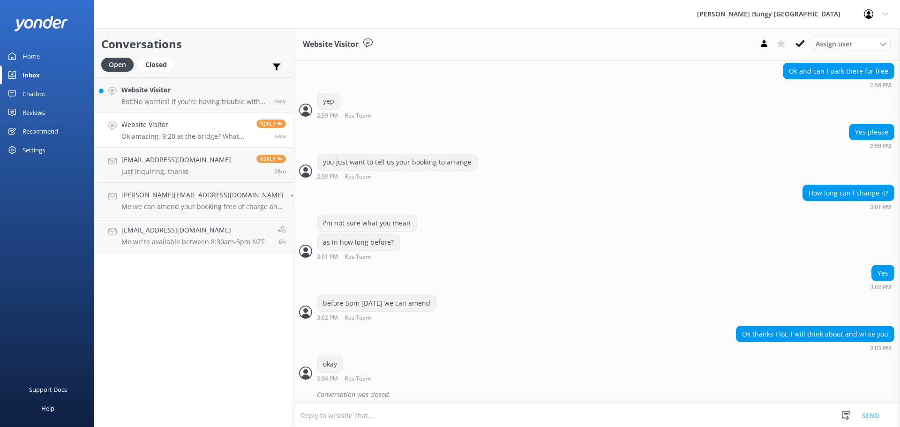
scroll to position [815, 0]
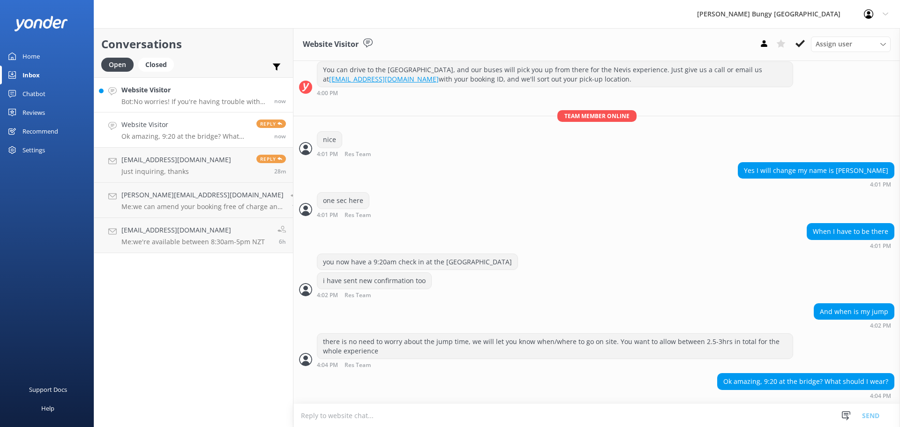
click at [191, 98] on p "Bot: No worries! If you're having trouble with your booking or need to fix that…" at bounding box center [194, 102] width 146 height 8
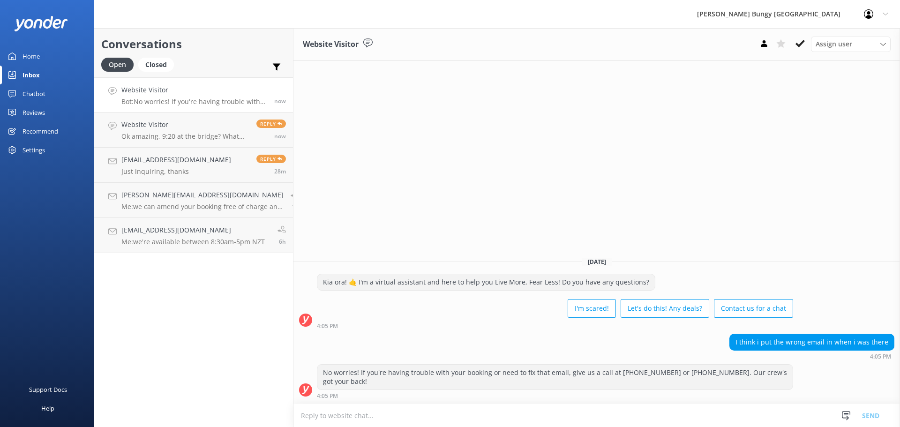
click at [754, 414] on textarea at bounding box center [597, 415] width 607 height 23
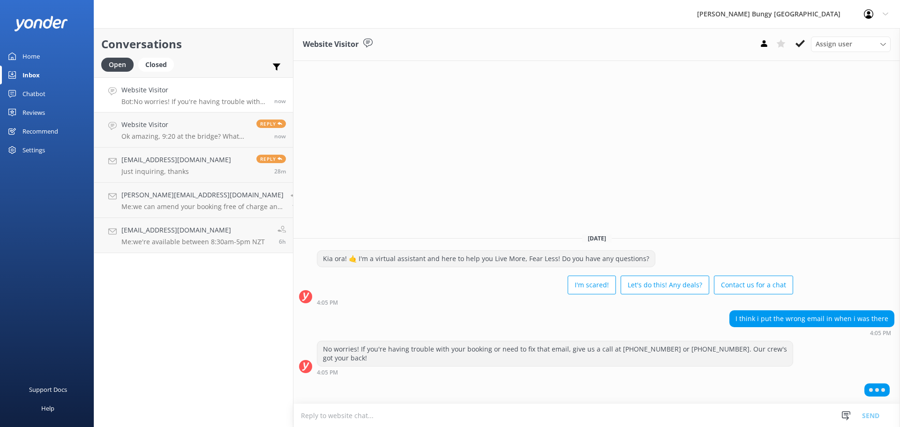
click at [615, 210] on div "Website Visitor Assign user Mike Voyce Michelle Gillard Tech Admin Dan Waugh Re…" at bounding box center [597, 227] width 607 height 399
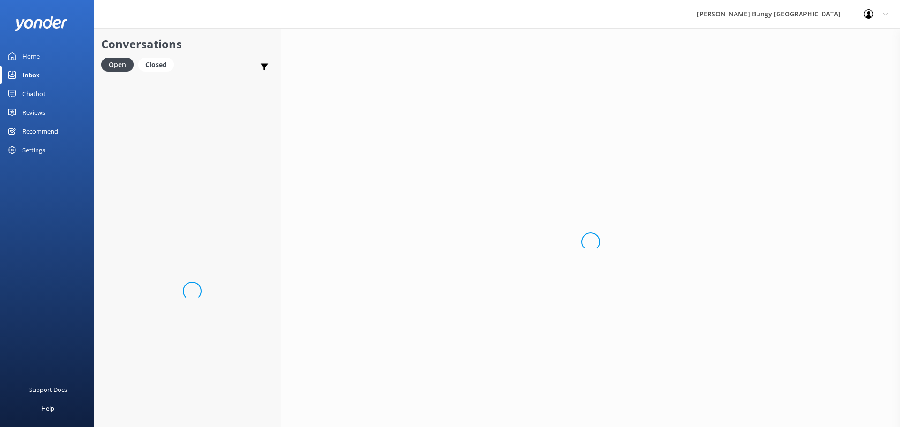
drag, startPoint x: 0, startPoint y: 0, endPoint x: 639, endPoint y: 414, distance: 760.9
click at [639, 414] on div "Loading.." at bounding box center [590, 241] width 619 height 427
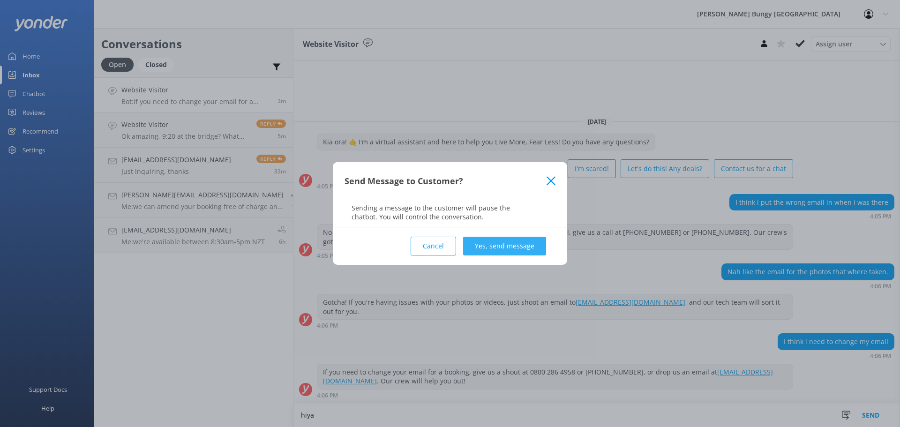
type textarea "hiya"
click at [503, 244] on button "Yes, send message" at bounding box center [504, 246] width 83 height 19
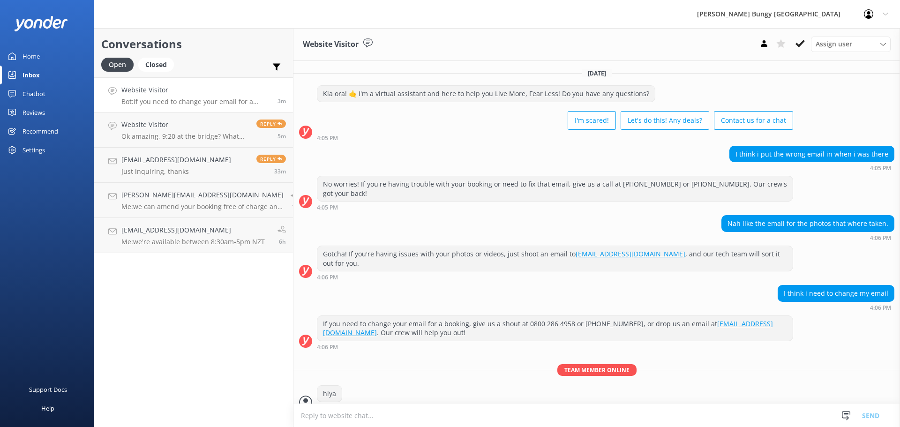
click at [530, 413] on textarea at bounding box center [597, 415] width 607 height 23
type textarea "how can we help?"
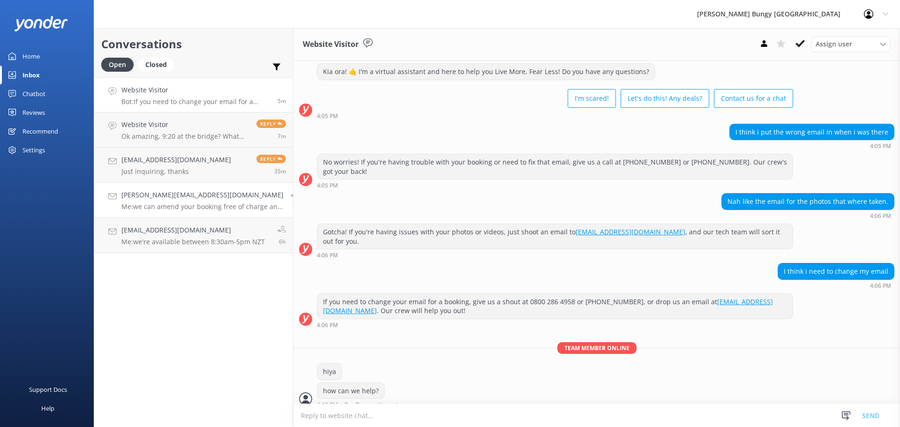
click at [201, 186] on link "[PERSON_NAME][EMAIL_ADDRESS][DOMAIN_NAME] Me: we can amend your booking free of…" at bounding box center [193, 200] width 199 height 35
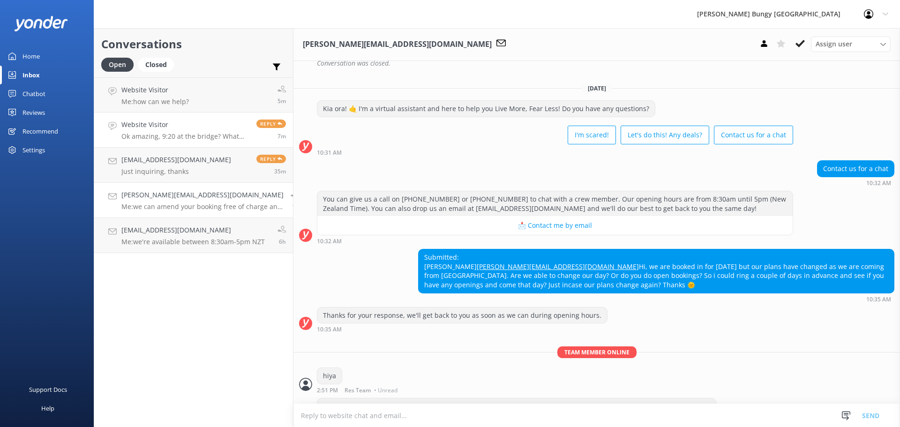
scroll to position [378, 0]
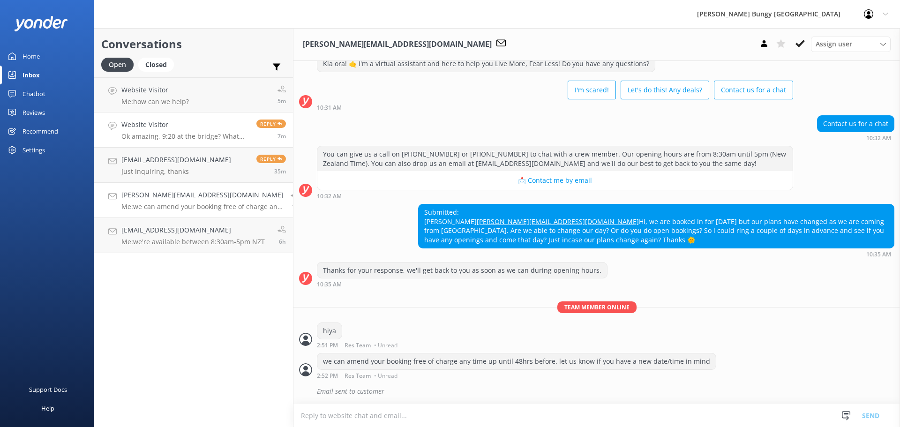
click at [224, 125] on h4 "Website Visitor" at bounding box center [185, 125] width 128 height 10
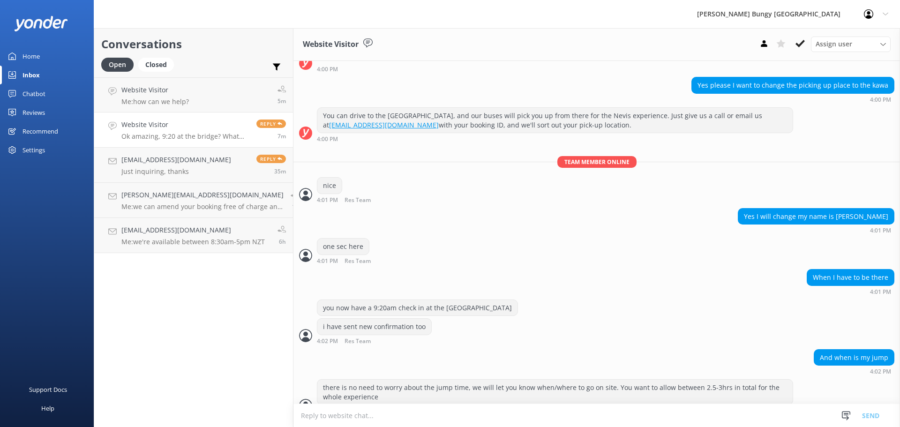
scroll to position [815, 0]
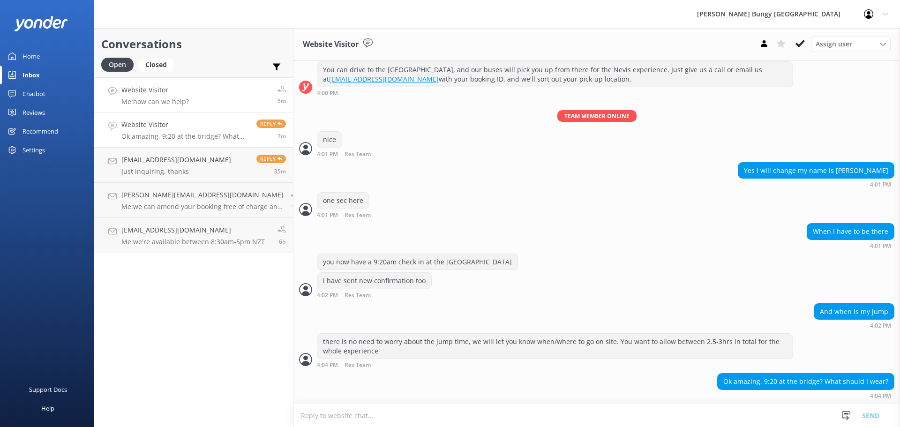
click at [217, 93] on link "Website Visitor Me: how can we help? 5m" at bounding box center [193, 94] width 199 height 35
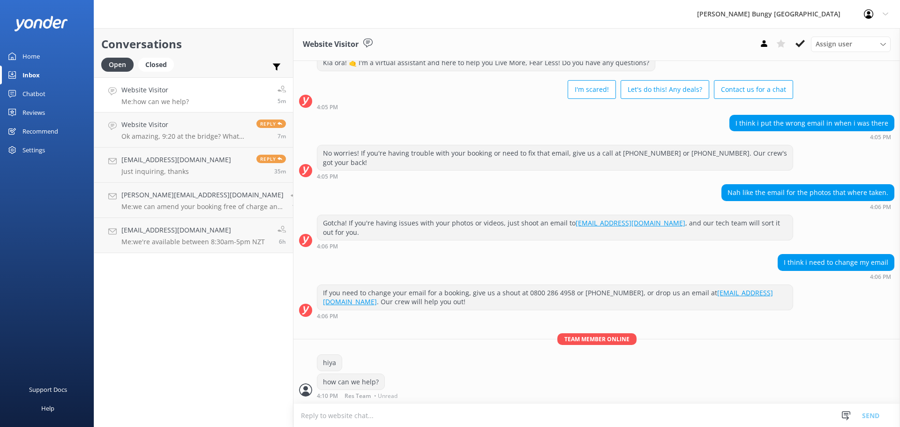
scroll to position [22, 0]
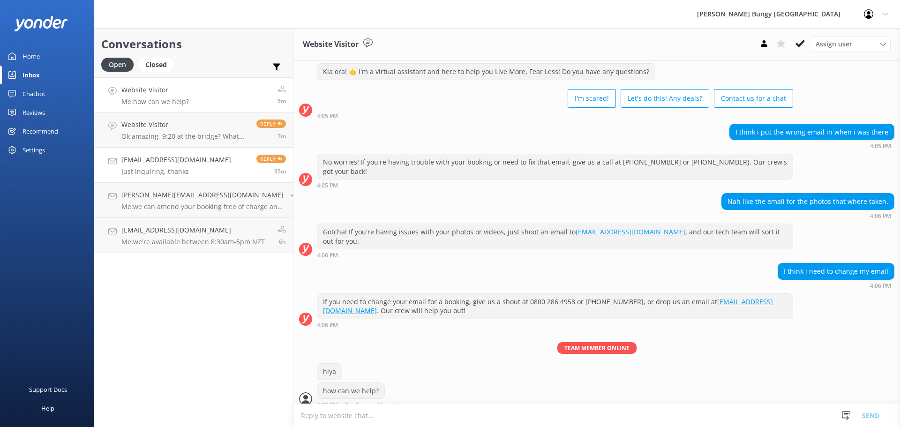
click at [195, 149] on link "[EMAIL_ADDRESS][DOMAIN_NAME] Just inquiring, thanks Reply 35m" at bounding box center [193, 165] width 199 height 35
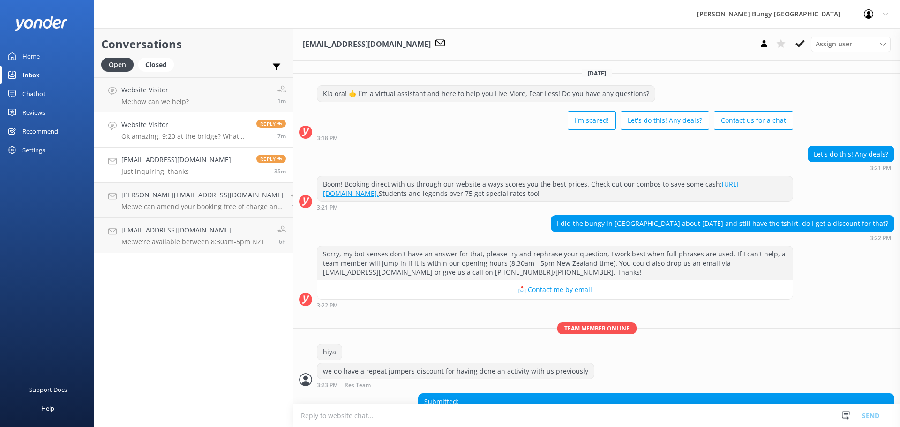
click at [198, 135] on p "Ok amazing, 9:20 at the bridge? What should I wear?" at bounding box center [185, 136] width 128 height 8
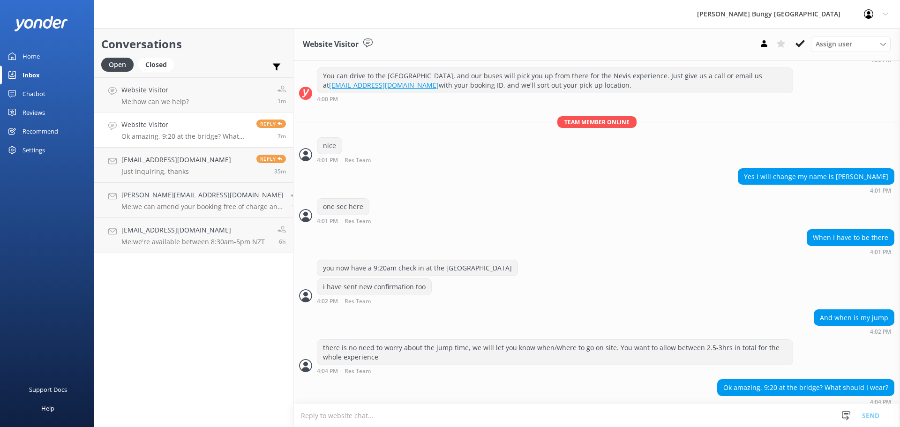
scroll to position [815, 0]
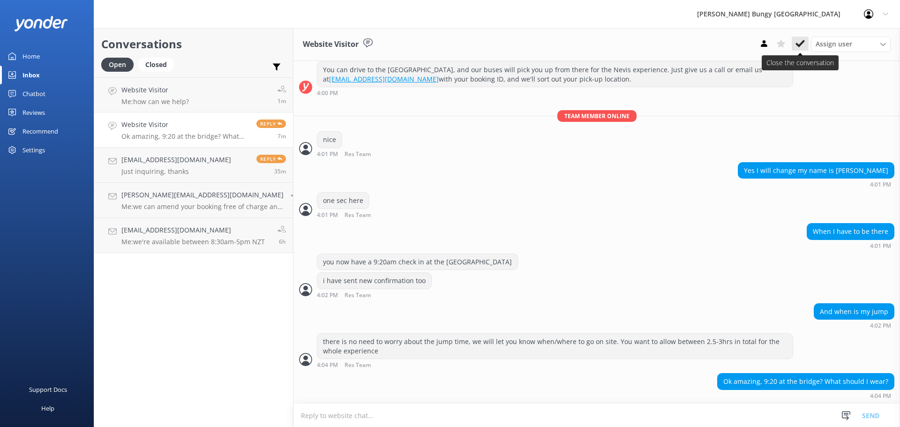
click at [800, 40] on icon at bounding box center [800, 43] width 9 height 9
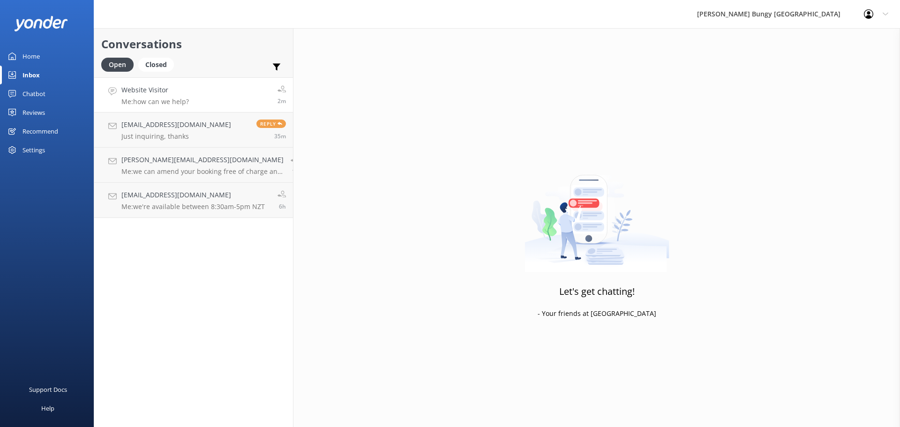
click at [193, 85] on link "Website Visitor Me: how can we help? 2m" at bounding box center [193, 94] width 199 height 35
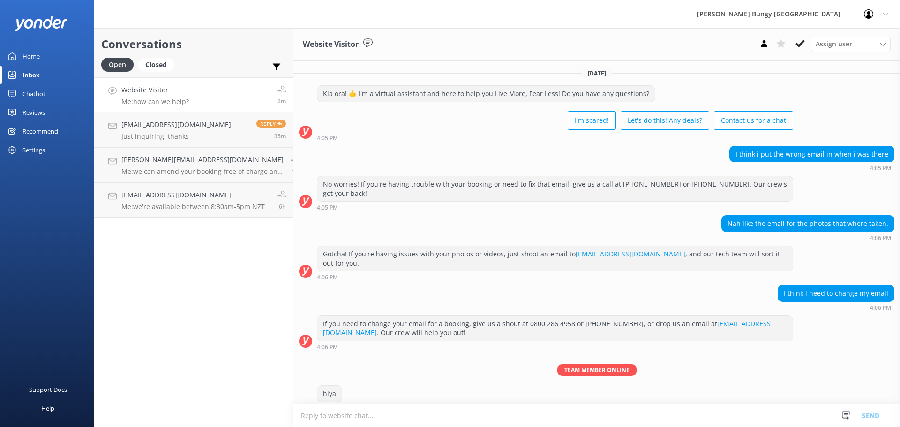
scroll to position [22, 0]
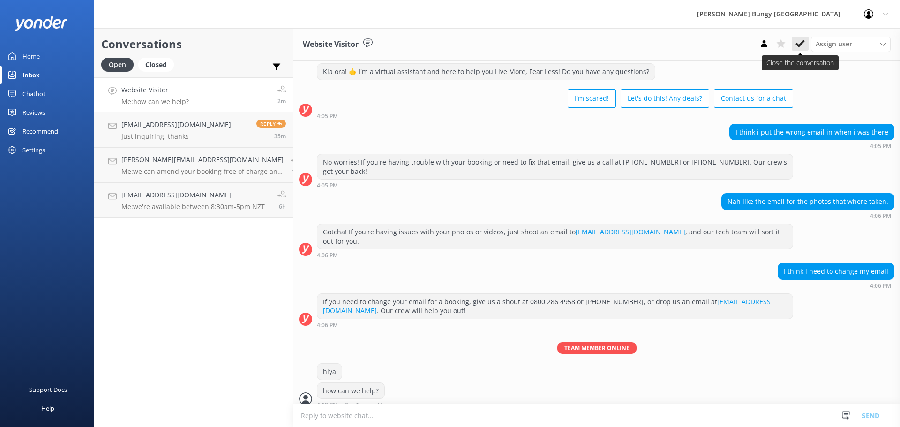
click at [795, 48] on button at bounding box center [800, 44] width 17 height 14
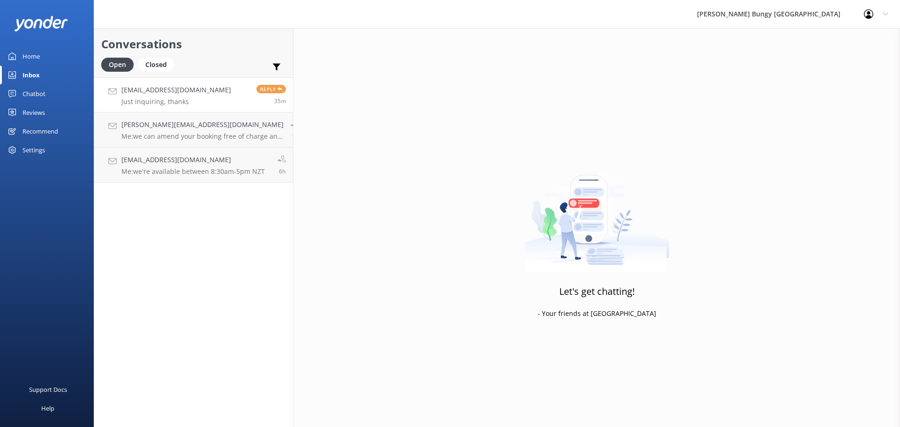
click at [249, 98] on div "Reply 35m" at bounding box center [267, 95] width 37 height 20
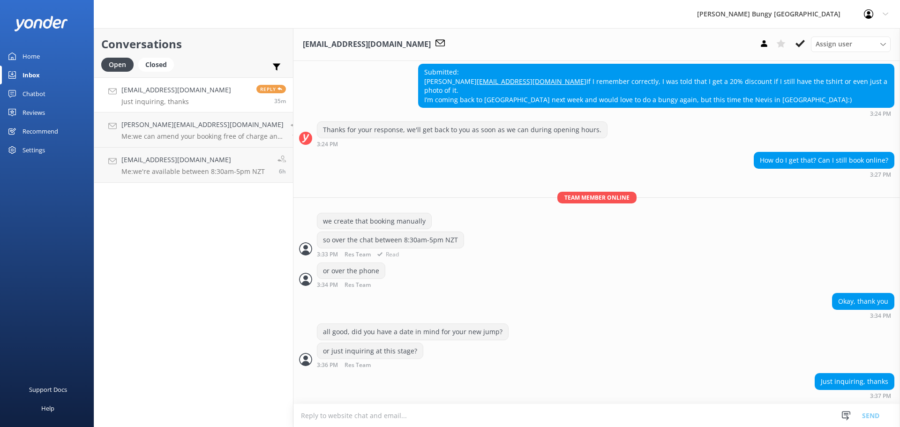
scroll to position [339, 0]
click at [803, 43] on use at bounding box center [800, 44] width 9 height 8
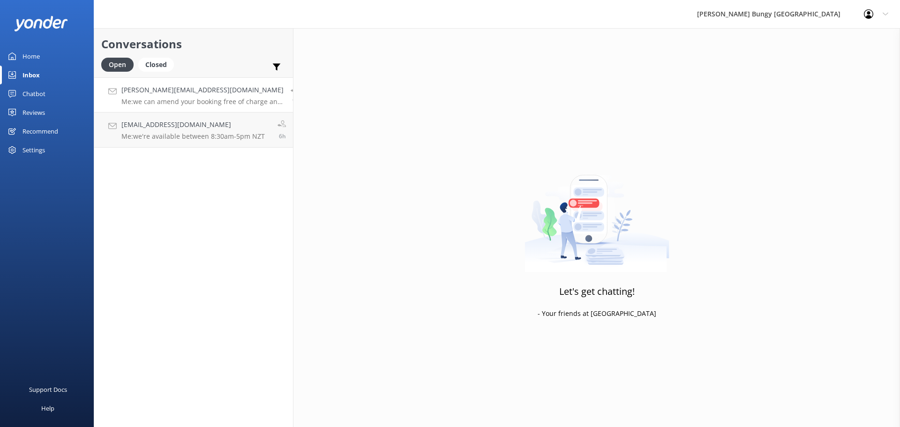
click at [219, 100] on p "Me: we can amend your booking free of charge any time up until 48hrs before. le…" at bounding box center [202, 102] width 162 height 8
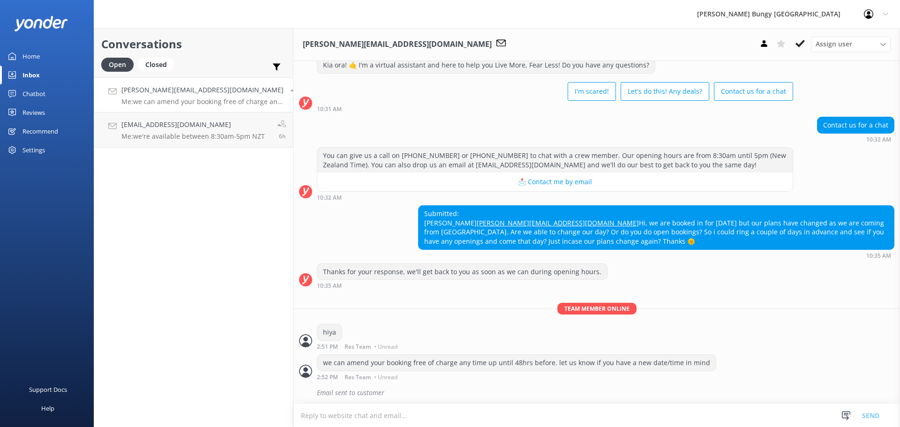
scroll to position [378, 0]
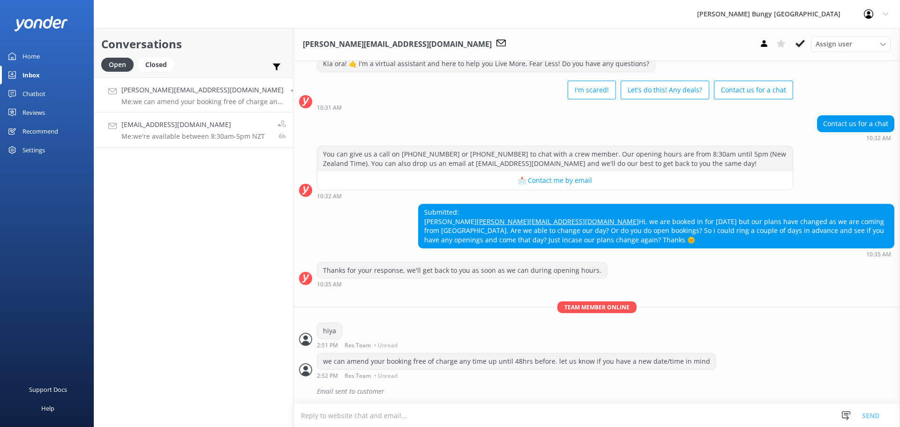
click at [219, 131] on div "alexmathieson@hotmail.co.uk Me: we're available between 8:30am-5pm NZT" at bounding box center [192, 130] width 143 height 21
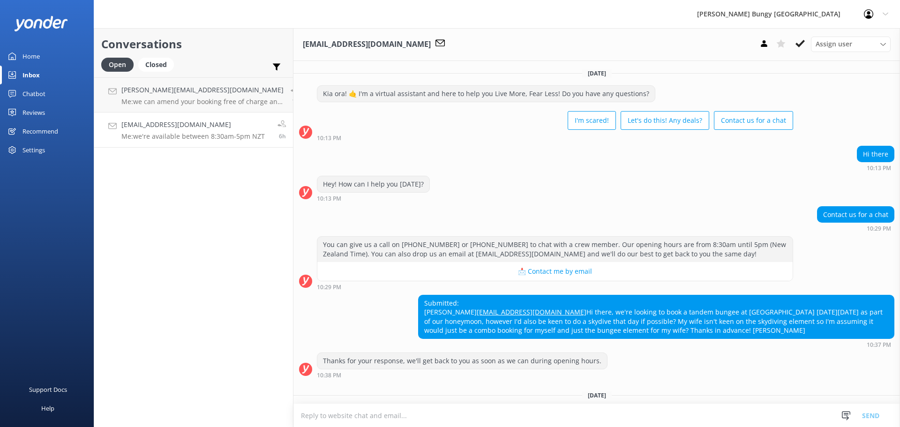
scroll to position [146, 0]
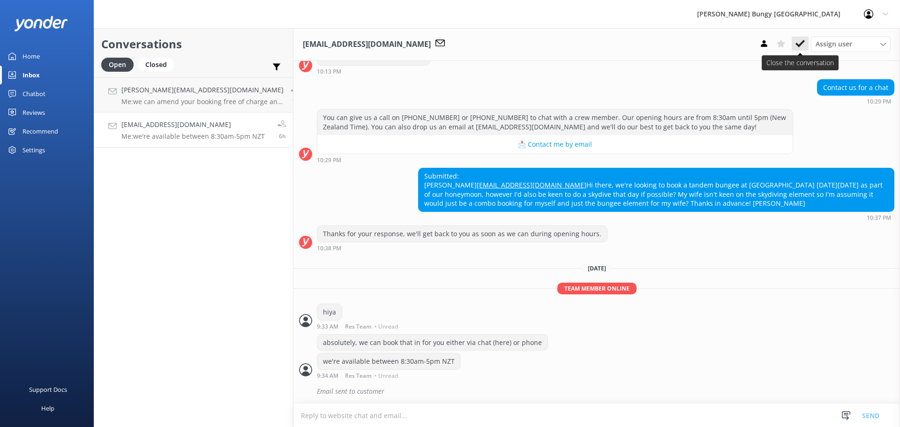
click at [803, 45] on icon at bounding box center [800, 43] width 9 height 9
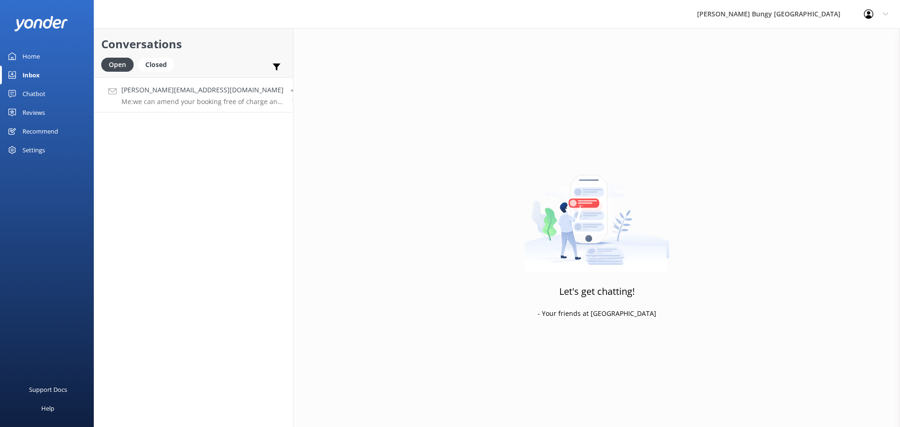
click at [193, 93] on h4 "Erikaelise@live.com.au" at bounding box center [202, 90] width 162 height 10
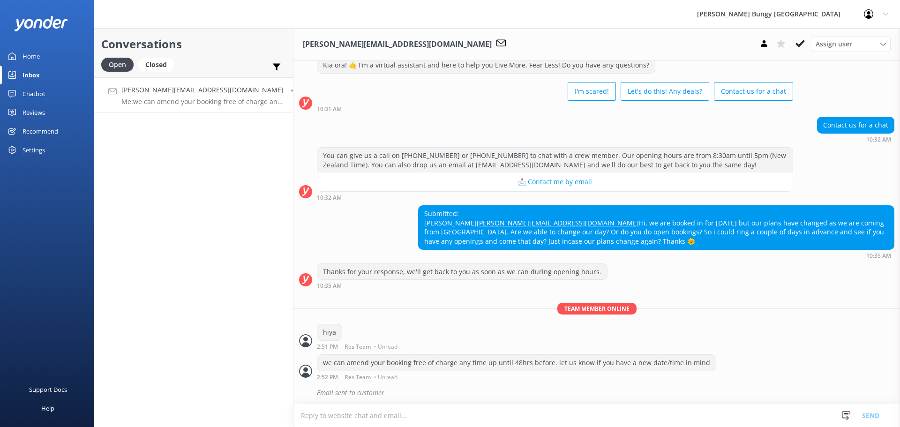
scroll to position [378, 0]
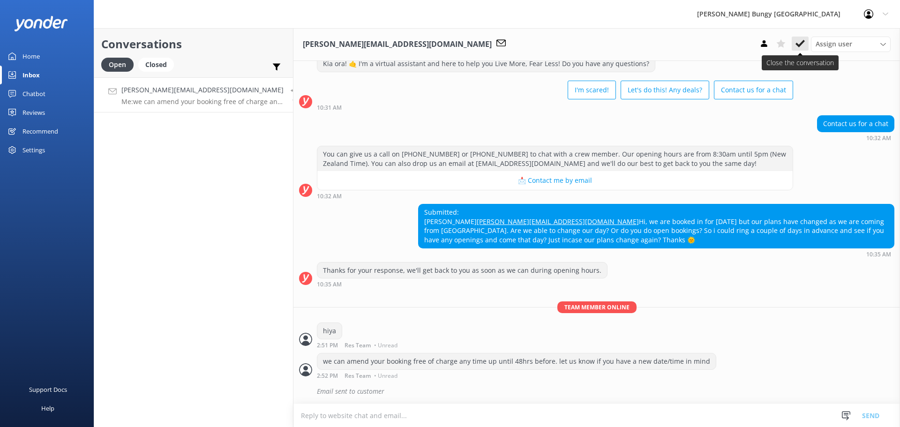
click at [803, 38] on button at bounding box center [800, 44] width 17 height 14
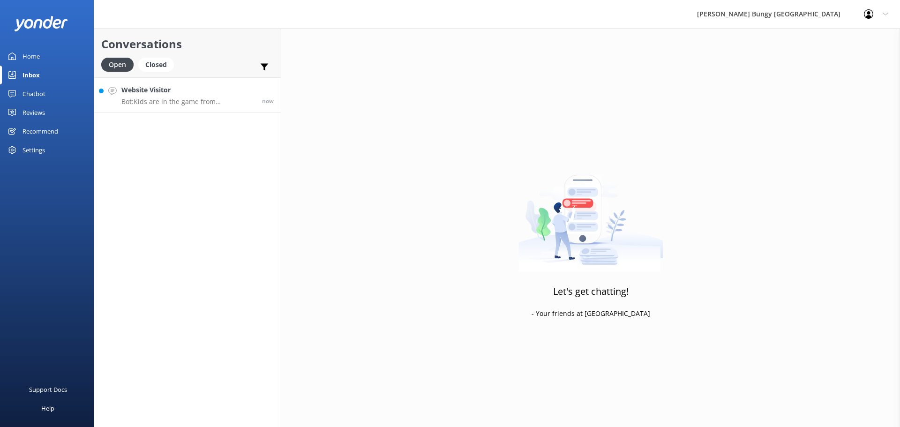
click at [194, 101] on p "Bot: Kids are in the game from 10 to 14 years old for Bungy Jumps and Swings, e…" at bounding box center [188, 102] width 134 height 8
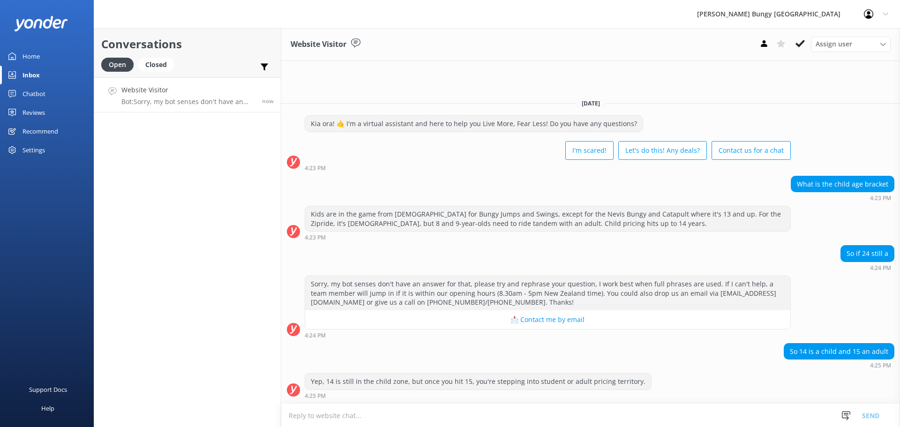
click at [230, 356] on div "Conversations Open Closed Important Assigned to me Unassigned Website Visitor B…" at bounding box center [188, 227] width 188 height 399
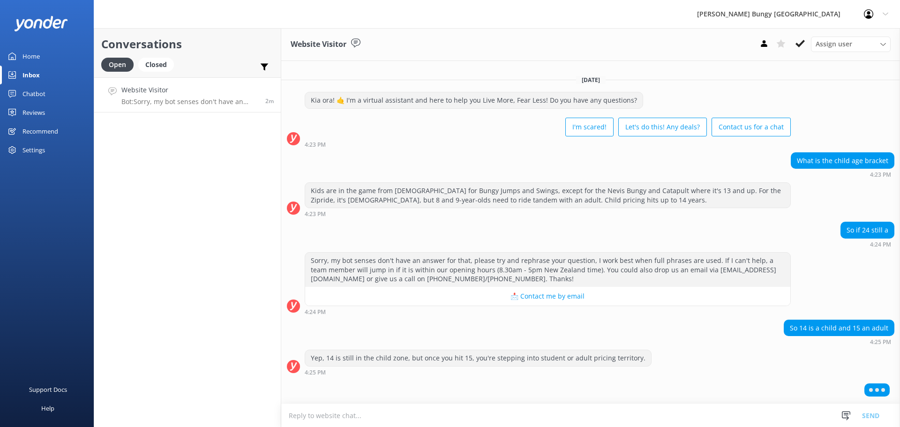
click at [173, 155] on div "Conversations Open Closed Important Assigned to me Unassigned Website Visitor B…" at bounding box center [188, 227] width 188 height 399
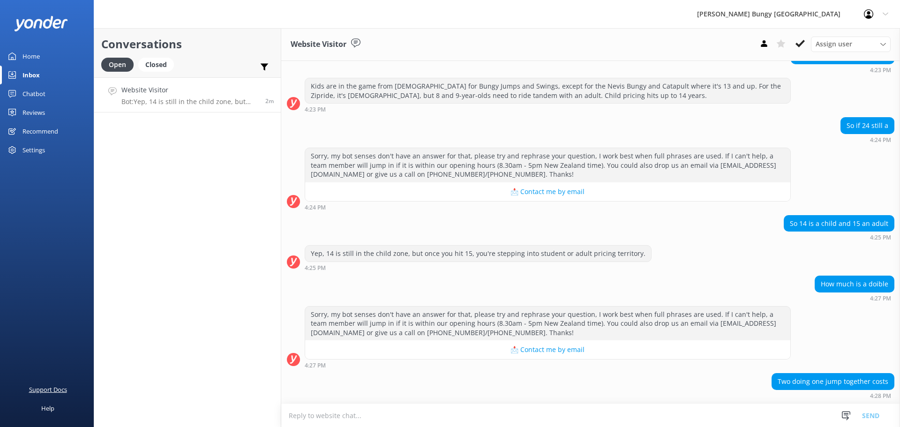
scroll to position [137, 0]
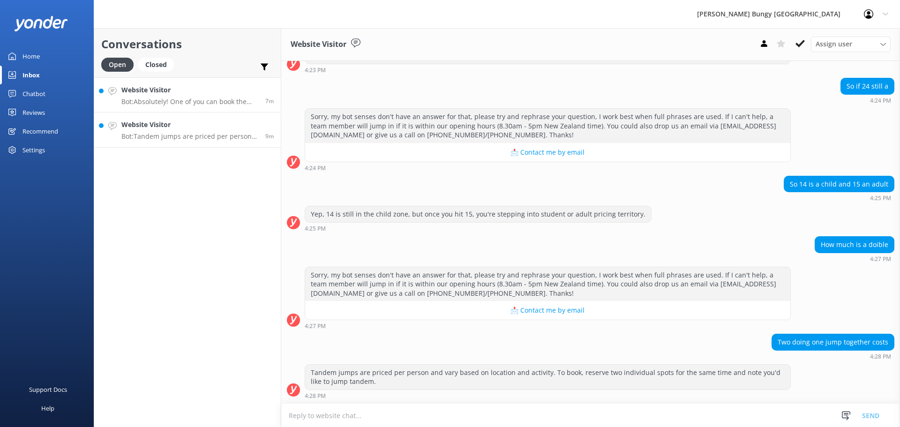
click at [225, 97] on div "Website Visitor Bot: Absolutely! One of you can book the Nevis Swing + Kawarau …" at bounding box center [189, 95] width 137 height 20
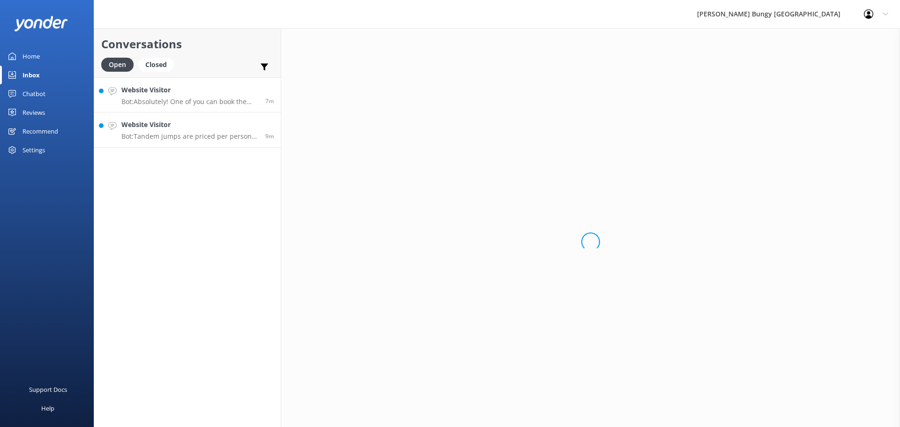
click at [220, 133] on p "Bot: Tandem jumps are priced per person and vary based on location and activity…" at bounding box center [189, 136] width 137 height 8
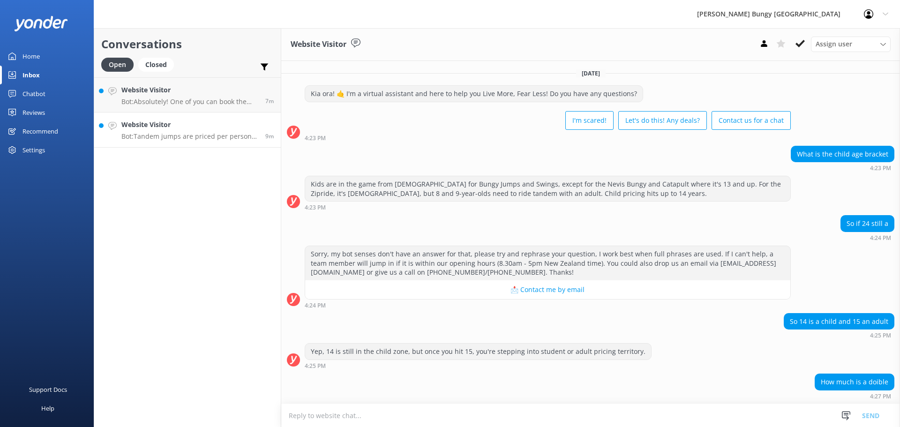
scroll to position [137, 0]
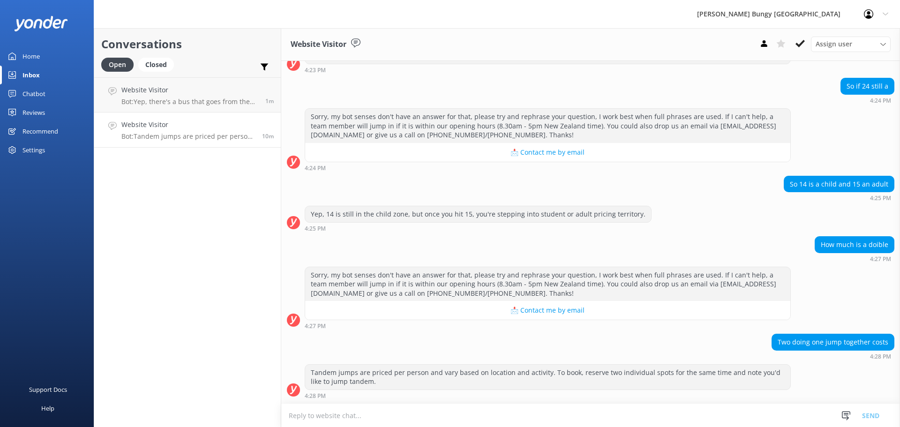
click at [184, 113] on link "Website Visitor Bot: Tandem jumps are priced per person and vary based on locat…" at bounding box center [187, 130] width 187 height 35
click at [195, 96] on div "Website Visitor Bot: Yep, there's a bus that goes from the [GEOGRAPHIC_DATA] ba…" at bounding box center [189, 95] width 137 height 20
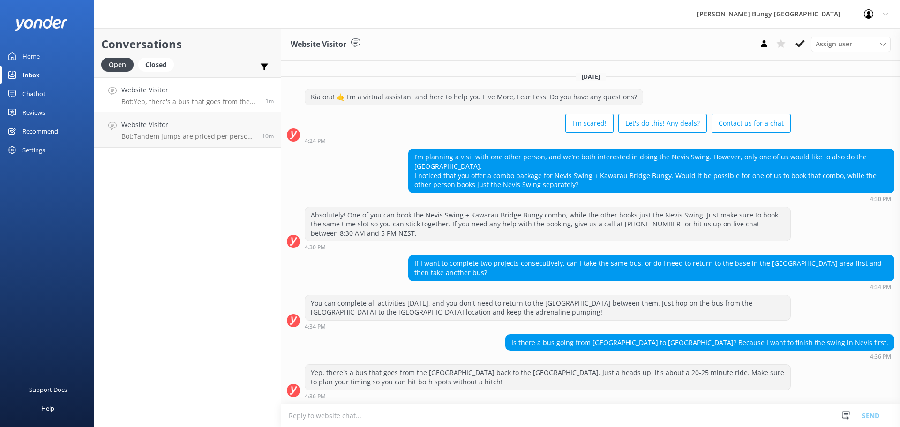
scroll to position [240, 0]
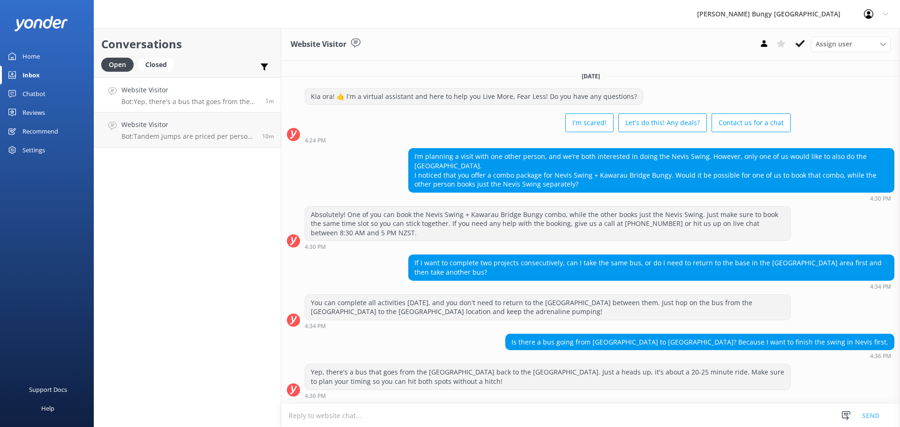
click at [682, 420] on textarea at bounding box center [590, 415] width 619 height 23
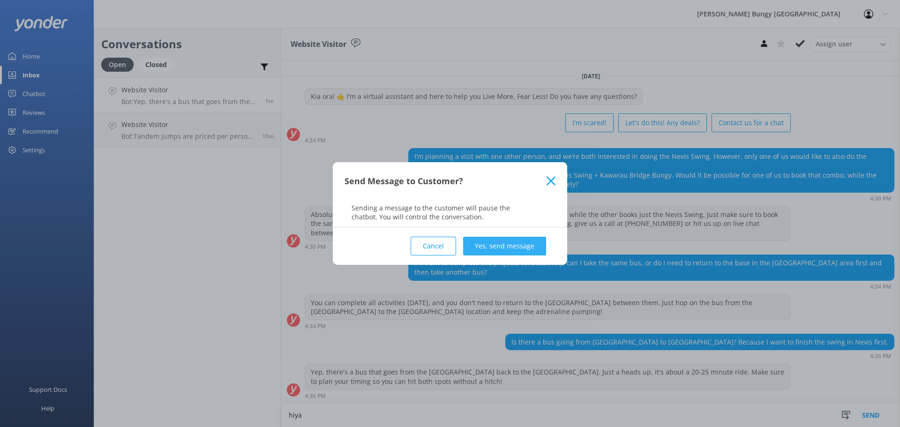
type textarea "hiya"
click at [514, 250] on button "Yes, send message" at bounding box center [504, 246] width 83 height 19
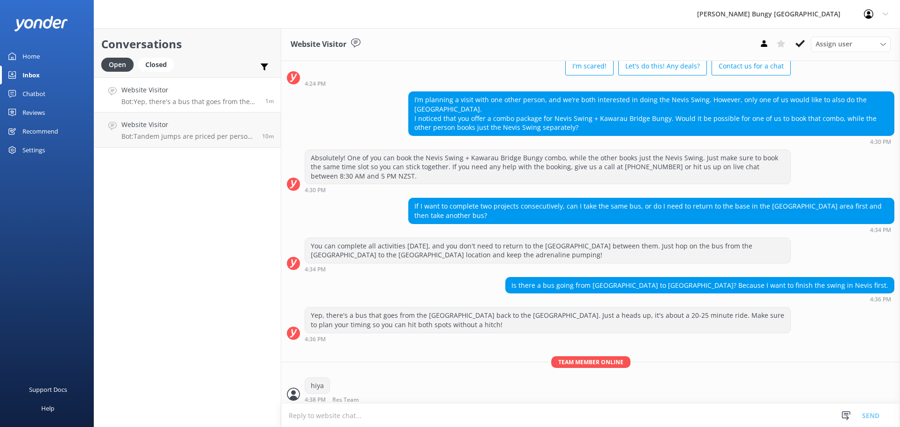
scroll to position [301, 0]
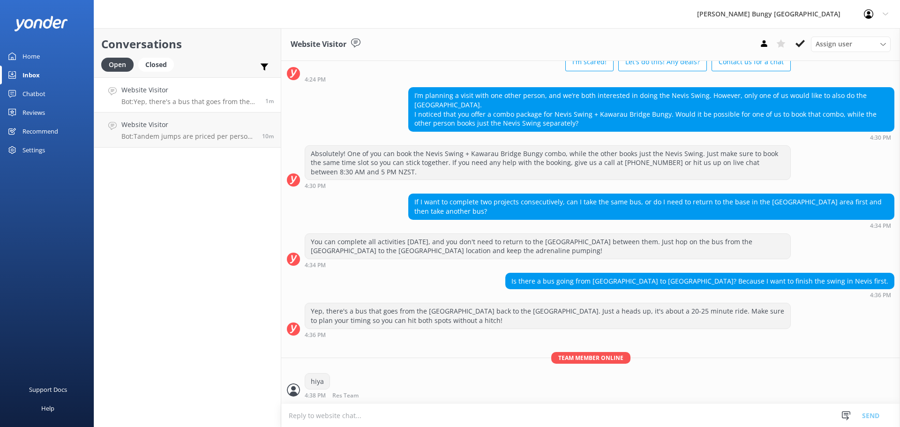
click at [652, 426] on textarea at bounding box center [590, 415] width 619 height 23
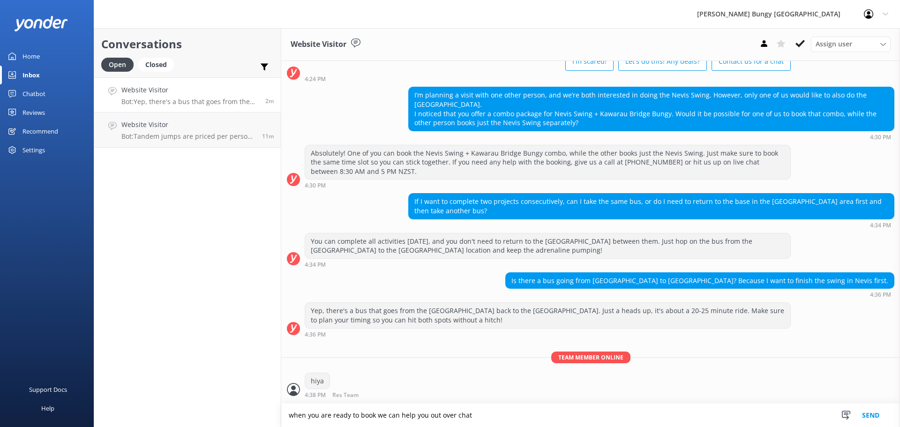
type textarea "when you are ready to book we can help you out over chat"
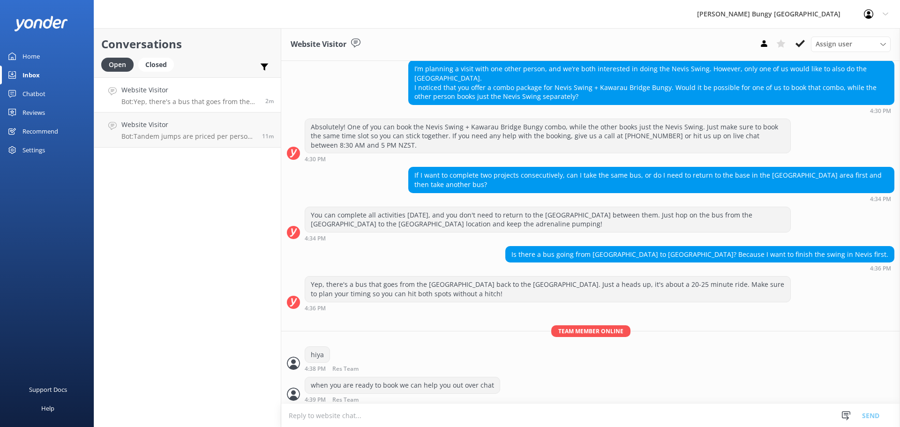
scroll to position [332, 0]
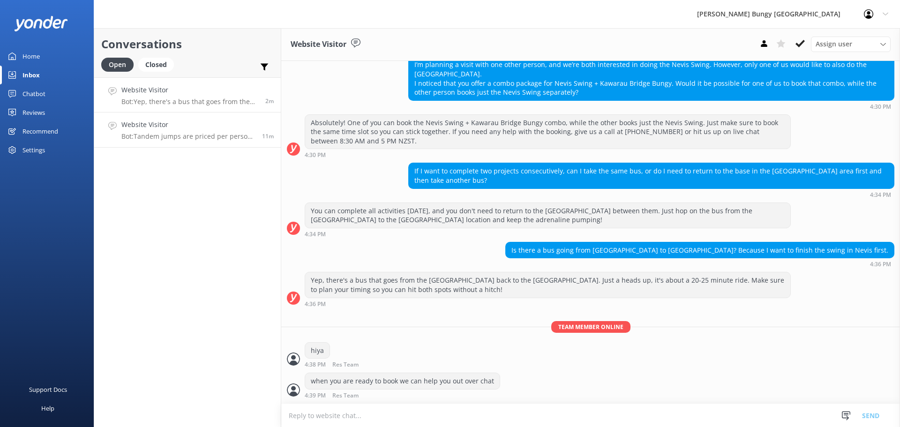
click at [144, 114] on link "Website Visitor Bot: Tandem jumps are priced per person and vary based on locat…" at bounding box center [187, 130] width 187 height 35
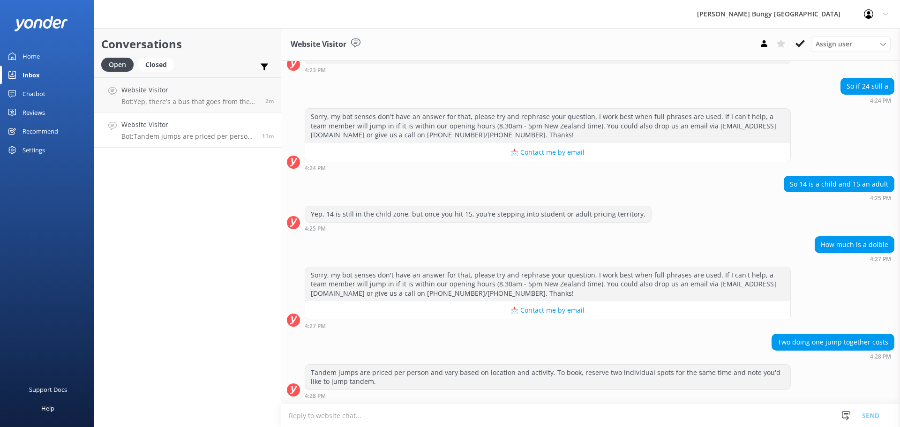
scroll to position [137, 0]
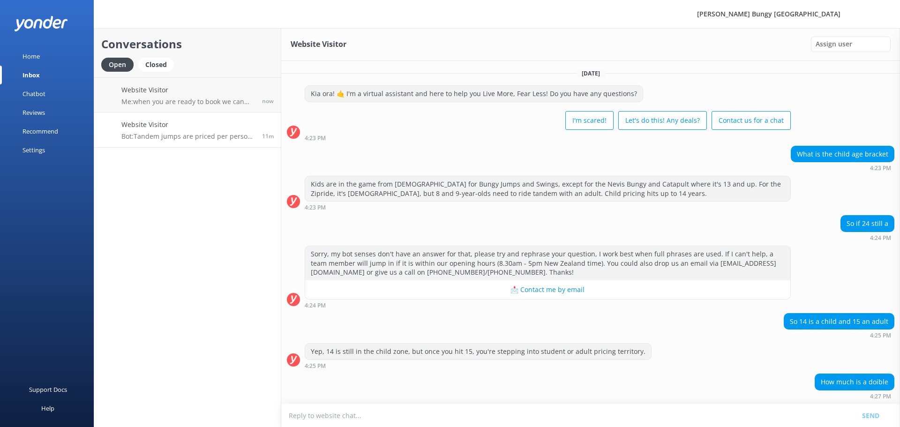
scroll to position [137, 0]
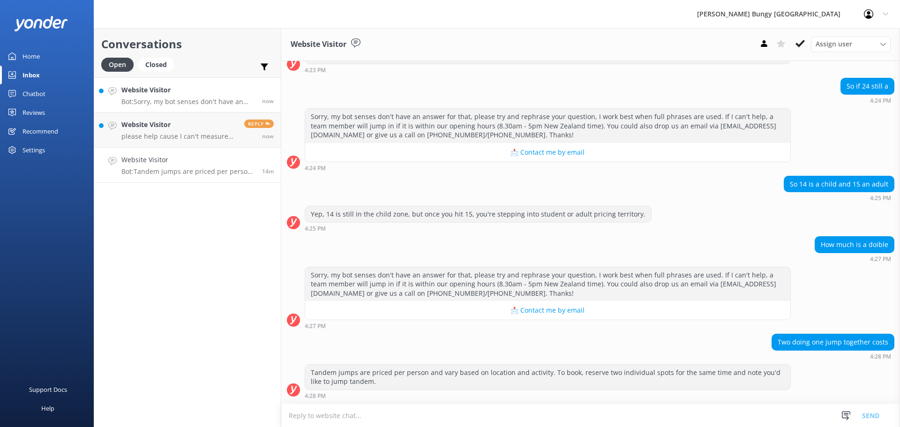
click at [188, 94] on h4 "Website Visitor" at bounding box center [188, 90] width 134 height 10
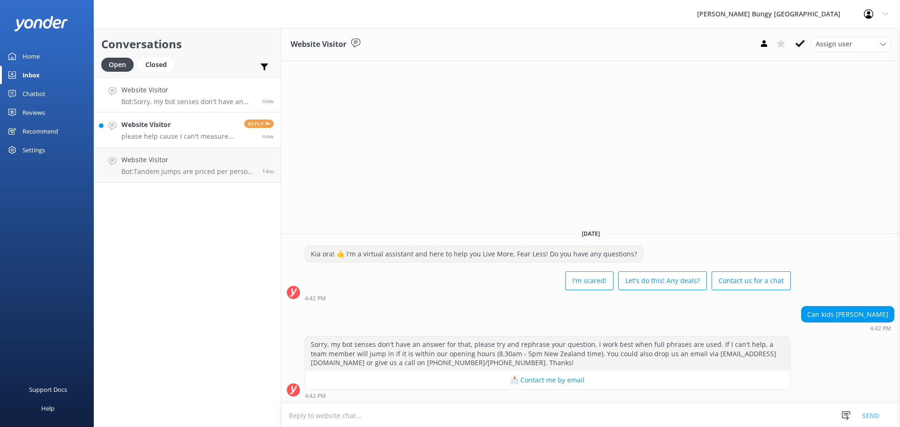
click at [192, 129] on h4 "Website Visitor" at bounding box center [179, 125] width 116 height 10
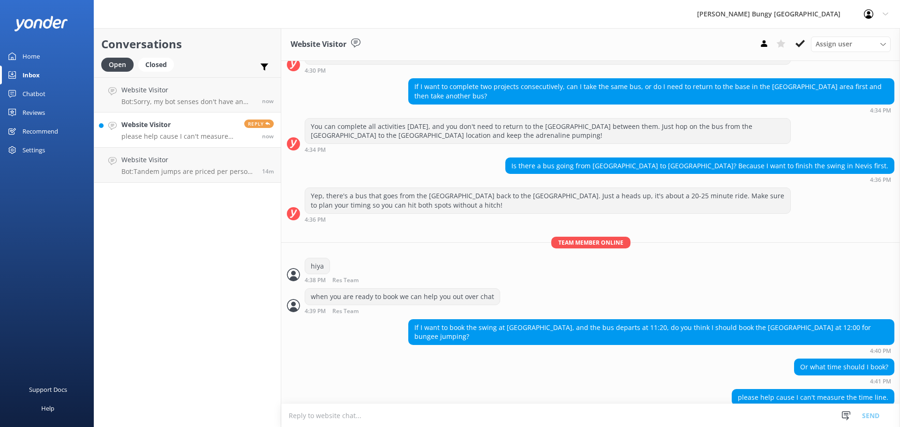
scroll to position [423, 0]
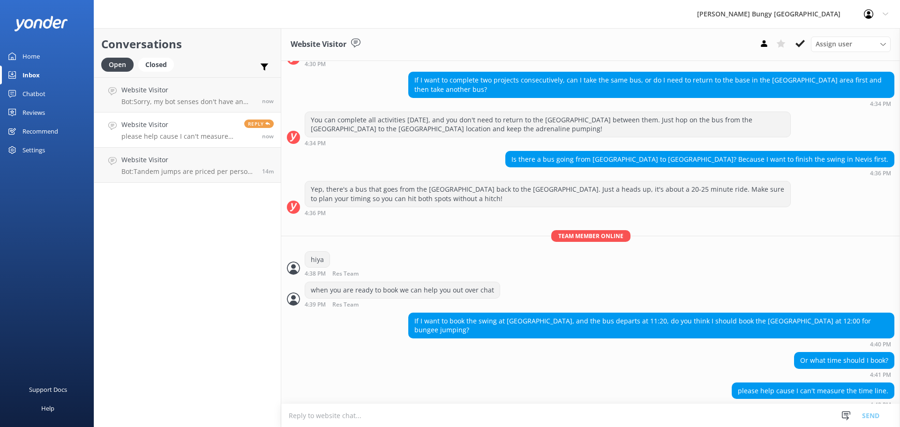
click at [598, 411] on textarea at bounding box center [590, 415] width 619 height 23
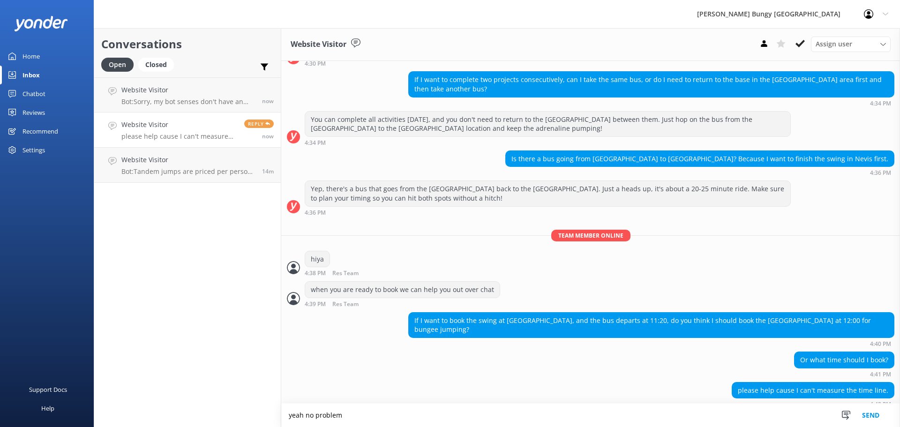
type textarea "yeah no problem"
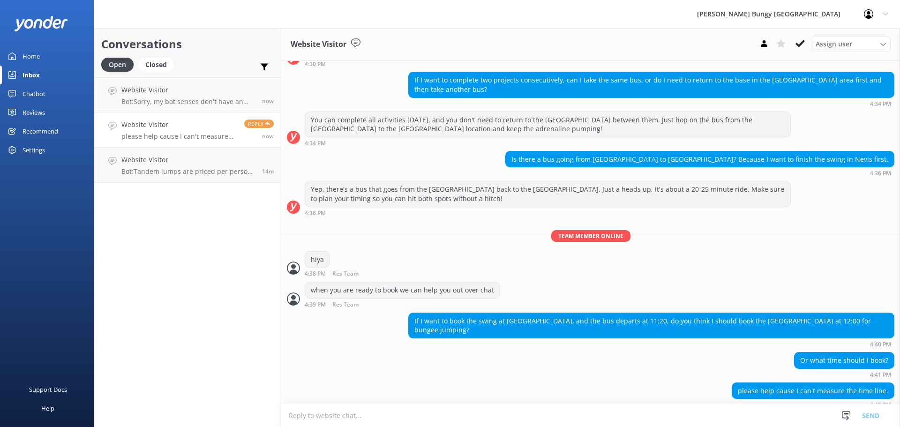
scroll to position [453, 0]
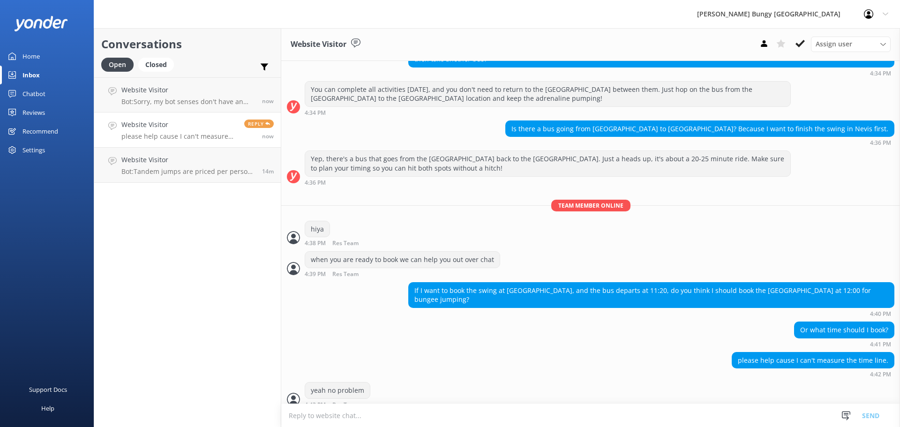
click at [598, 411] on textarea at bounding box center [590, 415] width 619 height 23
click at [196, 78] on link "Website Visitor Bot: Sorry, my bot senses don't have an answer for that, please…" at bounding box center [187, 94] width 187 height 35
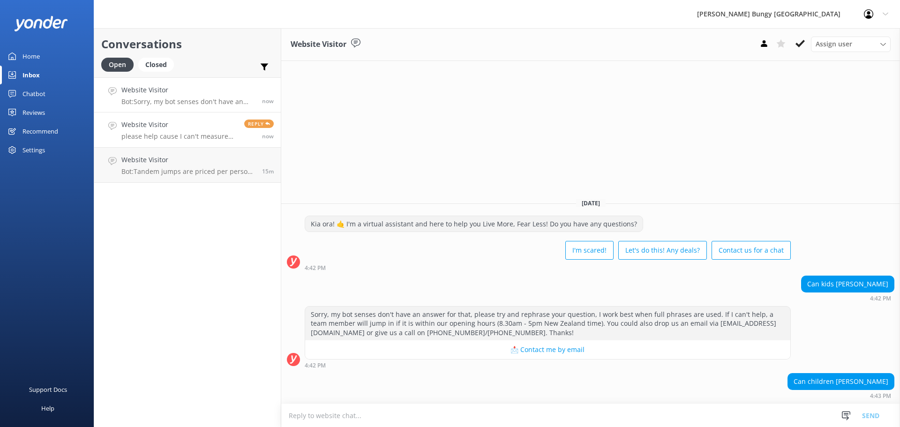
click at [204, 136] on p "please help cause I can't measure the time line." at bounding box center [179, 136] width 116 height 8
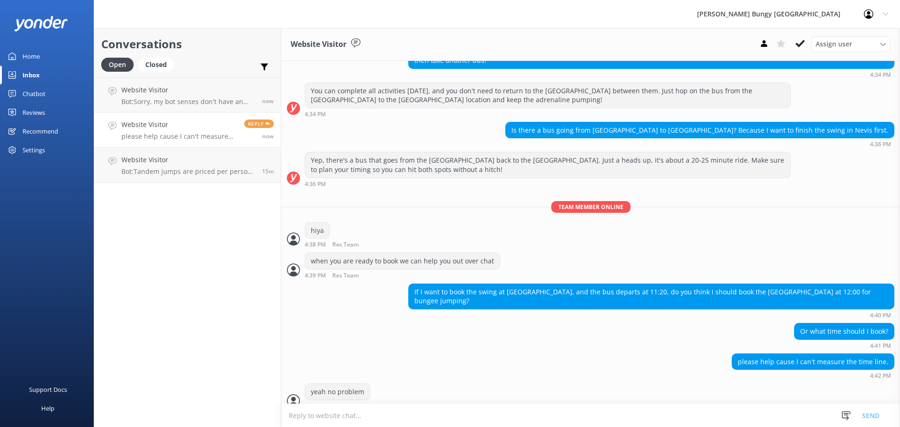
scroll to position [453, 0]
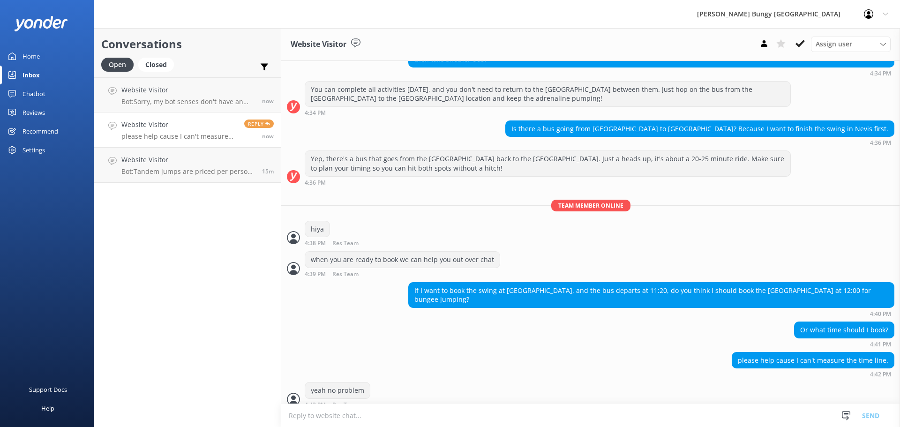
click at [772, 419] on textarea at bounding box center [590, 415] width 619 height 23
type textarea "we arrange this booking manually, as it involves two sites"
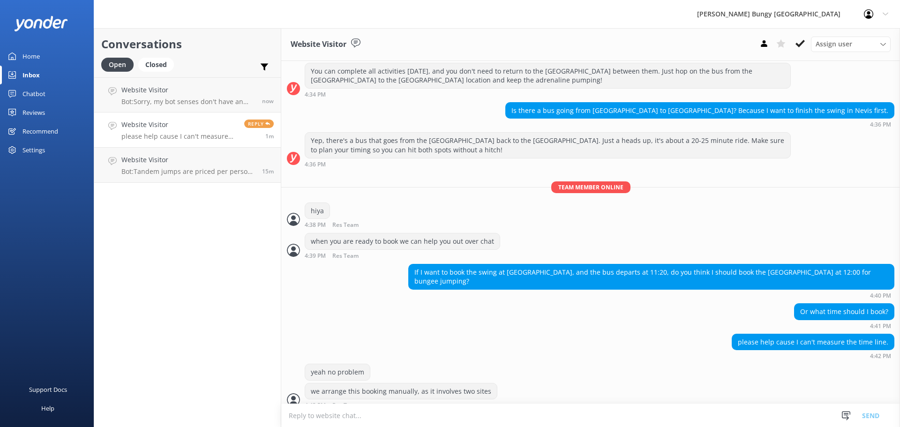
scroll to position [473, 0]
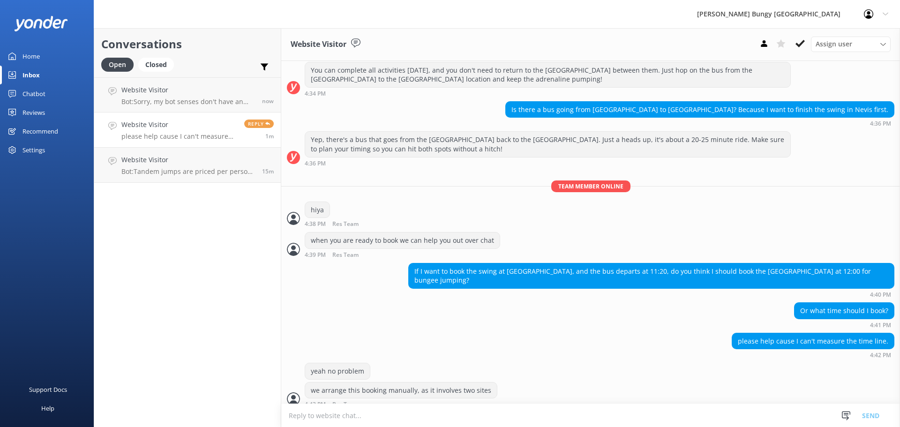
click at [619, 410] on textarea at bounding box center [590, 415] width 619 height 23
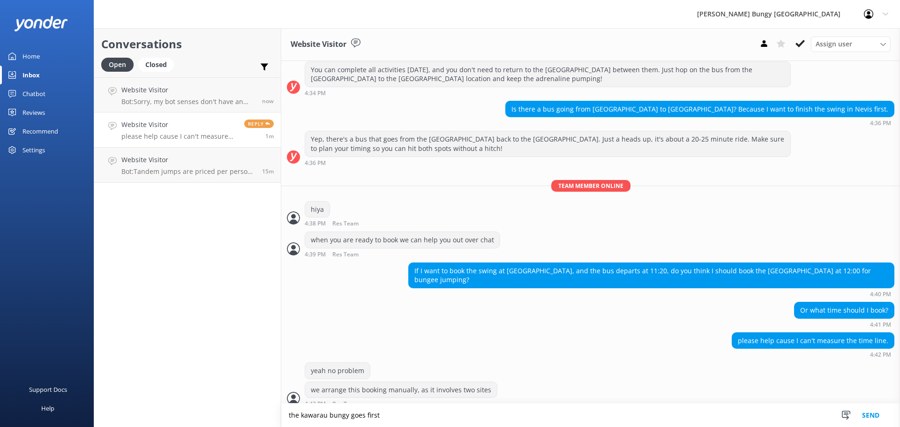
type textarea "the kawarau bungy goes first"
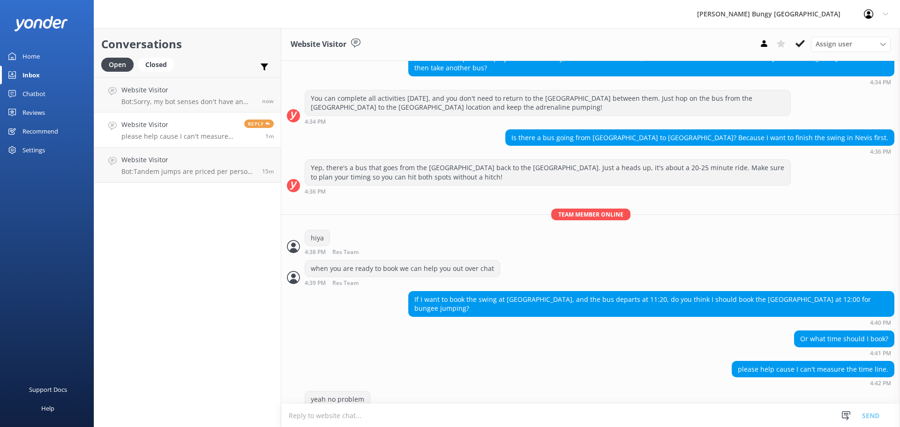
scroll to position [491, 0]
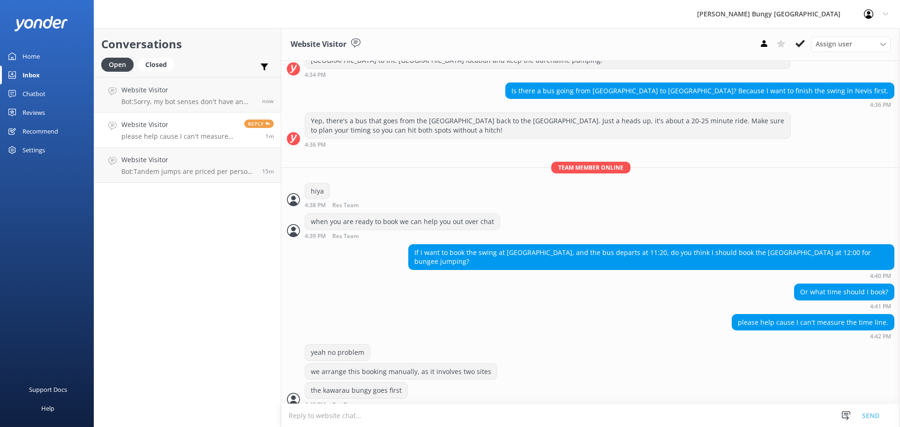
click at [519, 418] on textarea at bounding box center [590, 415] width 619 height 23
type textarea "t"
click at [365, 410] on textarea "as it" at bounding box center [590, 415] width 619 height 23
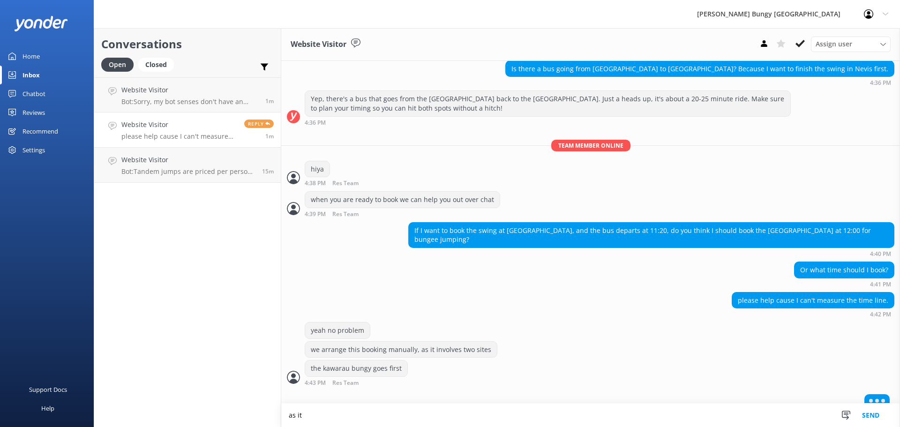
scroll to position [514, 0]
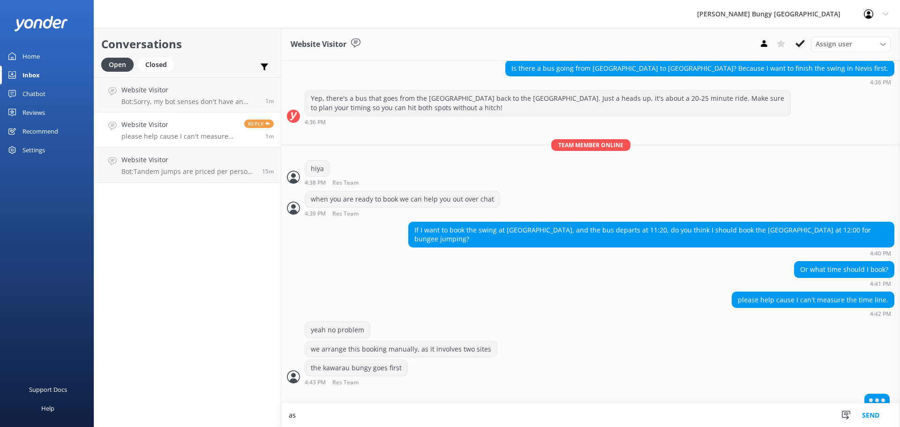
type textarea "a"
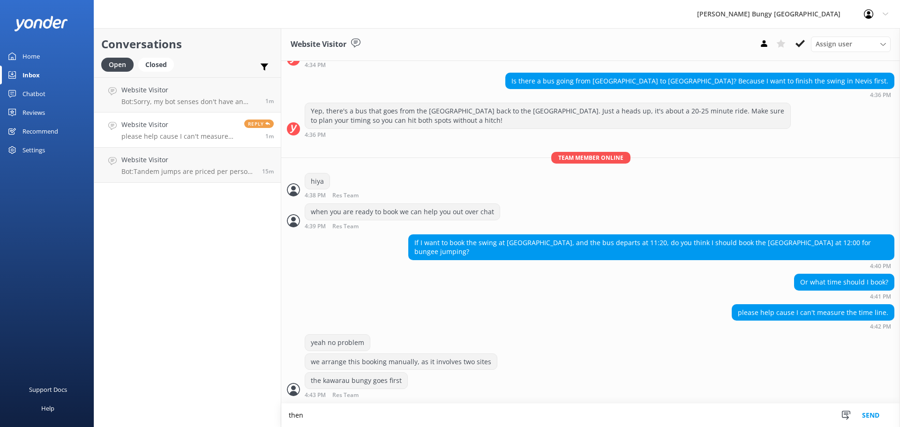
scroll to position [492, 0]
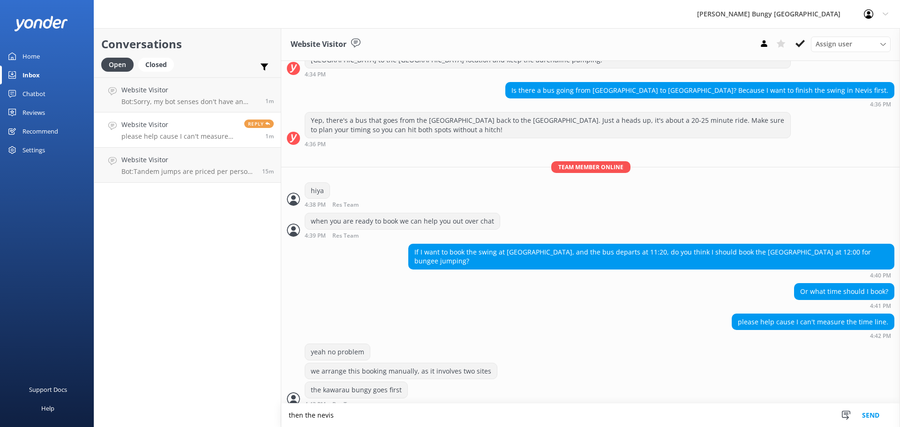
type textarea "then the nevis"
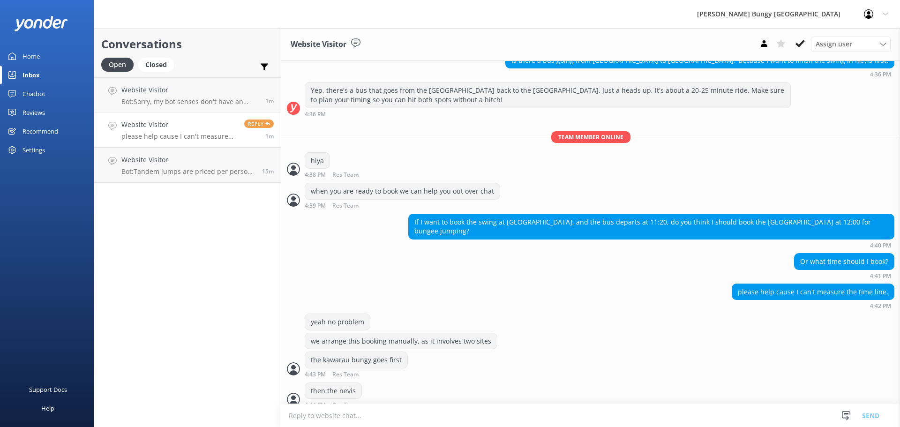
scroll to position [522, 0]
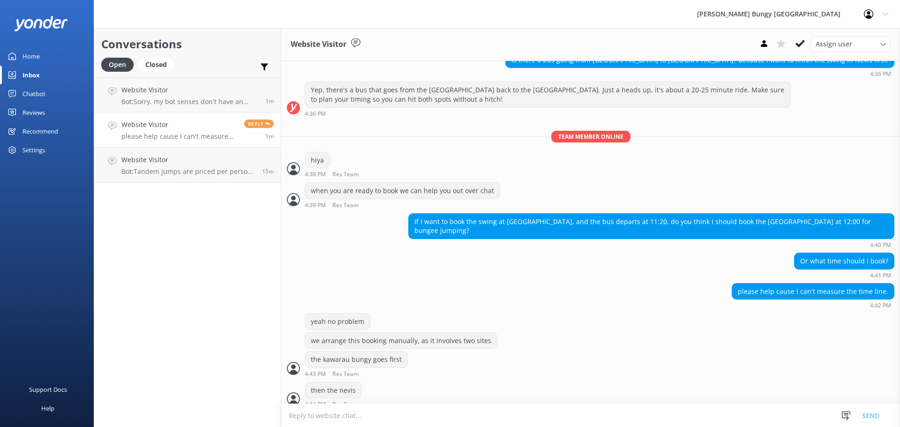
click at [179, 142] on link "Website Visitor please help cause I can't measure the time line. Reply 1m" at bounding box center [187, 130] width 187 height 35
click at [171, 172] on p "Bot: Tandem jumps are priced per person and vary based on location and activity…" at bounding box center [188, 171] width 134 height 8
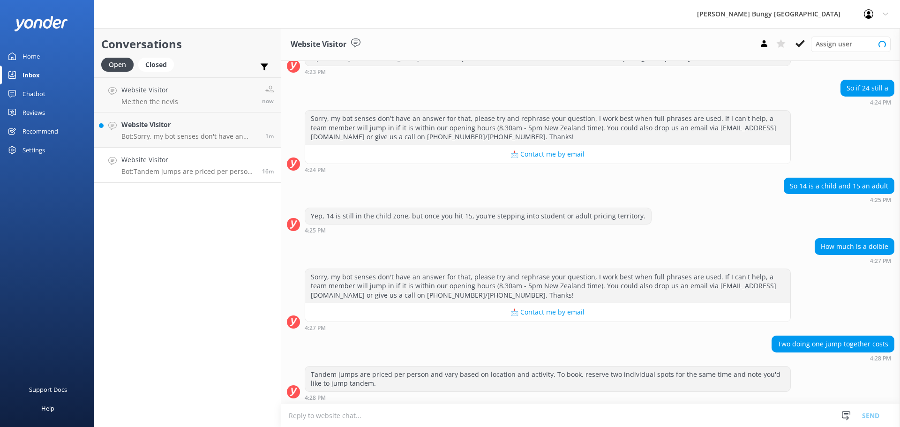
scroll to position [137, 0]
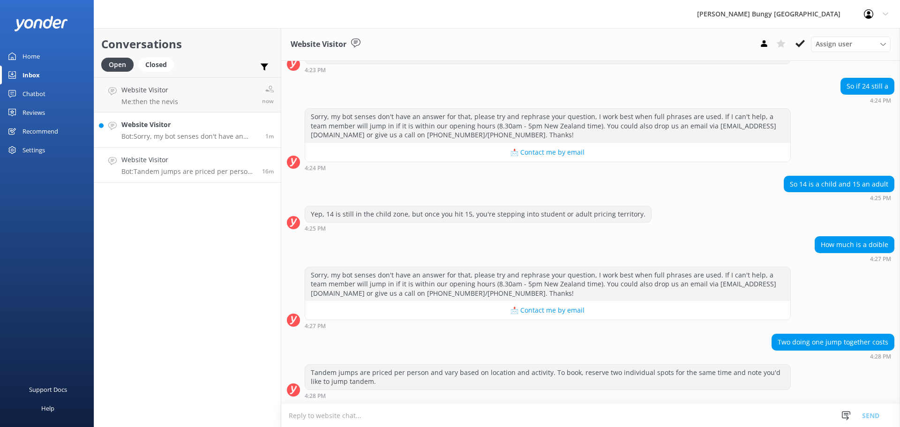
click at [181, 125] on h4 "Website Visitor" at bounding box center [189, 125] width 137 height 10
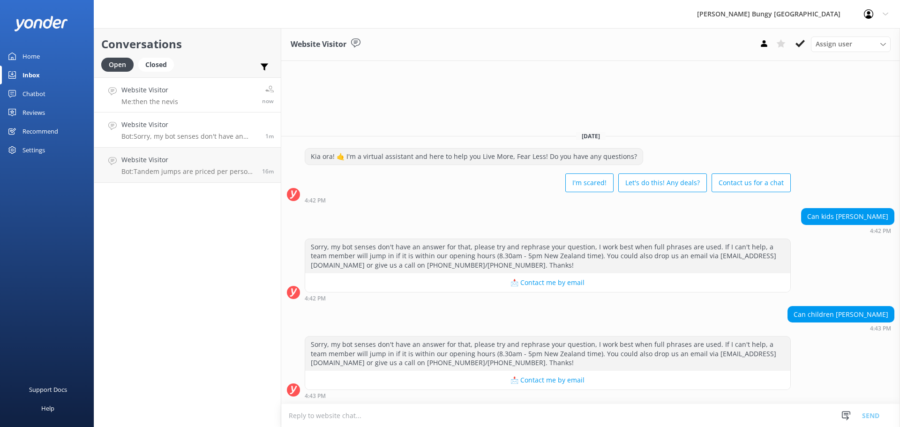
click at [182, 90] on link "Website Visitor Me: then the nevis now" at bounding box center [187, 94] width 187 height 35
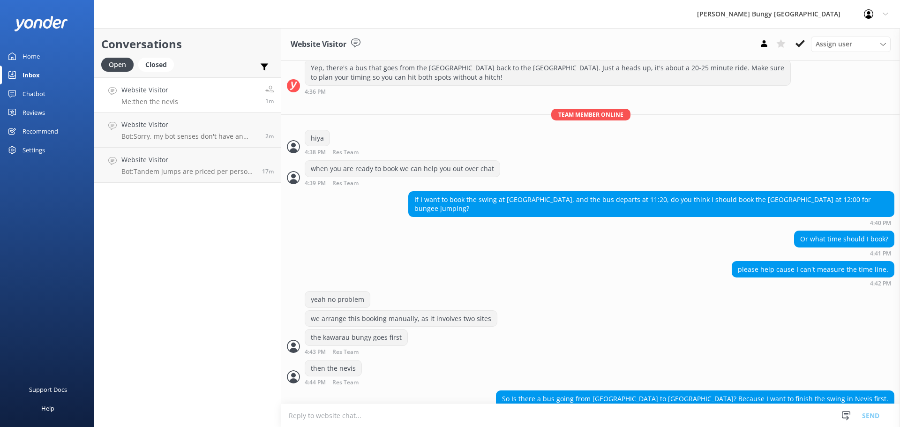
scroll to position [552, 0]
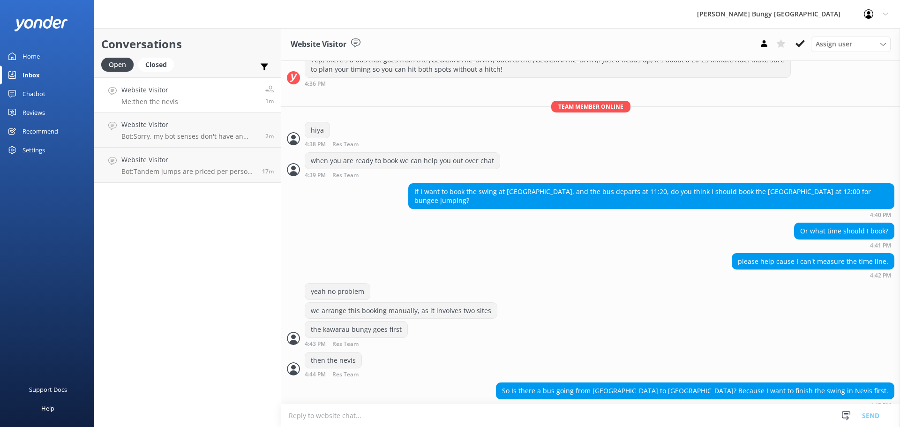
click at [619, 423] on textarea at bounding box center [590, 415] width 619 height 23
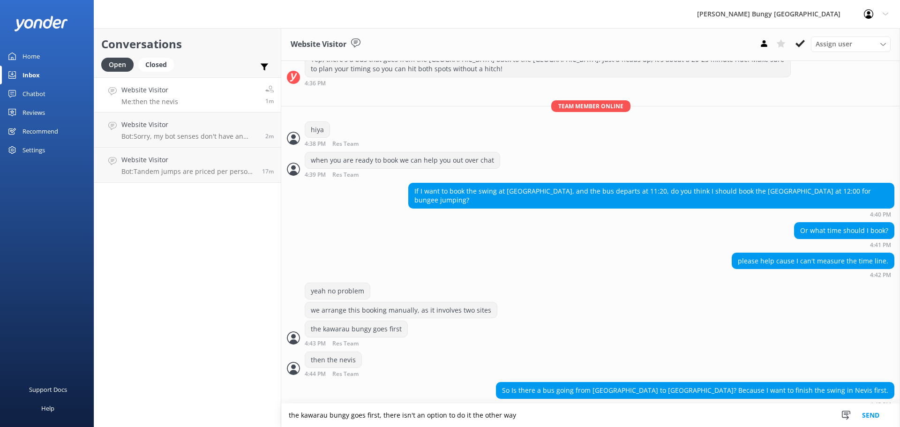
type textarea "the kawarau bungy goes first, there isn't an option to do it the other way"
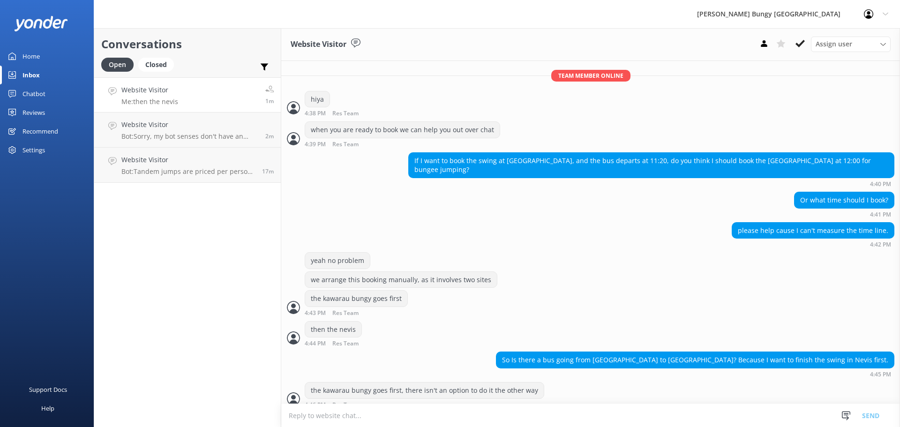
click at [619, 423] on textarea at bounding box center [590, 415] width 619 height 23
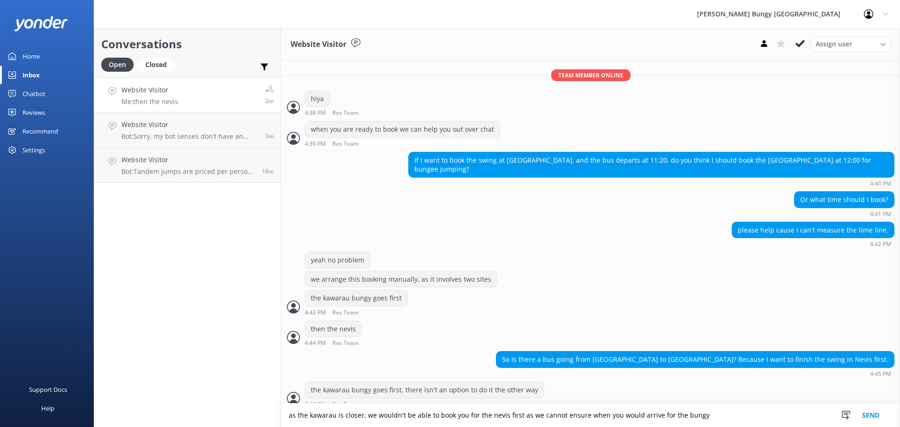
type textarea "as the kawarau is closer, we wouldn't be able to book you for the nevis first a…"
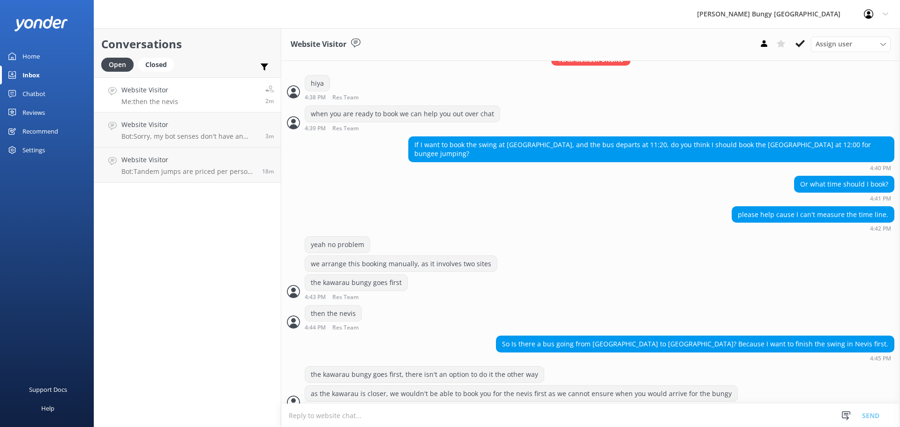
scroll to position [602, 0]
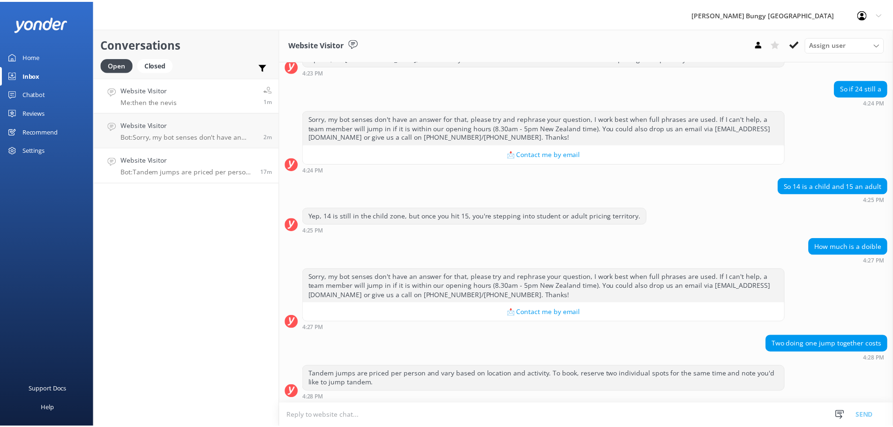
scroll to position [137, 0]
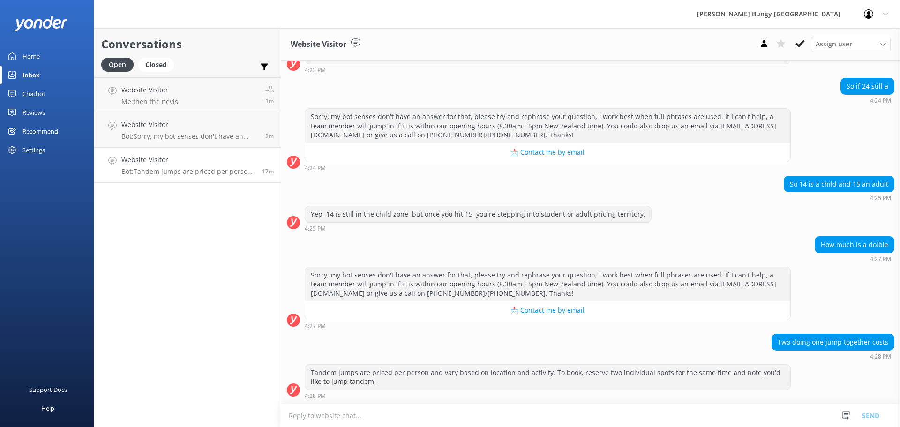
click at [40, 100] on div "Chatbot" at bounding box center [34, 93] width 23 height 19
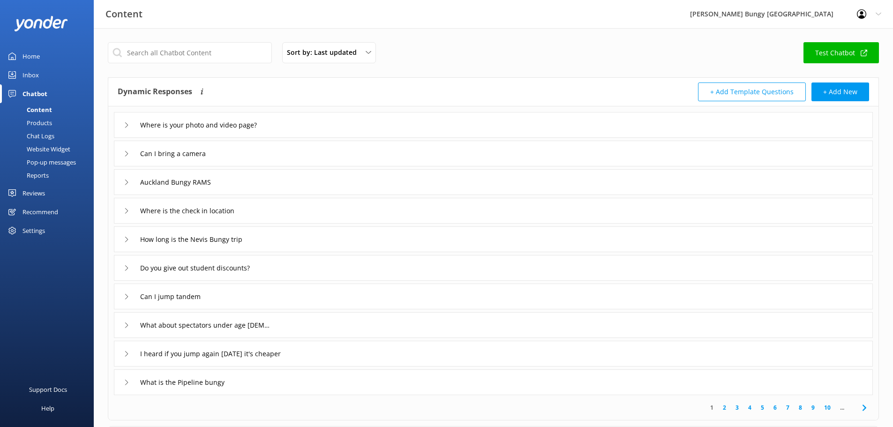
click at [34, 173] on div "Reports" at bounding box center [27, 175] width 43 height 13
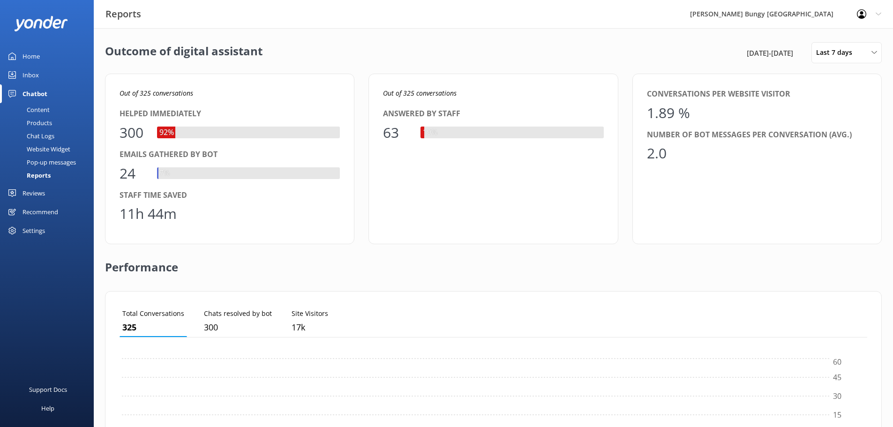
scroll to position [87, 741]
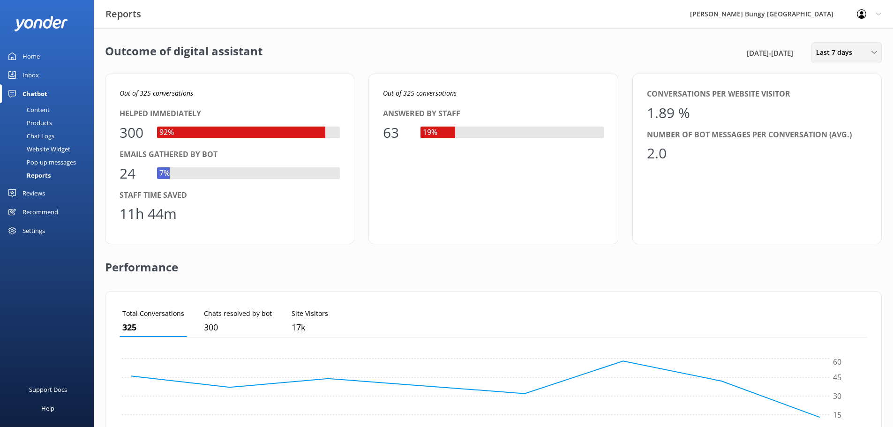
click at [830, 50] on span "Last 7 days" at bounding box center [837, 52] width 42 height 10
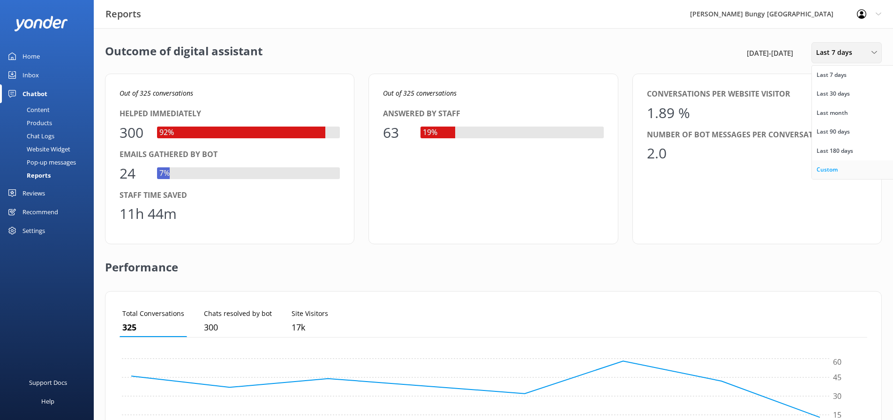
click at [827, 166] on div "Custom" at bounding box center [827, 169] width 21 height 9
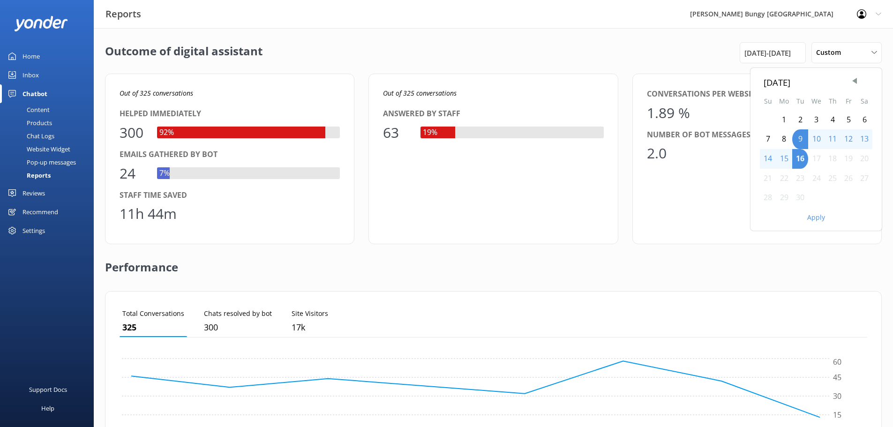
click at [861, 140] on div "13" at bounding box center [865, 139] width 16 height 20
click at [818, 221] on button "Apply" at bounding box center [817, 217] width 18 height 7
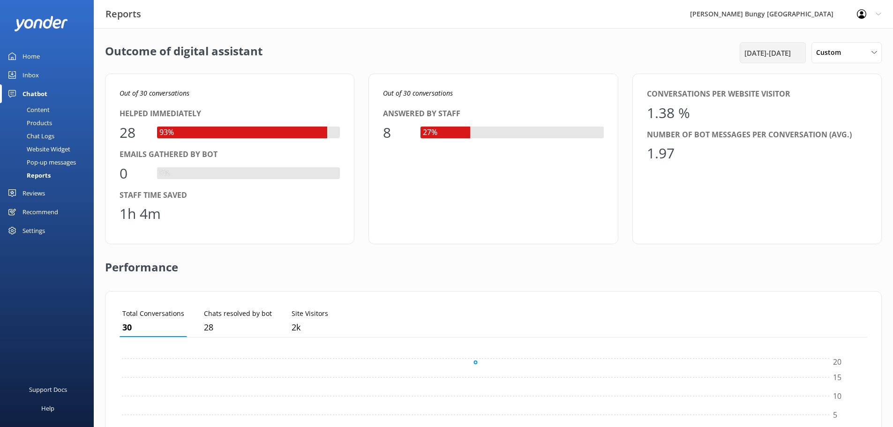
click at [777, 52] on span "13th Sep 25 - 13th Sep 25" at bounding box center [768, 52] width 46 height 11
click at [772, 155] on div "14" at bounding box center [768, 159] width 16 height 20
click at [817, 221] on button "Apply" at bounding box center [817, 217] width 18 height 7
click at [780, 55] on span "14th Sep 25 - 14th Sep 25" at bounding box center [768, 52] width 46 height 11
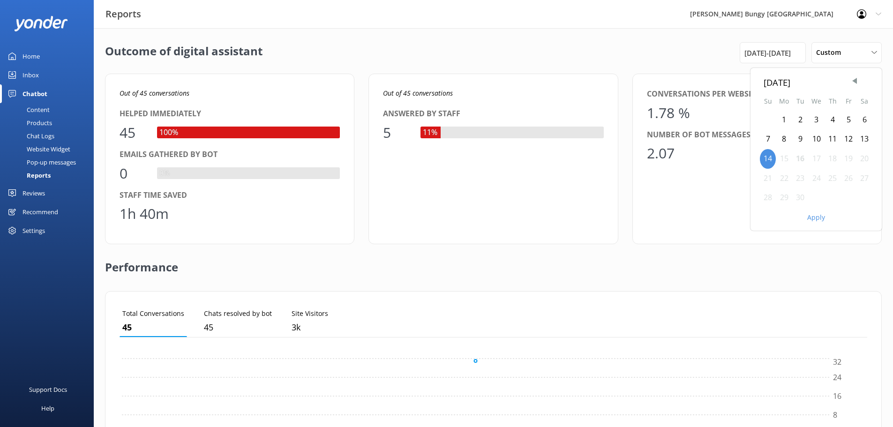
click at [787, 159] on div "15" at bounding box center [784, 159] width 16 height 20
click at [826, 219] on div "Apply" at bounding box center [816, 216] width 131 height 16
click at [816, 218] on button "Apply" at bounding box center [817, 217] width 18 height 7
click at [745, 52] on span "15th Sep 25 - 15th Sep 25" at bounding box center [768, 52] width 46 height 11
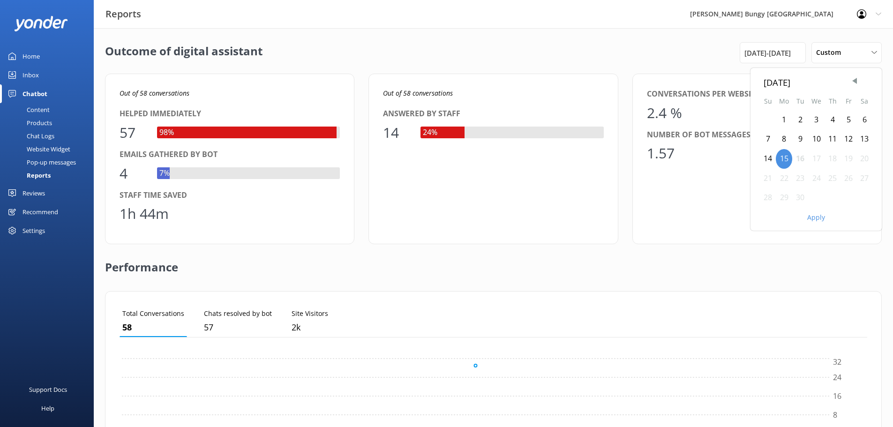
click at [806, 156] on div "16" at bounding box center [800, 159] width 16 height 20
click at [822, 220] on button "Apply" at bounding box center [817, 217] width 18 height 7
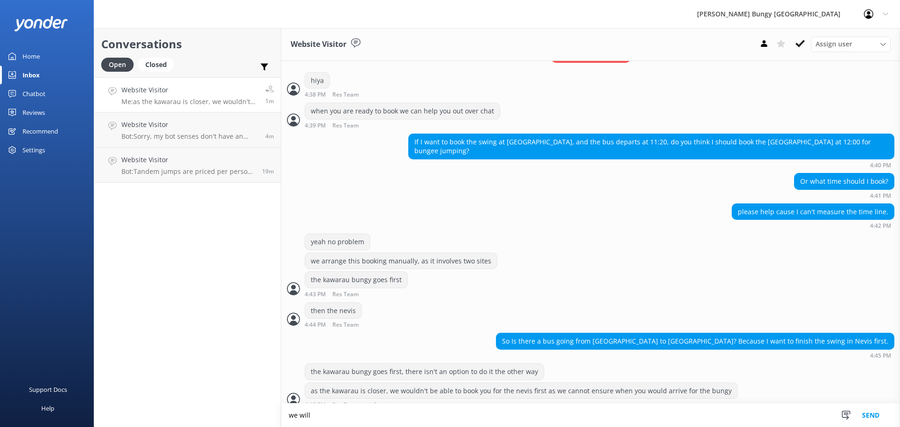
scroll to position [603, 0]
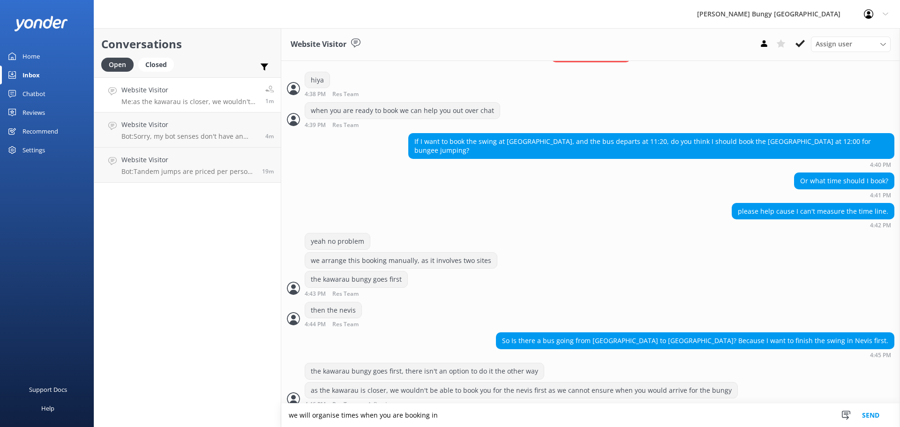
type textarea "we will organise times when you are booking in"
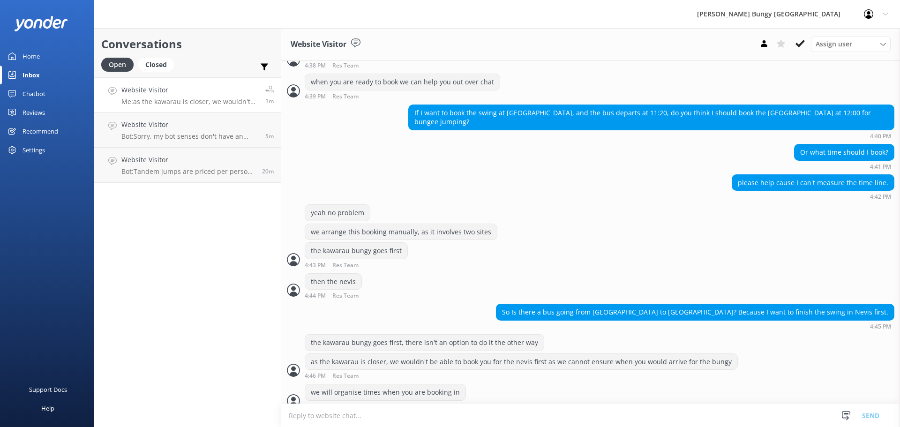
scroll to position [633, 0]
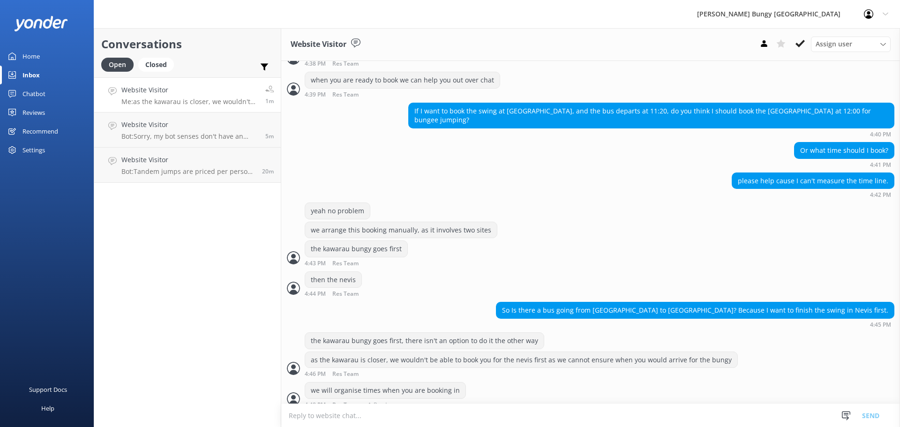
click at [474, 399] on div "we will organise times when you are booking in 4:48 PM Res Team Read" at bounding box center [590, 395] width 619 height 26
click at [465, 419] on textarea at bounding box center [590, 415] width 619 height 23
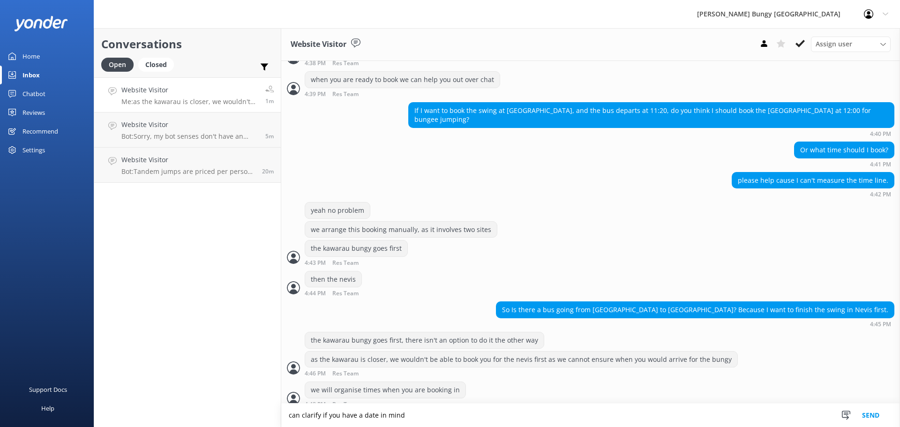
type textarea "can clarify if you have a date in mind"
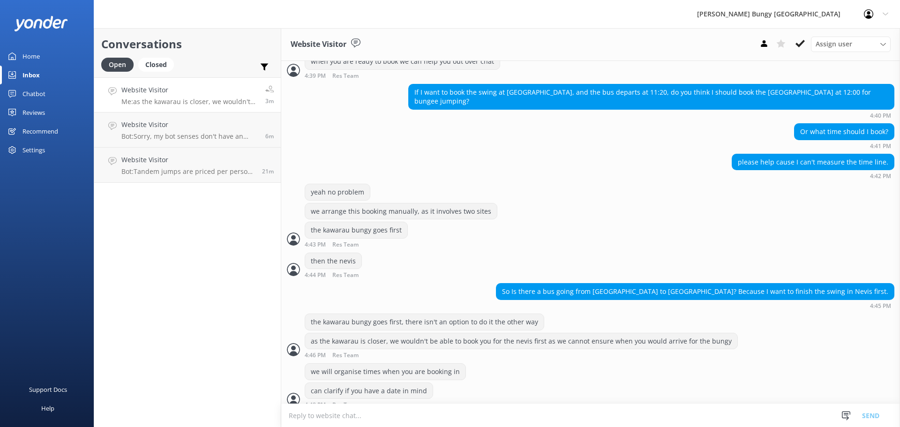
scroll to position [682, 0]
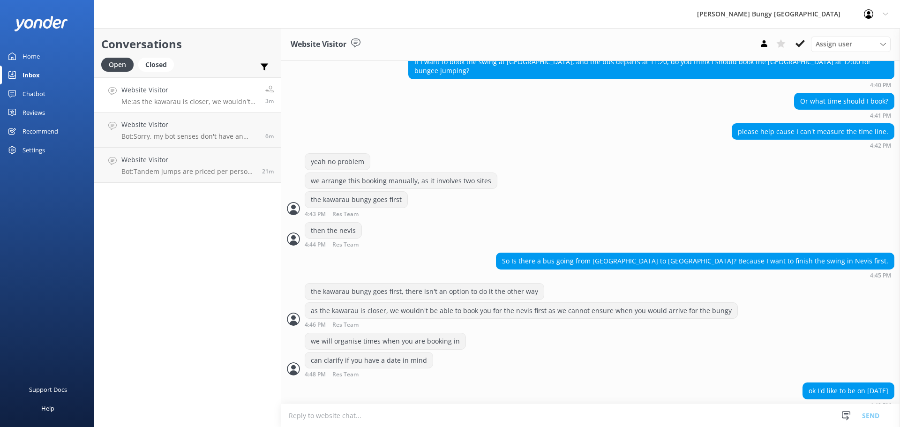
click at [491, 410] on textarea at bounding box center [590, 415] width 619 height 23
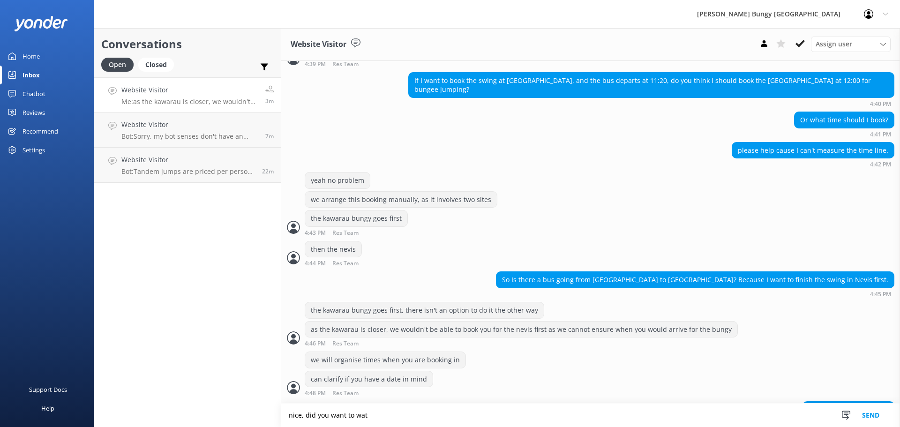
scroll to position [683, 0]
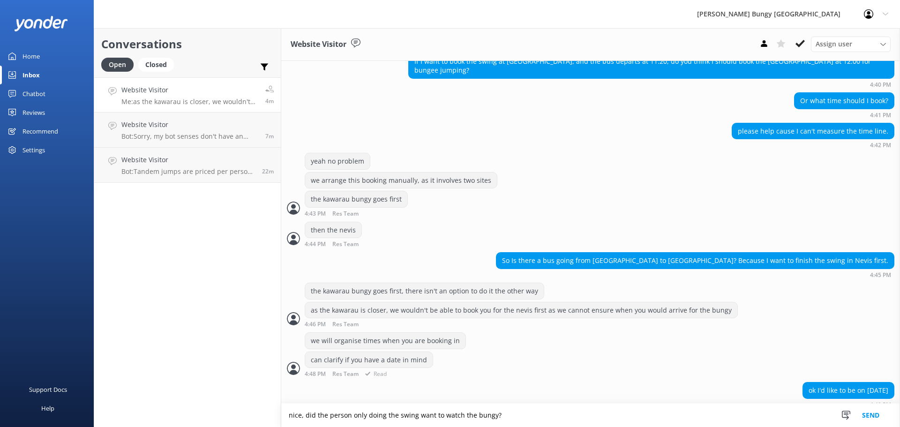
type textarea "nice, did the person only doing the swing want to watch the bungy?"
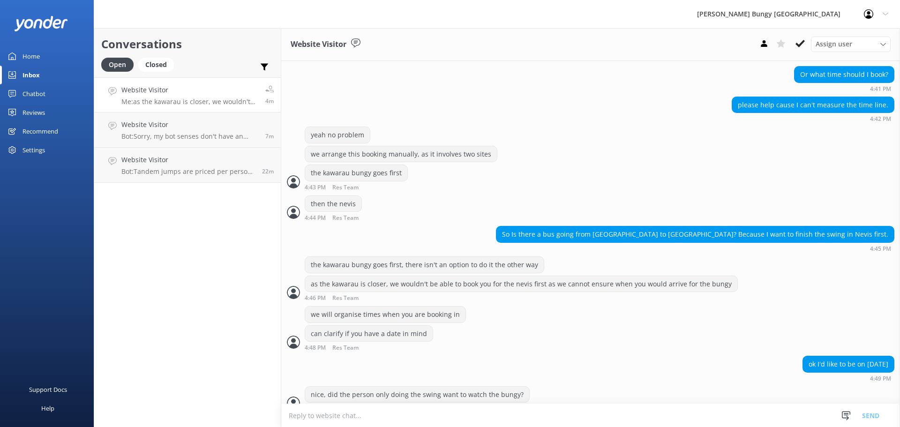
scroll to position [713, 0]
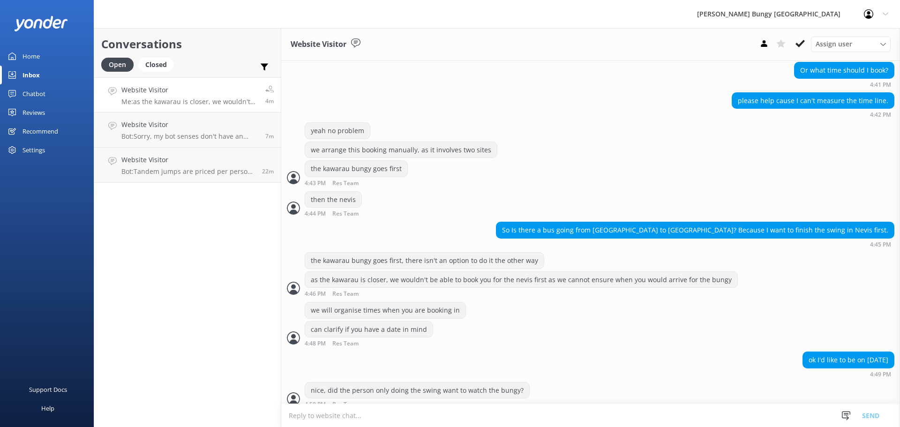
click at [450, 406] on textarea at bounding box center [590, 415] width 619 height 23
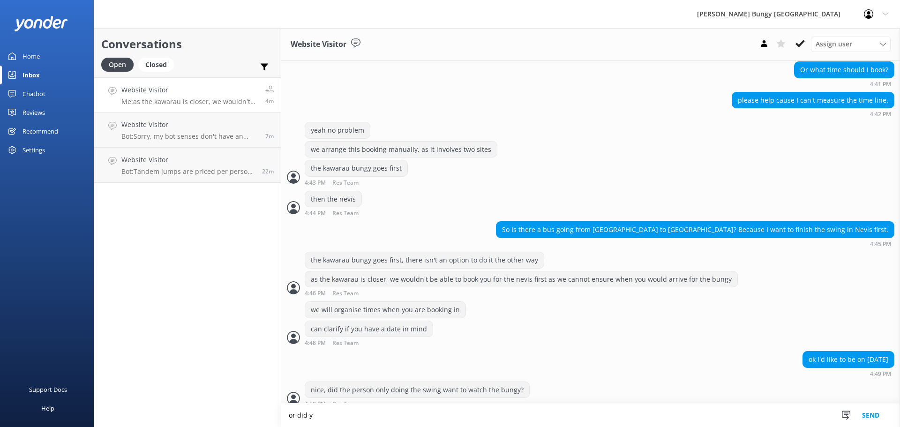
type textarea "or did yo"
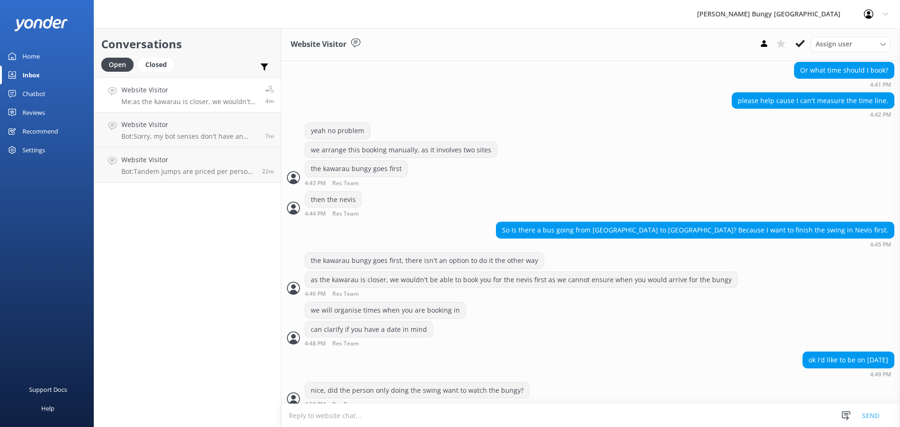
click at [239, 309] on div "Conversations Open Closed Important Assigned to me Unassigned Website Visitor M…" at bounding box center [188, 227] width 188 height 399
click at [620, 414] on textarea at bounding box center [590, 415] width 619 height 23
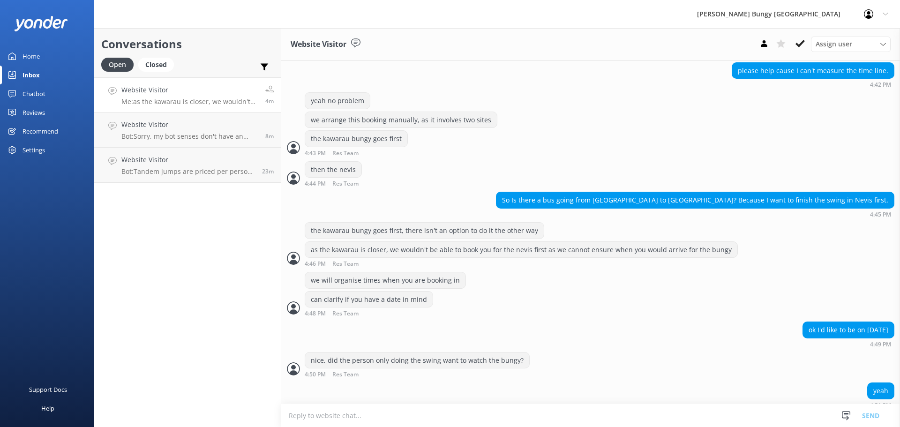
click at [514, 416] on textarea at bounding box center [590, 415] width 619 height 23
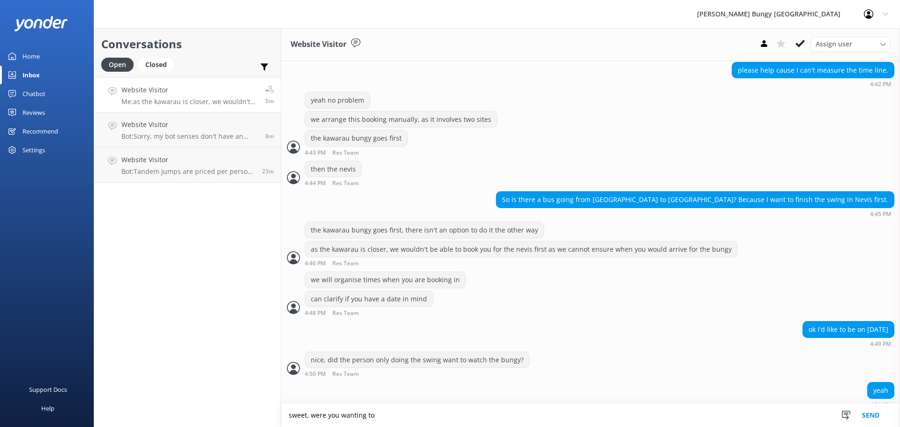
scroll to position [763, 0]
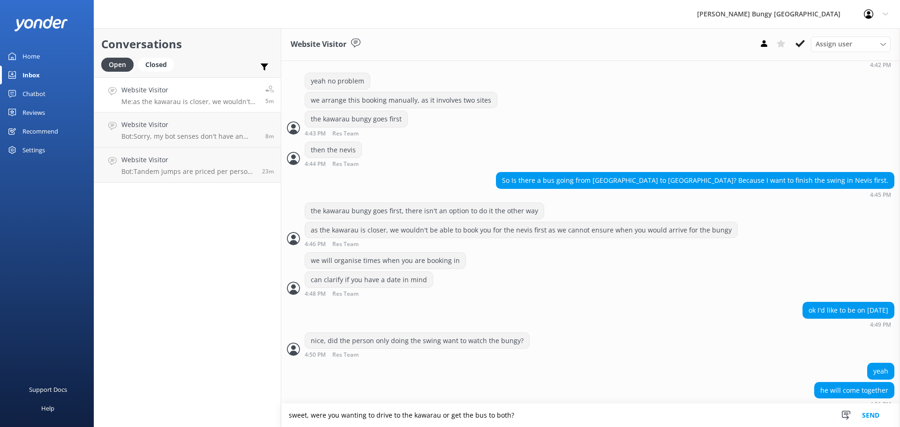
type textarea "sweet, were you wanting to drive to the kawarau or get the bus to both?"
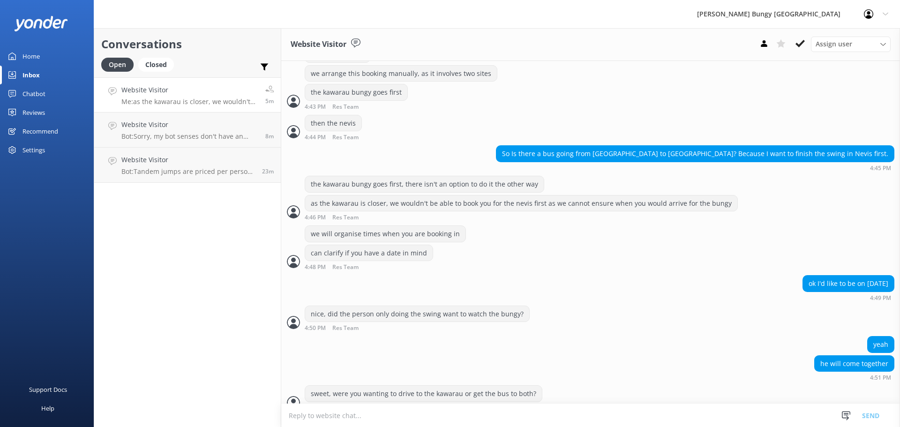
scroll to position [793, 0]
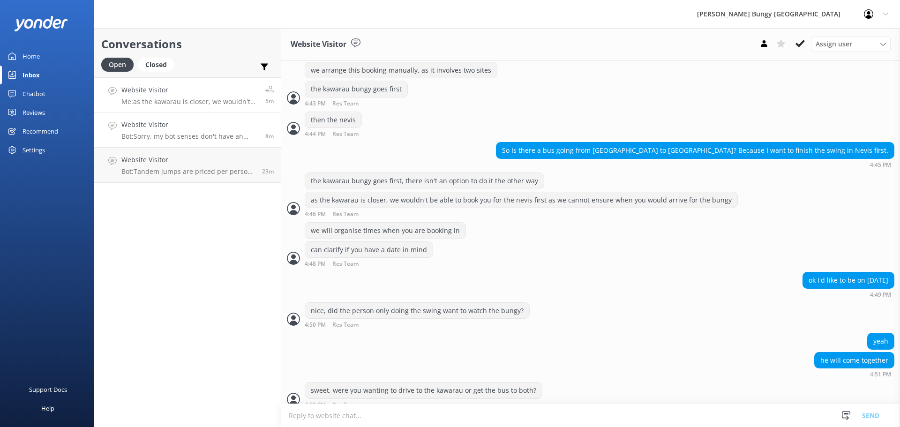
click at [226, 146] on link "Website Visitor Bot: Sorry, my bot senses don't have an answer for that, please…" at bounding box center [187, 130] width 187 height 35
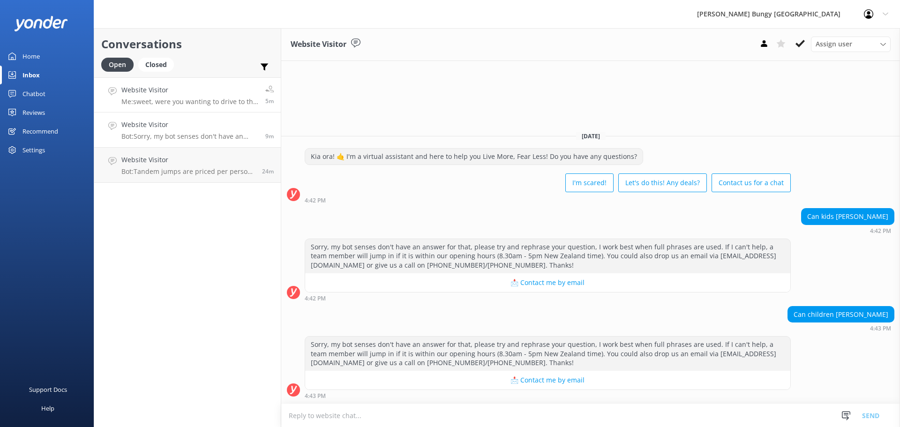
click at [233, 81] on link "Website Visitor Me: sweet, were you wanting to drive to the kawarau or get the …" at bounding box center [187, 94] width 187 height 35
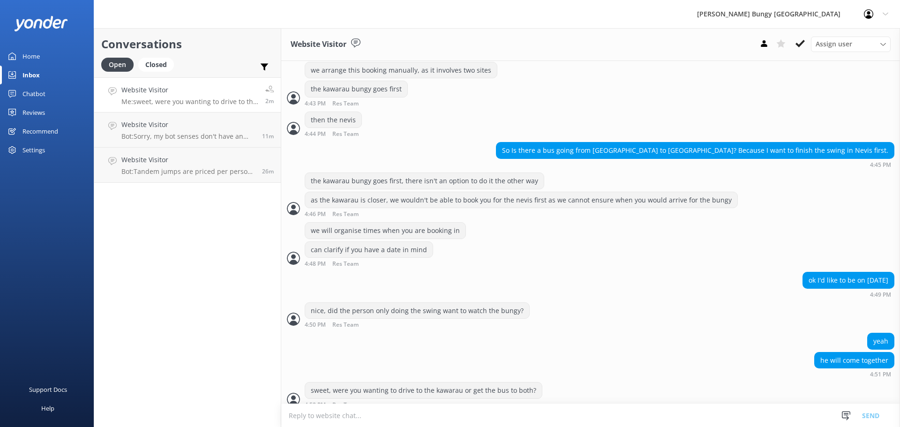
scroll to position [823, 0]
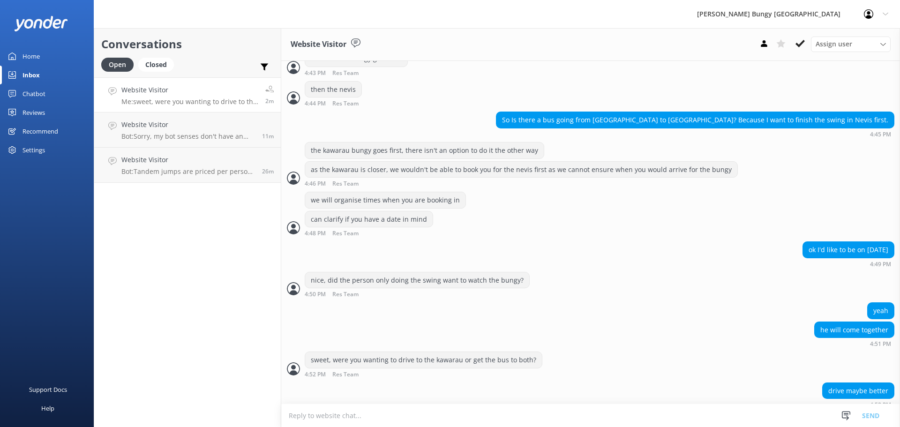
click at [563, 416] on textarea at bounding box center [590, 415] width 619 height 23
click at [303, 419] on textarea at bounding box center [590, 415] width 619 height 23
type textarea "cool, how does a 10:30am check in at the [GEOGRAPHIC_DATA]?"
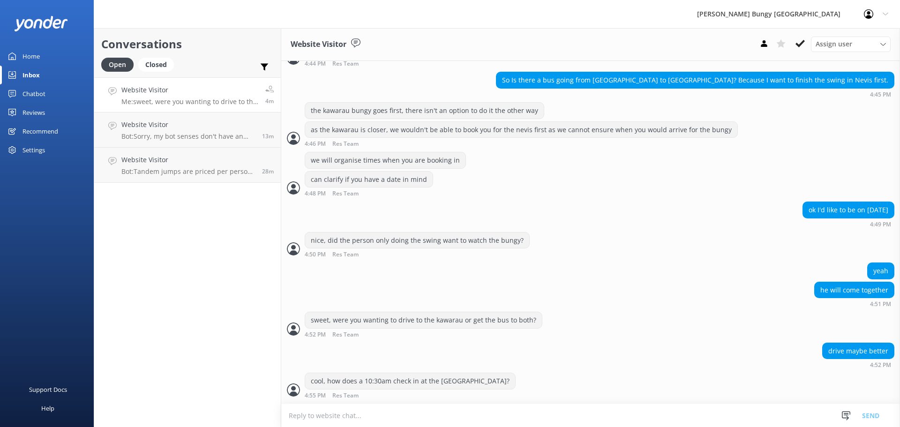
scroll to position [854, 0]
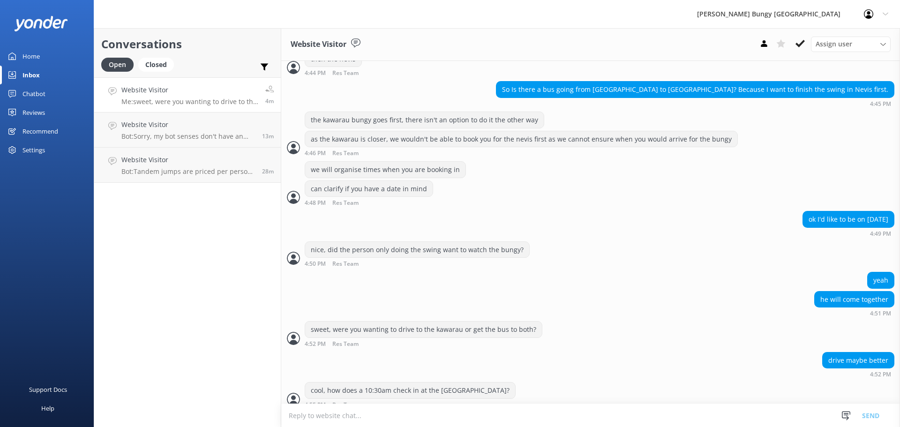
click at [463, 42] on div "Website Visitor Assign user [PERSON_NAME] [PERSON_NAME] Tech Admin [PERSON_NAME…" at bounding box center [590, 44] width 619 height 33
click at [498, 413] on textarea at bounding box center [590, 415] width 619 height 23
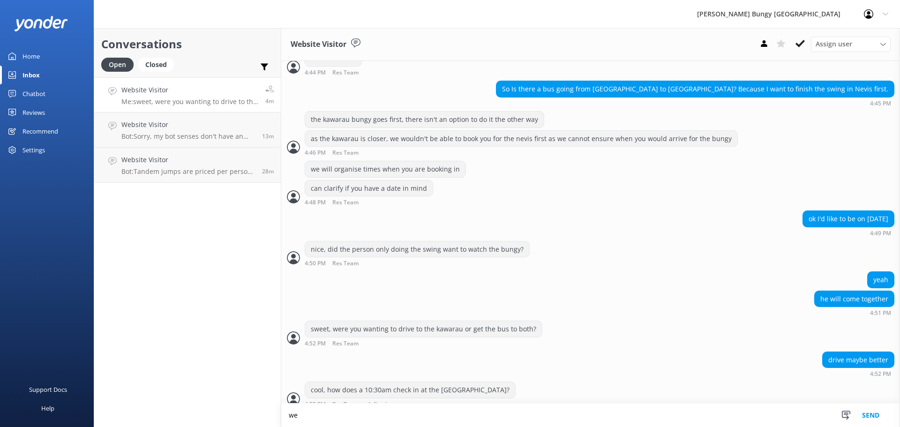
type textarea "w"
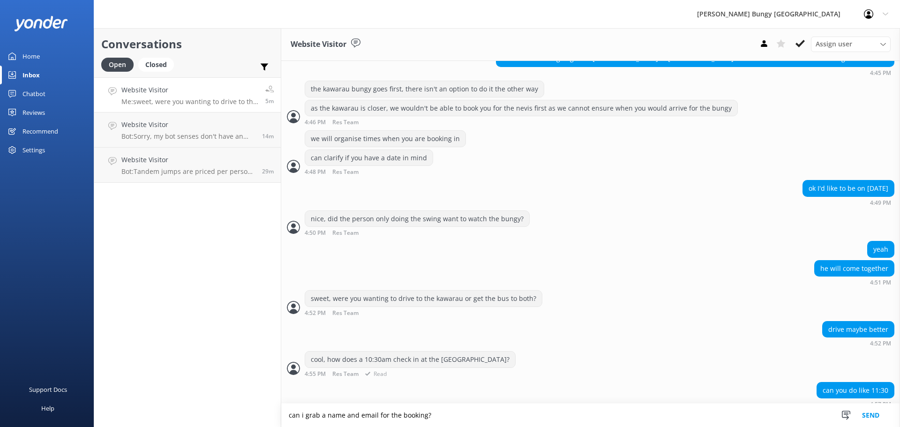
type textarea "can i grab a name and email for the booking?"
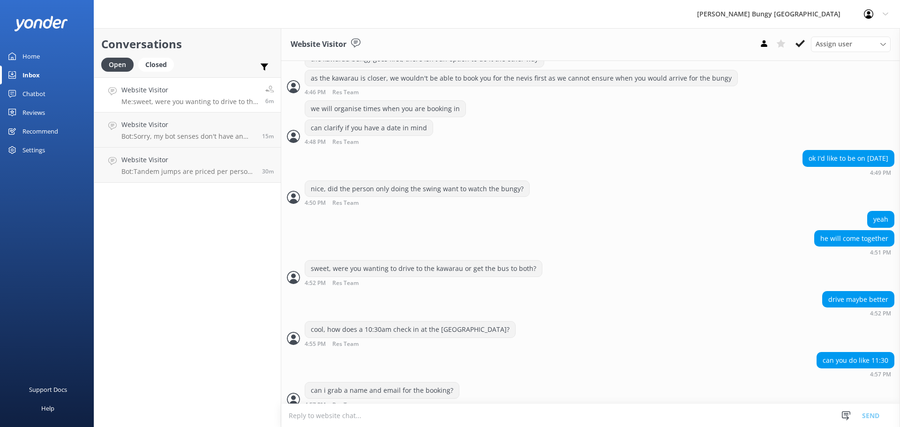
click at [365, 424] on textarea at bounding box center [590, 415] width 619 height 23
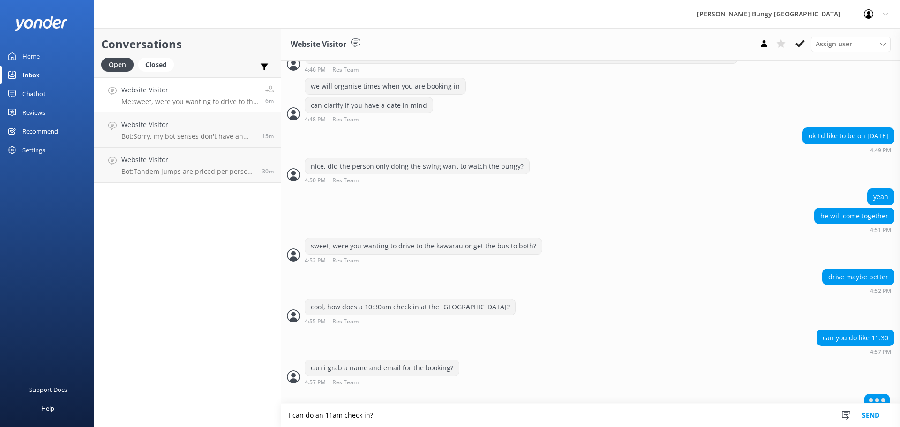
type textarea "I can do an 11am check in?"
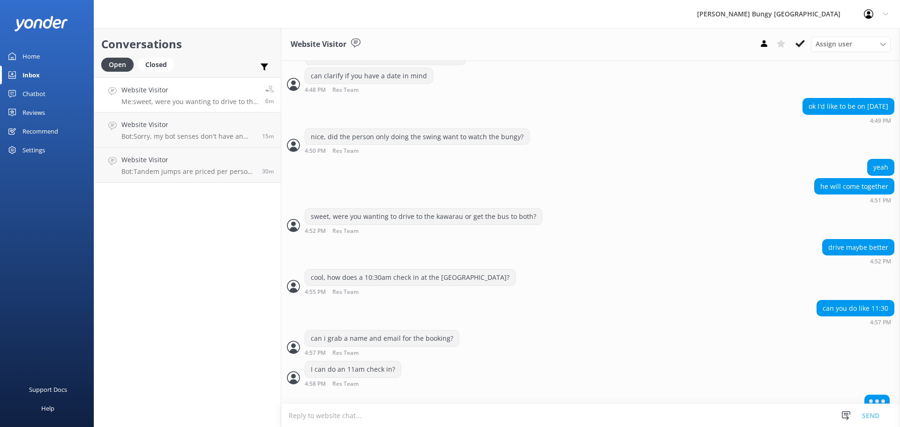
scroll to position [968, 0]
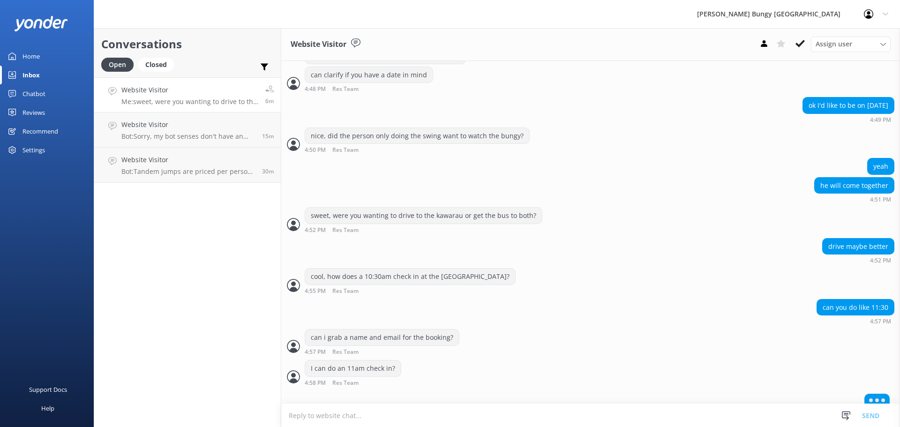
click at [302, 413] on textarea at bounding box center [590, 415] width 619 height 23
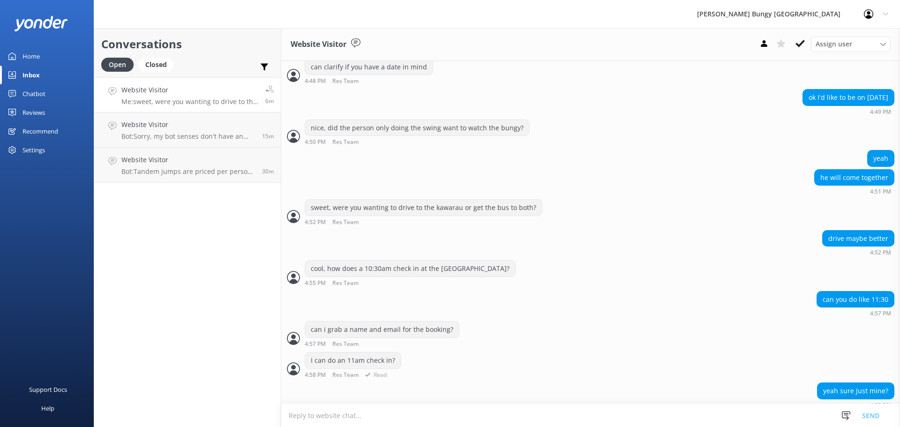
scroll to position [998, 0]
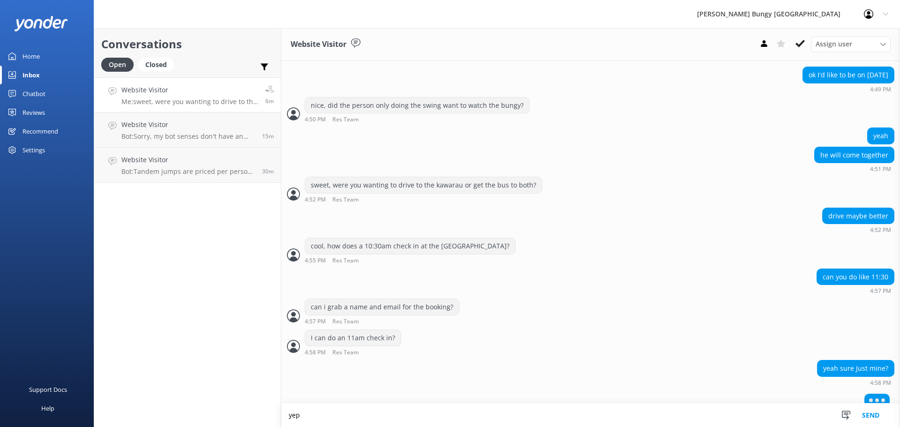
type textarea "yep"
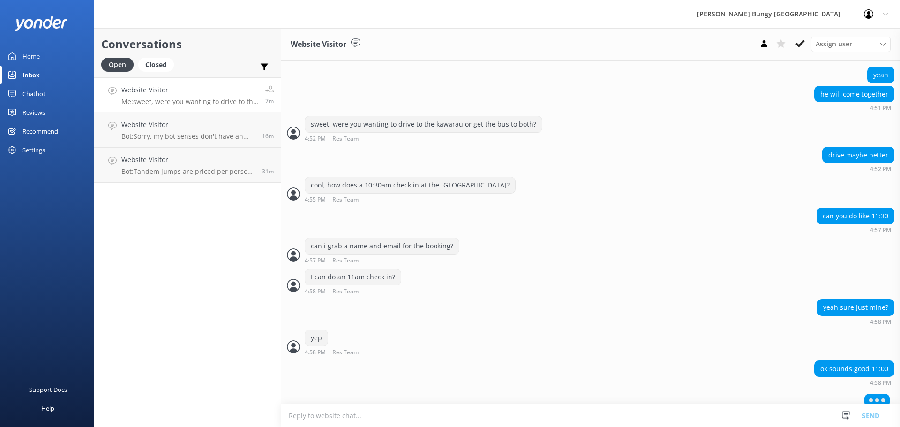
scroll to position [1037, 0]
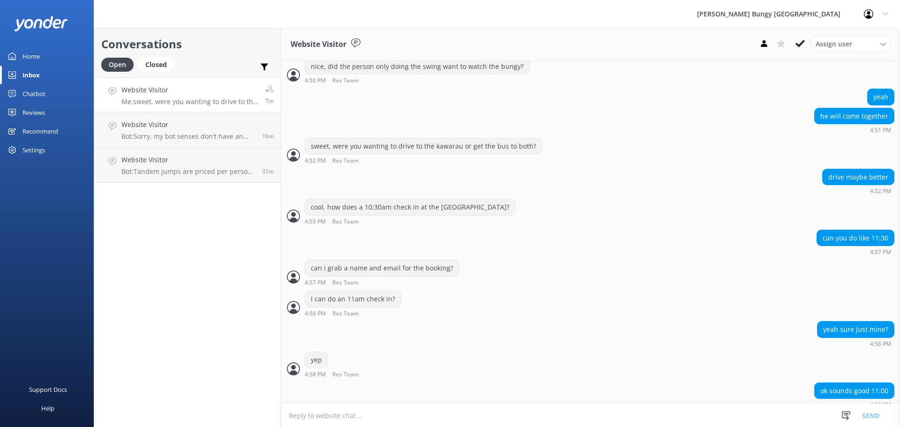
click at [473, 414] on textarea at bounding box center [590, 415] width 619 height 23
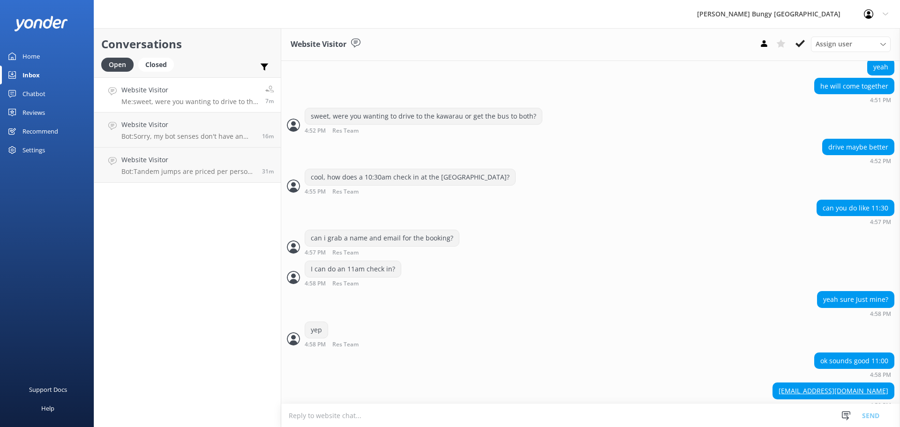
scroll to position [1089, 0]
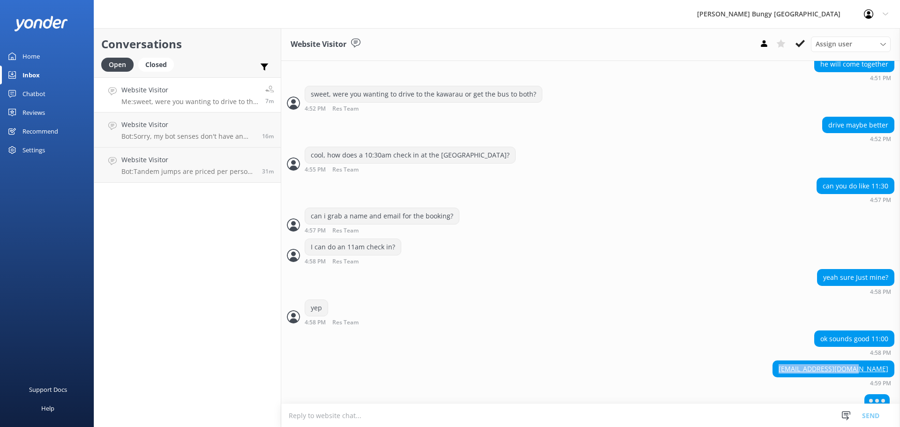
drag, startPoint x: 883, startPoint y: 359, endPoint x: 787, endPoint y: 365, distance: 96.3
click at [787, 365] on div "[EMAIL_ADDRESS][DOMAIN_NAME] 4:59 PM" at bounding box center [590, 374] width 619 height 26
copy link "[EMAIL_ADDRESS][DOMAIN_NAME]"
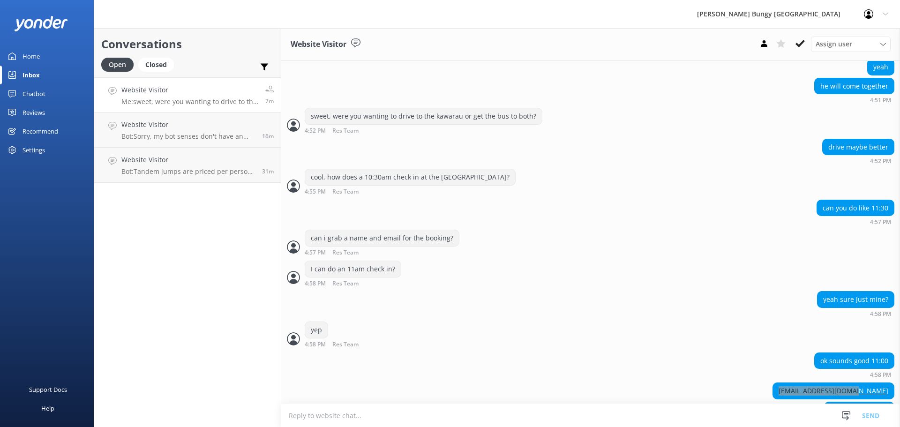
scroll to position [1087, 0]
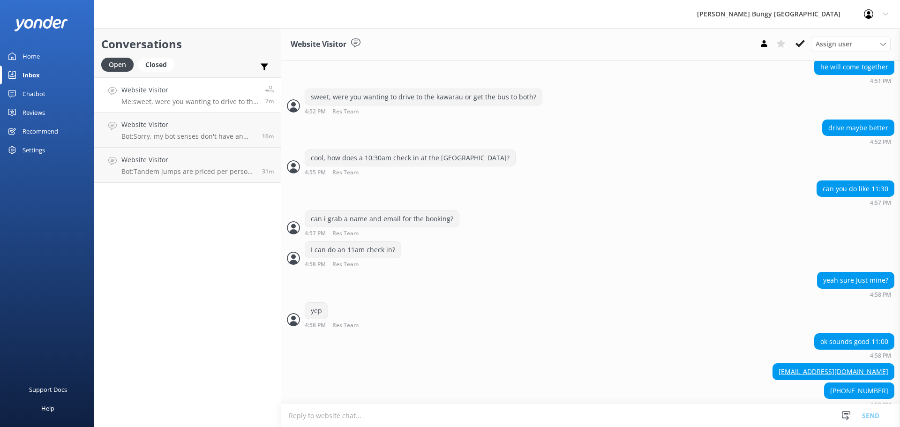
click at [444, 410] on textarea at bounding box center [590, 415] width 619 height 23
type textarea "just under [PERSON_NAME]?"
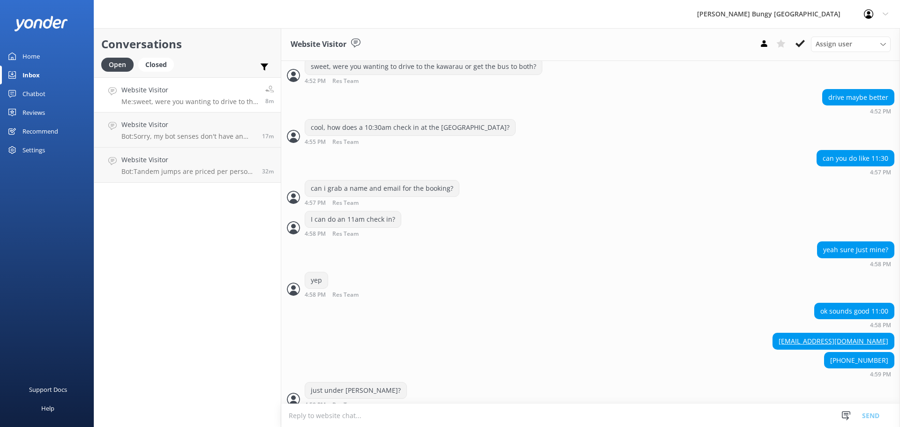
scroll to position [1139, 0]
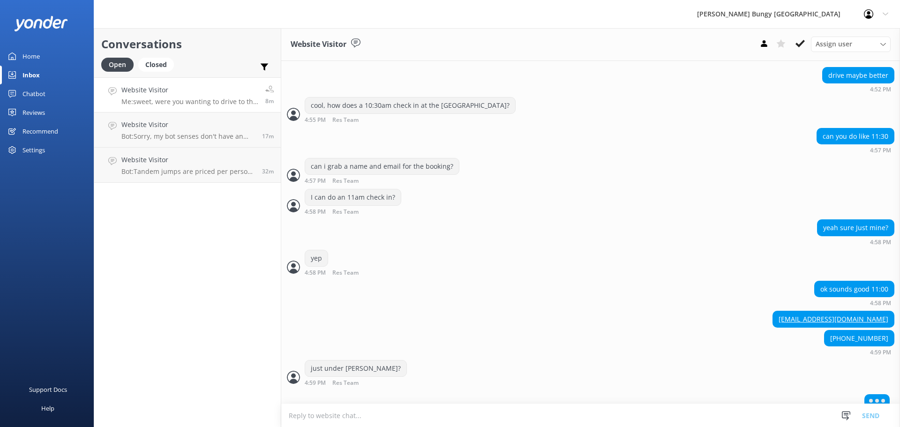
click at [386, 416] on textarea at bounding box center [590, 415] width 619 height 23
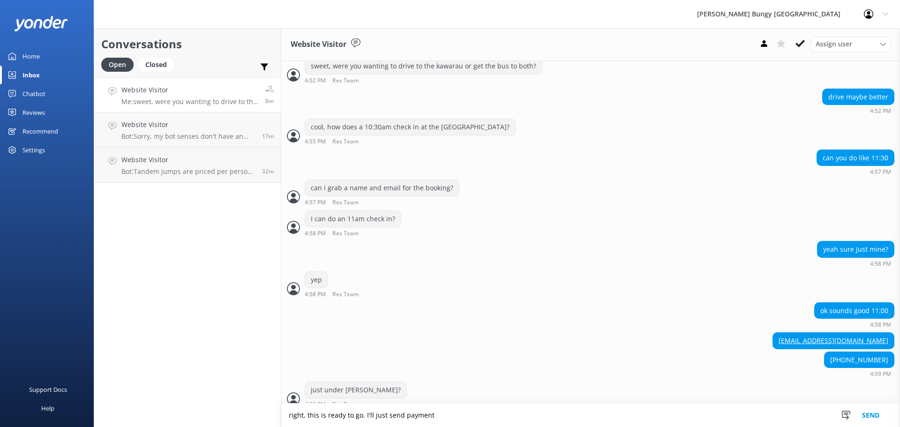
scroll to position [1148, 0]
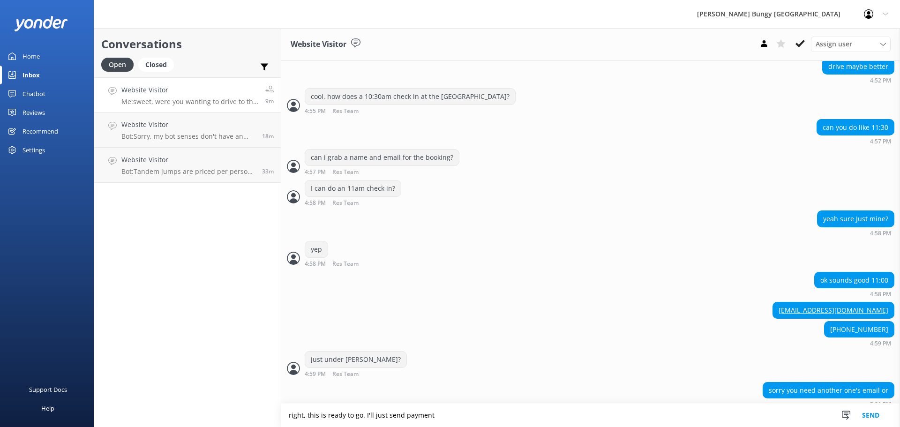
click at [285, 415] on textarea "right, this is ready to go. I'll just send payment" at bounding box center [590, 415] width 619 height 23
drag, startPoint x: 658, startPoint y: 418, endPoint x: 468, endPoint y: 412, distance: 190.5
click at [468, 412] on textarea "nah, just checking the name for the booking is [PERSON_NAME] yeah? right, this …" at bounding box center [590, 415] width 619 height 23
type textarea "nah, just checking the name for the booking is [PERSON_NAME] yeah?"
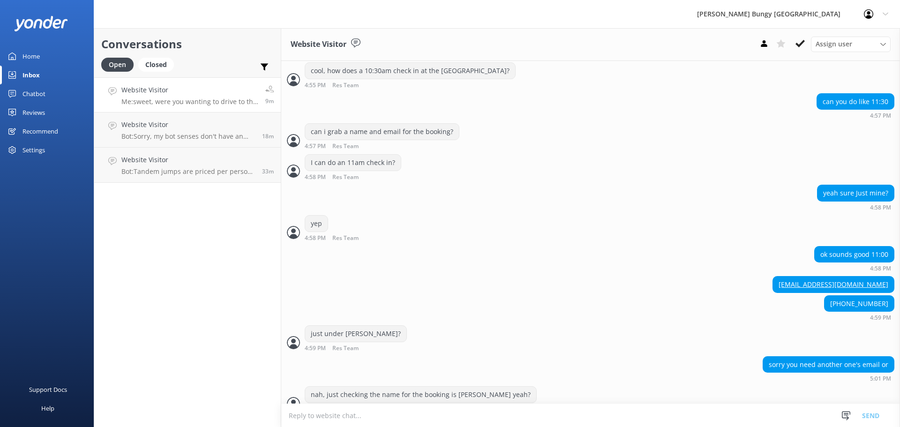
scroll to position [1178, 0]
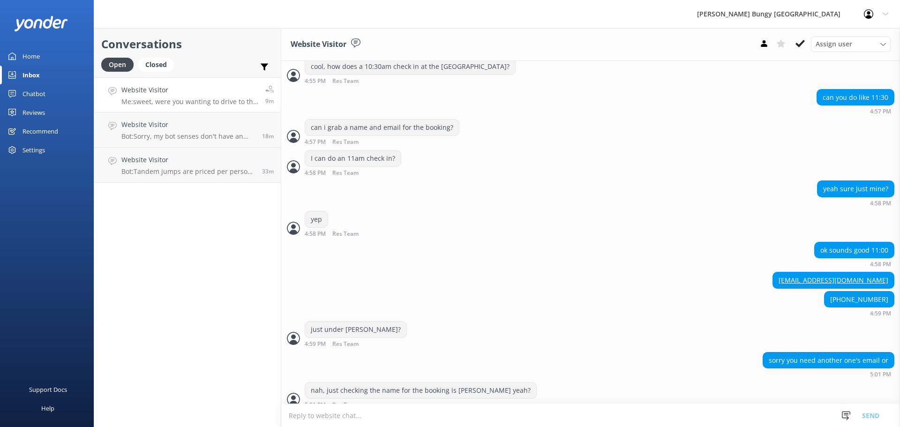
click at [613, 413] on textarea at bounding box center [590, 415] width 619 height 23
paste textarea "right, this is ready to go. I'll just send payment"
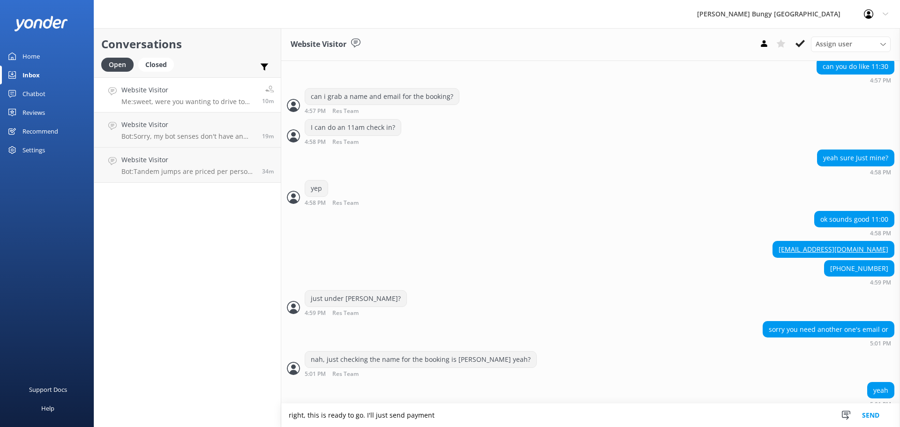
click at [446, 393] on div "yeah 5:01 PM" at bounding box center [590, 395] width 619 height 26
click at [452, 417] on textarea "right, this is ready to go. I'll just send payment" at bounding box center [590, 415] width 619 height 23
type textarea "right, this is ready to go. I'll just send payment link for your total $870 (+1…"
click at [681, 422] on textarea "right, this is ready to go. I'll just send payment link for your total $870 (+1…" at bounding box center [590, 415] width 619 height 23
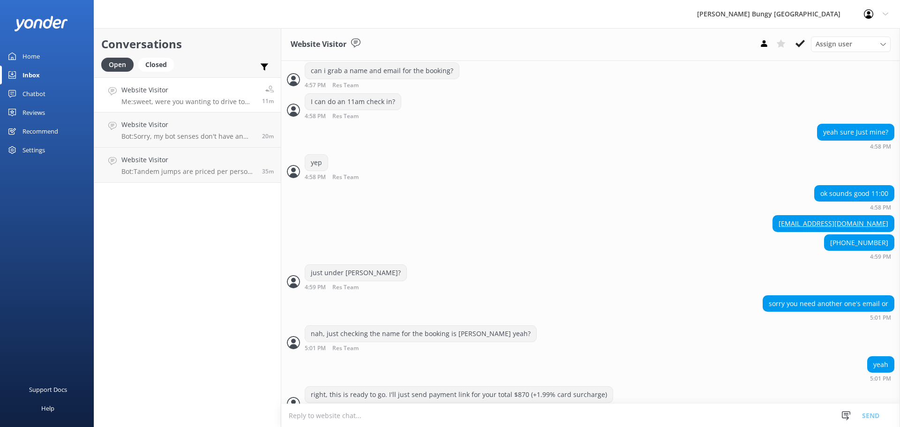
scroll to position [1239, 0]
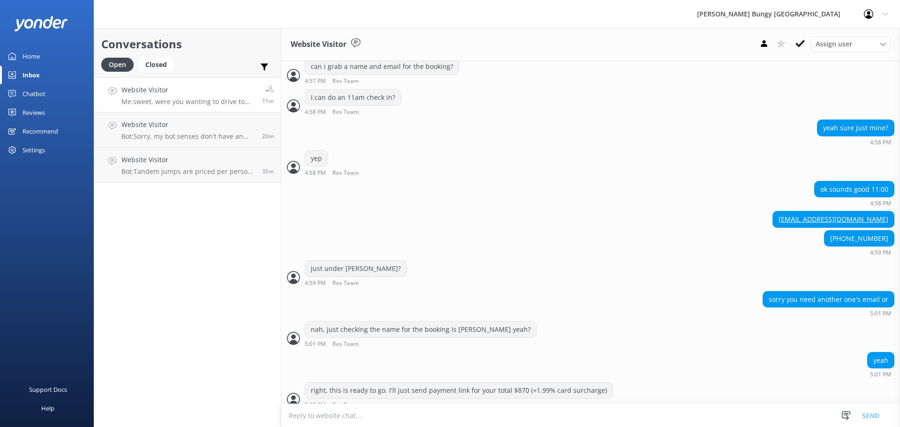
click at [586, 416] on textarea at bounding box center [590, 415] width 619 height 23
type textarea "once completed i'll send confirmations"
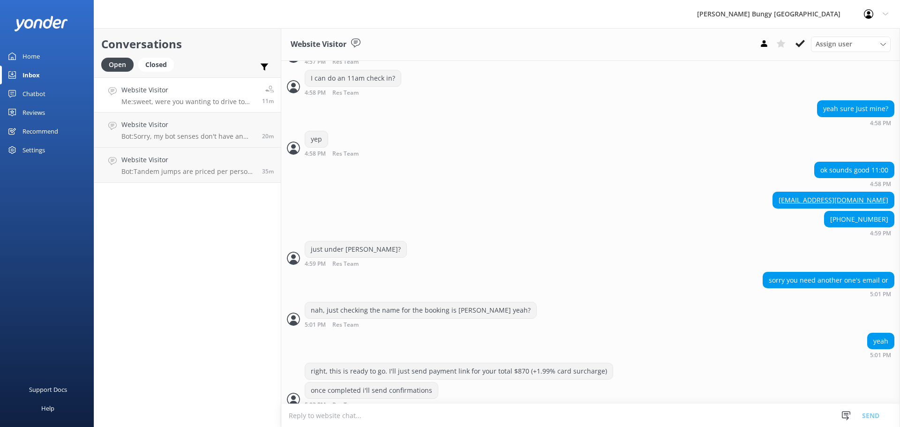
scroll to position [1280, 0]
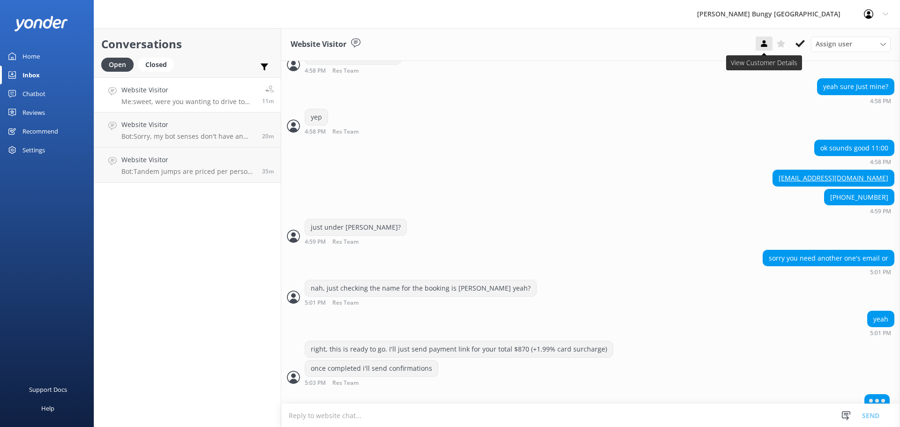
click at [767, 45] on icon at bounding box center [764, 43] width 9 height 9
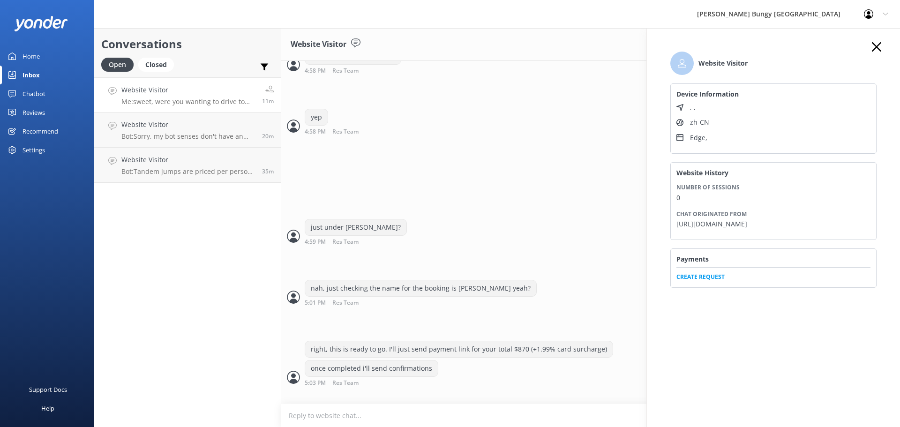
click at [716, 284] on div "Payments Create Request" at bounding box center [774, 268] width 206 height 39
click at [716, 277] on span "Create Request" at bounding box center [774, 274] width 194 height 14
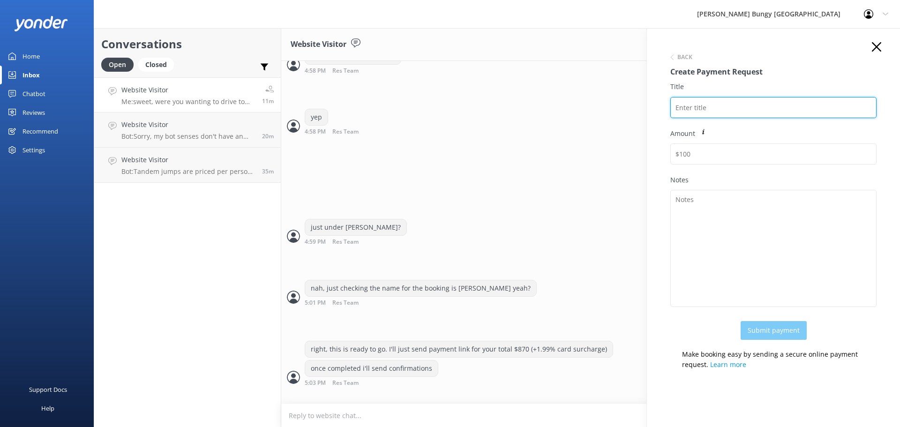
click at [687, 107] on input "Title" at bounding box center [774, 107] width 206 height 21
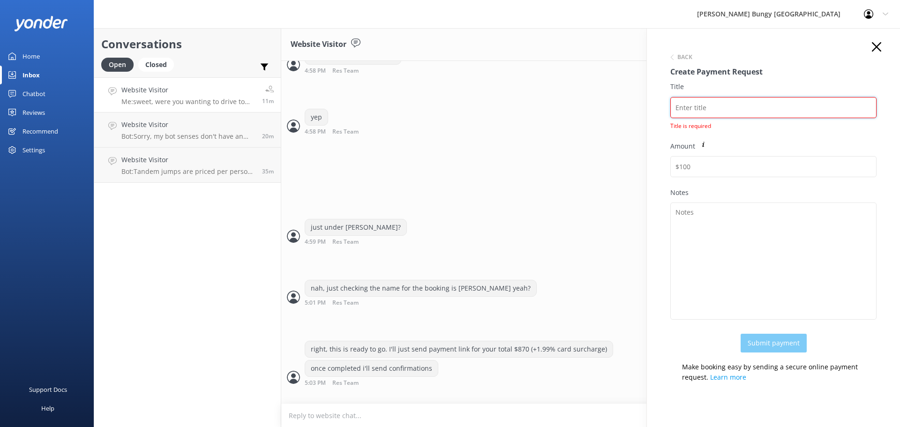
click at [686, 108] on input "Title" at bounding box center [774, 107] width 206 height 21
paste input "2454918"
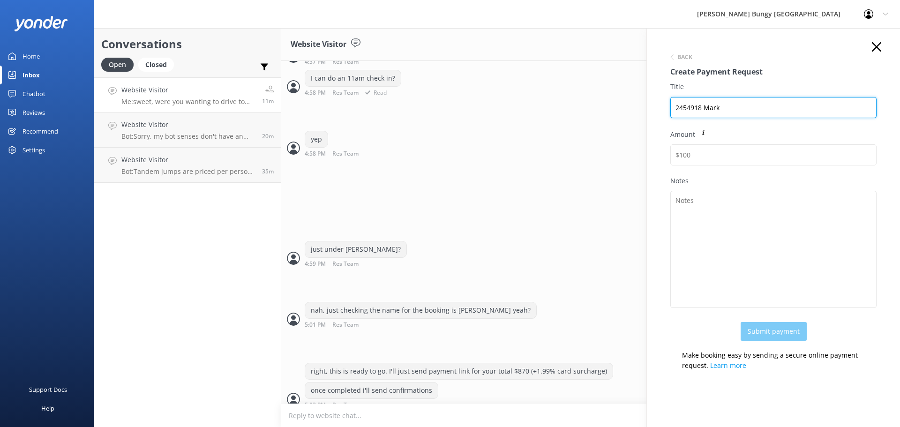
drag, startPoint x: 760, startPoint y: 105, endPoint x: 584, endPoint y: 86, distance: 176.8
click at [584, 86] on div "Conversations Open Closed Important Assigned to me Unassigned Website Visitor M…" at bounding box center [497, 227] width 807 height 399
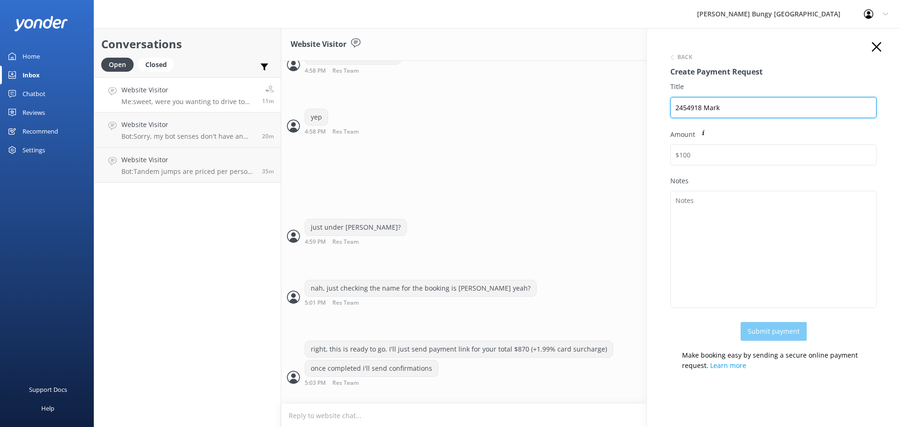
type input "2454918 Mark"
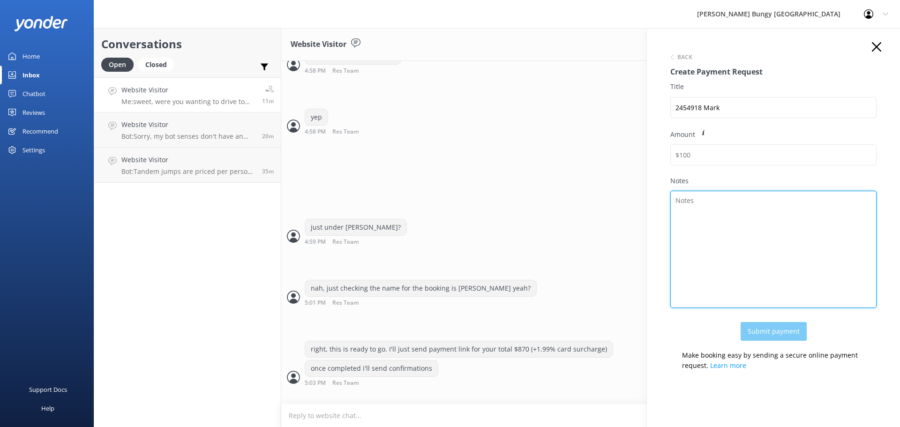
click at [783, 235] on textarea "Notes" at bounding box center [774, 249] width 206 height 117
paste textarea "2454918 Mark"
type textarea "2454918 Mark"
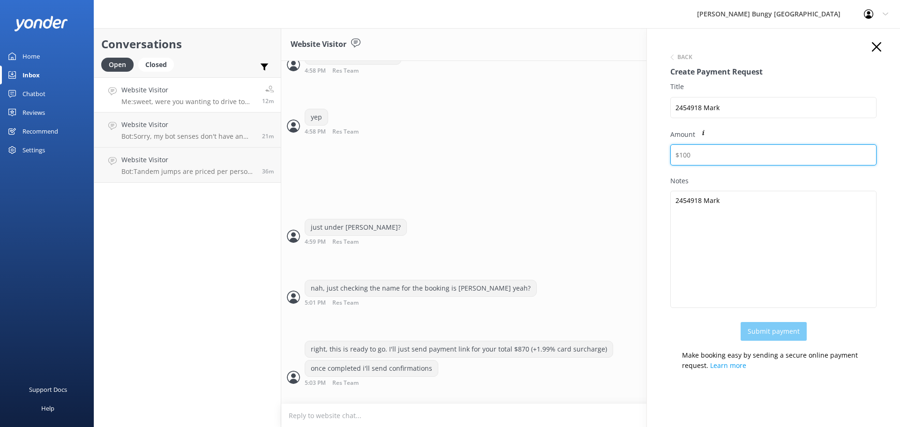
click at [730, 153] on input "Amount" at bounding box center [774, 154] width 206 height 21
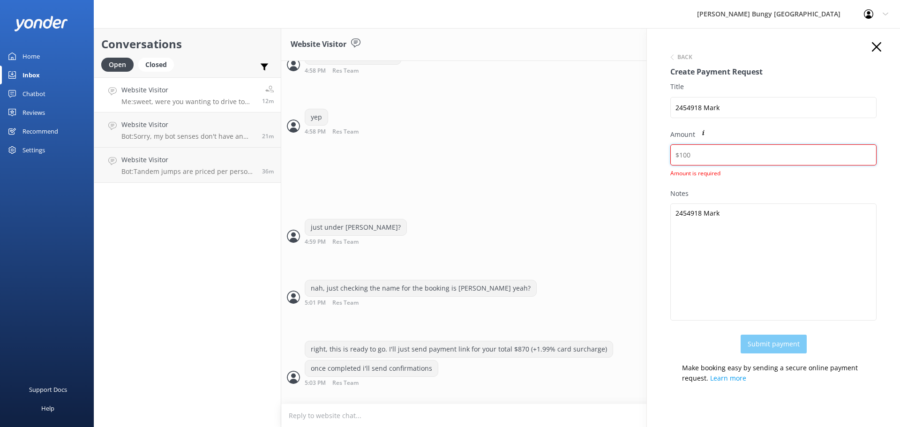
scroll to position [1289, 0]
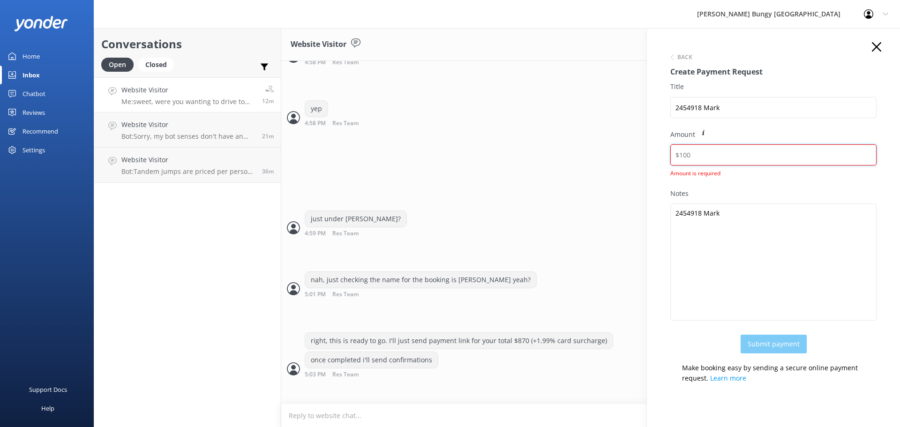
paste input "887.31"
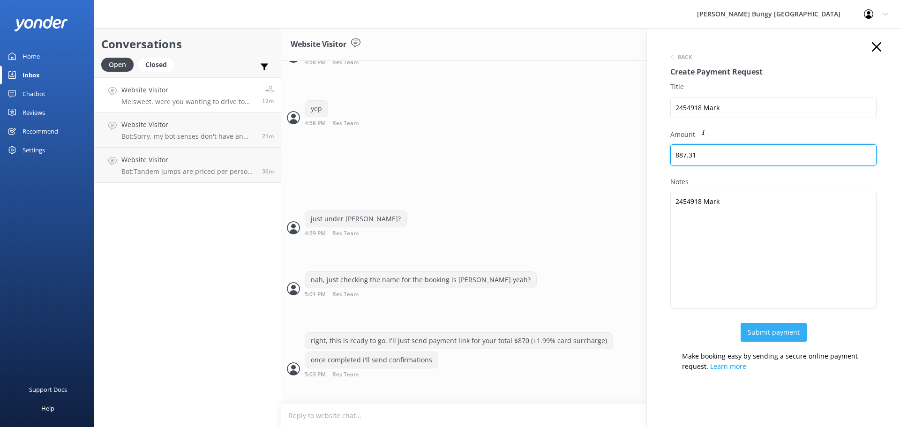
type input "887.31"
click at [762, 325] on button "Submit payment" at bounding box center [774, 332] width 66 height 19
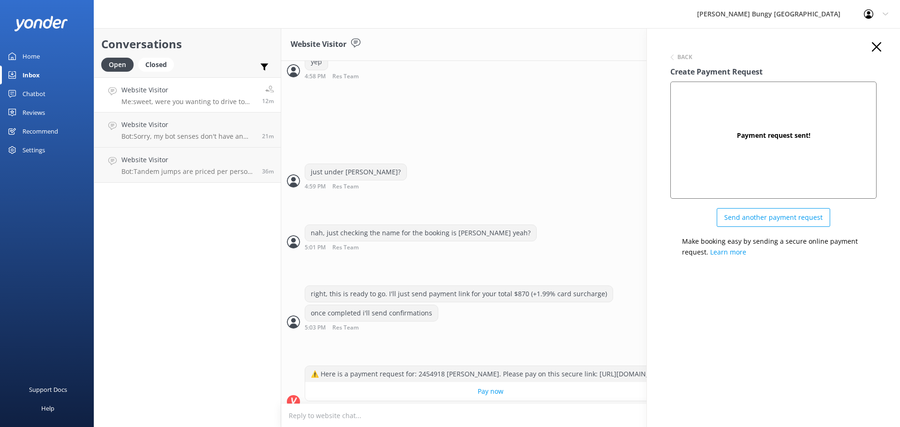
scroll to position [1338, 0]
click at [881, 44] on icon "button" at bounding box center [876, 46] width 9 height 9
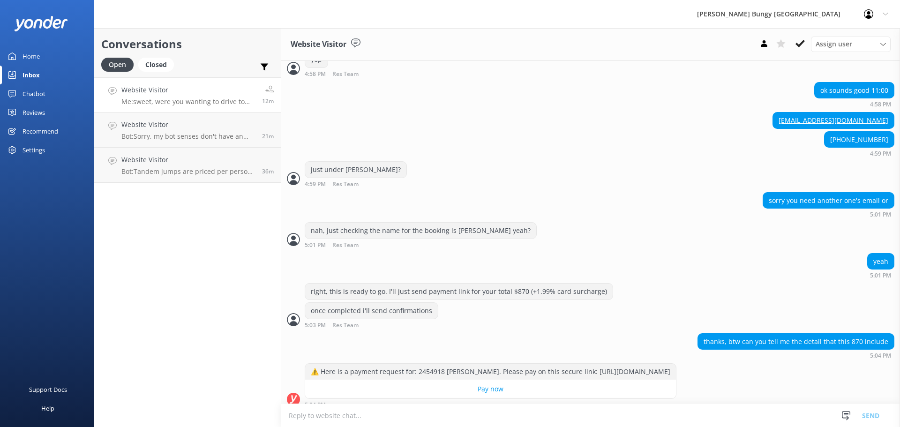
click at [737, 405] on textarea at bounding box center [590, 415] width 619 height 23
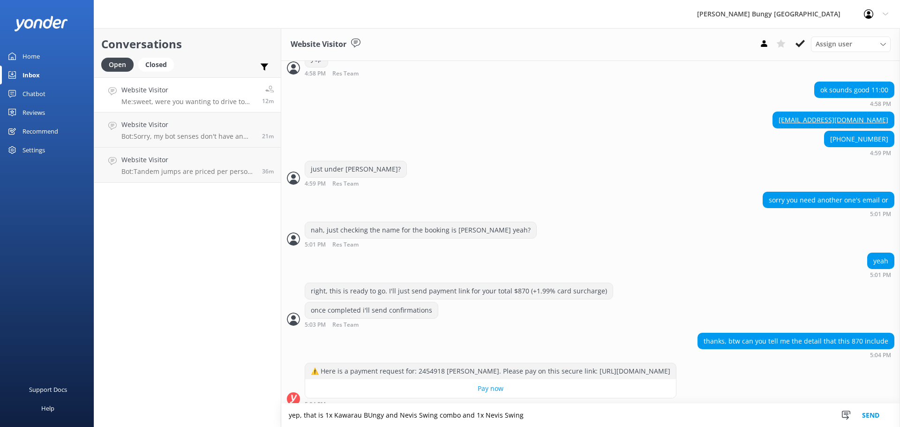
drag, startPoint x: 375, startPoint y: 417, endPoint x: 371, endPoint y: 412, distance: 5.7
click at [371, 412] on textarea "yep, that is 1x Kawarau BUngy and Nevis Swing combo and 1x Nevis Swing" at bounding box center [590, 415] width 619 height 23
type textarea "yep, that is 1x Kawarau Bungy and Nevis Swing combo and 1x Nevis Swing"
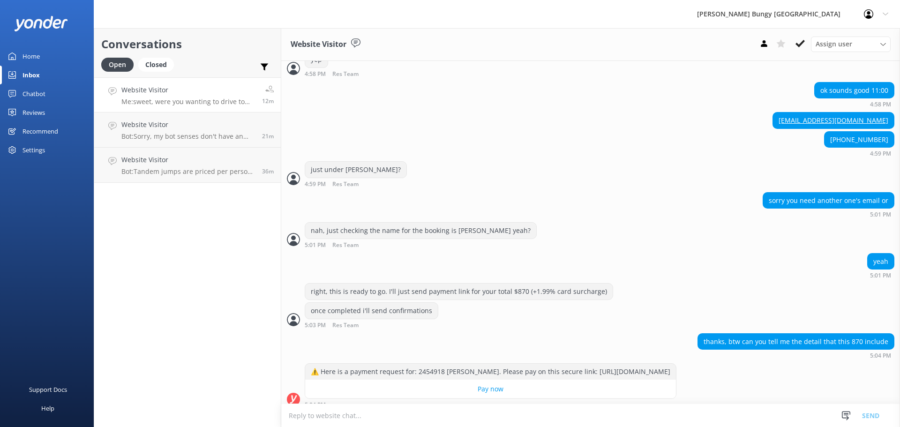
scroll to position [1369, 0]
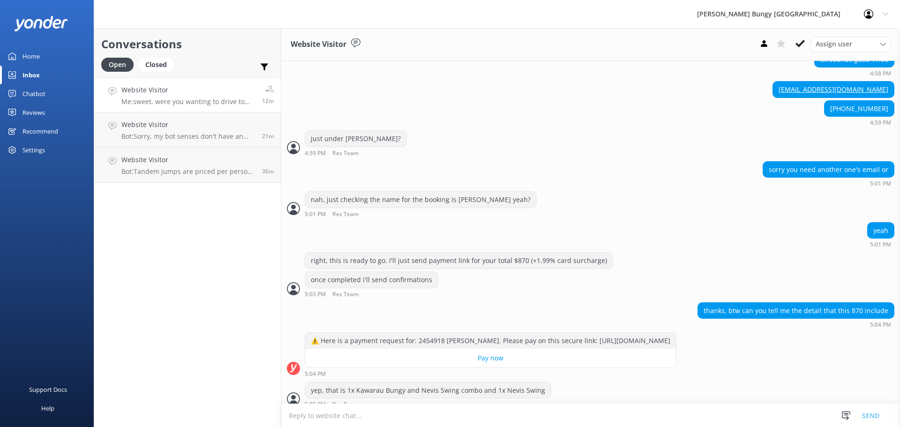
click at [519, 423] on textarea at bounding box center [590, 415] width 619 height 23
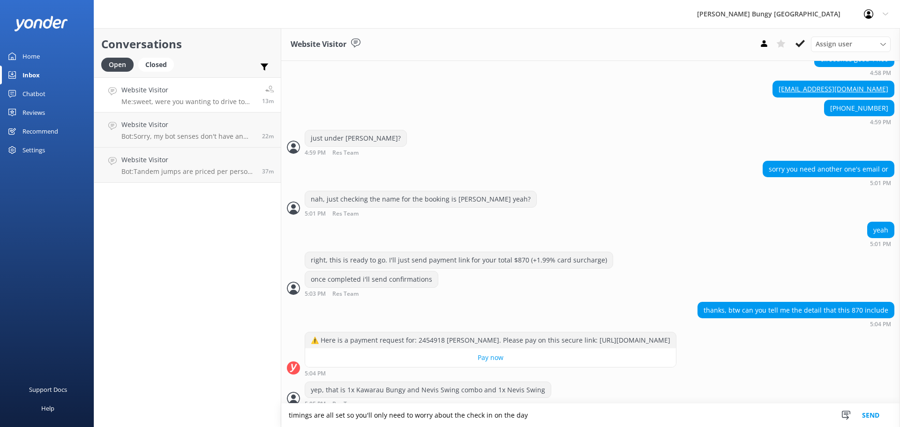
type textarea "timings are all set so you'll only need to worry about the check in on the day"
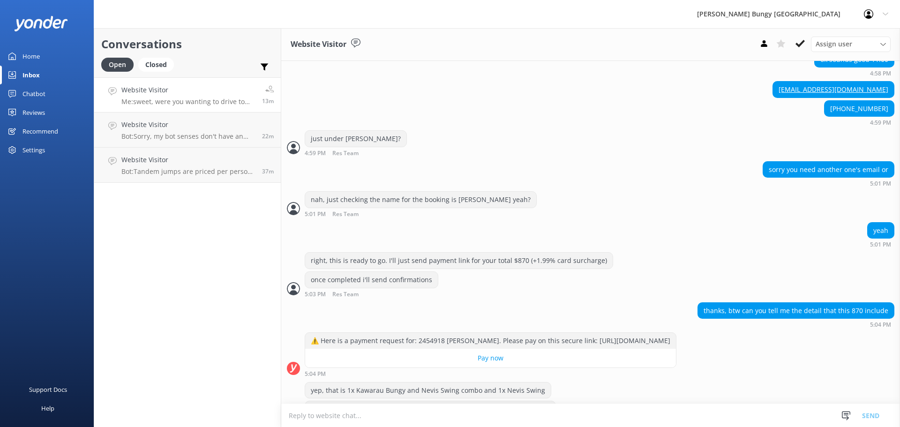
scroll to position [1388, 0]
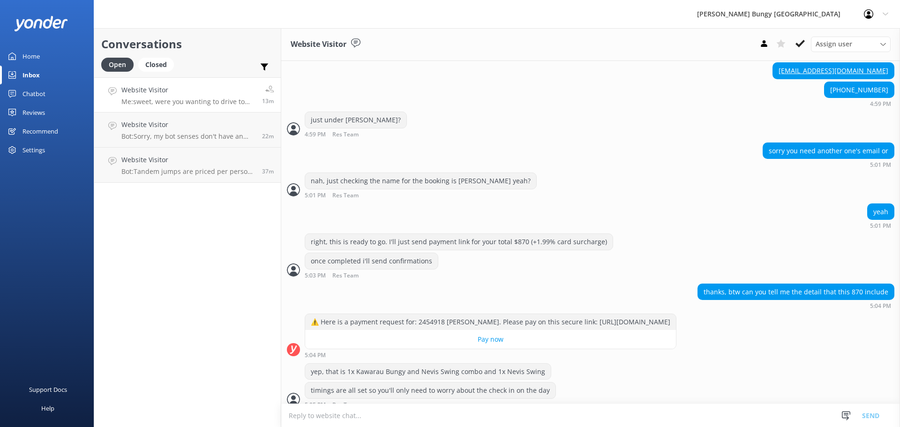
click at [553, 408] on textarea at bounding box center [590, 415] width 619 height 23
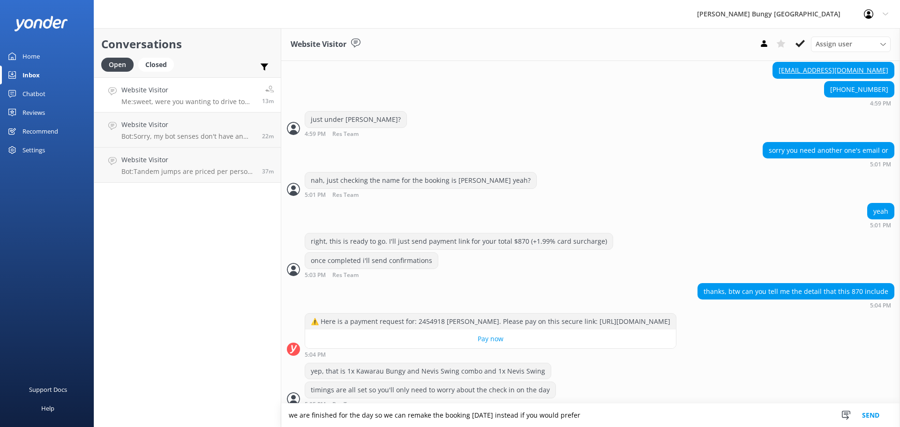
type textarea "we are finished for the day so we can remake the booking [DATE] instead if you …"
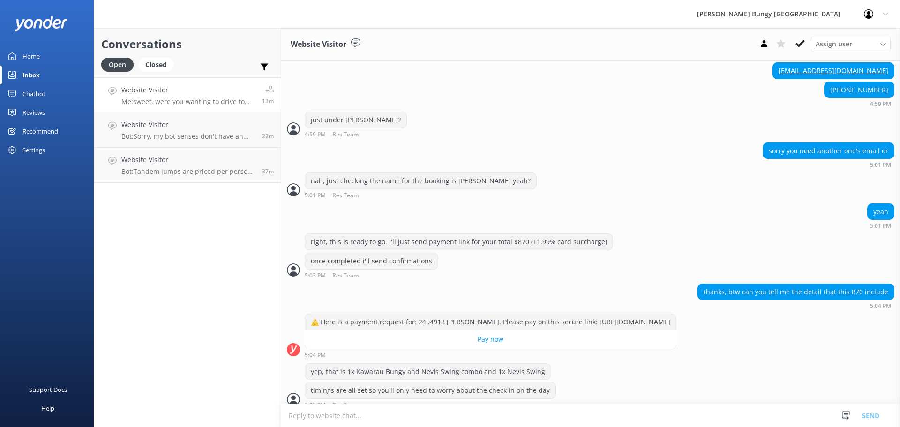
scroll to position [1419, 0]
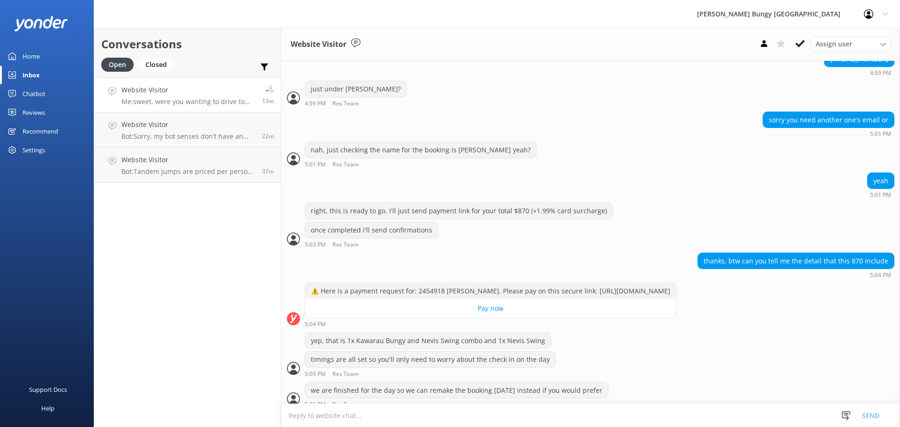
click at [553, 408] on textarea at bounding box center [590, 415] width 619 height 23
click at [287, 418] on textarea at bounding box center [590, 415] width 619 height 23
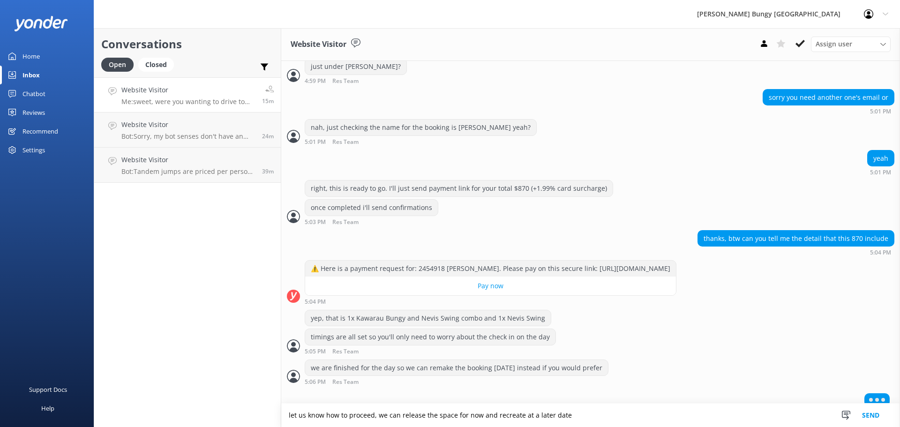
click at [341, 413] on textarea "let us know how to proceed, we can release the space for now and recreate at a …" at bounding box center [590, 415] width 619 height 23
click at [343, 412] on textarea "let us know how to proceed, we can release the space for now and recreate at a …" at bounding box center [590, 415] width 619 height 23
click at [634, 419] on textarea "let us know how you'd like to proceed, we can release the space for now and rec…" at bounding box center [590, 415] width 619 height 23
drag, startPoint x: 634, startPoint y: 419, endPoint x: 106, endPoint y: 364, distance: 530.8
click at [106, 364] on div "Conversations Open Closed Important Assigned to me Unassigned Website Visitor M…" at bounding box center [497, 227] width 807 height 399
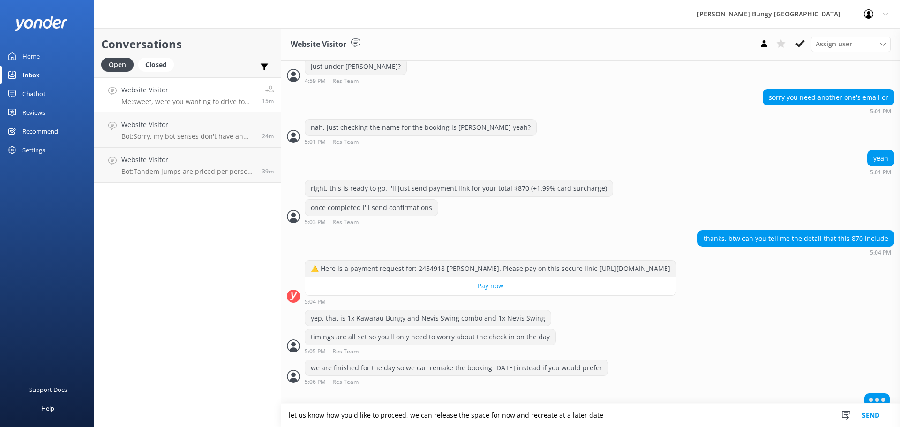
click at [664, 410] on textarea "let us know how you'd like to proceed, we can release the space for now and rec…" at bounding box center [590, 415] width 619 height 23
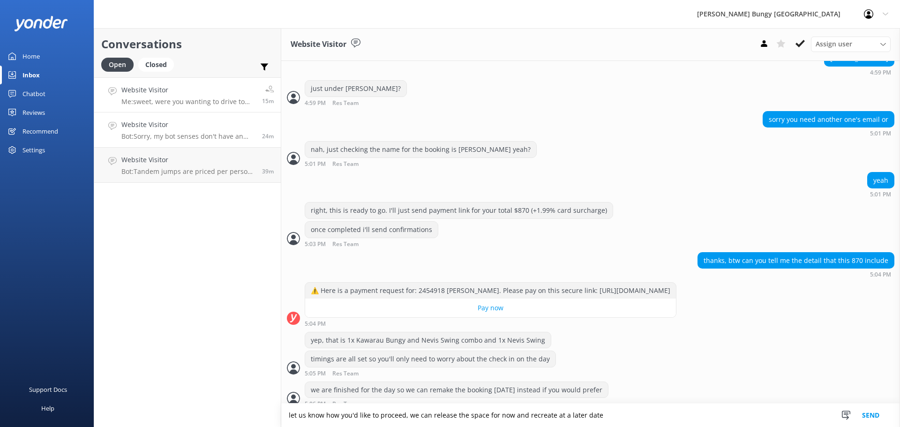
scroll to position [1449, 0]
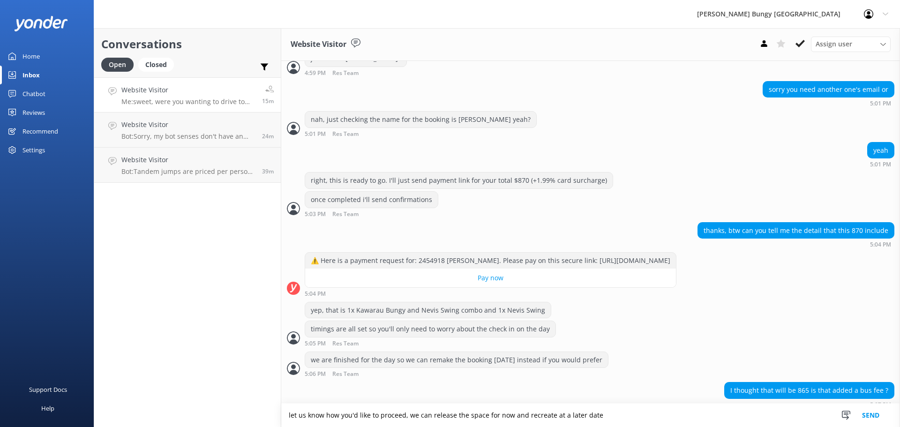
drag, startPoint x: 797, startPoint y: 423, endPoint x: 254, endPoint y: 395, distance: 543.3
click at [254, 395] on div "Conversations Open Closed Important Assigned to me Unassigned Website Visitor M…" at bounding box center [497, 227] width 807 height 399
type textarea "bus is included in the price"
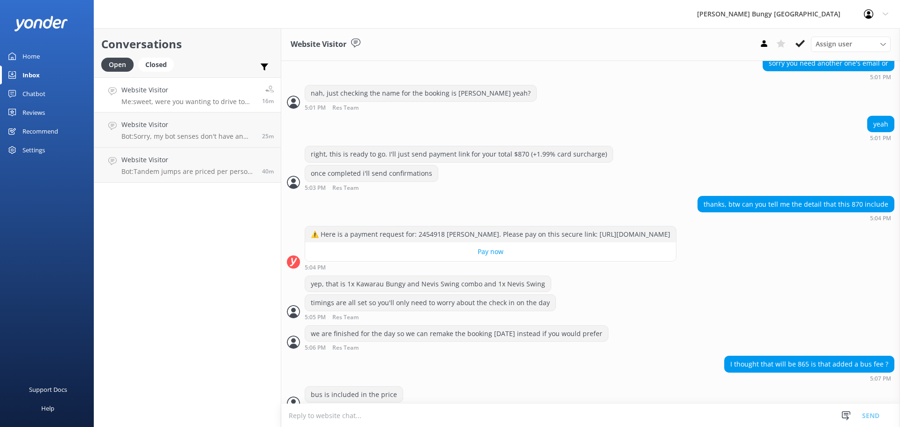
scroll to position [1479, 0]
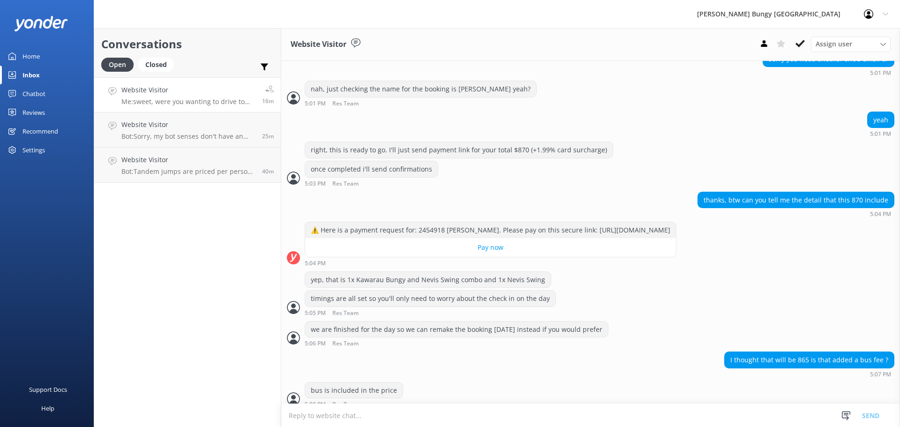
click at [541, 419] on textarea at bounding box center [590, 415] width 619 height 23
type textarea "a"
paste textarea "let us know how you'd like to proceed, we can release the space for now and rec…"
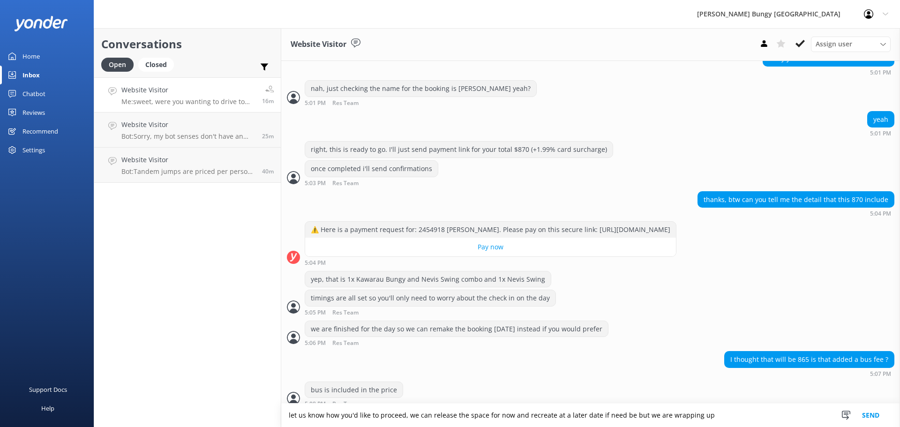
type textarea "let us know how you'd like to proceed, we can release the space for now and rec…"
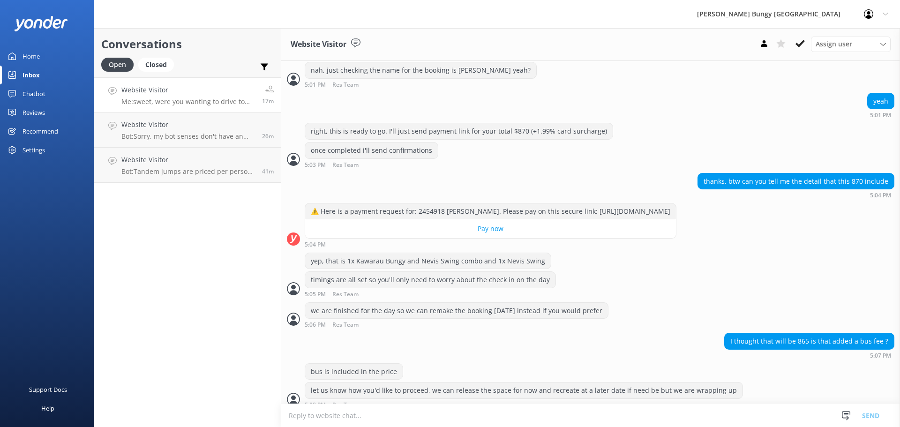
scroll to position [1529, 0]
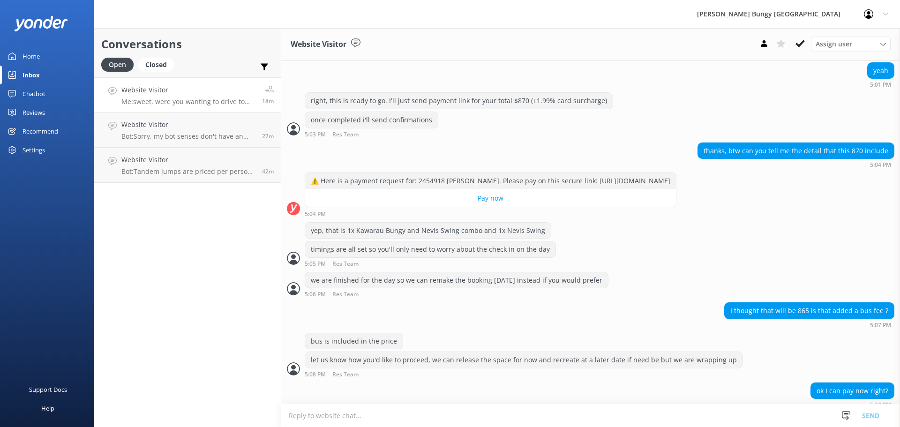
click at [384, 413] on textarea at bounding box center [590, 415] width 619 height 23
type textarea "yep"
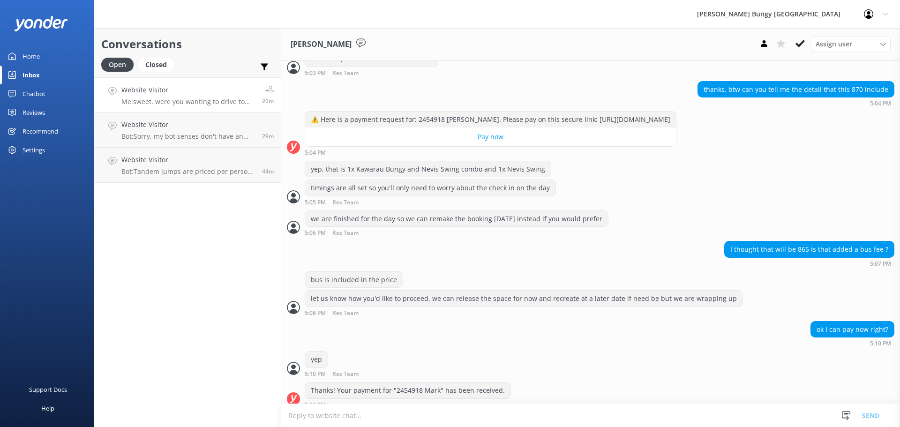
scroll to position [1620, 0]
